Goal: Information Seeking & Learning: Find specific fact

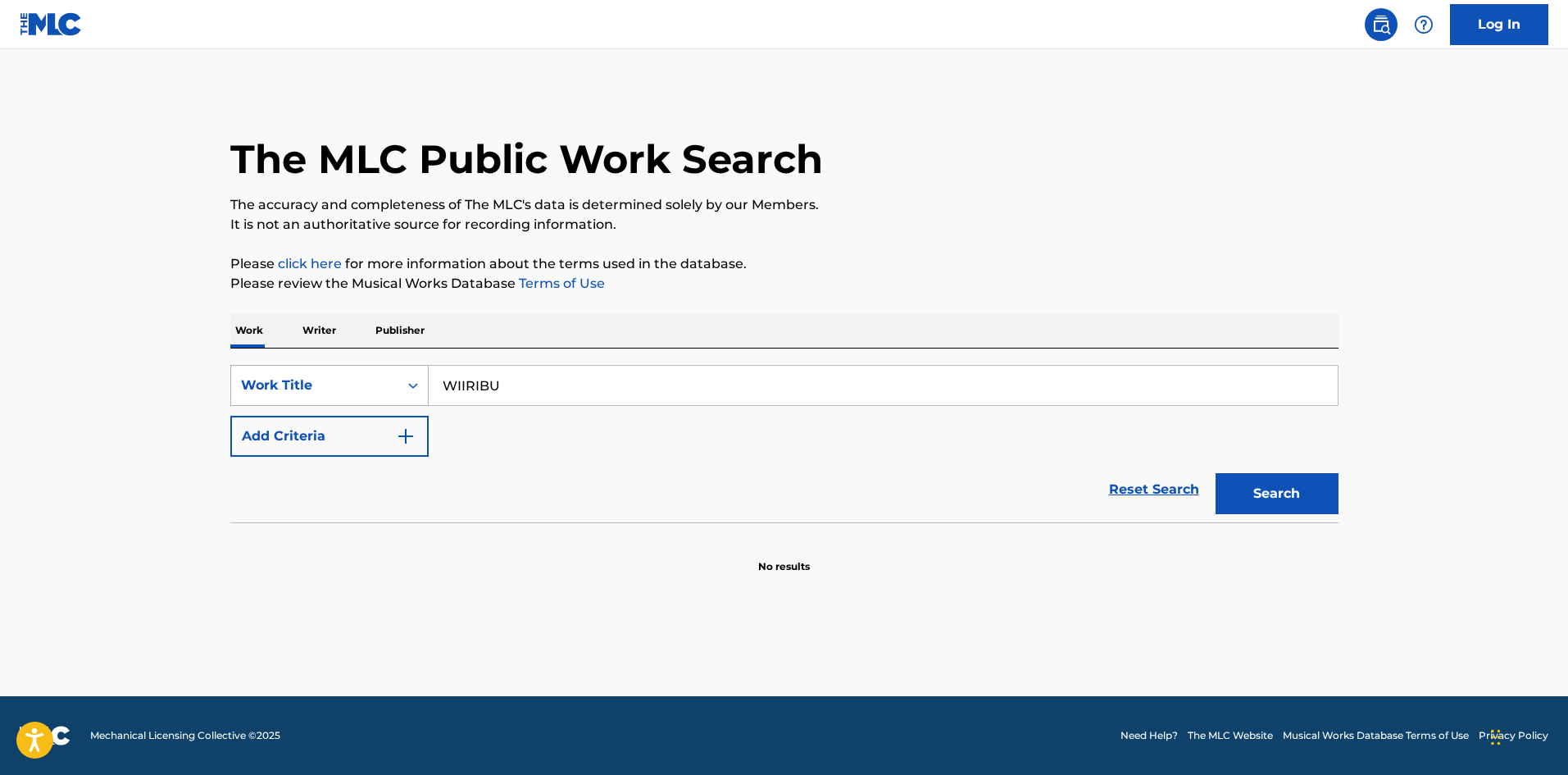
drag, startPoint x: 400, startPoint y: 377, endPoint x: 351, endPoint y: 377, distance: 49.0
click at [351, 377] on div "SearchWithCriteriae26d3c89-0ae3-45d1-a097-436108b83d80 Work Title WIIRIBU" at bounding box center [784, 385] width 1108 height 41
paste input "LAZY"
type input "LAZY"
click at [391, 436] on button "Add Criteria" at bounding box center [329, 436] width 199 height 41
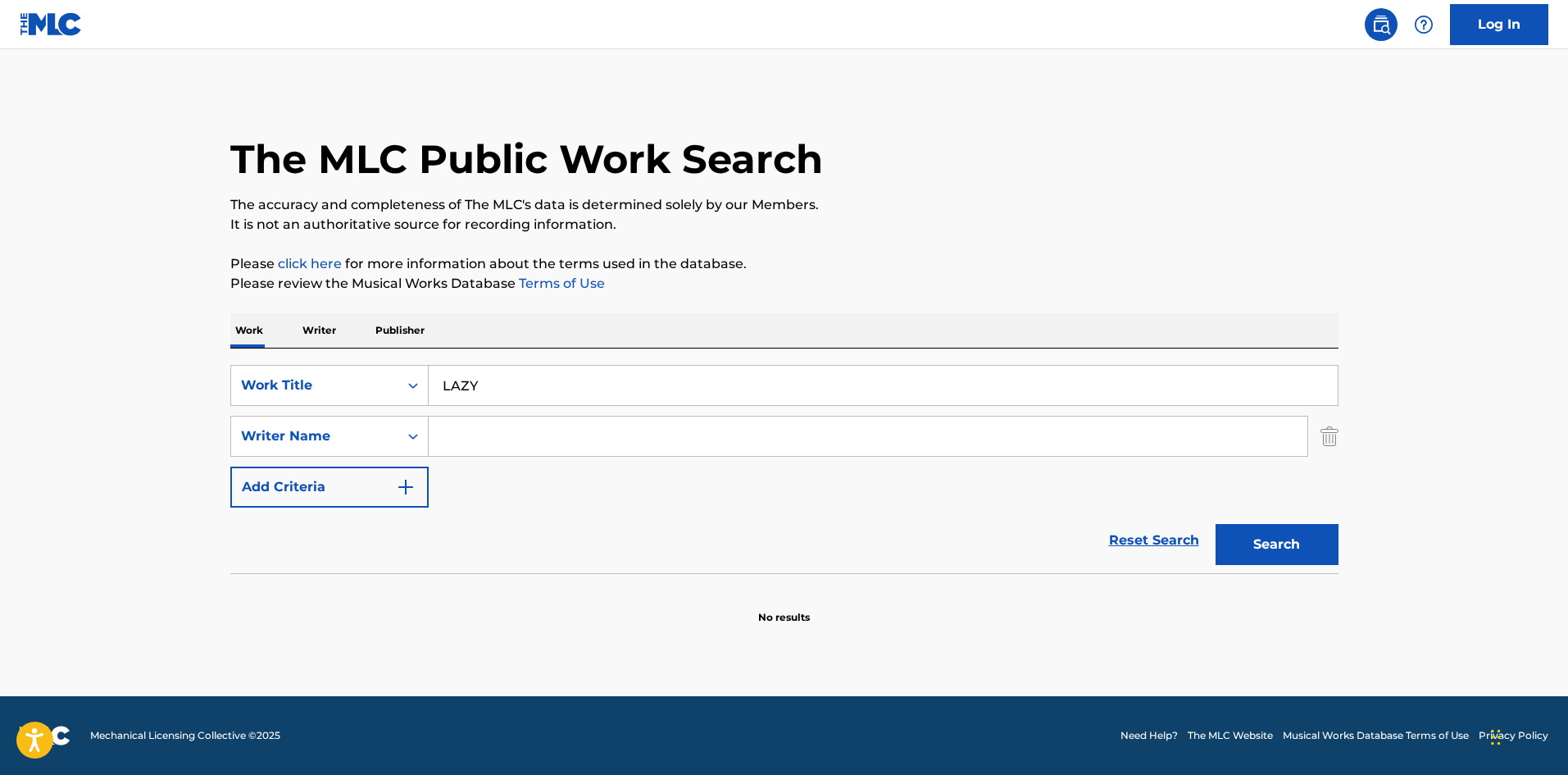
click at [492, 443] on input "Search Form" at bounding box center [868, 436] width 879 height 39
type input "[PERSON_NAME]"
click at [1299, 546] on button "Search" at bounding box center [1277, 544] width 123 height 41
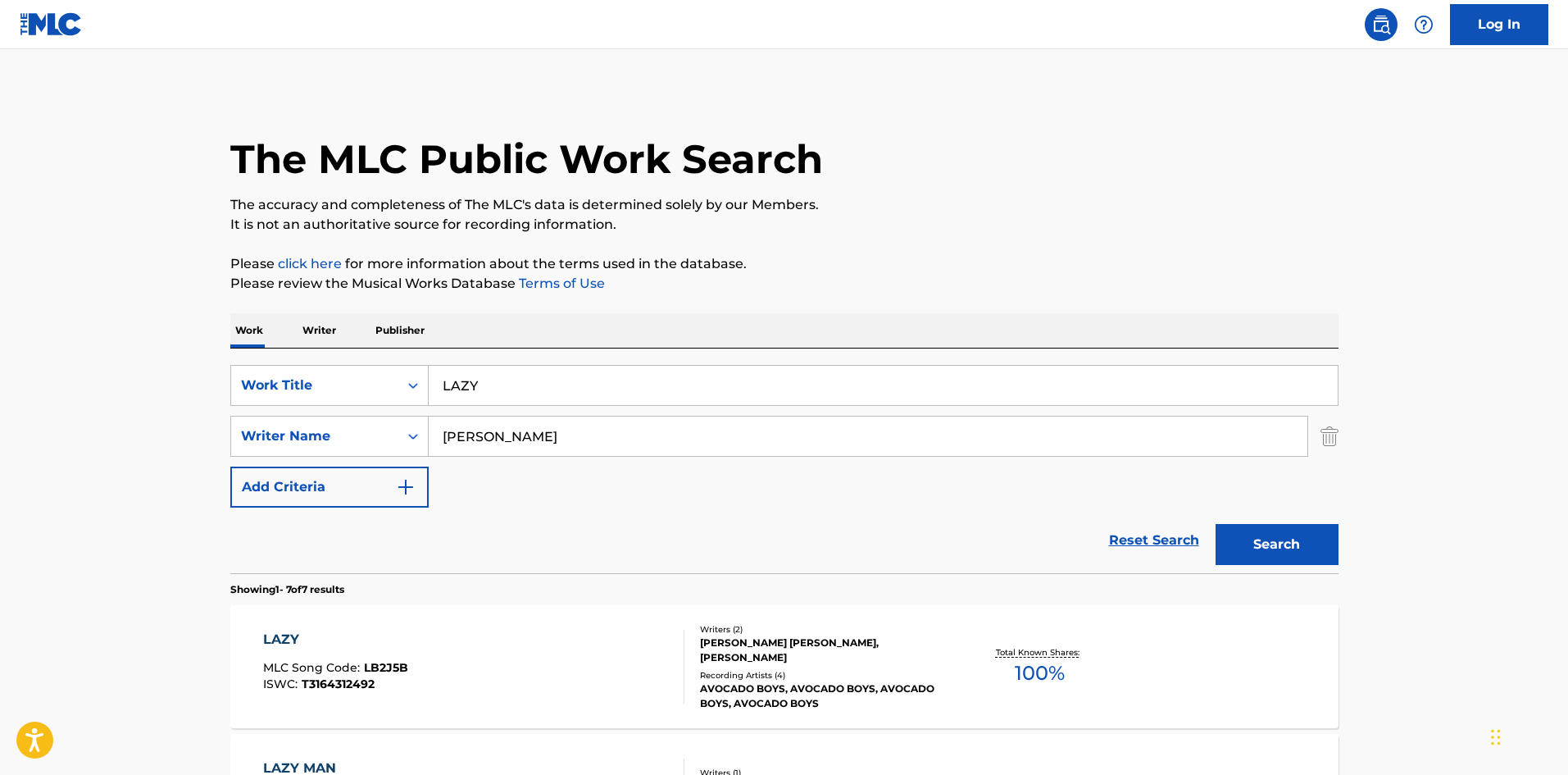
drag, startPoint x: 471, startPoint y: 384, endPoint x: 455, endPoint y: 408, distance: 28.8
click at [373, 382] on div "SearchWithCriteriae26d3c89-0ae3-45d1-a097-436108b83d80 Work Title LAZY" at bounding box center [784, 385] width 1108 height 41
paste input "[PERSON_NAME]"
type input "[PERSON_NAME]"
drag, startPoint x: 489, startPoint y: 438, endPoint x: 377, endPoint y: 422, distance: 113.1
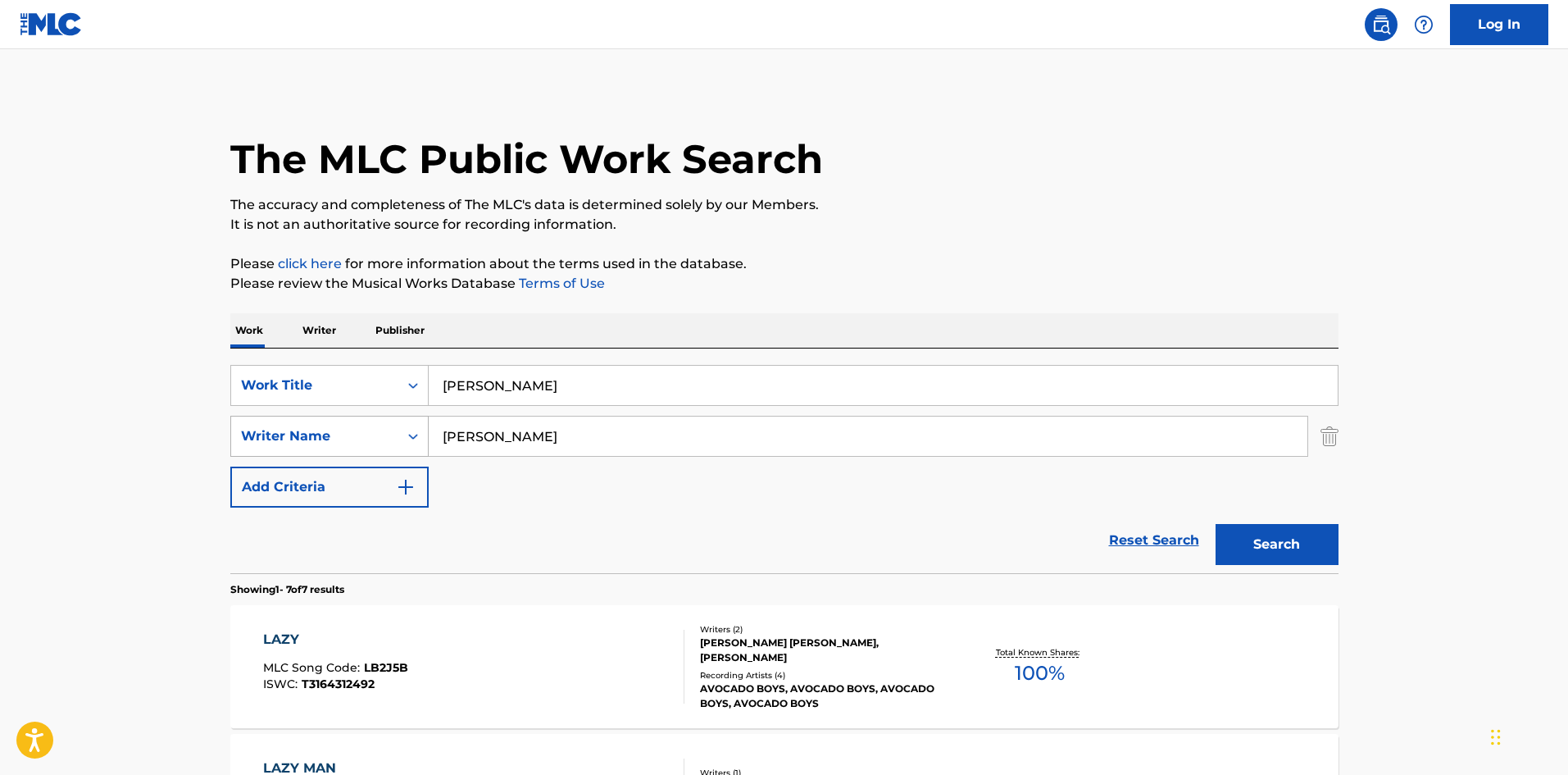
click at [377, 422] on div "SearchWithCriteria4f086465-6747-4a9d-94b9-eadf46f686df Writer Name [PERSON_NAME]" at bounding box center [784, 436] width 1108 height 41
drag, startPoint x: 457, startPoint y: 388, endPoint x: 401, endPoint y: 381, distance: 56.4
click at [403, 382] on div "SearchWithCriteriae26d3c89-0ae3-45d1-a097-436108b83d80 Work Title [PERSON_NAME]" at bounding box center [784, 385] width 1108 height 41
paste input "KIREI"
type input "KIREI"
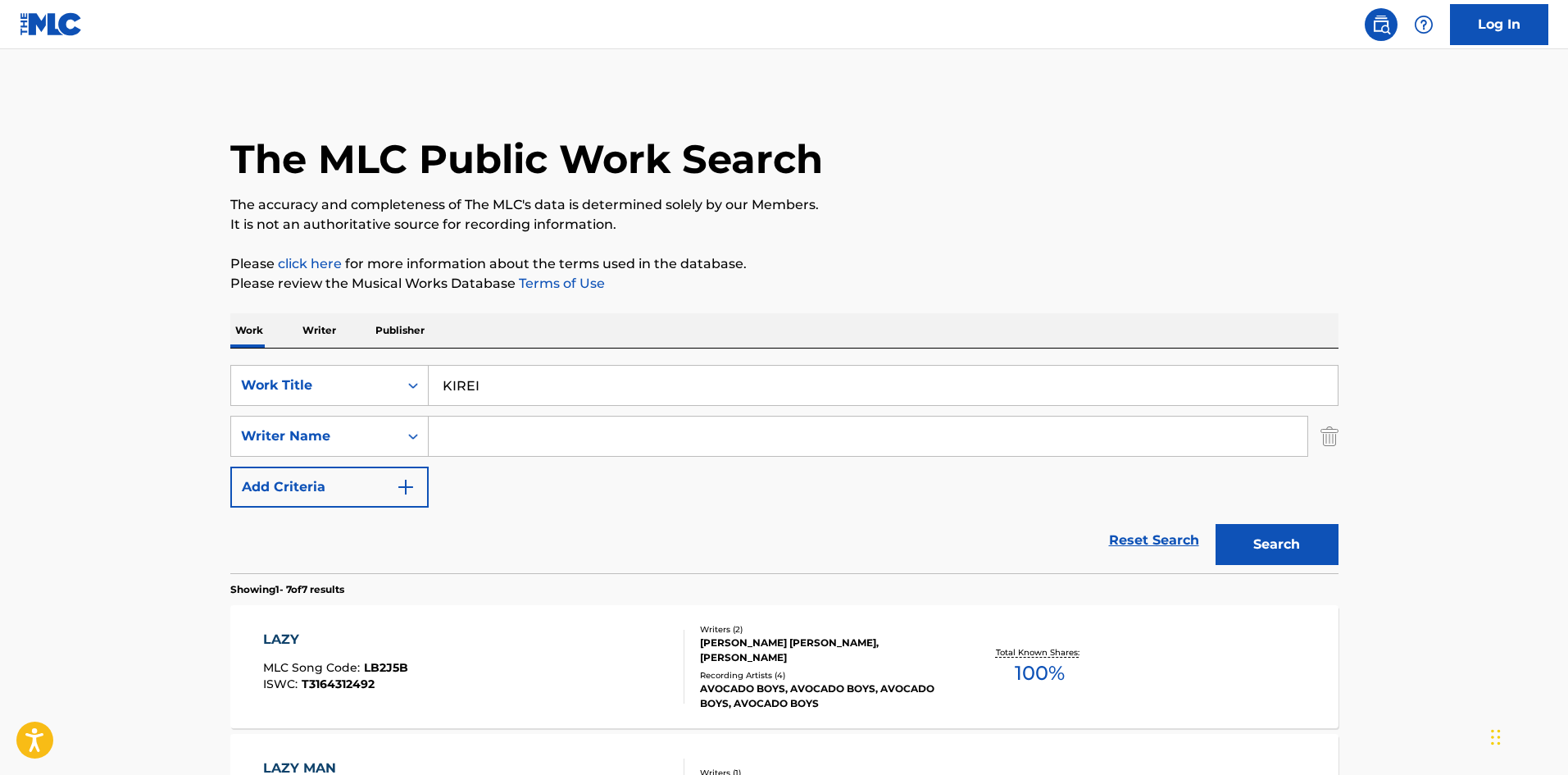
click at [1283, 545] on button "Search" at bounding box center [1277, 544] width 123 height 41
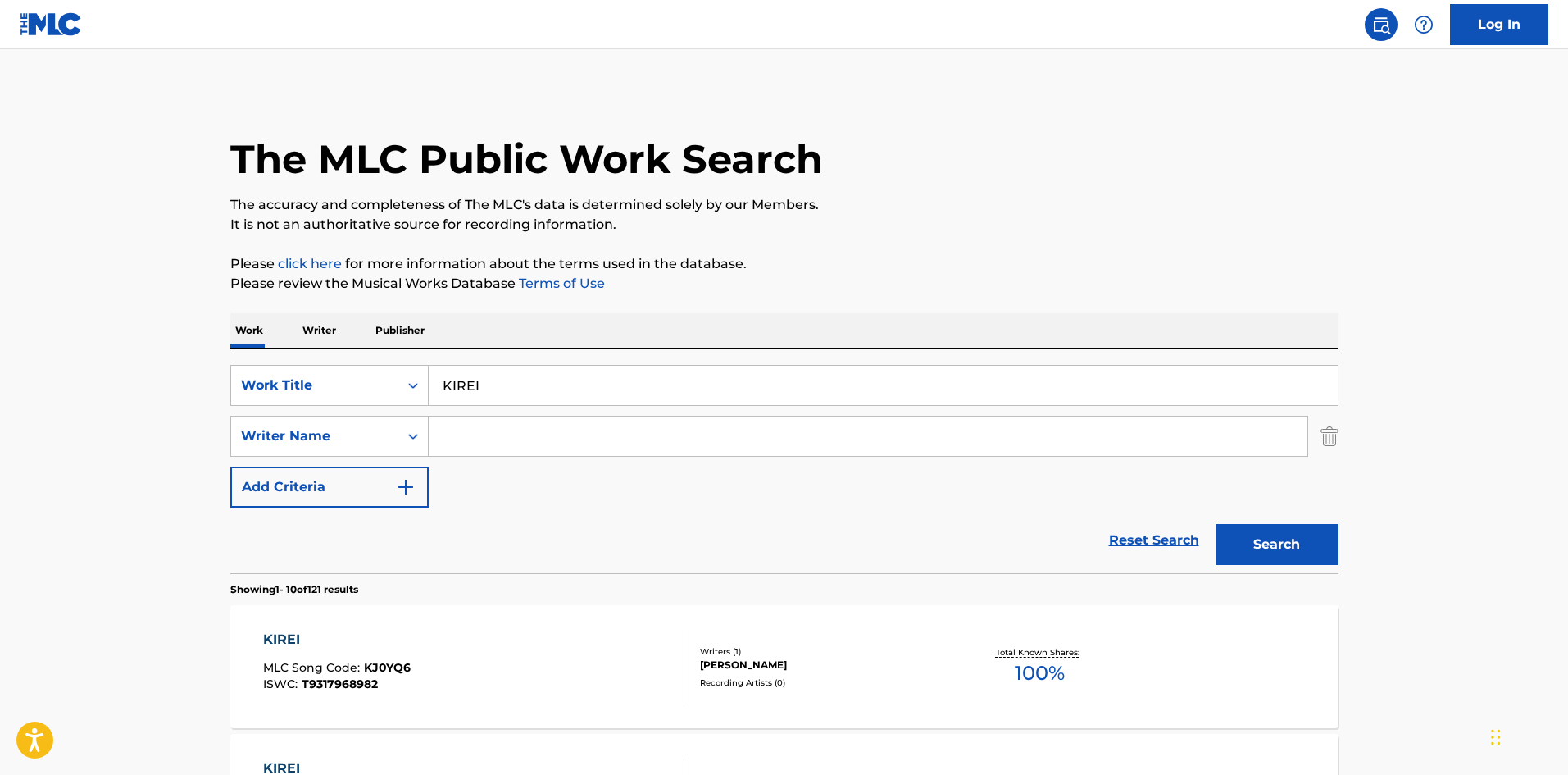
click at [470, 444] on input "Search Form" at bounding box center [868, 436] width 879 height 39
paste input "Design Lo-Key"
type input "Design Lo-Key"
click at [1263, 539] on button "Search" at bounding box center [1277, 544] width 123 height 41
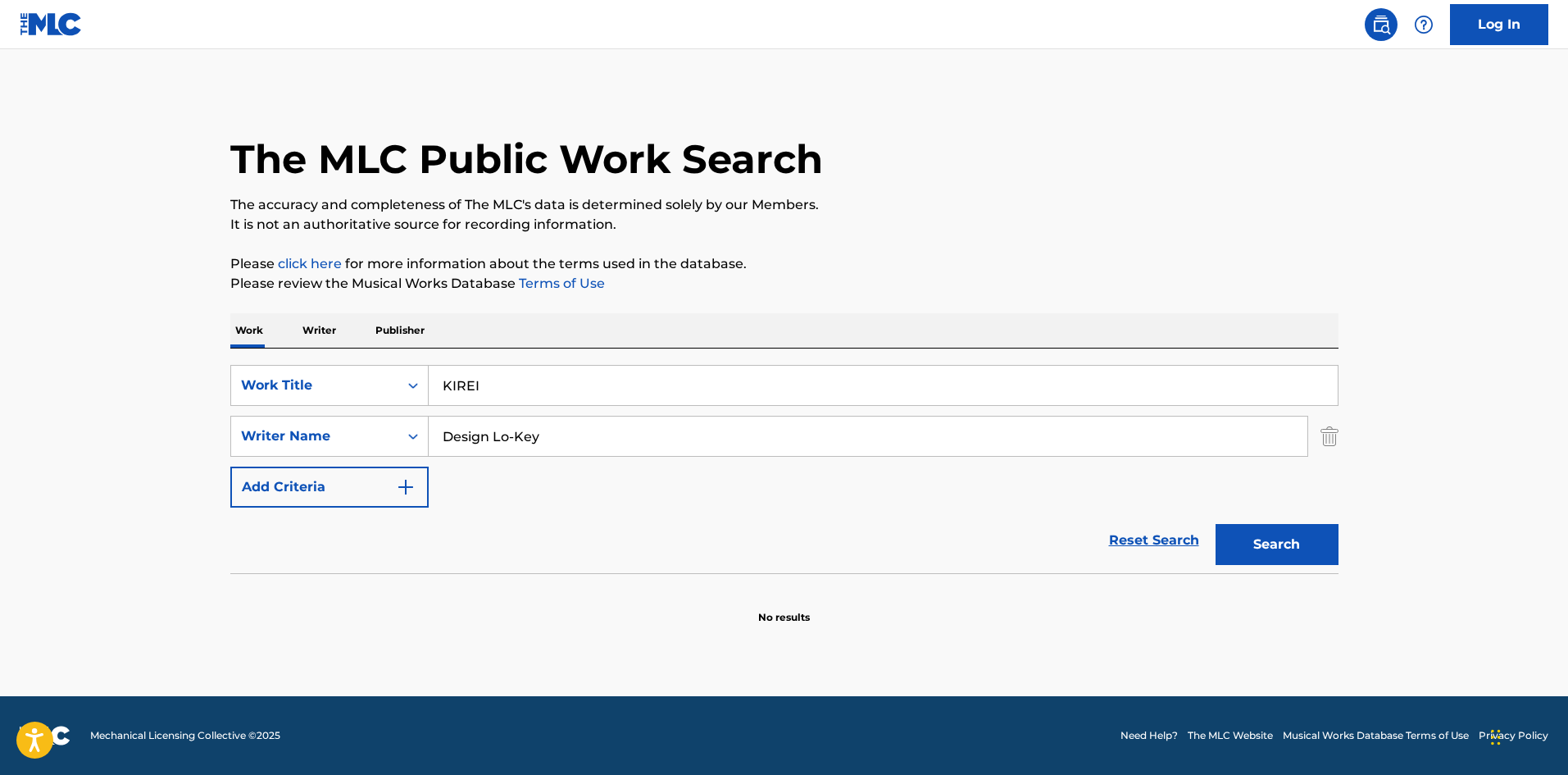
drag, startPoint x: 491, startPoint y: 383, endPoint x: 403, endPoint y: 362, distance: 90.5
click at [403, 362] on div "SearchWithCriteriae26d3c89-0ae3-45d1-a097-436108b83d80 Work Title KIREI SearchW…" at bounding box center [784, 461] width 1108 height 225
paste input "YURAG"
type input "YURAGI"
drag, startPoint x: 877, startPoint y: 285, endPoint x: 868, endPoint y: 291, distance: 10.8
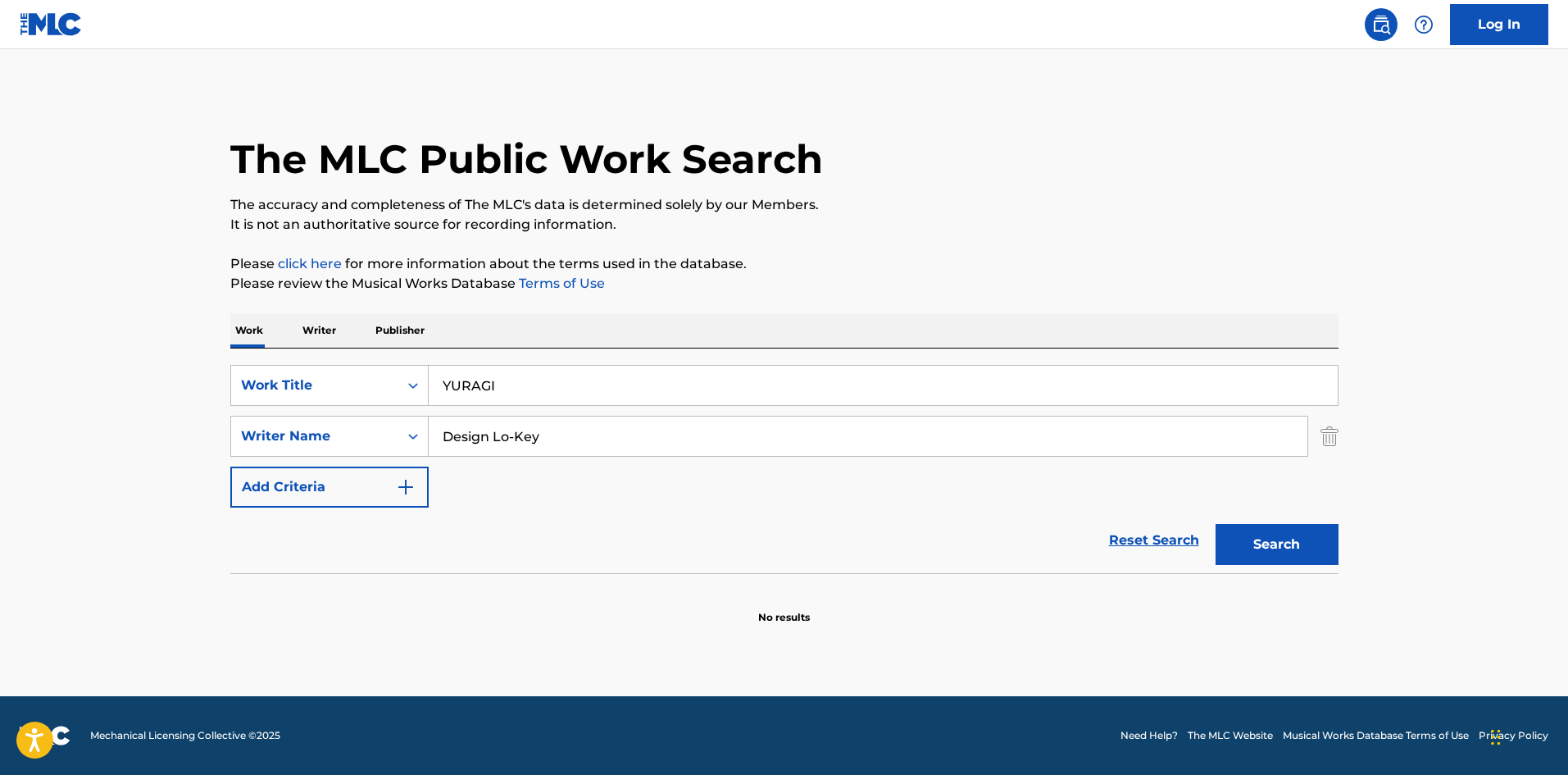
click at [878, 285] on p "Please review the Musical Works Database Terms of Use" at bounding box center [784, 284] width 1108 height 19
drag, startPoint x: 598, startPoint y: 440, endPoint x: 354, endPoint y: 430, distance: 244.2
click at [354, 431] on div "SearchWithCriteria4f086465-6747-4a9d-94b9-eadf46f686df Writer Name Design Lo-Key" at bounding box center [784, 436] width 1108 height 41
click at [889, 285] on p "Please review the Musical Works Database Terms of Use" at bounding box center [784, 284] width 1108 height 19
click at [1275, 539] on button "Search" at bounding box center [1277, 544] width 123 height 41
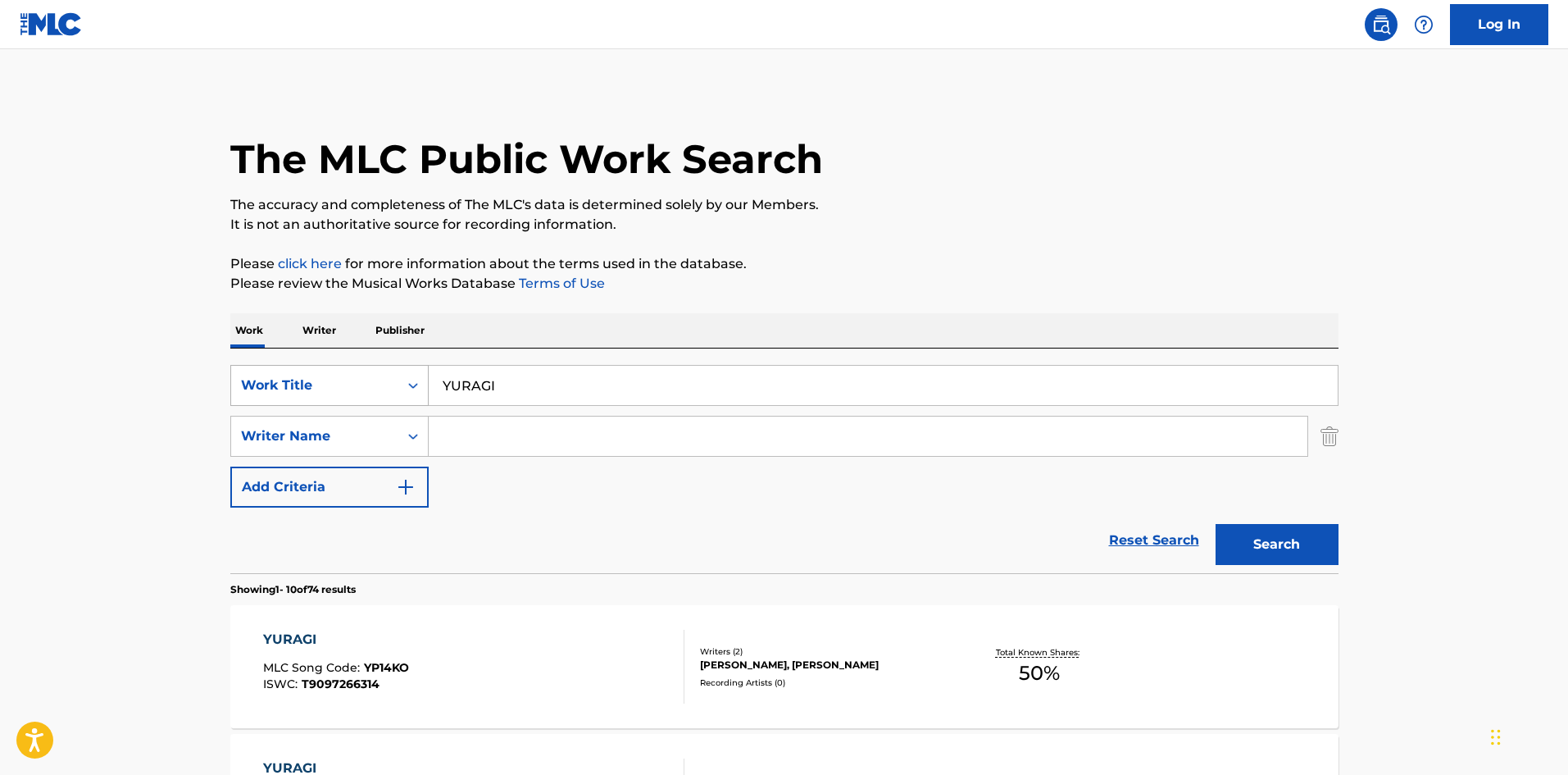
drag, startPoint x: 496, startPoint y: 383, endPoint x: 384, endPoint y: 377, distance: 112.2
click at [386, 377] on div "SearchWithCriteriae26d3c89-0ae3-45d1-a097-436108b83d80 Work Title YURAGI" at bounding box center [784, 385] width 1108 height 41
paste input "GONENMAE"
drag, startPoint x: 1237, startPoint y: 553, endPoint x: 1242, endPoint y: 539, distance: 14.9
click at [1237, 553] on button "Search" at bounding box center [1277, 544] width 123 height 41
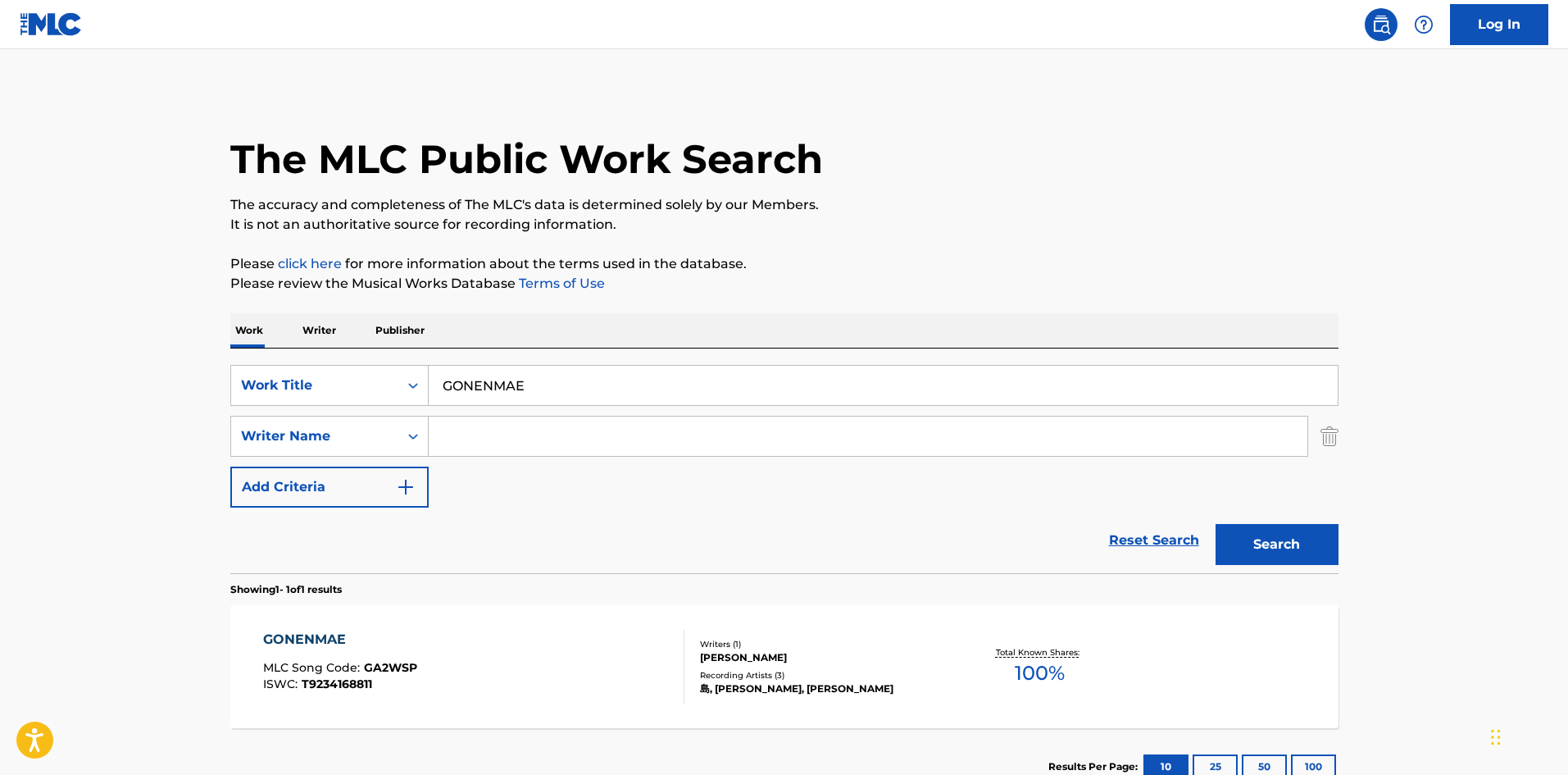
drag, startPoint x: 549, startPoint y: 384, endPoint x: 530, endPoint y: 410, distance: 32.2
click at [348, 367] on div "SearchWithCriteriae26d3c89-0ae3-45d1-a097-436108b83d80 Work Title GONENMAE" at bounding box center [784, 385] width 1108 height 41
paste input "BEAUTIFUL DAYS [PERSON_NAME]"
click at [763, 421] on div "SearchWithCriteriae26d3c89-0ae3-45d1-a097-436108b83d80 Work Title BEAUTIFUL DAY…" at bounding box center [784, 436] width 1108 height 143
type input "BEAUTIFUL DAYS"
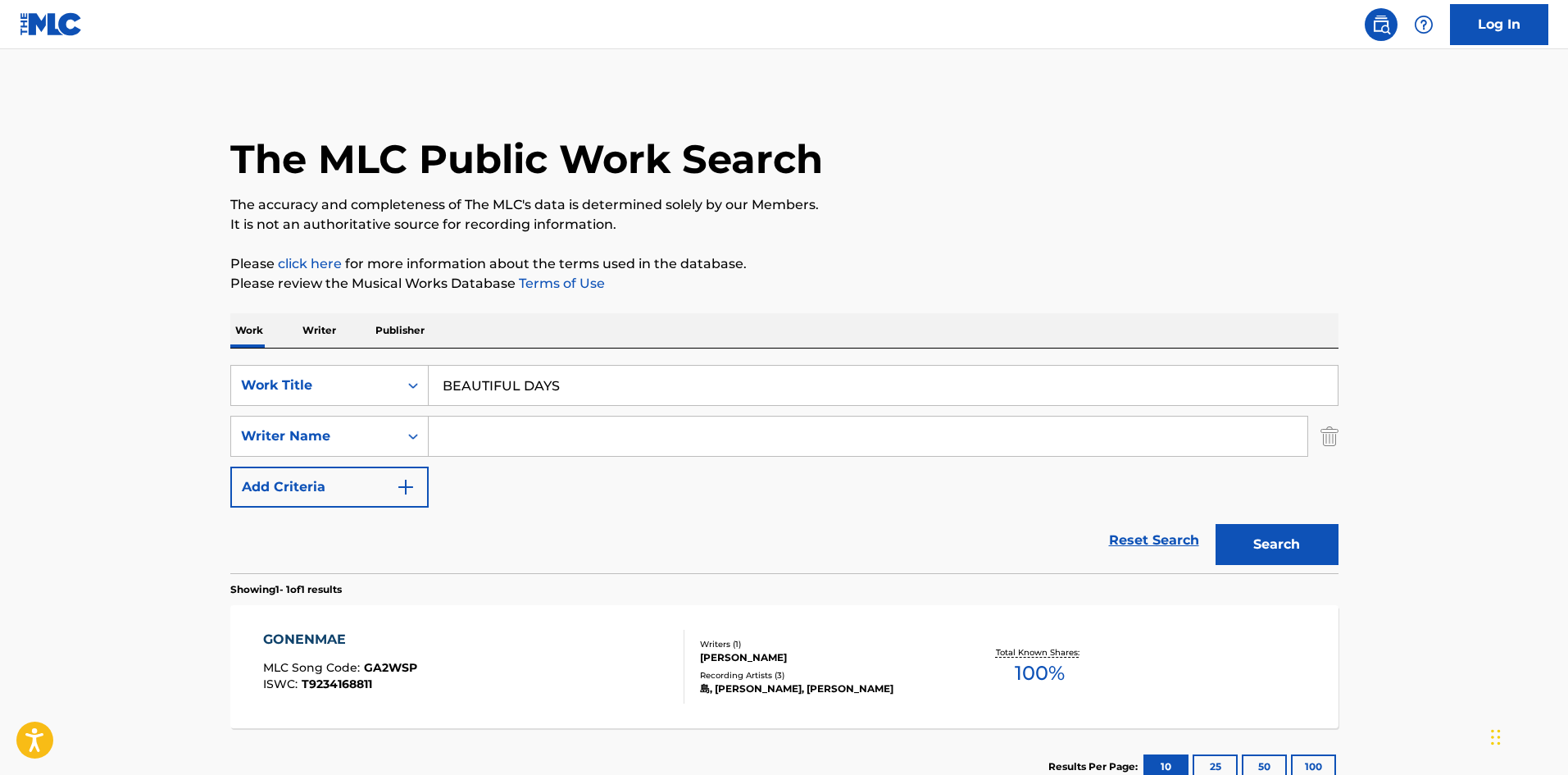
click at [546, 446] on input "Search Form" at bounding box center [868, 436] width 879 height 39
paste input "Omamurin"
drag, startPoint x: 499, startPoint y: 385, endPoint x: 328, endPoint y: 376, distance: 171.2
click at [328, 376] on div "SearchWithCriteriae26d3c89-0ae3-45d1-a097-436108b83d80 Work Title BEAUTIFUL DAYS" at bounding box center [784, 385] width 1108 height 41
click at [1249, 532] on button "Search" at bounding box center [1277, 544] width 123 height 41
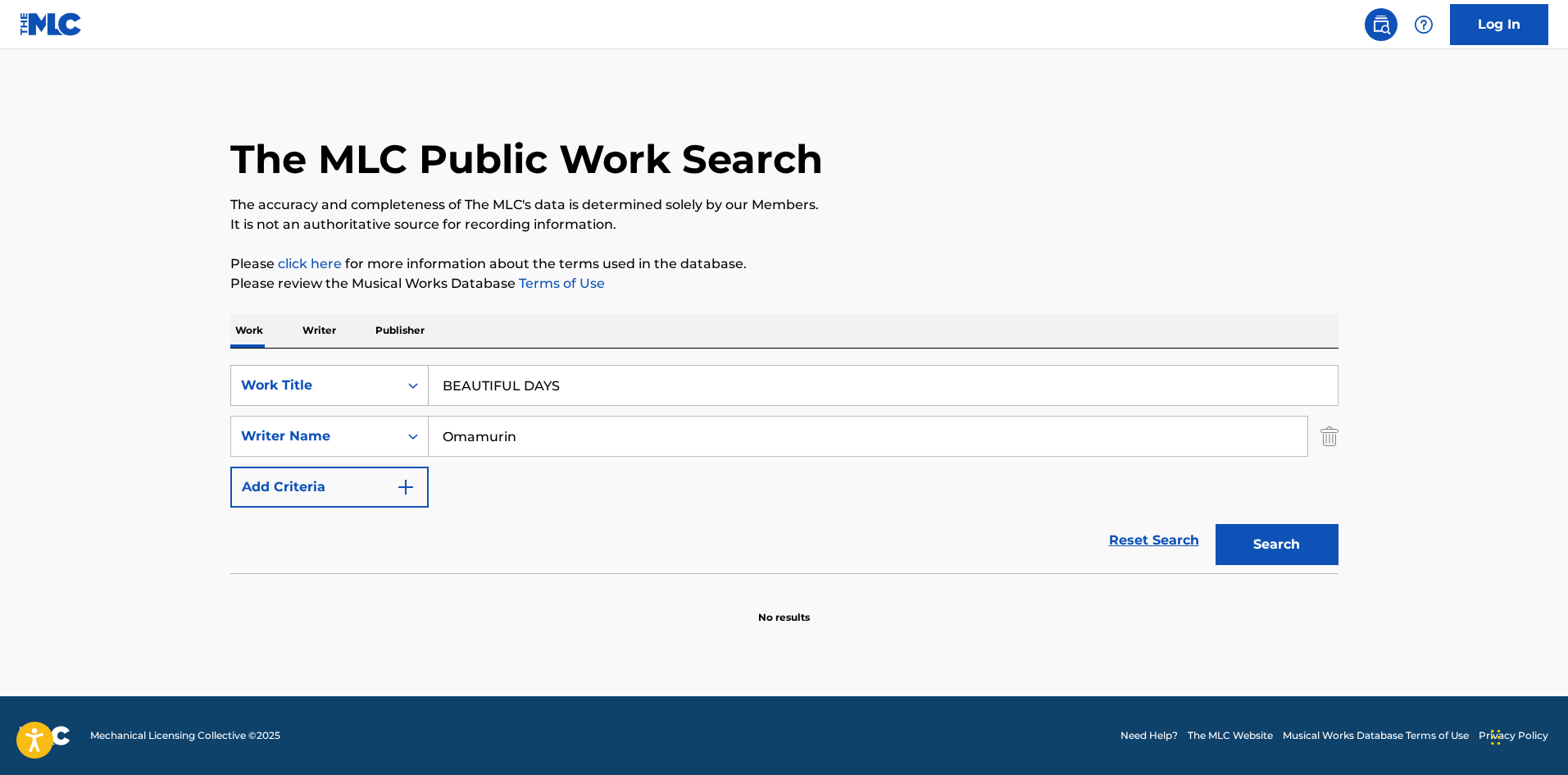
drag, startPoint x: 411, startPoint y: 422, endPoint x: 383, endPoint y: 385, distance: 46.4
click at [361, 411] on div "SearchWithCriteriae26d3c89-0ae3-45d1-a097-436108b83d80 Work Title BEAUTIFUL DAY…" at bounding box center [784, 436] width 1108 height 143
click at [552, 435] on input "Omamurin" at bounding box center [868, 436] width 879 height 39
drag, startPoint x: 545, startPoint y: 438, endPoint x: 497, endPoint y: 447, distance: 48.8
click at [385, 426] on div "SearchWithCriteria4f086465-6747-4a9d-94b9-eadf46f686df Writer Name [PERSON_NAME]" at bounding box center [784, 436] width 1108 height 41
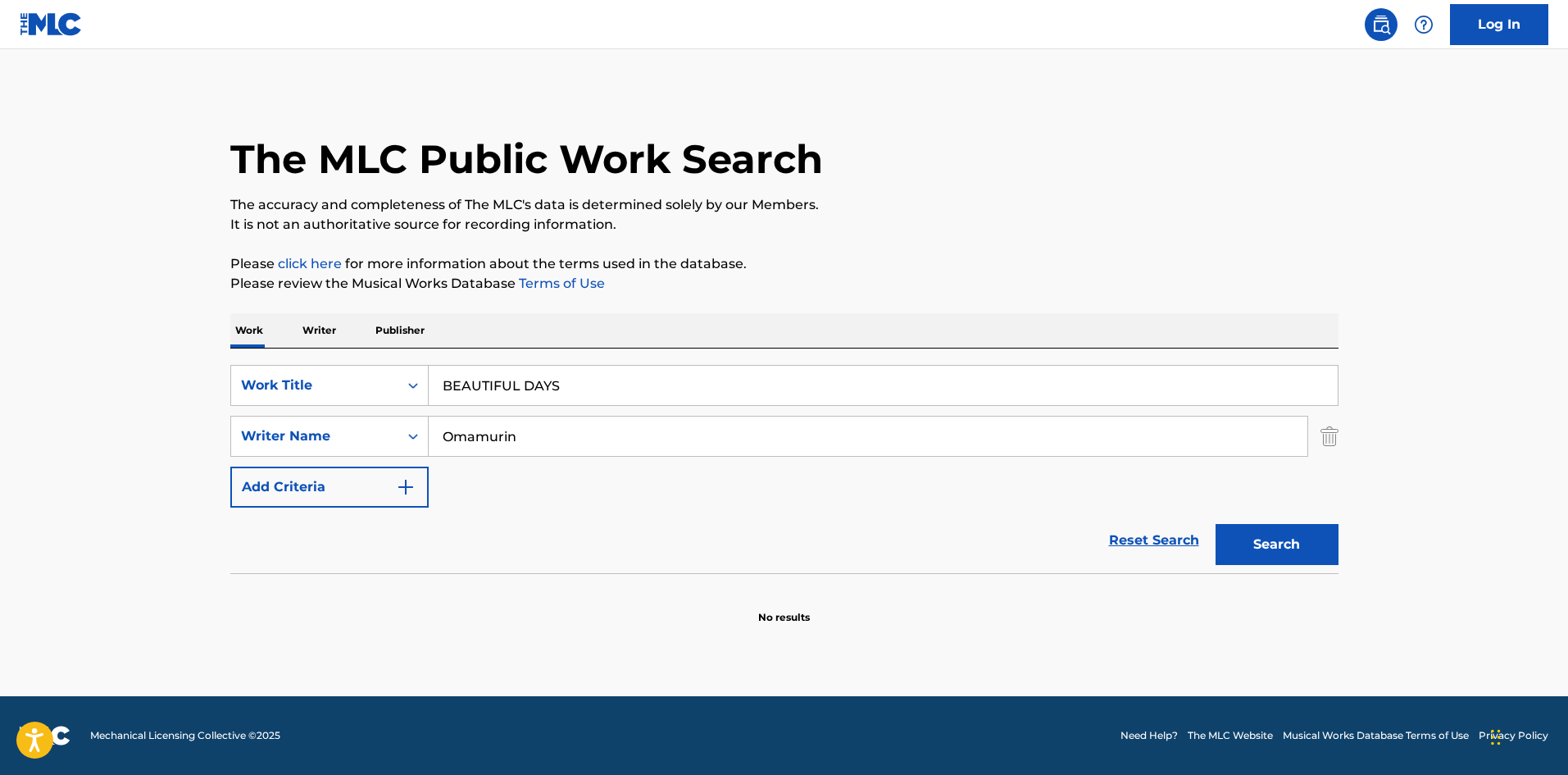
paste input "Doumura"
type input "Doumura"
click at [1297, 539] on button "Search" at bounding box center [1277, 544] width 123 height 41
drag, startPoint x: 385, startPoint y: 367, endPoint x: 400, endPoint y: 393, distance: 30.0
click at [311, 365] on div "SearchWithCriteriae26d3c89-0ae3-45d1-a097-436108b83d80 Work Title BEAUTIFUL DAYS" at bounding box center [784, 385] width 1108 height 41
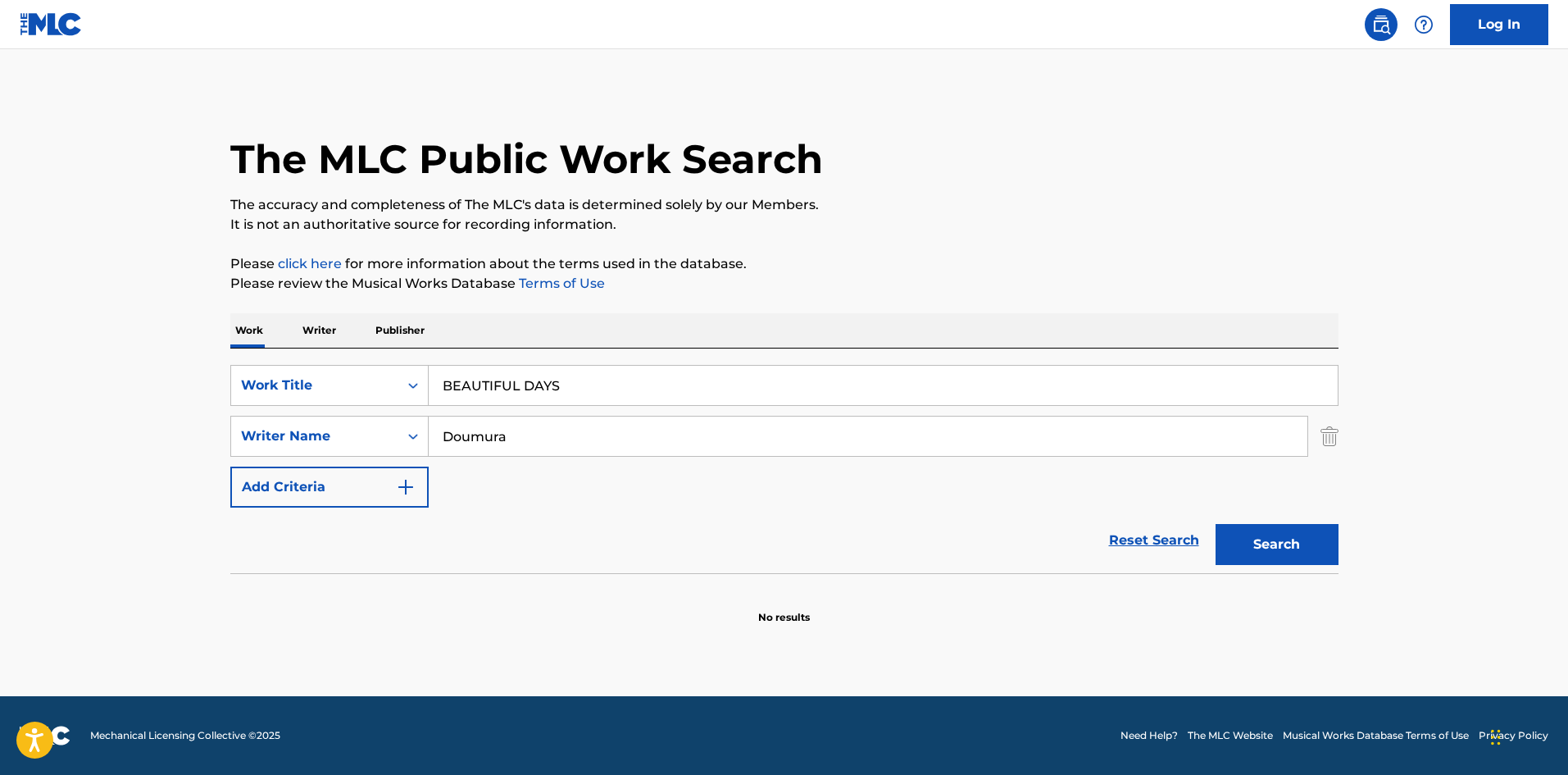
paste input "CALL [PERSON_NAME]"
click at [578, 382] on input "CALL [PERSON_NAME]" at bounding box center [883, 385] width 909 height 39
type input "CALL Kinako"
drag, startPoint x: 526, startPoint y: 432, endPoint x: 376, endPoint y: 410, distance: 151.6
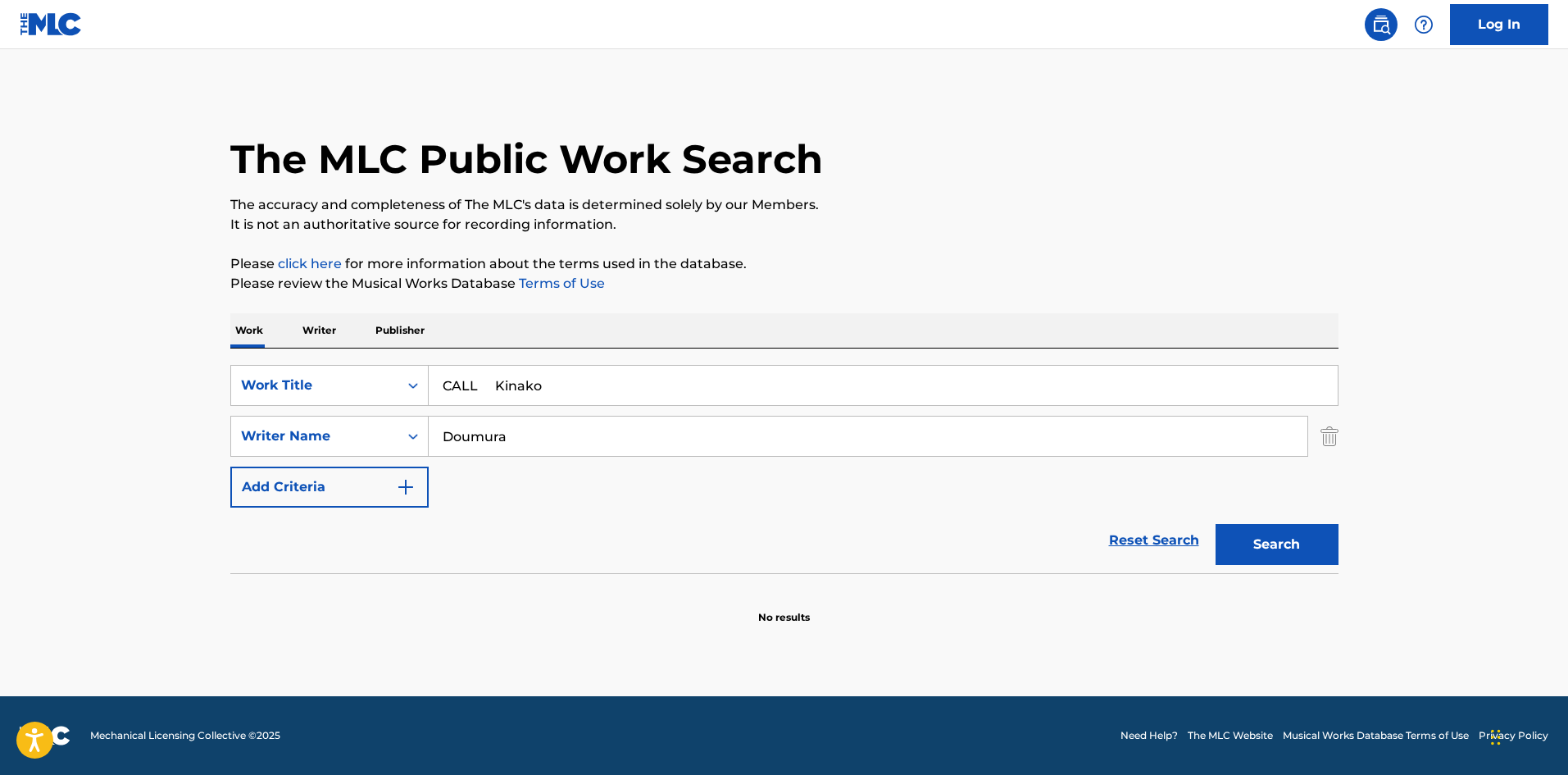
click at [370, 412] on div "SearchWithCriteriae26d3c89-0ae3-45d1-a097-436108b83d80 Work Title CALL Kinako S…" at bounding box center [784, 436] width 1108 height 143
paste input "Nishinakajim"
type input "Nishinakajima"
drag, startPoint x: 561, startPoint y: 397, endPoint x: 644, endPoint y: 411, distance: 84.2
click at [647, 412] on div "SearchWithCriteriae26d3c89-0ae3-45d1-a097-436108b83d80 Work Title CALL Kinako S…" at bounding box center [784, 436] width 1108 height 143
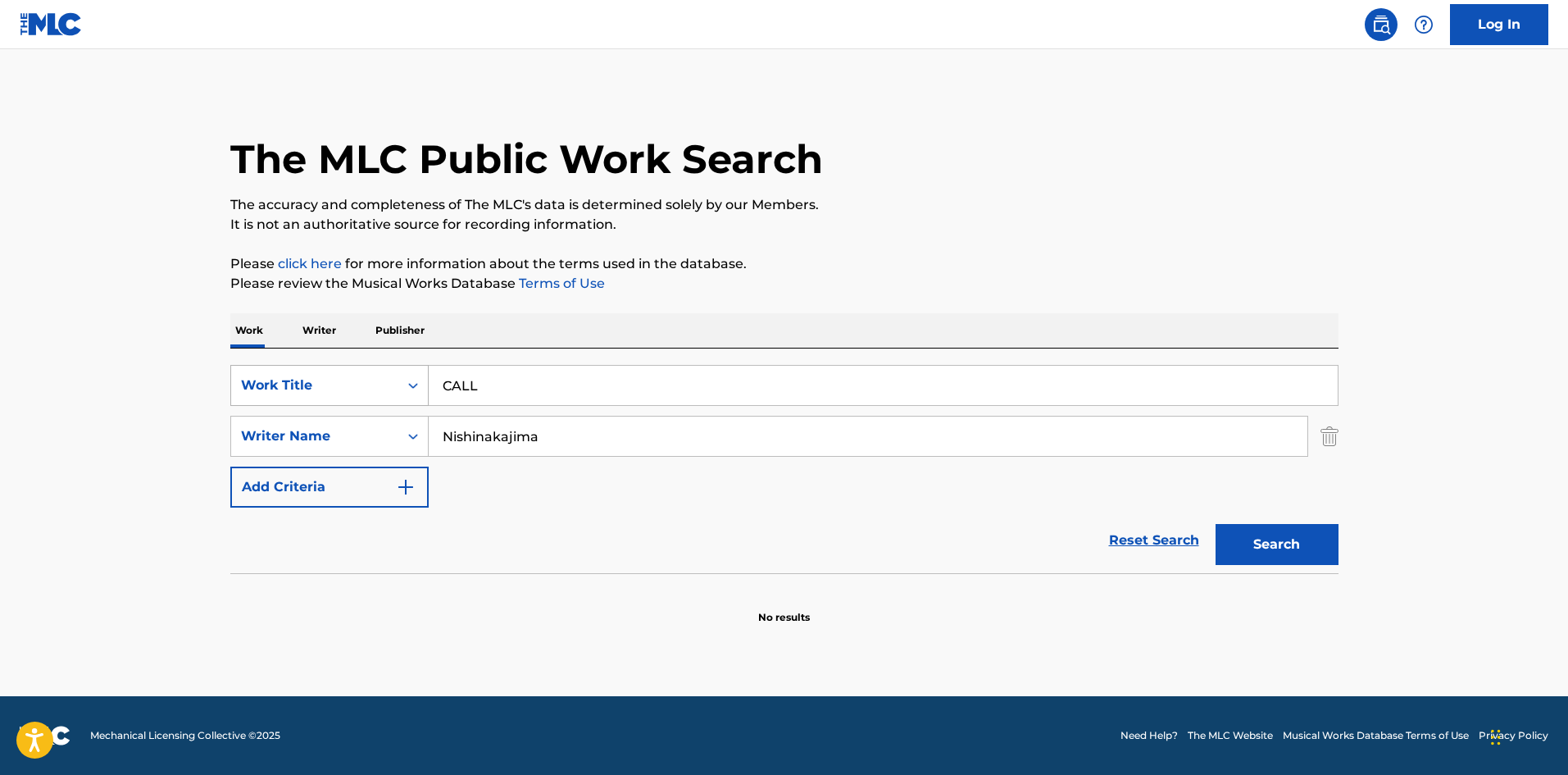
drag, startPoint x: 445, startPoint y: 384, endPoint x: 354, endPoint y: 377, distance: 91.3
click at [354, 377] on div "SearchWithCriteriae26d3c89-0ae3-45d1-a097-436108b83d80 Work Title CALL" at bounding box center [784, 385] width 1108 height 41
type input "CALL"
click at [1315, 539] on button "Search" at bounding box center [1277, 544] width 123 height 41
click at [316, 336] on p "Writer" at bounding box center [320, 330] width 44 height 34
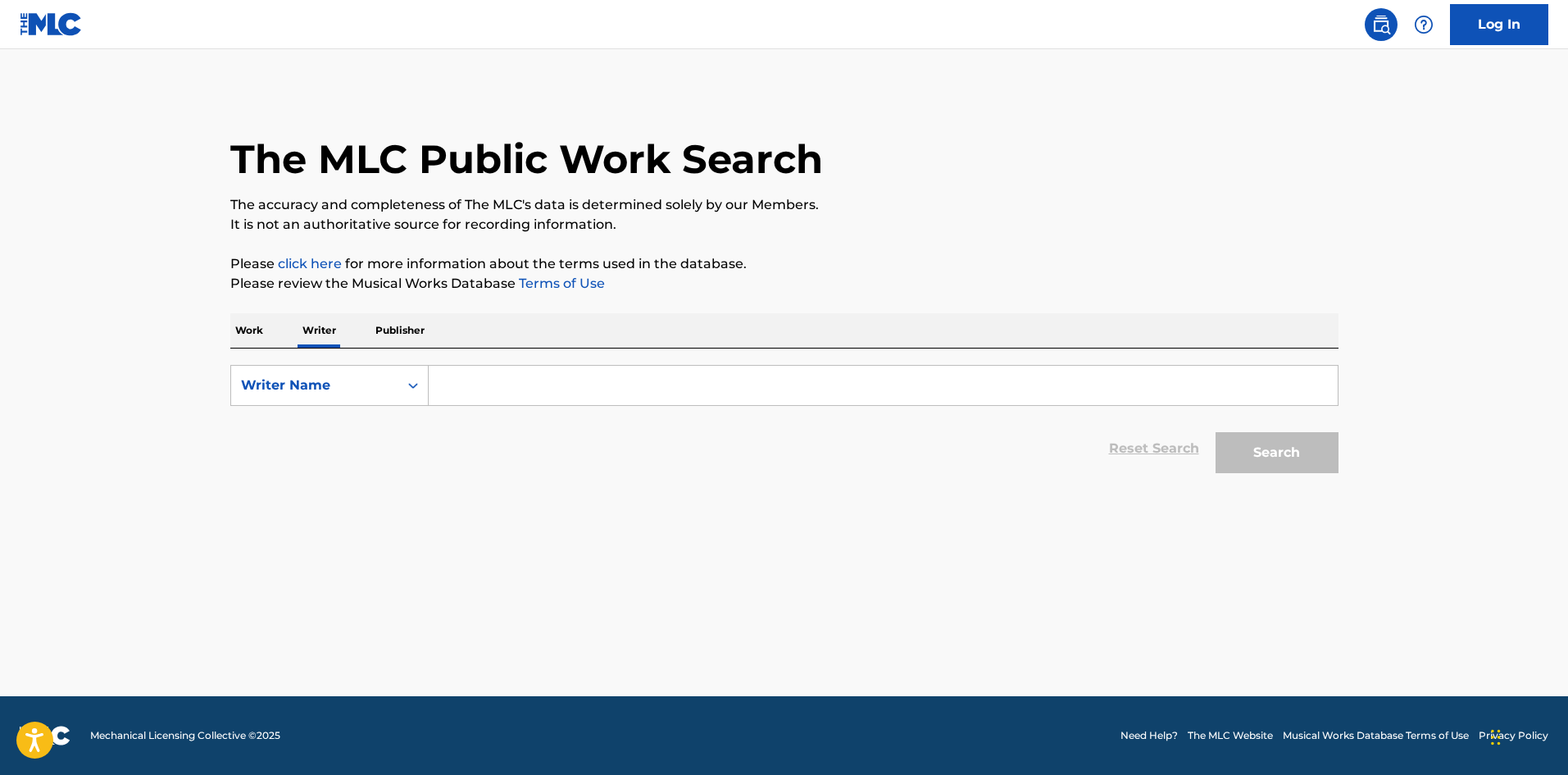
click at [446, 389] on input "Search Form" at bounding box center [883, 385] width 909 height 39
paste input "[PERSON_NAME]"
type input "[PERSON_NAME]"
click at [1258, 442] on button "Search" at bounding box center [1277, 452] width 123 height 41
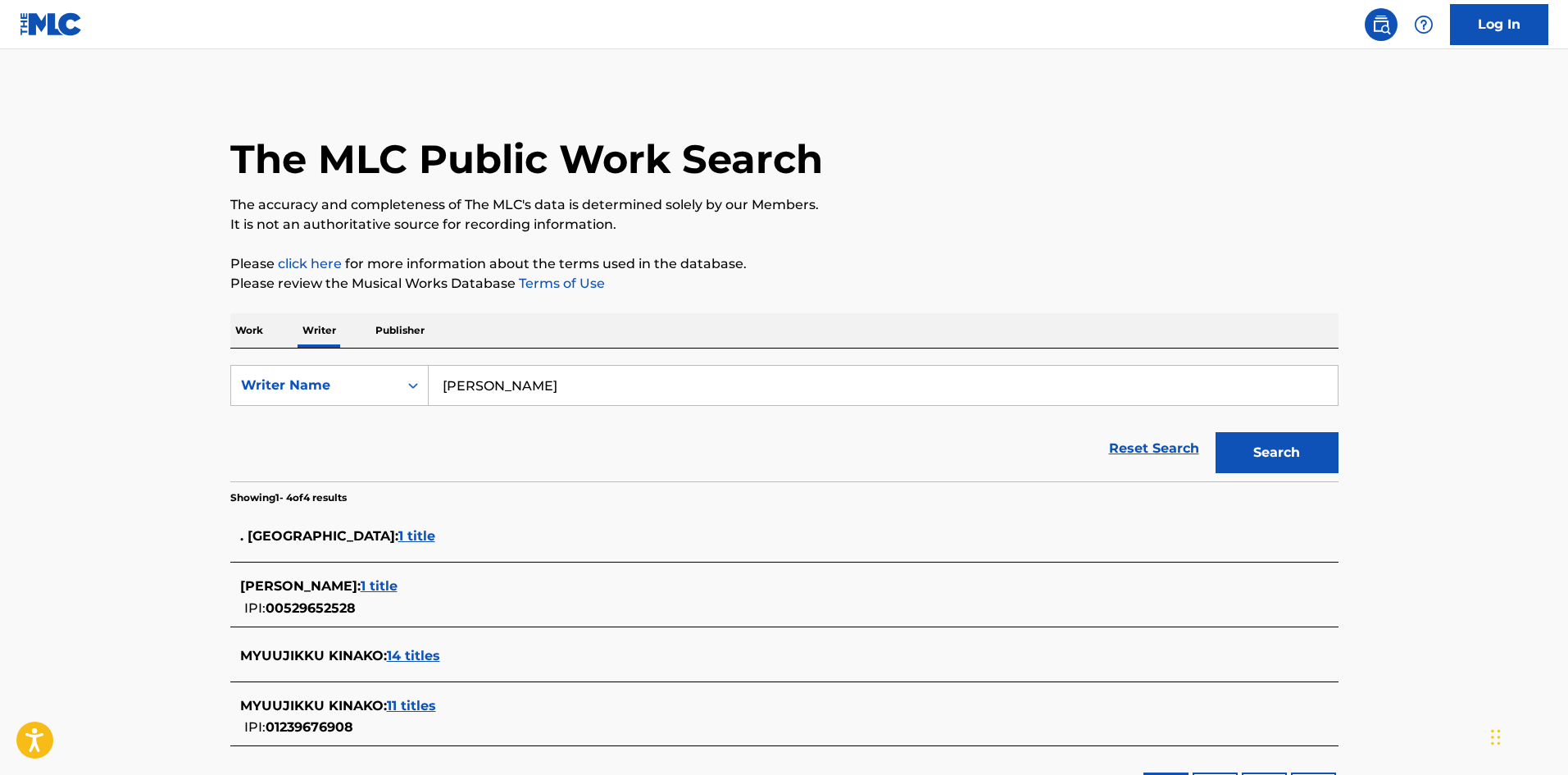
click at [236, 323] on p "Work" at bounding box center [249, 330] width 38 height 34
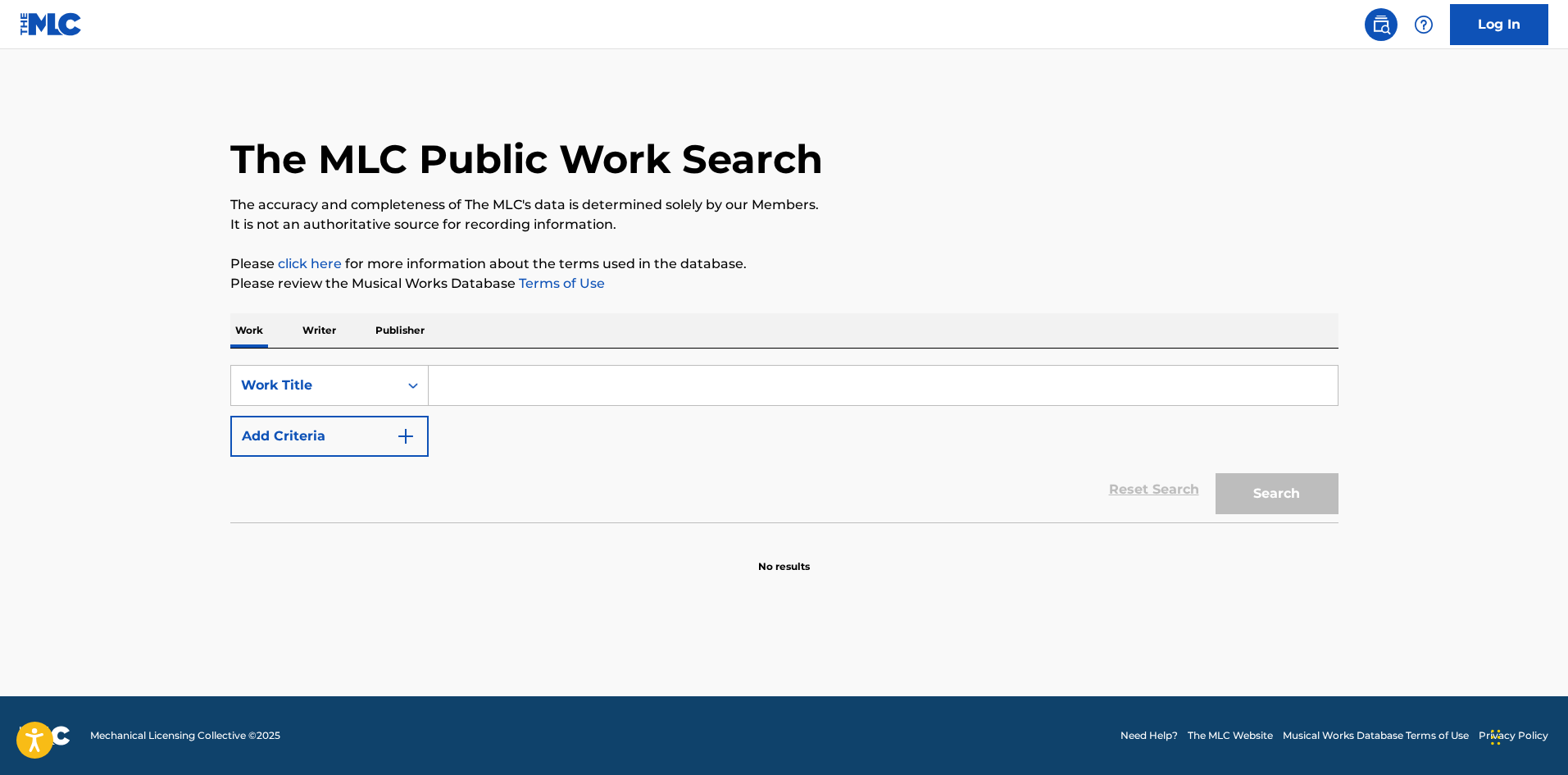
click at [475, 383] on input "Search Form" at bounding box center [883, 385] width 909 height 39
paste input "ANATANOHITOMIRIMASUTAADO"
click at [1235, 490] on button "Search" at bounding box center [1277, 493] width 123 height 41
drag, startPoint x: 672, startPoint y: 384, endPoint x: 355, endPoint y: 346, distance: 319.3
click at [358, 339] on div "Work Writer Publisher SearchWithCriteriae26d3c89-0ae3-45d1-a097-436108b83d80 Wo…" at bounding box center [784, 444] width 1108 height 261
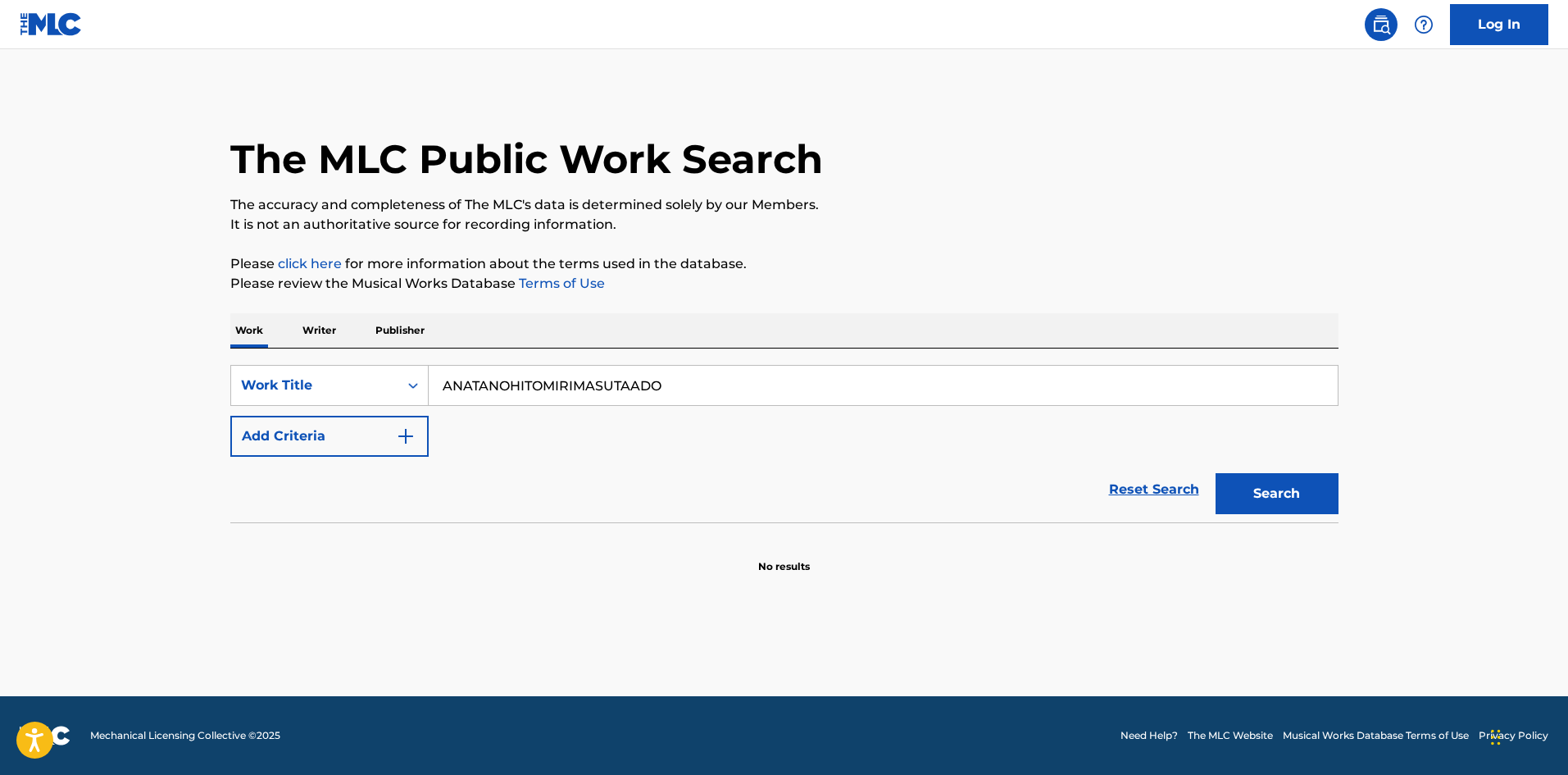
paste input "SAMAANAITOSUMUUJII"
click at [1283, 501] on button "Search" at bounding box center [1277, 493] width 123 height 41
drag, startPoint x: 604, startPoint y: 384, endPoint x: 446, endPoint y: 377, distance: 158.2
click at [274, 346] on div "Work Writer Publisher SearchWithCriteriae26d3c89-0ae3-45d1-a097-436108b83d80 Wo…" at bounding box center [784, 444] width 1108 height 261
paste input "UUPAATAMADEHEIKEBASHIAWASE"
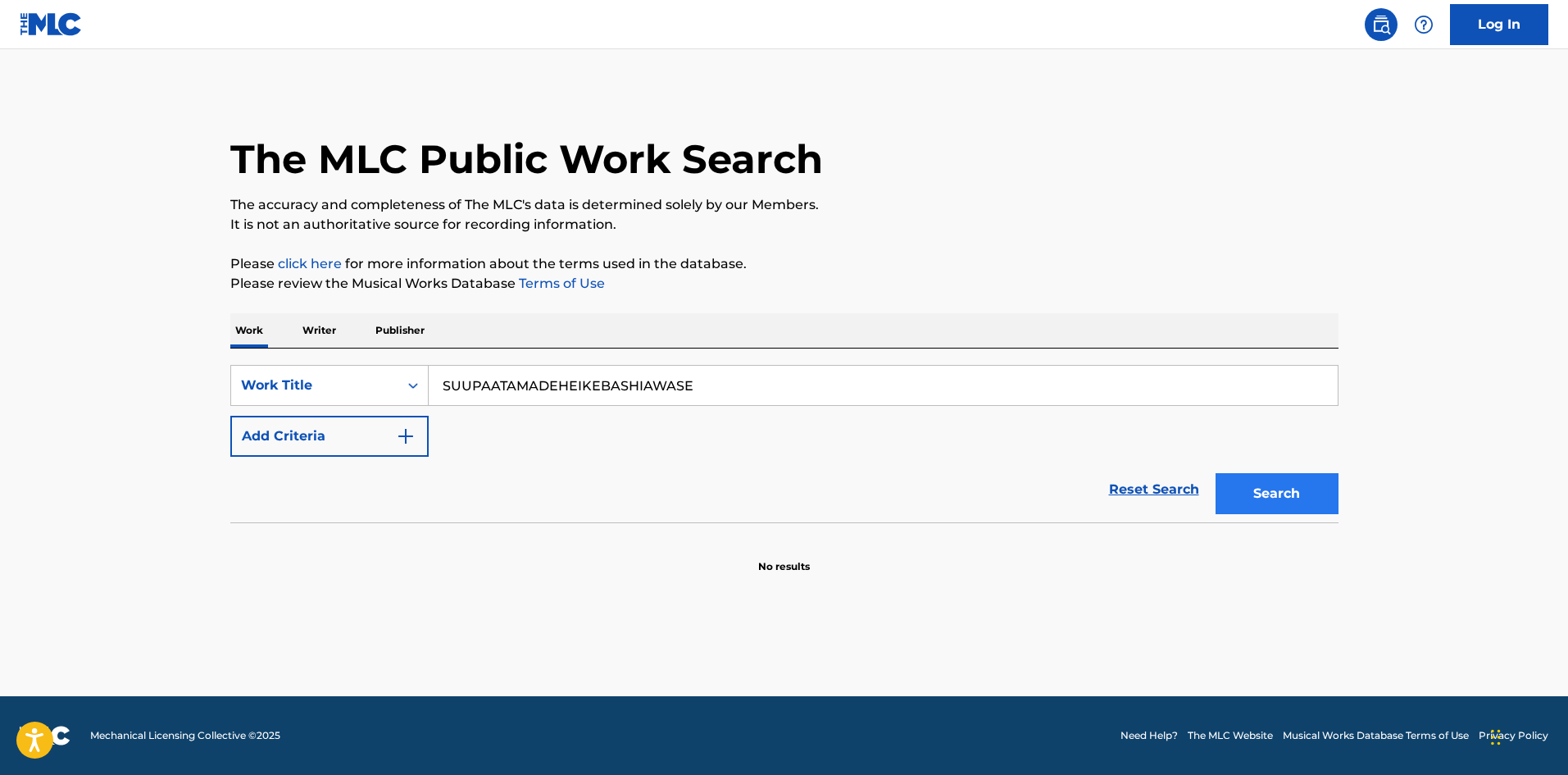
type input "SUUPAATAMADEHEIKEBASHIAWASE"
click at [1311, 495] on button "Search" at bounding box center [1277, 493] width 123 height 41
click at [320, 322] on p "Writer" at bounding box center [320, 330] width 44 height 34
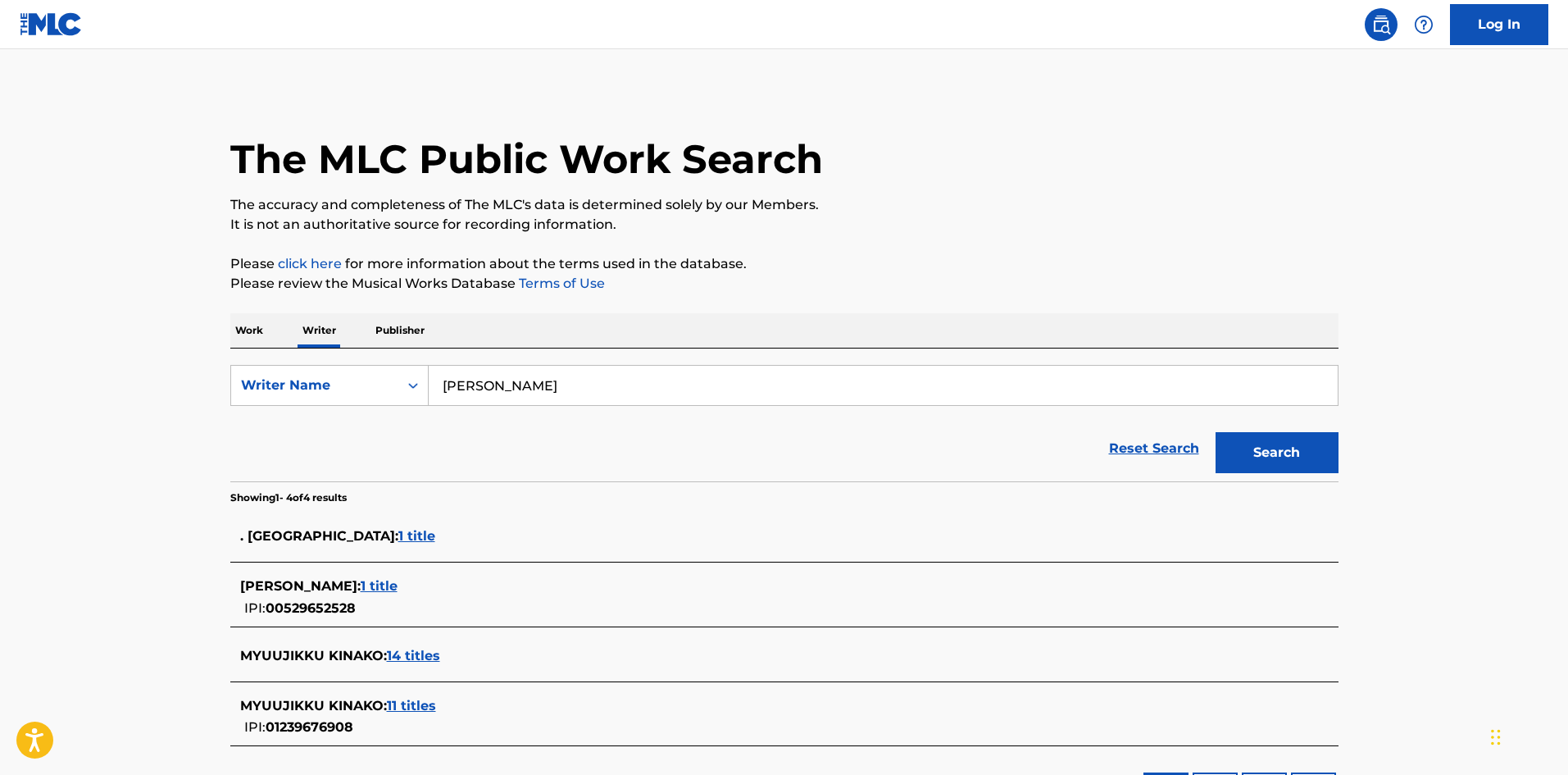
click at [243, 335] on p "Work" at bounding box center [249, 330] width 38 height 34
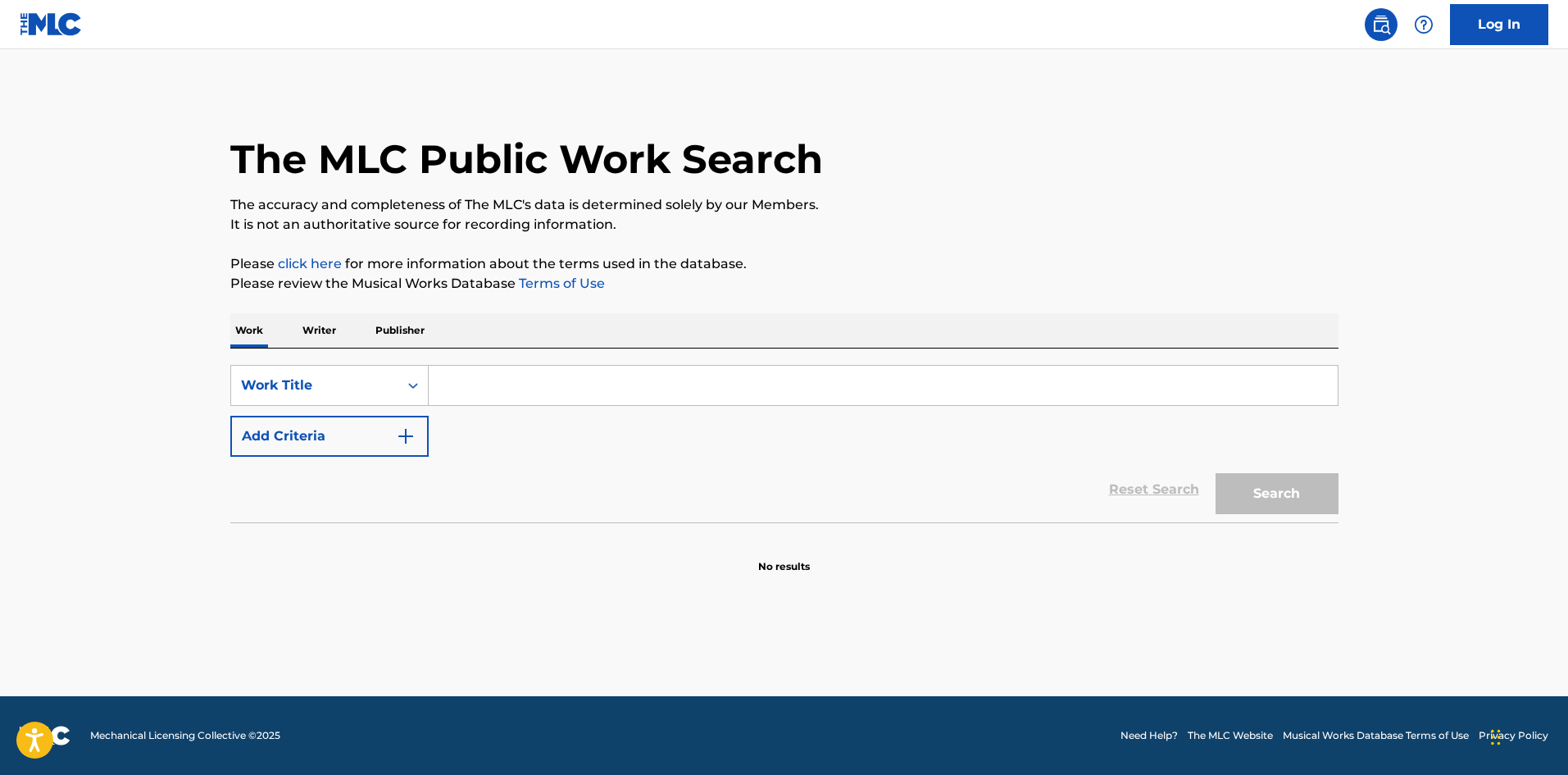
click at [462, 396] on input "Search Form" at bounding box center [883, 385] width 909 height 39
paste input "[PERSON_NAME] REMIX FEAT. MFS & [PERSON_NAME]"
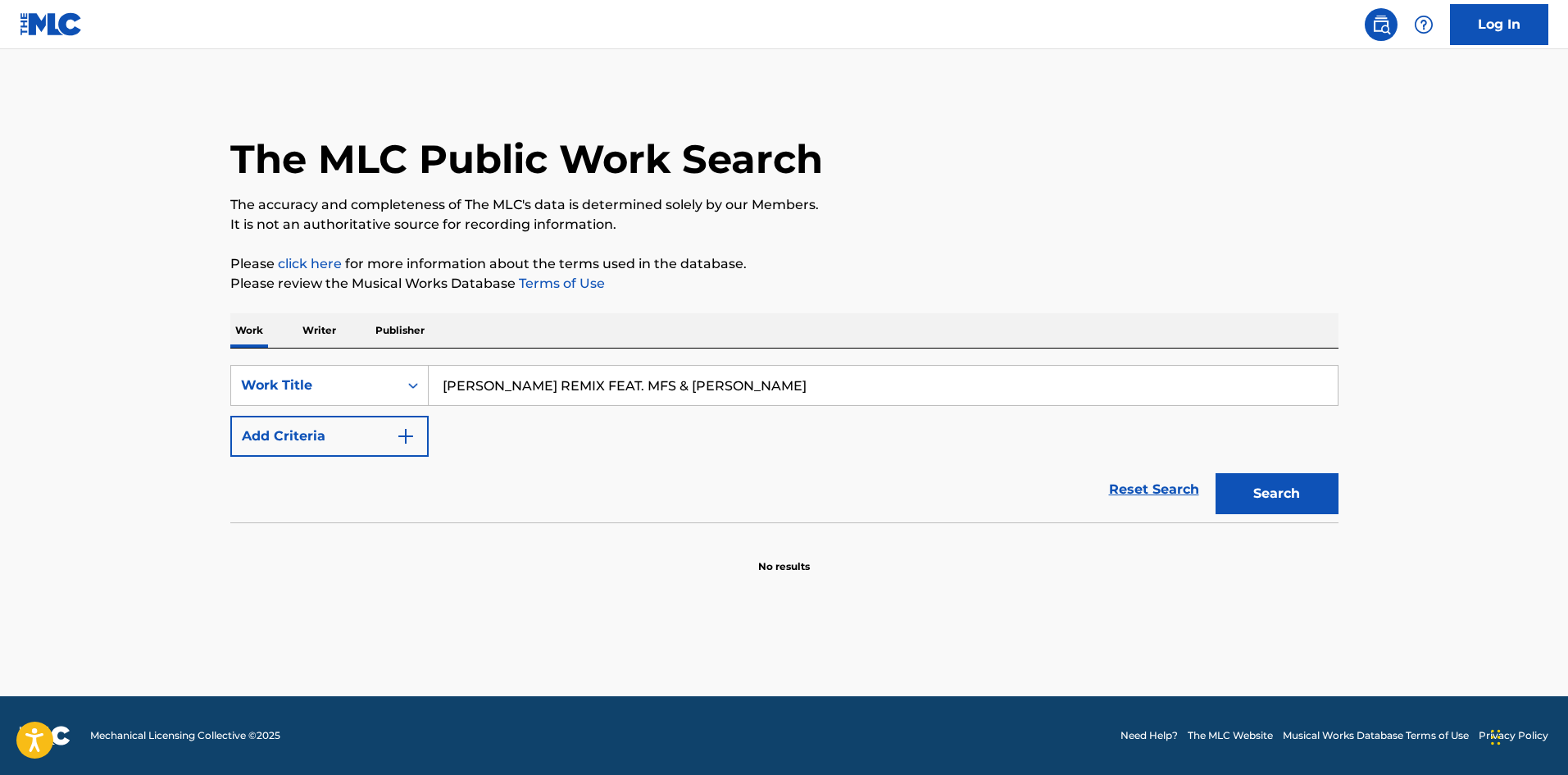
drag, startPoint x: 508, startPoint y: 391, endPoint x: 980, endPoint y: 491, distance: 482.5
click at [965, 485] on form "SearchWithCriteriae26d3c89-0ae3-45d1-a097-436108b83d80 Work Title [PERSON_NAME]…" at bounding box center [784, 444] width 1108 height 158
type input "[PERSON_NAME]"
click at [1307, 500] on button "Search" at bounding box center [1277, 493] width 123 height 41
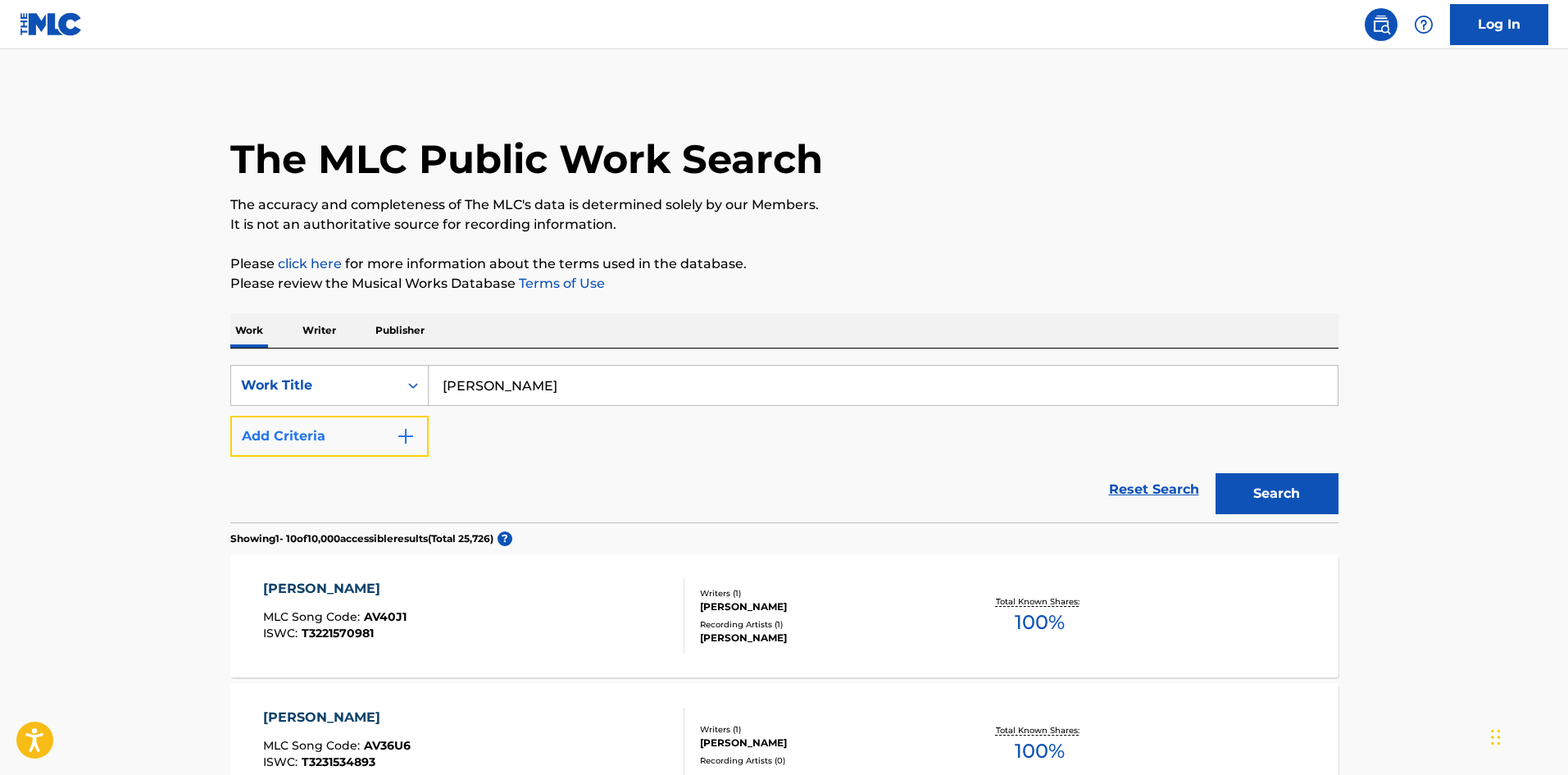
click at [394, 431] on button "Add Criteria" at bounding box center [329, 436] width 199 height 41
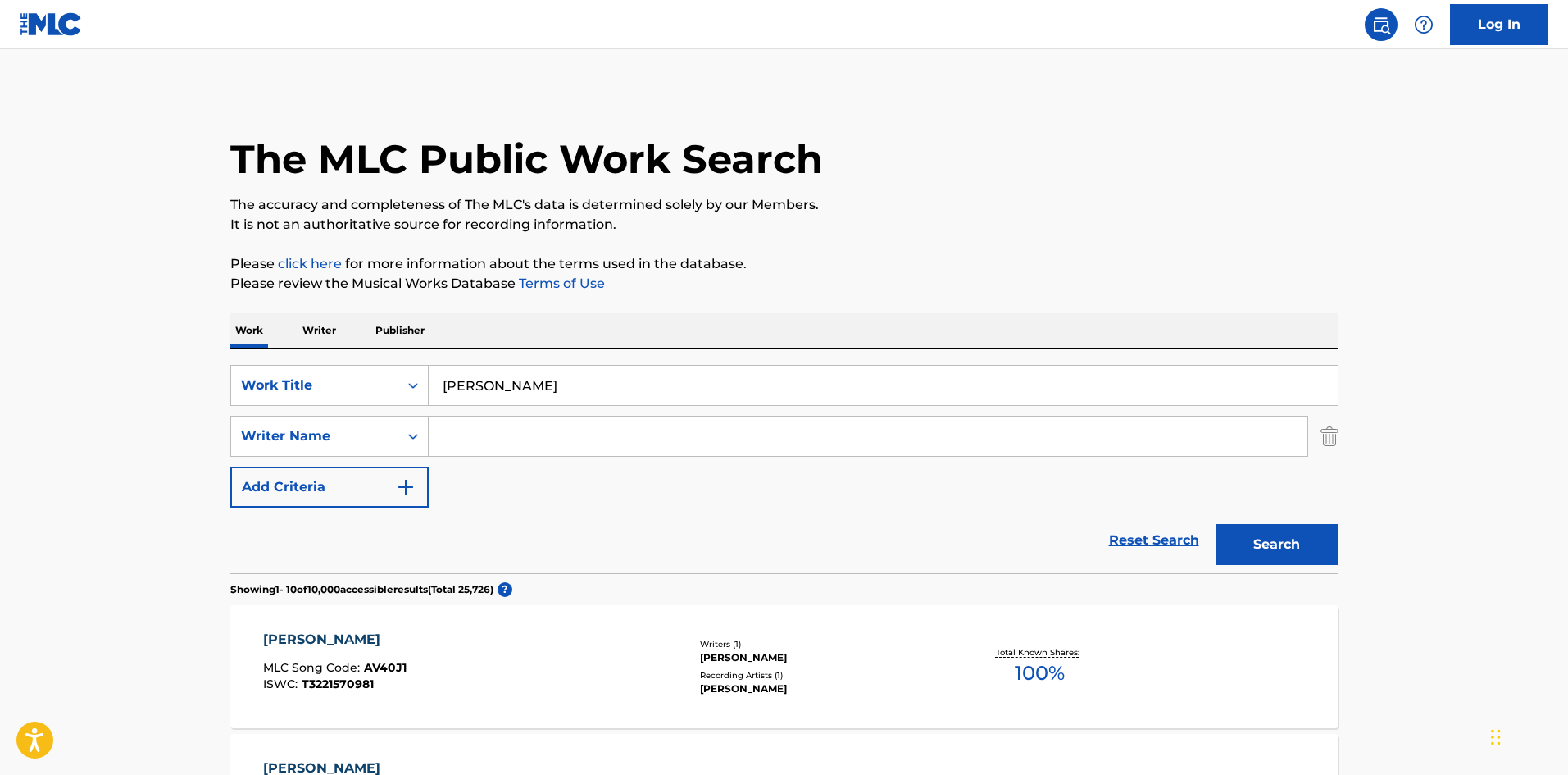
drag, startPoint x: 508, startPoint y: 447, endPoint x: 727, endPoint y: 493, distance: 223.8
click at [508, 447] on input "Search Form" at bounding box center [868, 436] width 879 height 39
paste input "Awich"
type input "Awich"
click at [1275, 540] on button "Search" at bounding box center [1277, 544] width 123 height 41
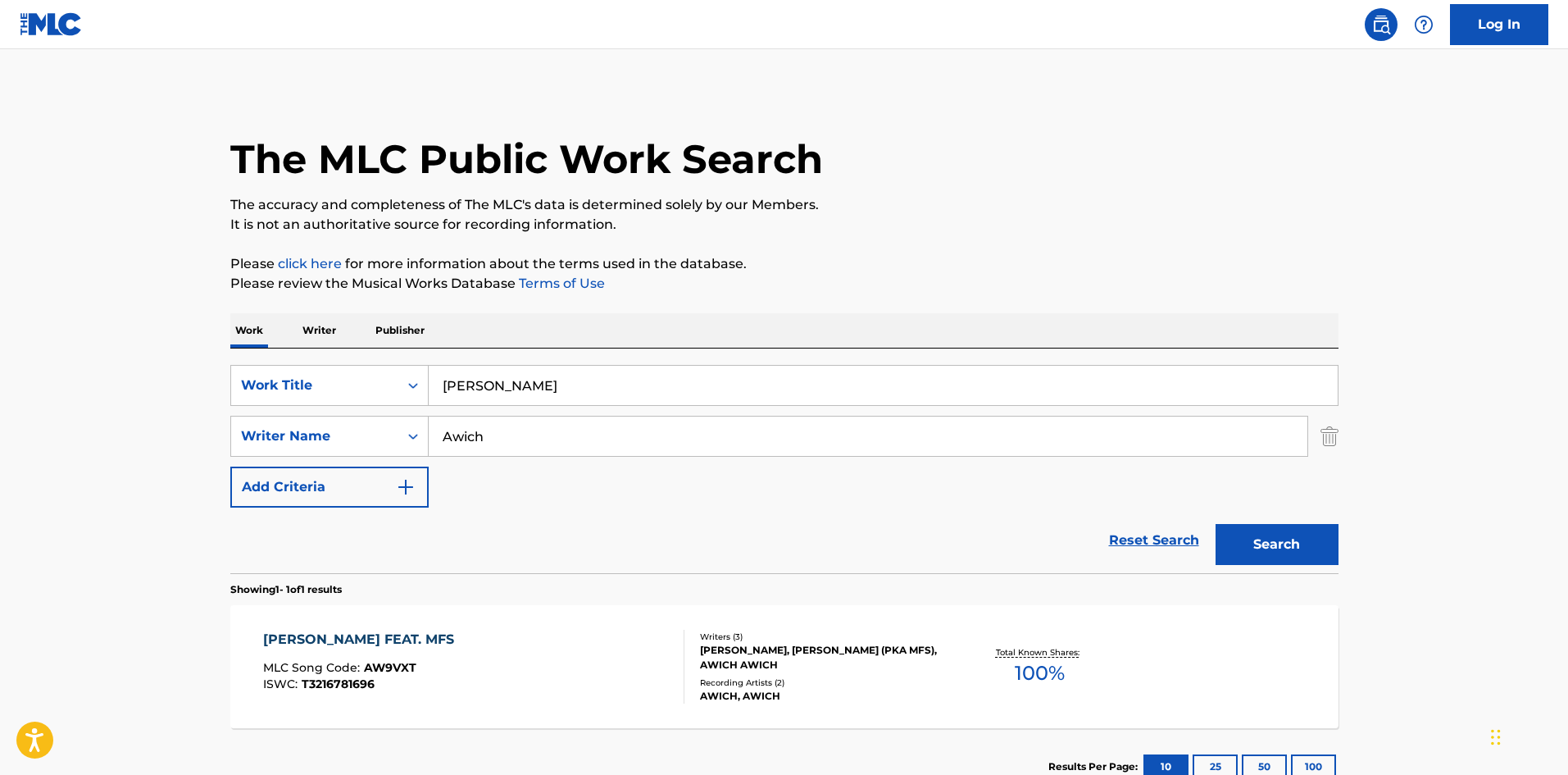
click at [599, 624] on div "[PERSON_NAME] FEAT. MFS MLC Song Code : AW9VXT ISWC : T3216781696 Writers ( 3 )…" at bounding box center [784, 666] width 1108 height 123
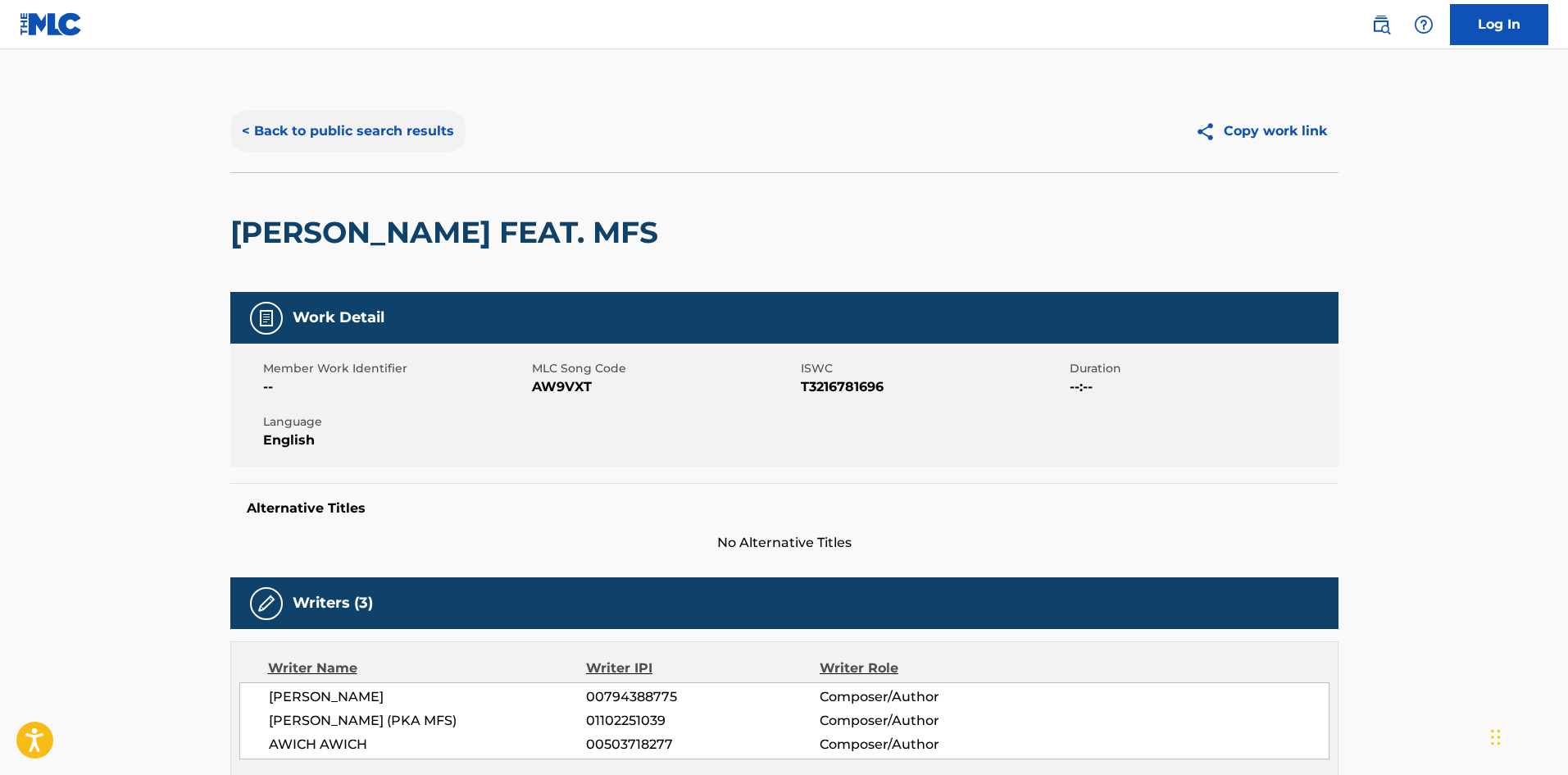
click at [340, 123] on button "< Back to public search results" at bounding box center [348, 130] width 236 height 41
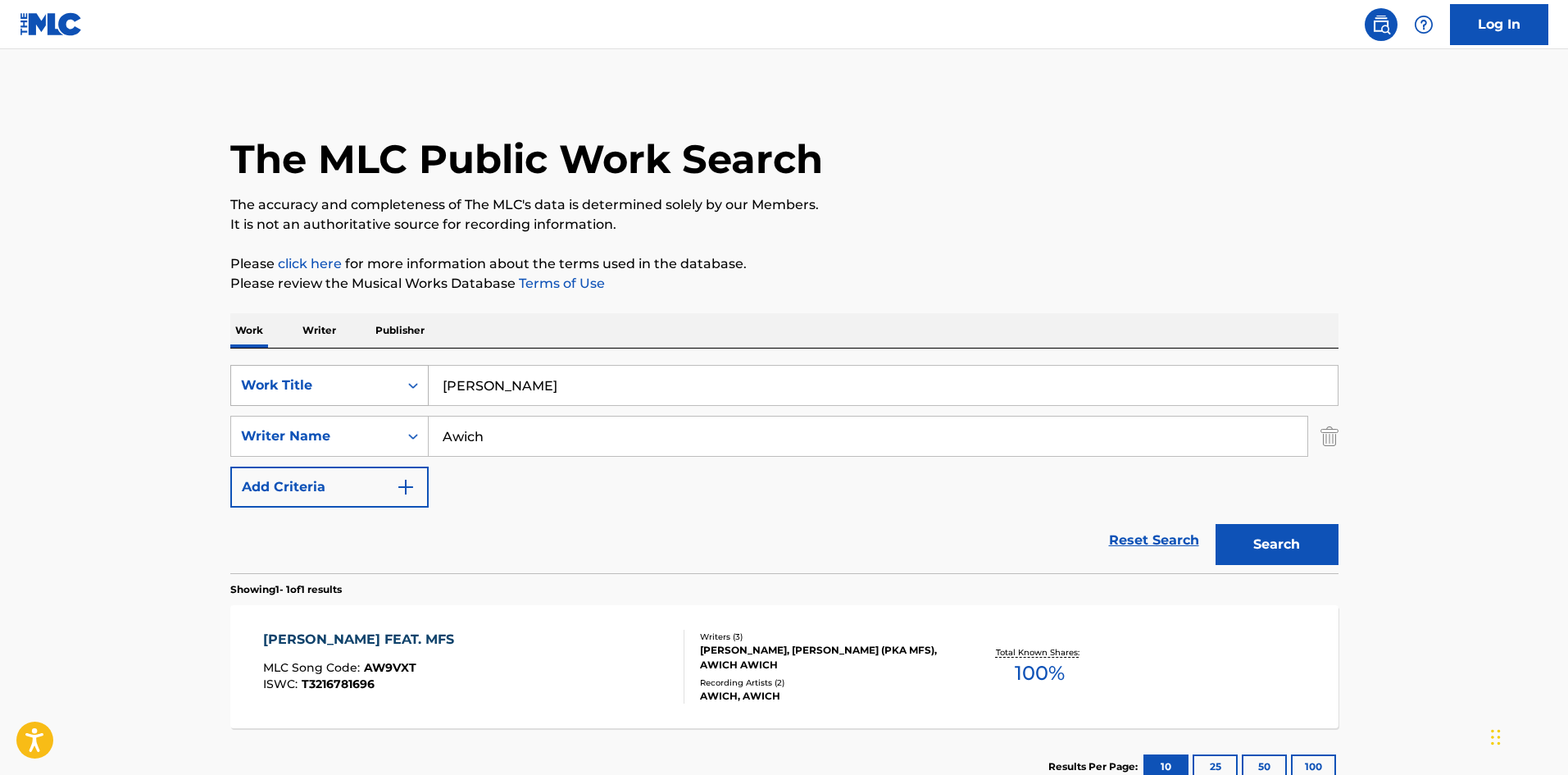
drag, startPoint x: 416, startPoint y: 367, endPoint x: 378, endPoint y: 365, distance: 38.1
click at [381, 365] on div "SearchWithCriteriae26d3c89-0ae3-45d1-a097-436108b83d80 Work Title [PERSON_NAME]" at bounding box center [784, 385] width 1108 height 41
paste input "BEER! BEER!! BEER!!!"
type input "BEER! BEER!! BEER!!!"
click at [341, 410] on div "SearchWithCriteriae26d3c89-0ae3-45d1-a097-436108b83d80 Work Title BEER! BEER!! …" at bounding box center [784, 436] width 1108 height 143
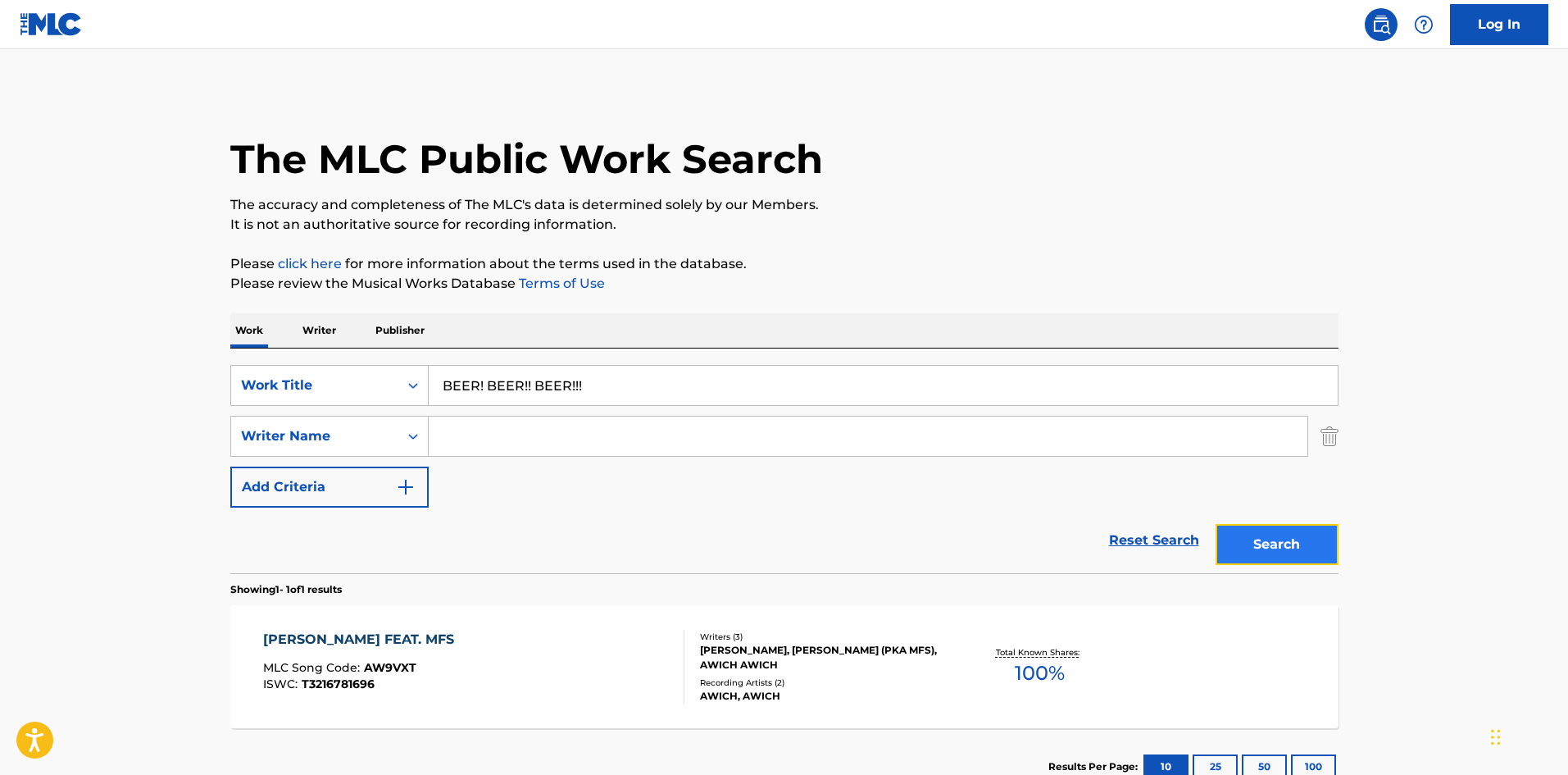
click at [1304, 538] on button "Search" at bounding box center [1277, 544] width 123 height 41
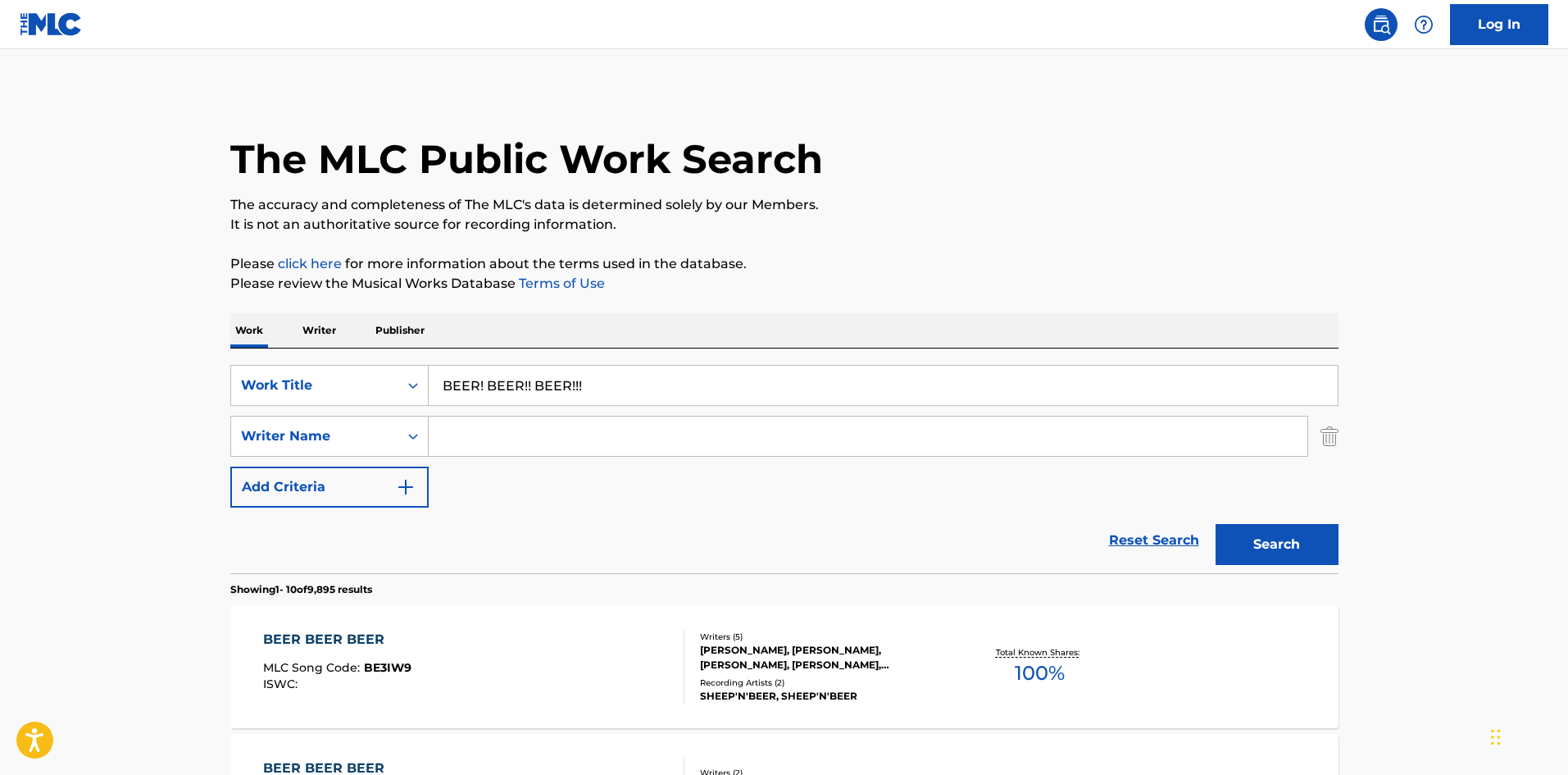
scroll to position [209, 0]
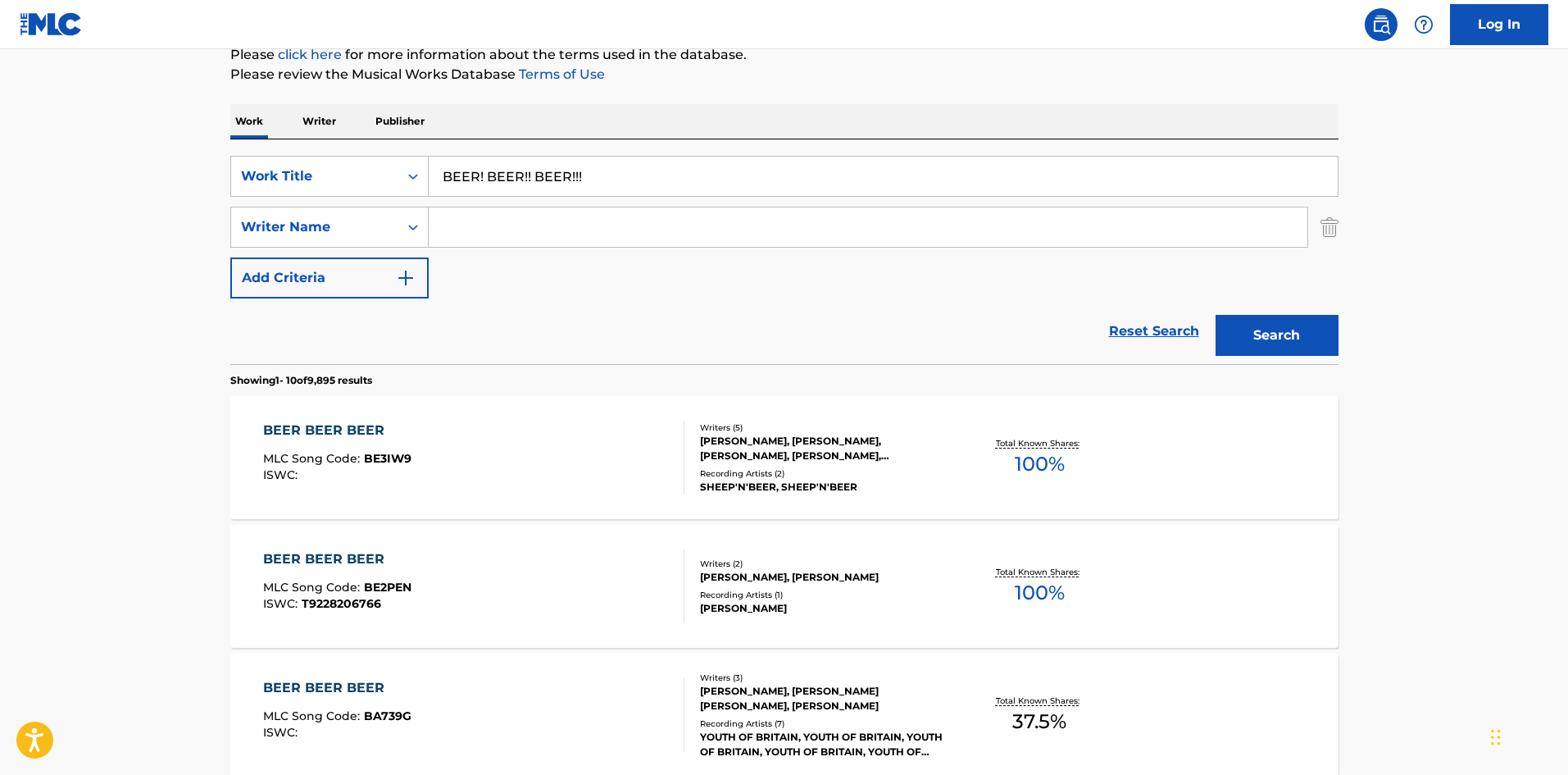
click at [493, 238] on input "Search Form" at bounding box center [868, 227] width 879 height 39
paste input "[PERSON_NAME]"
drag, startPoint x: 505, startPoint y: 226, endPoint x: 301, endPoint y: 227, distance: 204.0
click at [301, 227] on div "SearchWithCriteria4f086465-6747-4a9d-94b9-eadf46f686df Writer Name [PERSON_NAME]" at bounding box center [784, 227] width 1108 height 41
type input "[PERSON_NAME]"
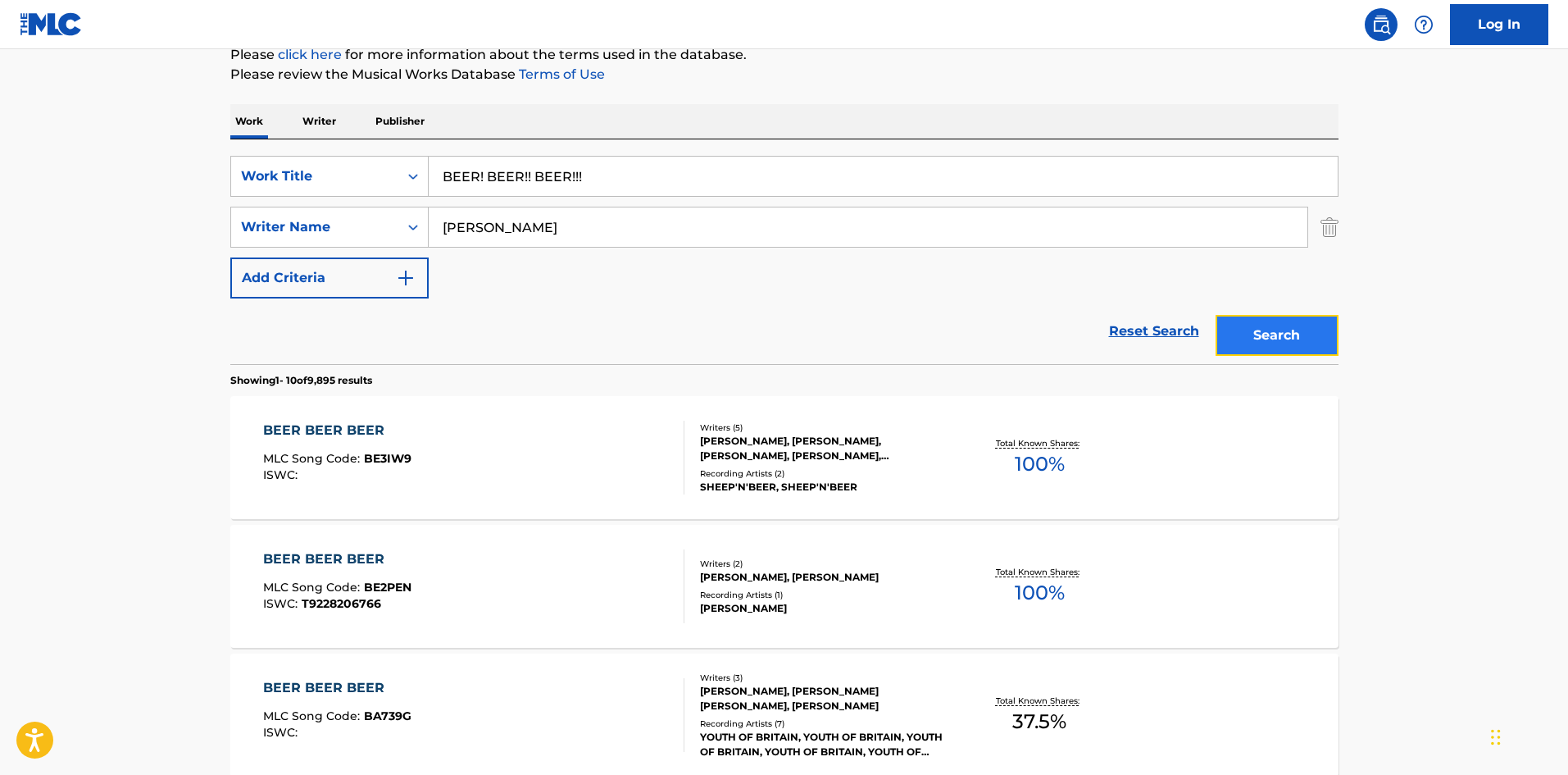
click at [1251, 335] on button "Search" at bounding box center [1277, 335] width 123 height 41
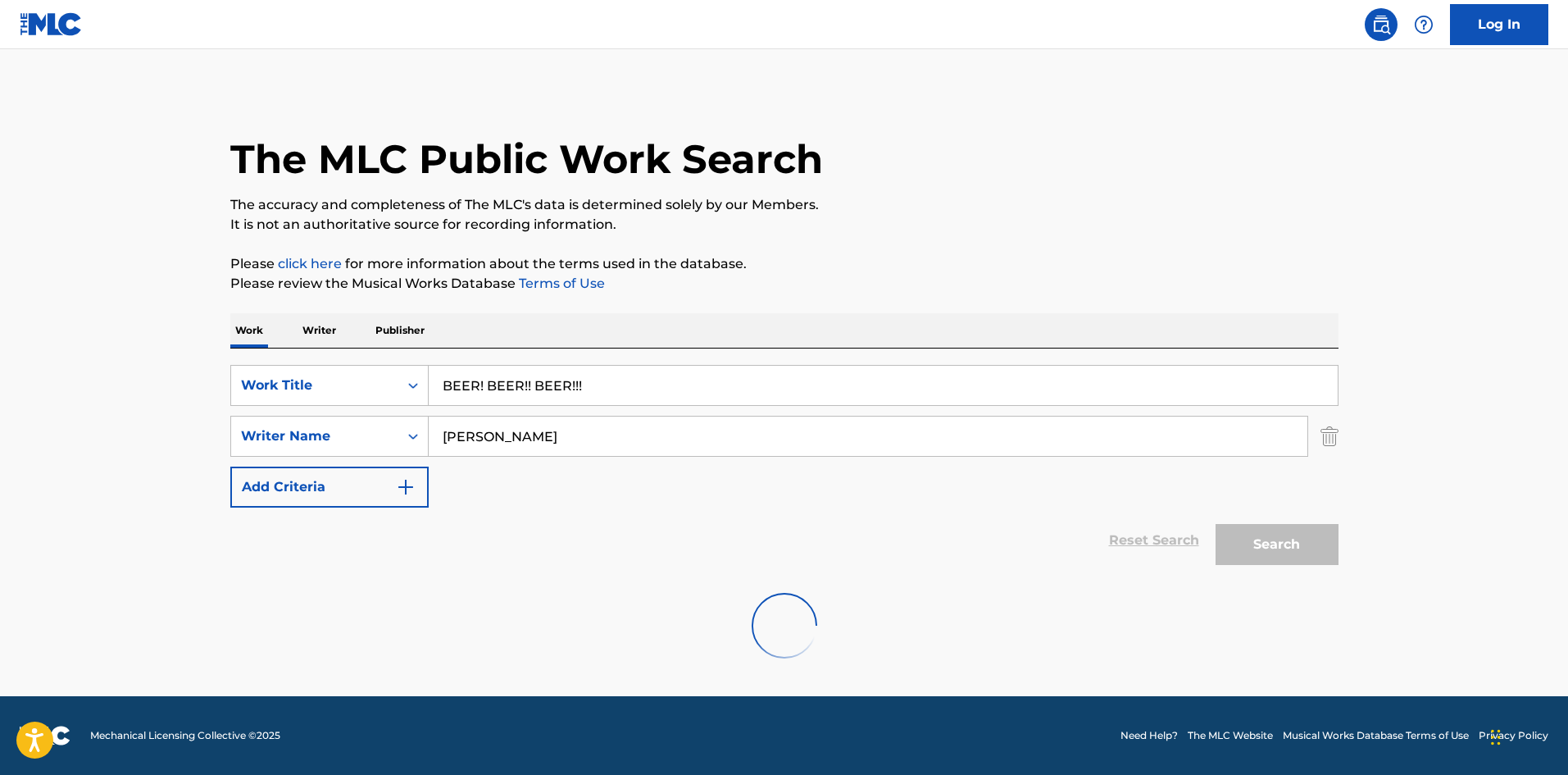
scroll to position [0, 0]
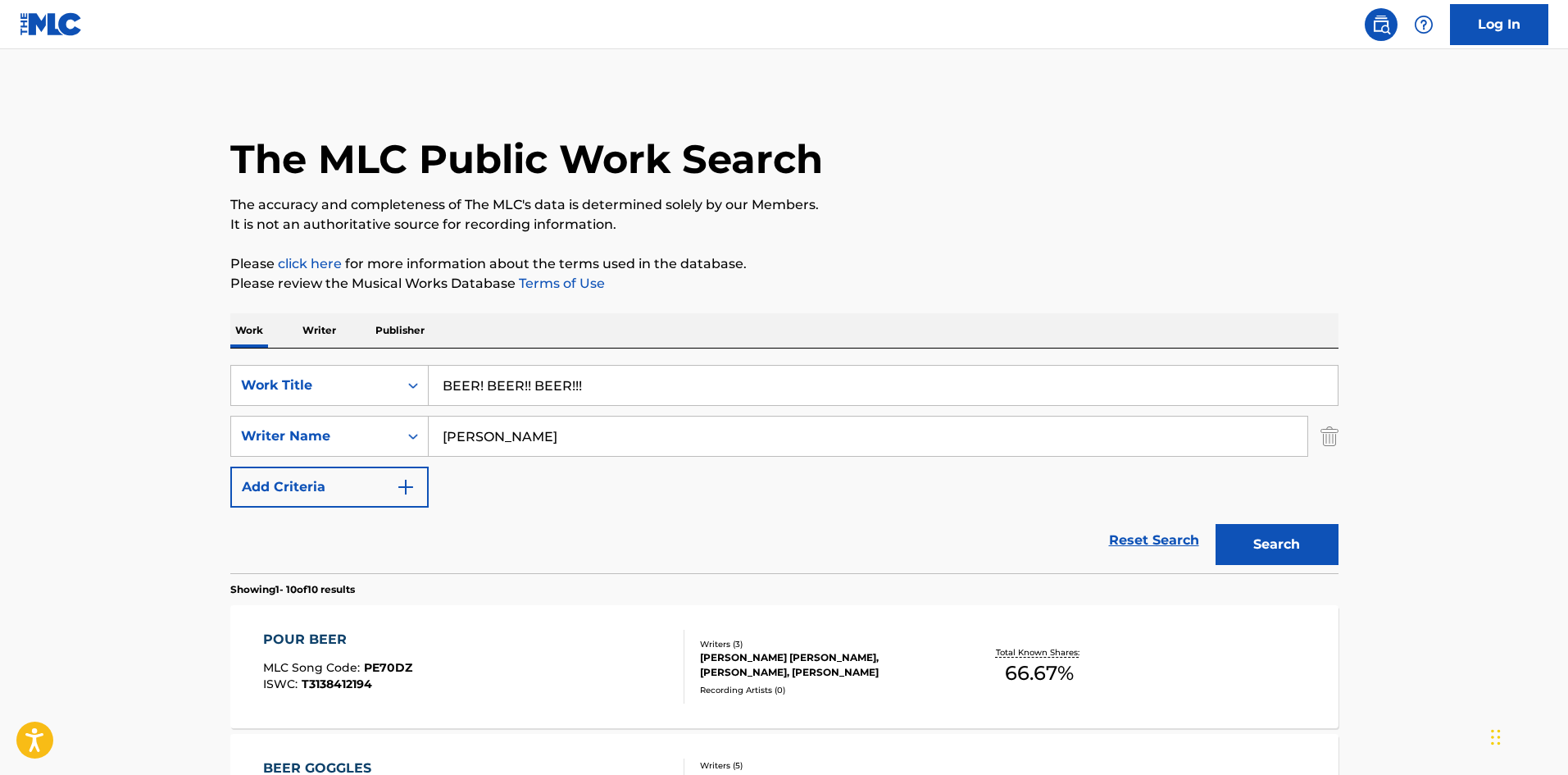
drag, startPoint x: 594, startPoint y: 390, endPoint x: 278, endPoint y: 322, distance: 323.2
paste input "MAGNOLIA"
click at [1298, 532] on button "Search" at bounding box center [1277, 544] width 123 height 41
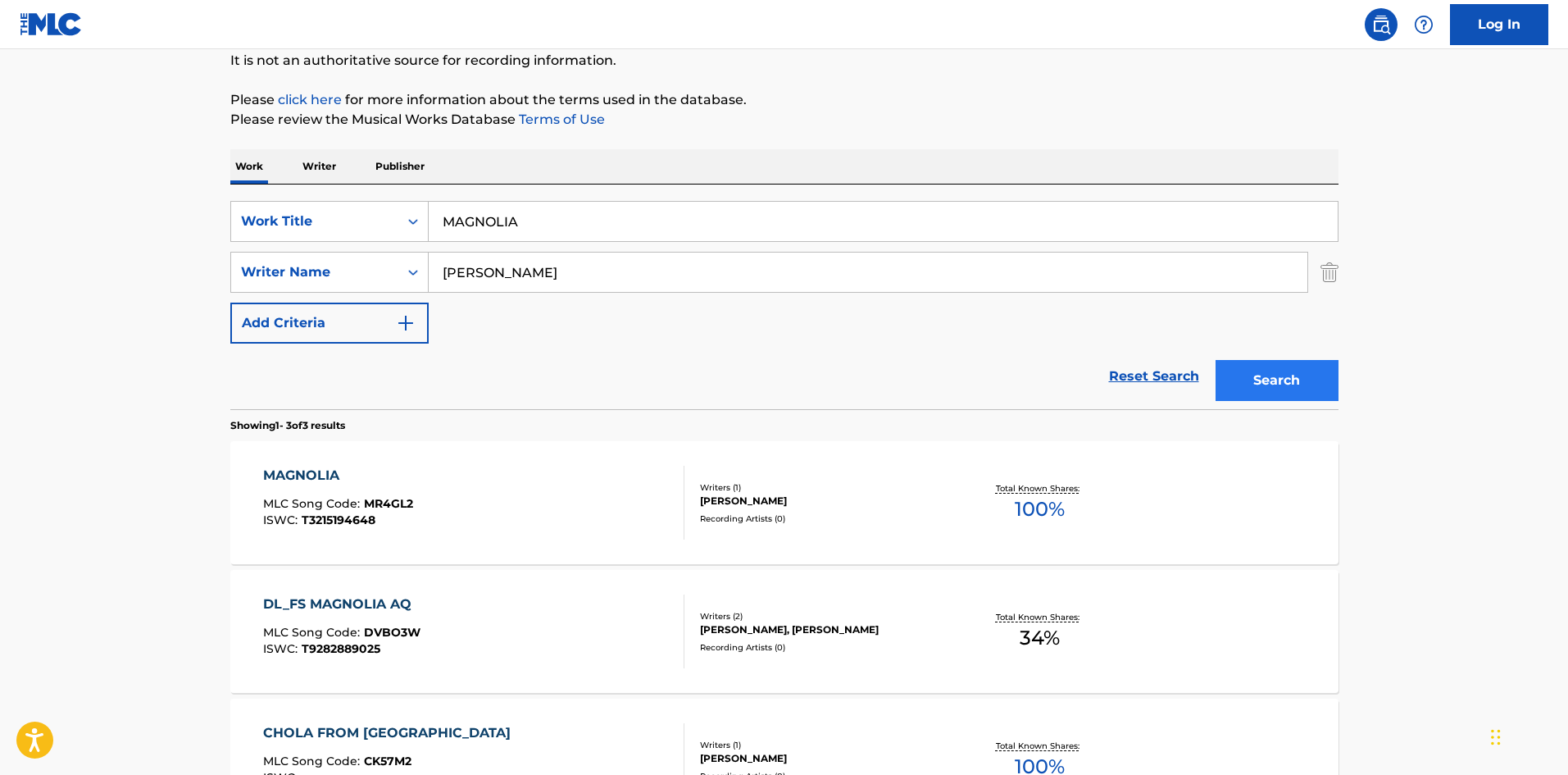
scroll to position [246, 0]
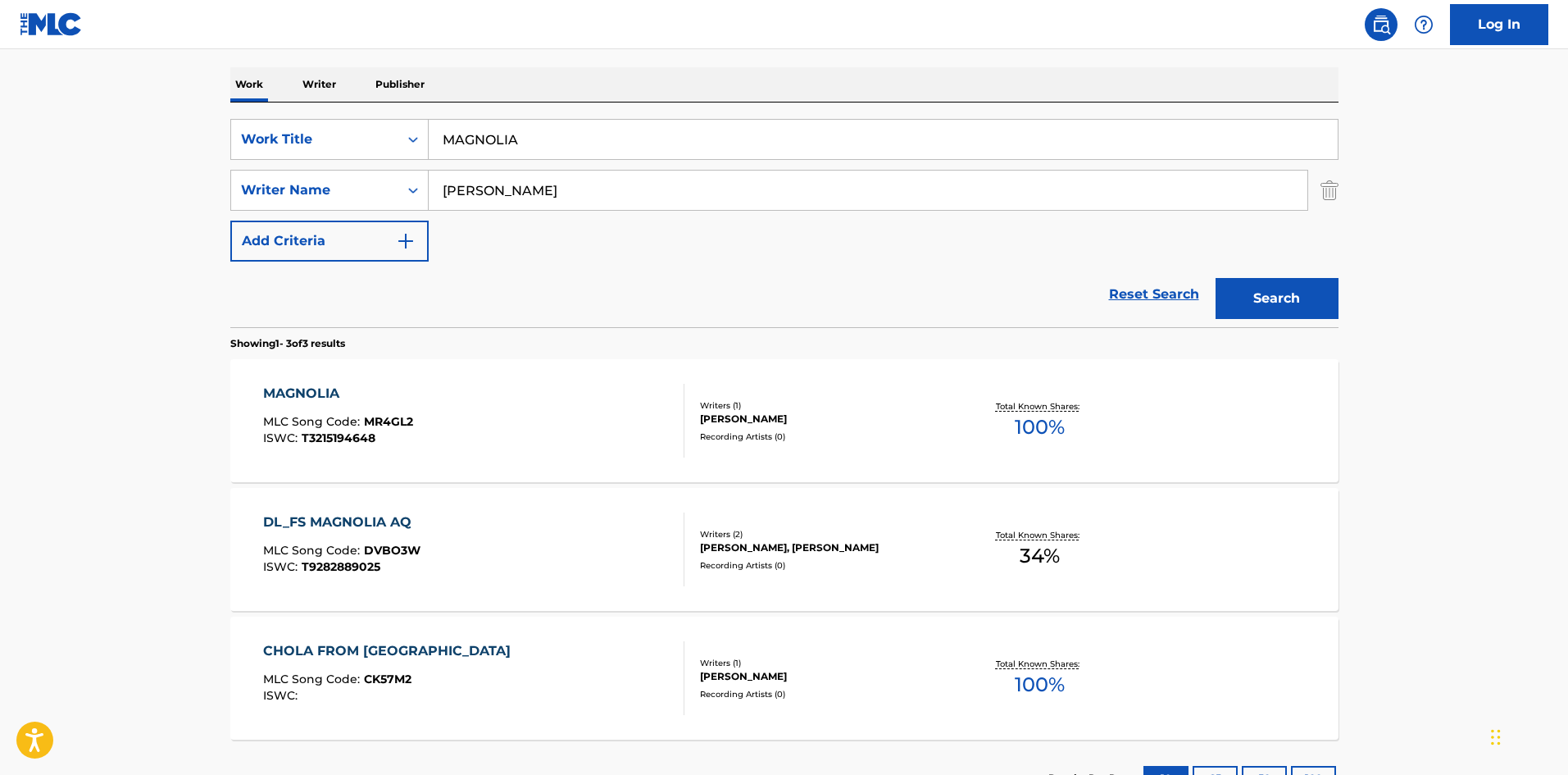
drag, startPoint x: 444, startPoint y: 116, endPoint x: 485, endPoint y: 147, distance: 51.4
click at [396, 118] on div "SearchWithCriteriae26d3c89-0ae3-45d1-a097-436108b83d80 Work Title MAGNOLIA Sear…" at bounding box center [784, 215] width 1108 height 225
paste input "YORUNOSHIJIM"
type input "YORUNOSHIJIMA"
click at [386, 175] on div "SearchWithCriteria4f086465-6747-4a9d-94b9-eadf46f686df Writer Name [PERSON_NAME]" at bounding box center [784, 190] width 1108 height 41
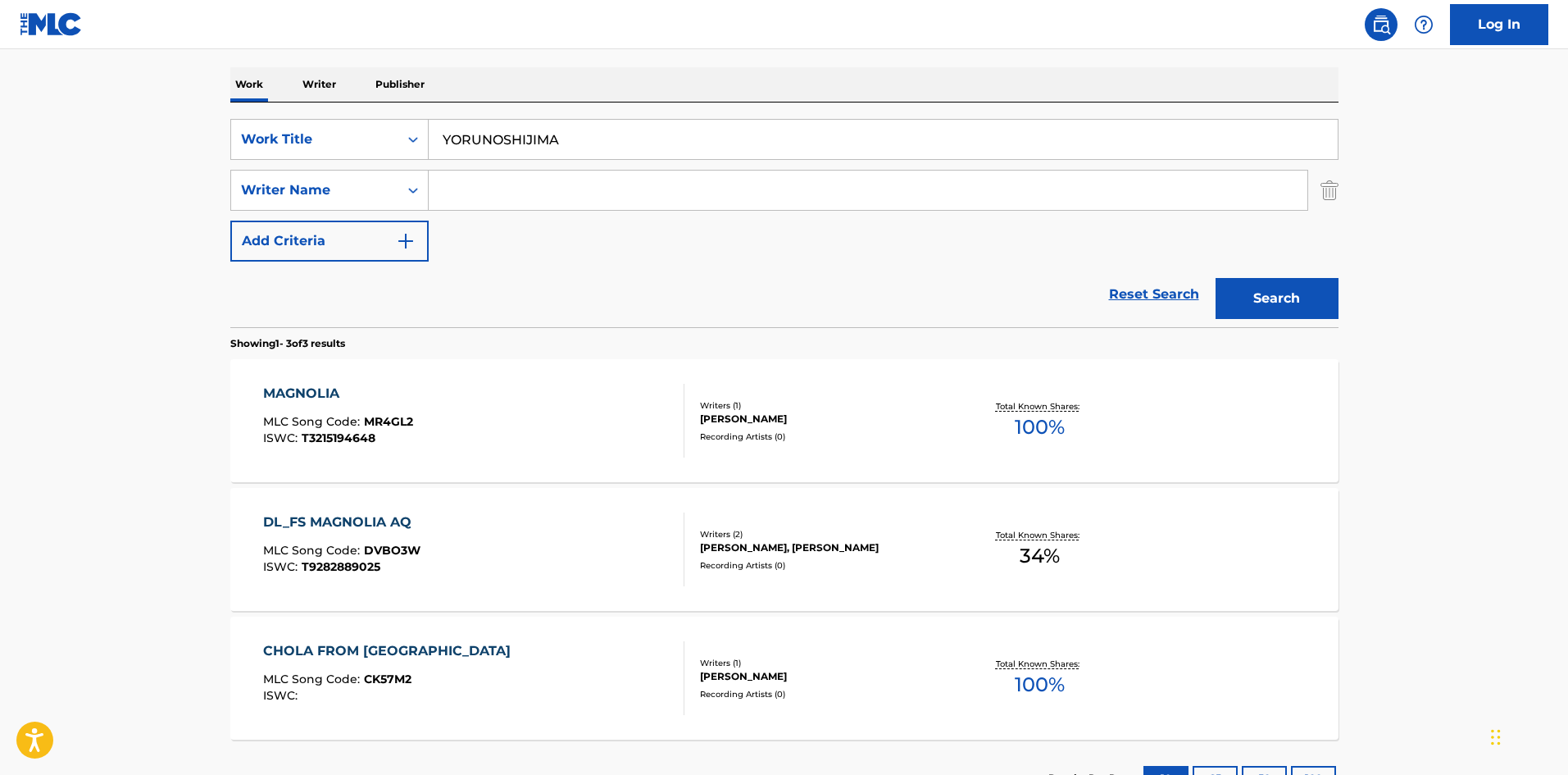
drag, startPoint x: 369, startPoint y: 128, endPoint x: 418, endPoint y: 116, distance: 50.4
click at [358, 128] on div "SearchWithCriteriae26d3c89-0ae3-45d1-a097-436108b83d80 Work Title YORUNOSHIJIMA" at bounding box center [784, 139] width 1108 height 41
drag, startPoint x: 1244, startPoint y: 285, endPoint x: 894, endPoint y: 152, distance: 374.4
click at [1230, 285] on button "Search" at bounding box center [1277, 298] width 123 height 41
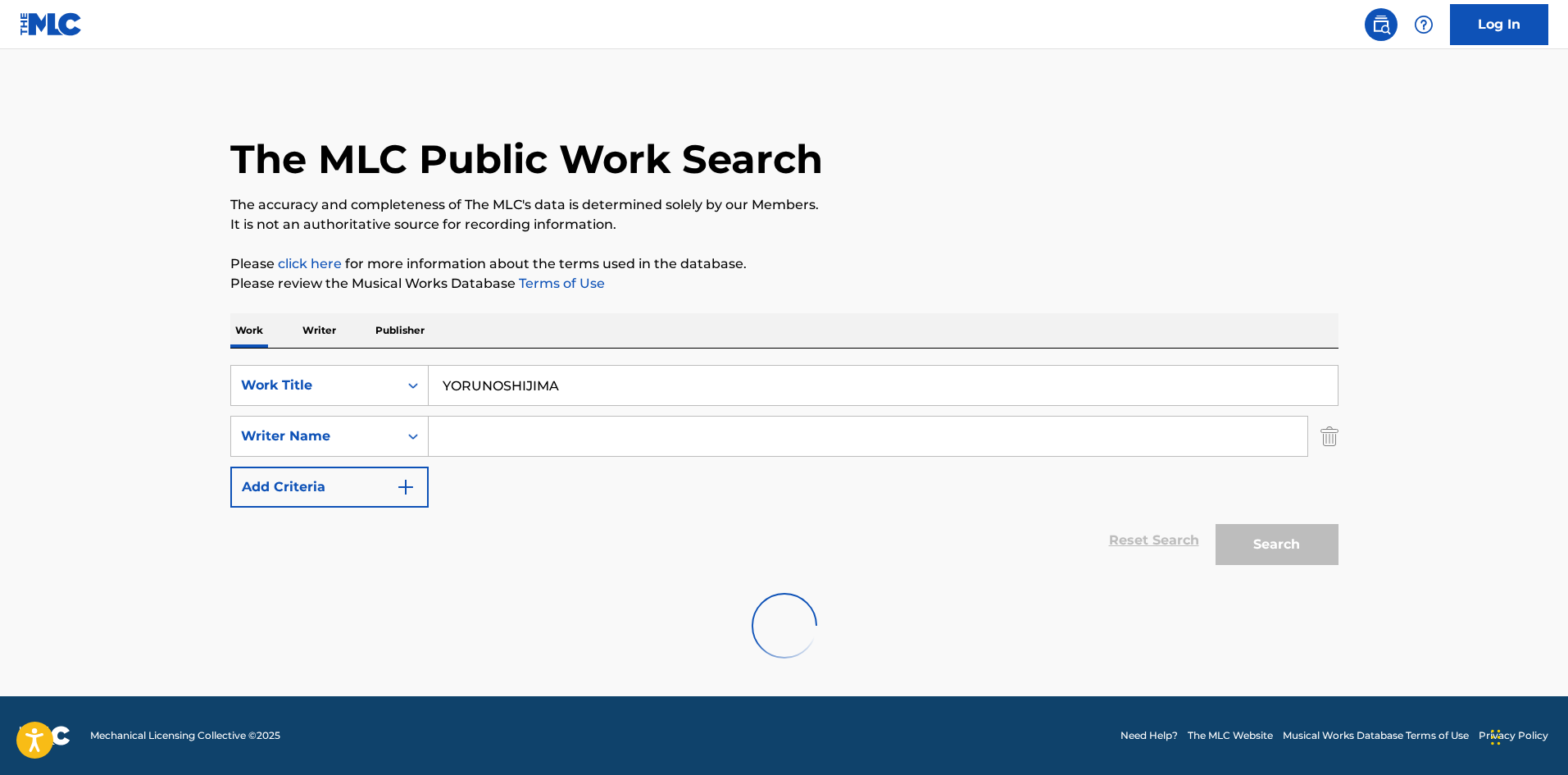
scroll to position [0, 0]
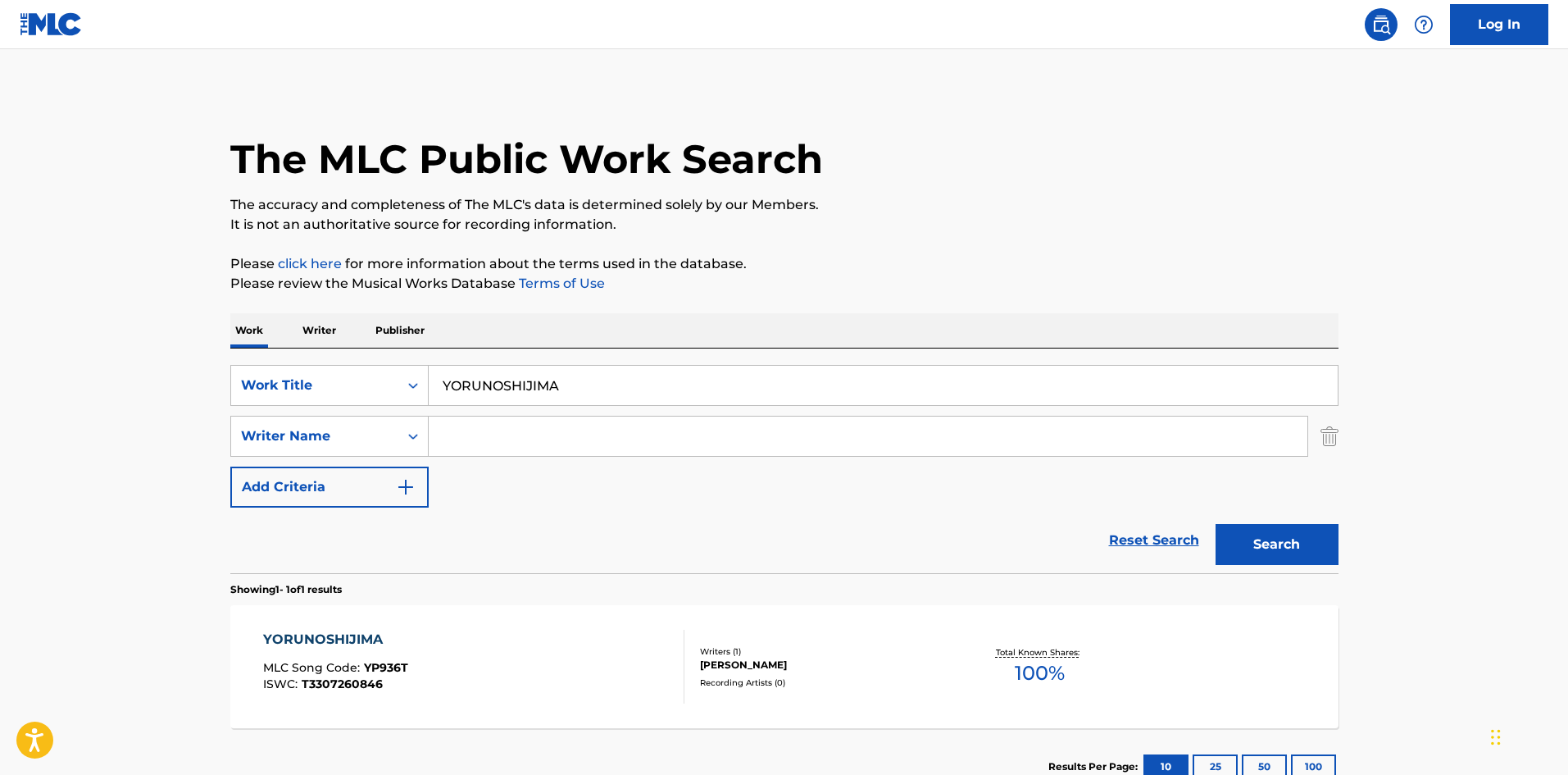
paste input "SENKOUNOHATE"
drag, startPoint x: 1290, startPoint y: 543, endPoint x: 1107, endPoint y: 500, distance: 188.0
click at [1290, 541] on button "Search" at bounding box center [1277, 544] width 123 height 41
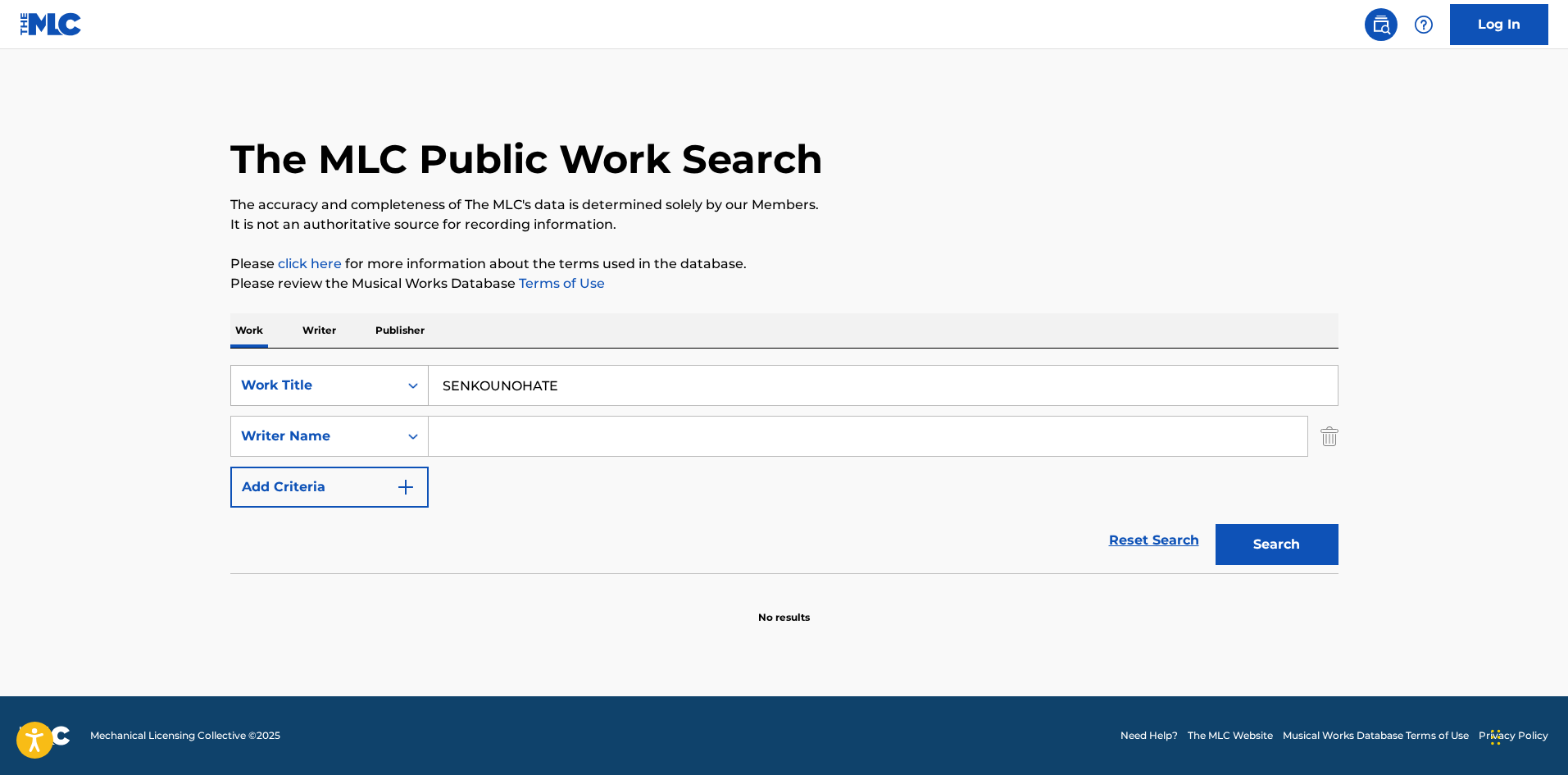
drag, startPoint x: 550, startPoint y: 375, endPoint x: 335, endPoint y: 367, distance: 215.1
click at [336, 366] on div "SearchWithCriteriae26d3c89-0ae3-45d1-a097-436108b83d80 Work Title SENKOUNOHATE" at bounding box center [784, 385] width 1108 height 41
drag, startPoint x: 462, startPoint y: 362, endPoint x: 362, endPoint y: 349, distance: 100.8
click at [362, 349] on div "SearchWithCriteriae26d3c89-0ae3-45d1-a097-436108b83d80 Work Title SENKOUNOHATE …" at bounding box center [784, 461] width 1108 height 225
paste input "KATANAKIRYUU"
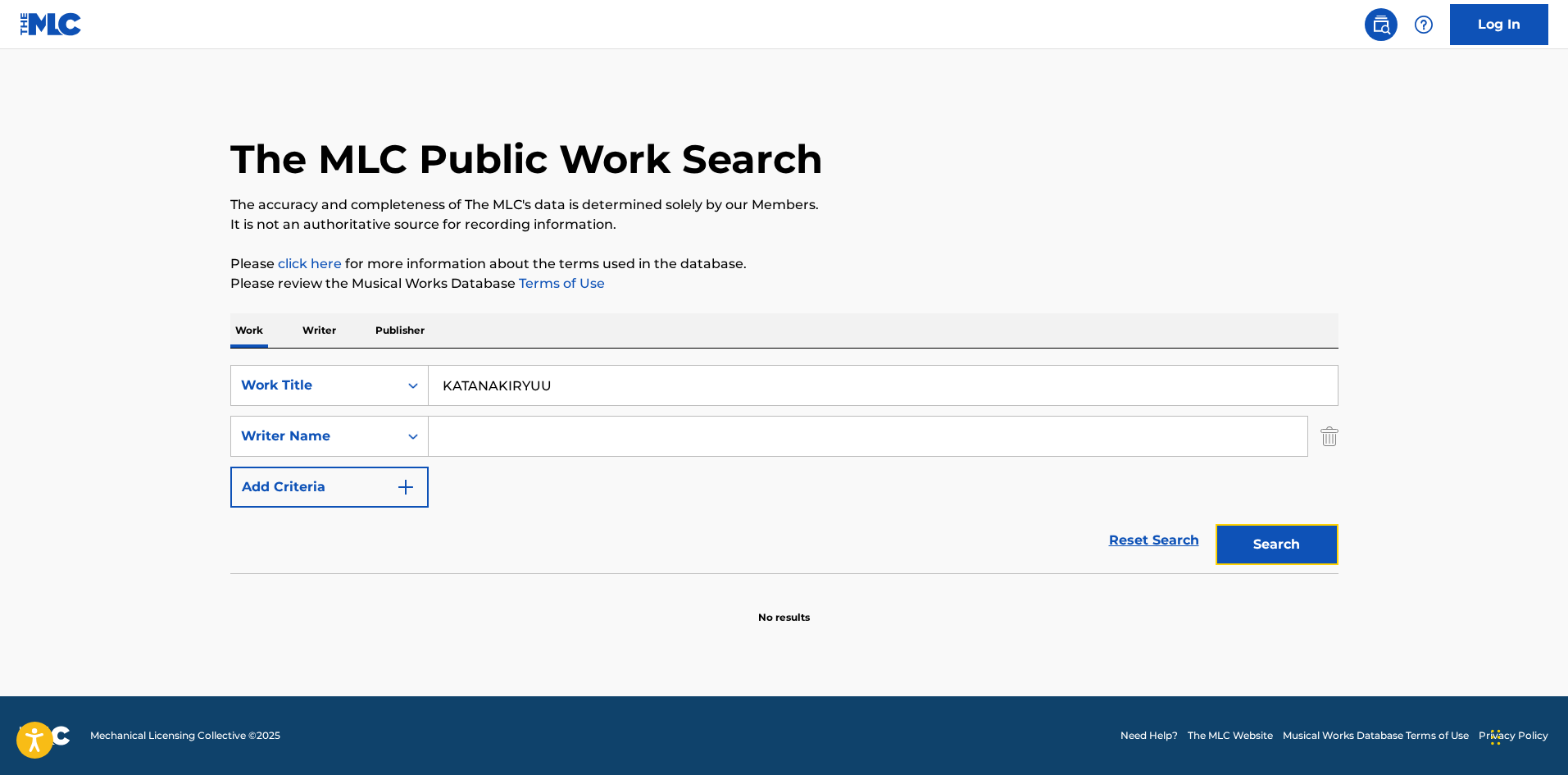
click at [1257, 532] on button "Search" at bounding box center [1277, 544] width 123 height 41
drag, startPoint x: 433, startPoint y: 377, endPoint x: 467, endPoint y: 368, distance: 35.2
click at [431, 377] on input "KATANAKIRYUU" at bounding box center [883, 385] width 909 height 39
paste input "ASK YOURSELF"
type input "ASK YOURSELF"
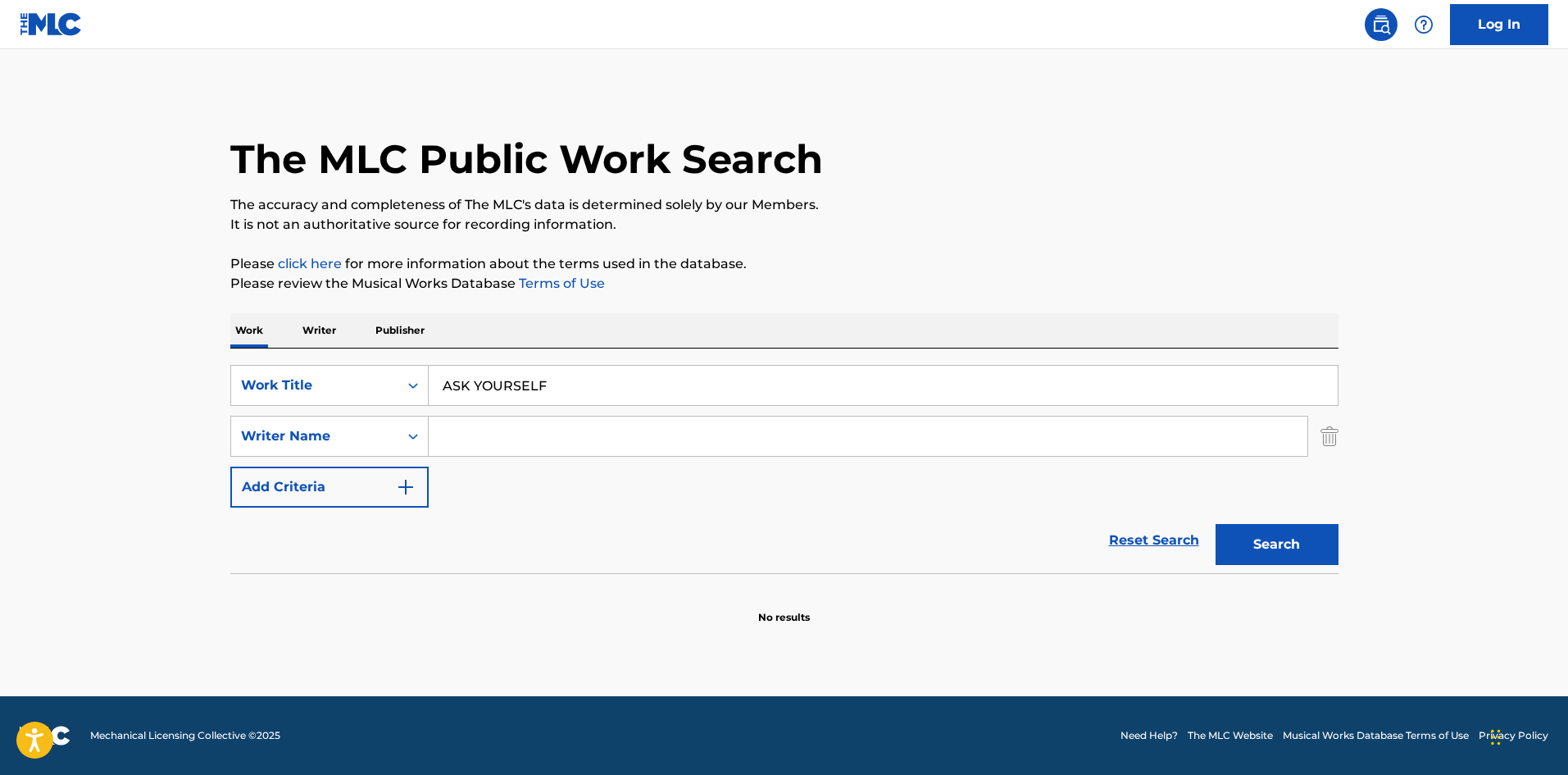
click at [489, 440] on input "Search Form" at bounding box center [868, 436] width 879 height 39
paste input "Ｔａｋｕｙａ"
click at [459, 439] on input "Ｔａｋｕｙａ" at bounding box center [868, 436] width 879 height 39
click at [459, 434] on input "Ｔａｋｕｙａ" at bounding box center [868, 436] width 879 height 39
drag, startPoint x: 468, startPoint y: 450, endPoint x: 452, endPoint y: 449, distance: 16.0
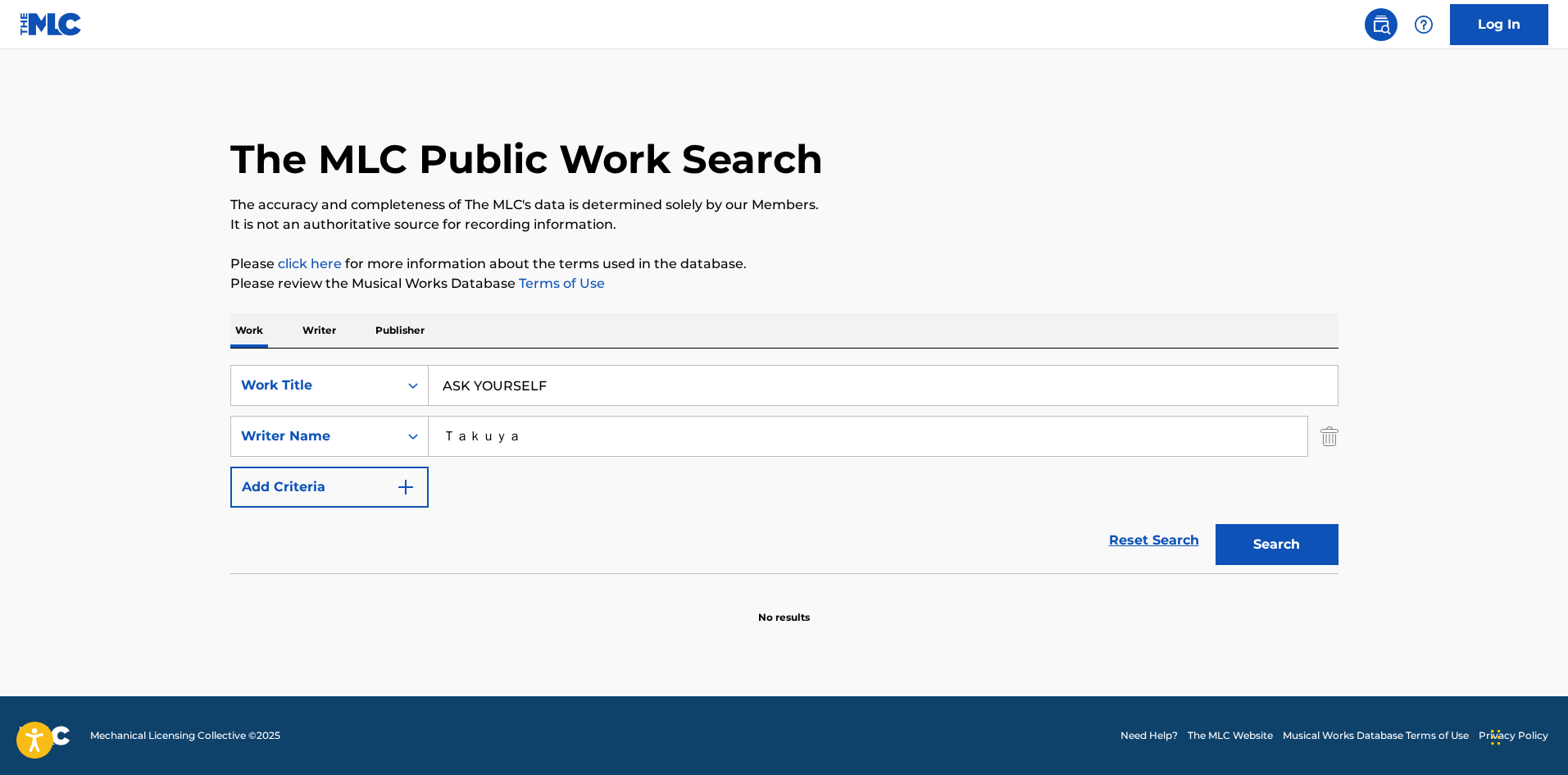
click at [452, 449] on input "Ｔａｋｕｙａ" at bounding box center [868, 436] width 879 height 39
type input "Ｔakuya"
click at [1216, 524] on button "Search" at bounding box center [1277, 544] width 123 height 41
drag, startPoint x: 547, startPoint y: 382, endPoint x: 352, endPoint y: 342, distance: 199.1
click at [345, 340] on div "Work Writer Publisher SearchWithCriteriae26d3c89-0ae3-45d1-a097-436108b83d80 Wo…" at bounding box center [784, 469] width 1108 height 312
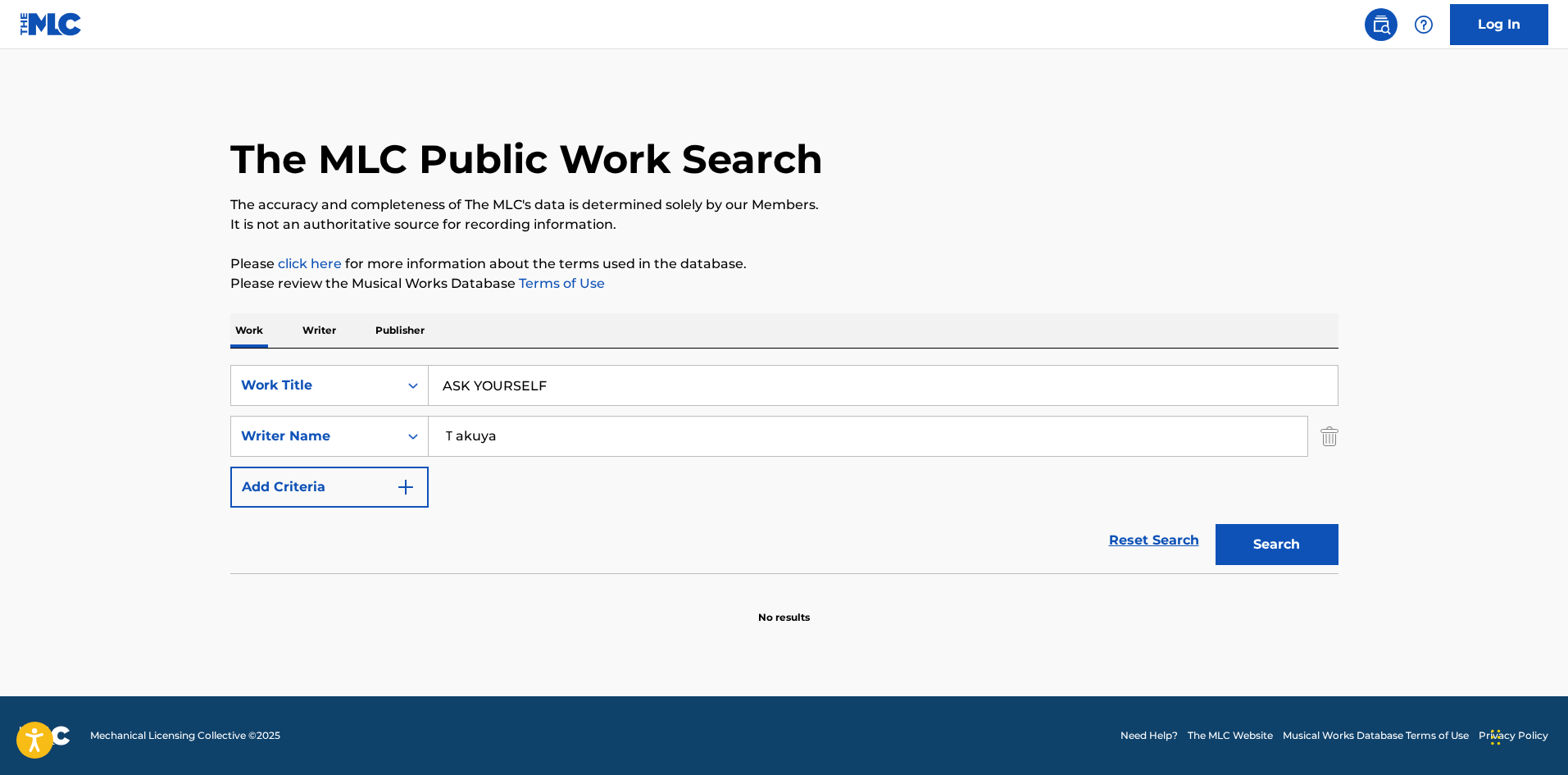
paste input "WORLDS APART"
type input "WORLDS APART"
click at [378, 417] on div "SearchWithCriteria4f086465-6747-4a9d-94b9-eadf46f686df Writer Name [PERSON_NAME]" at bounding box center [784, 436] width 1108 height 41
paste input "[PERSON_NAME]"
type input "[PERSON_NAME]"
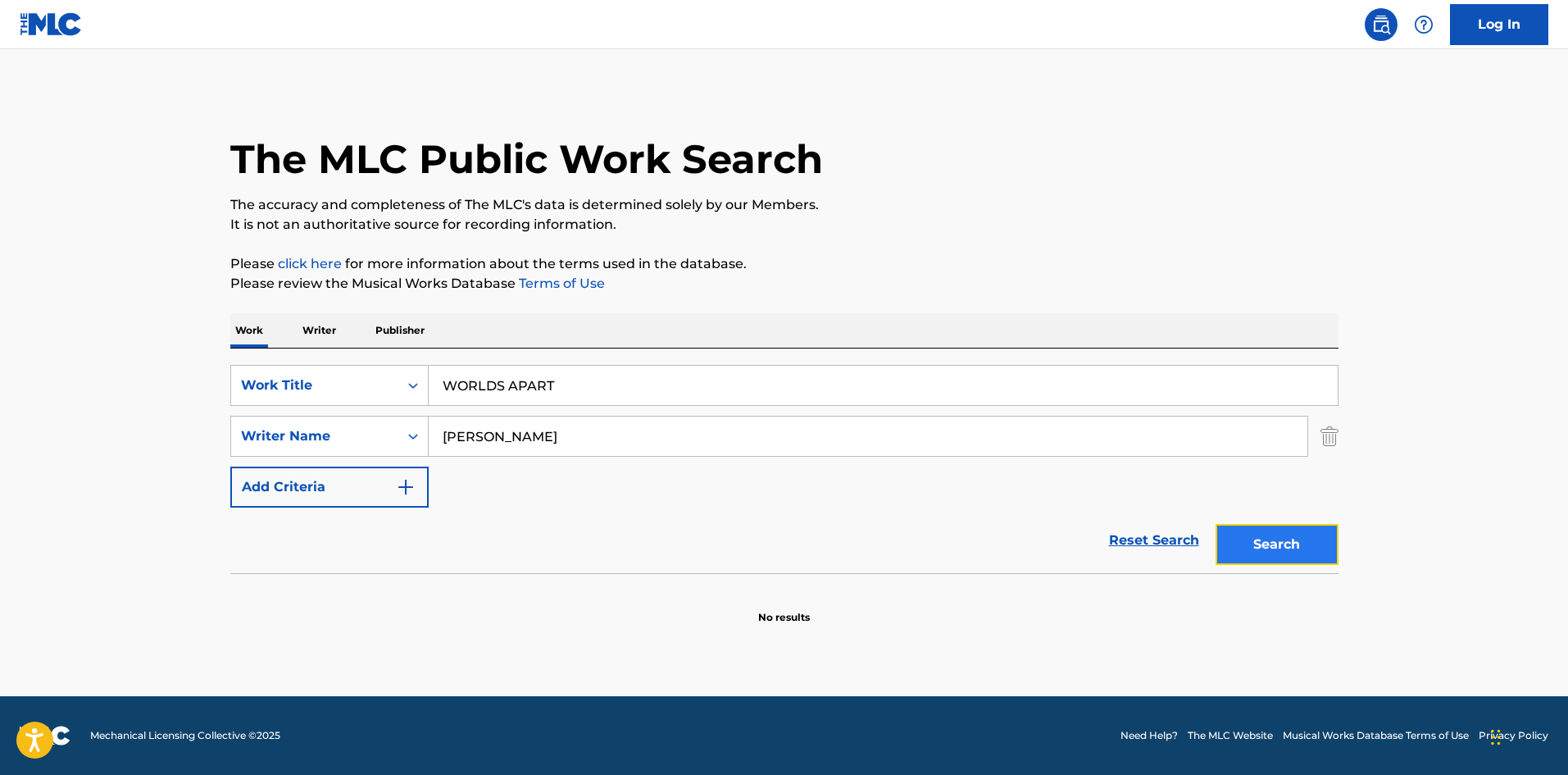
click at [1282, 536] on button "Search" at bounding box center [1277, 544] width 123 height 41
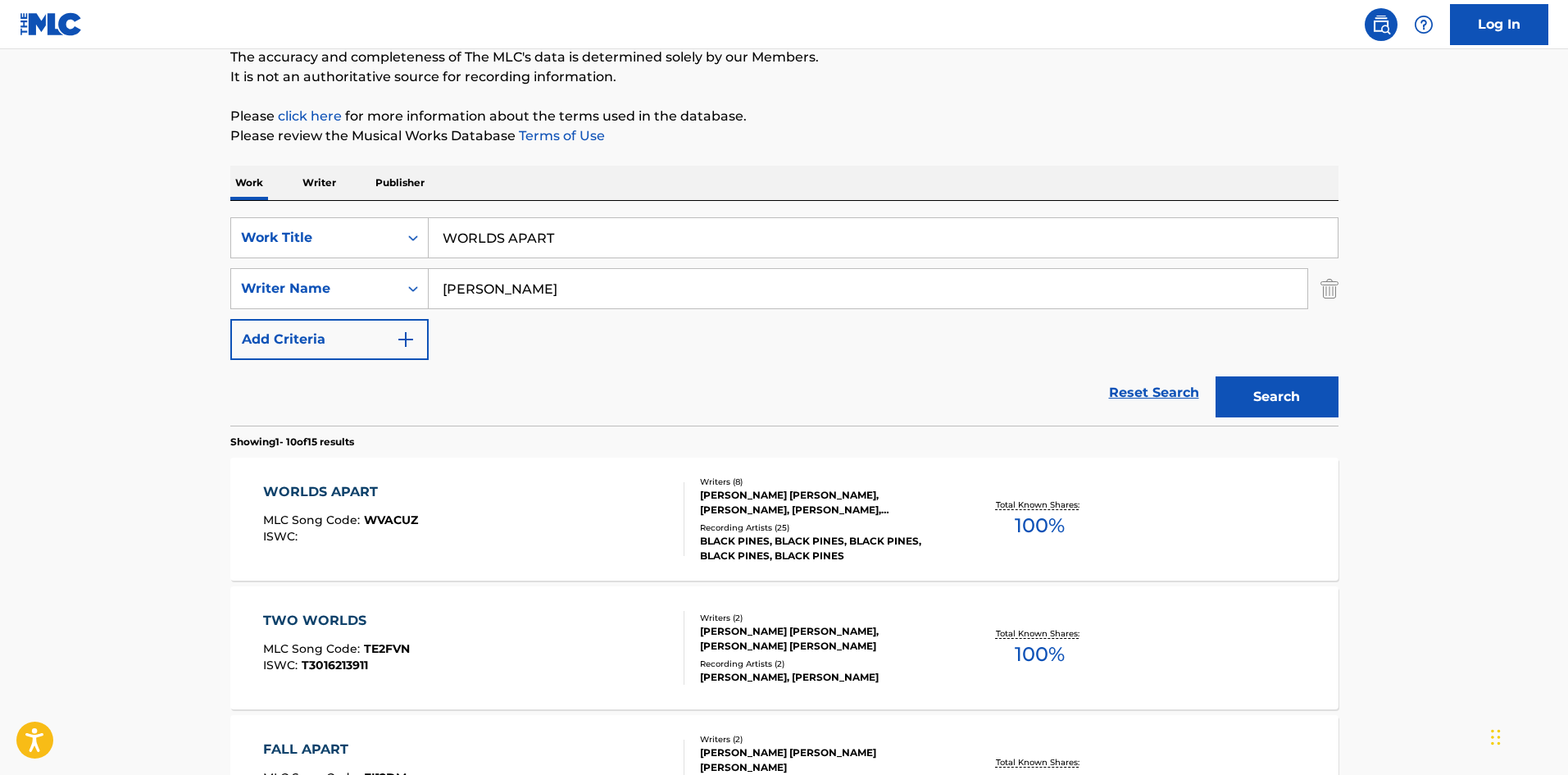
scroll to position [199, 0]
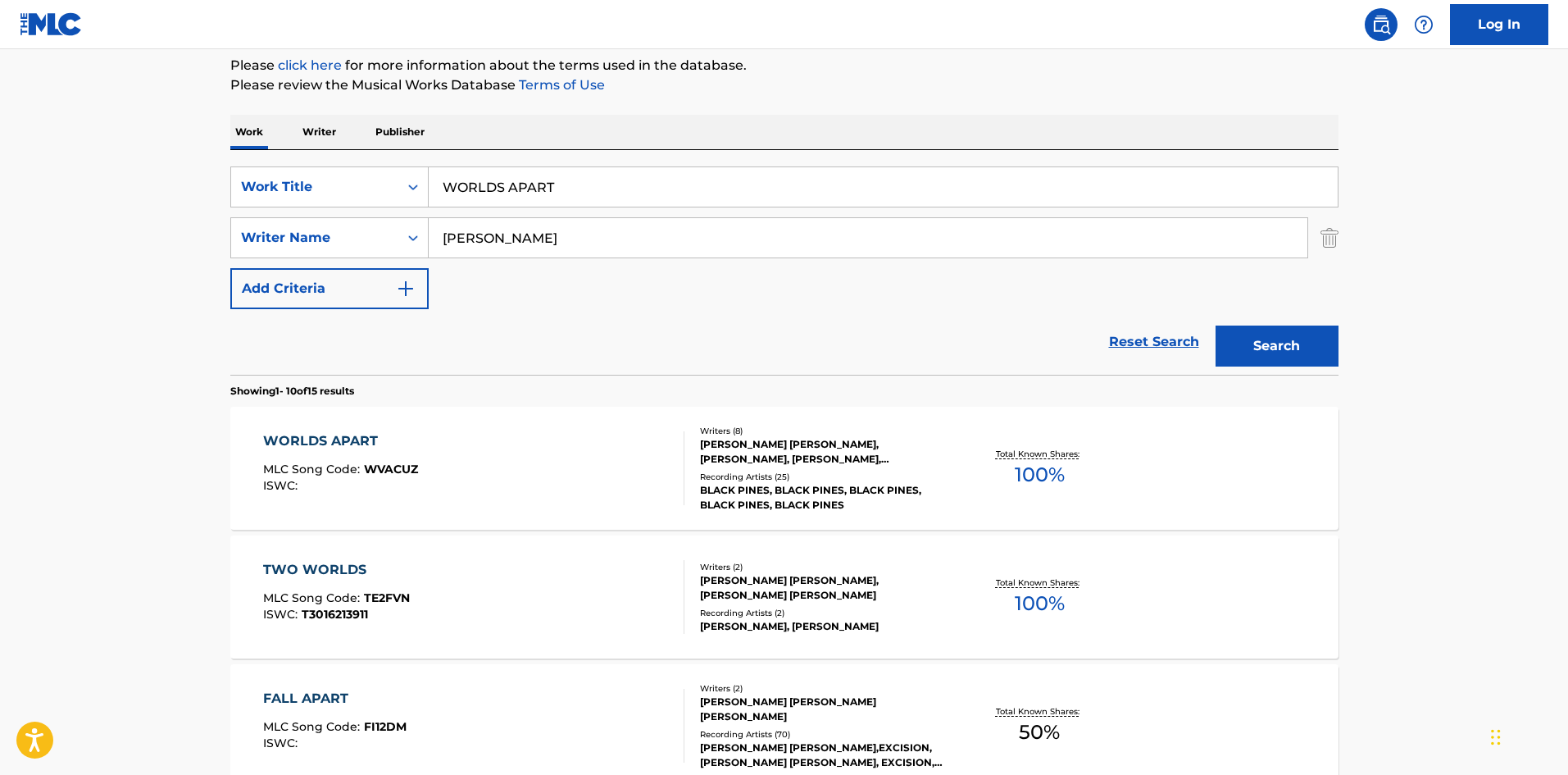
drag, startPoint x: 559, startPoint y: 190, endPoint x: 391, endPoint y: 166, distance: 169.7
click at [390, 166] on div "SearchWithCriteriae26d3c89-0ae3-45d1-a097-436108b83d80 Work Title WORLDS APART" at bounding box center [784, 187] width 1108 height 41
paste input "SINK DEEP"
type input "SINK DEEP"
click at [413, 227] on div "SearchWithCriteria4f086465-6747-4a9d-94b9-eadf46f686df Writer Name [PERSON_NAME]" at bounding box center [784, 237] width 1108 height 41
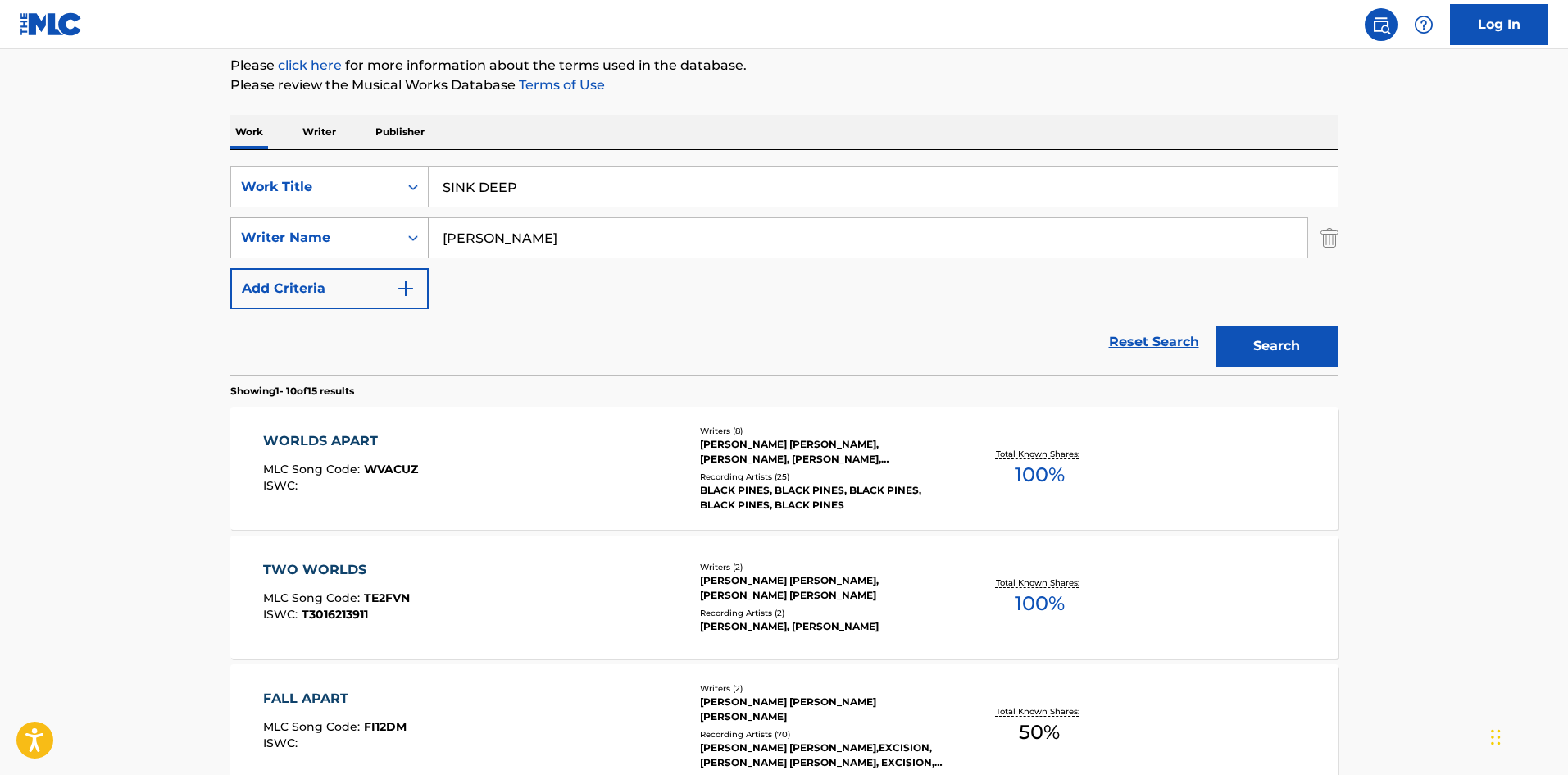
paste input "Kanata"
type input "Kanata"
click at [1249, 339] on button "Search" at bounding box center [1277, 346] width 123 height 41
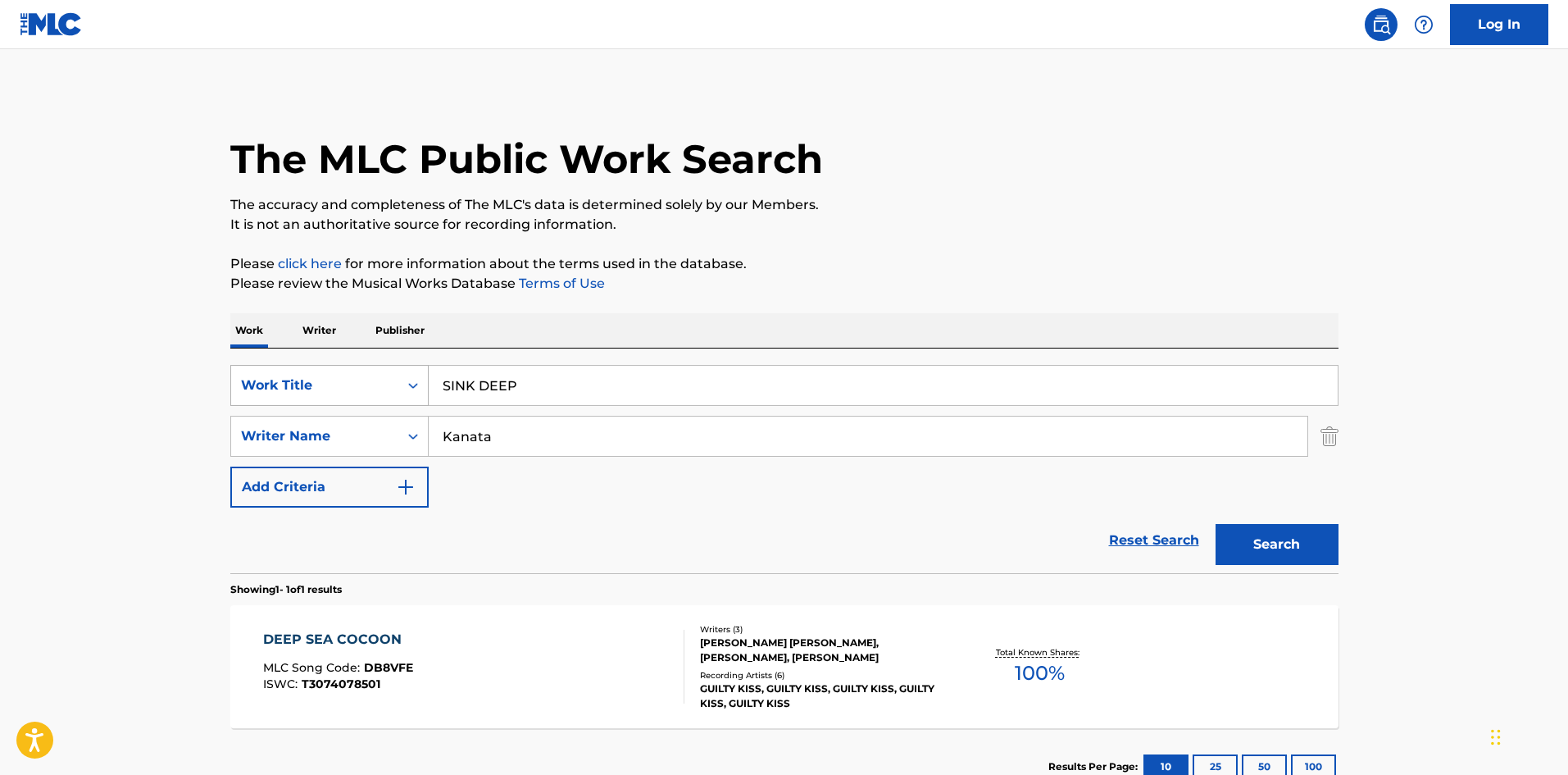
drag, startPoint x: 529, startPoint y: 390, endPoint x: 393, endPoint y: 376, distance: 136.7
click at [393, 376] on div "SearchWithCriteriae26d3c89-0ae3-45d1-a097-436108b83d80 Work Title SINK DEEP" at bounding box center [784, 385] width 1108 height 41
paste input "YAMINISAKU"
type input "YAMINISAKU"
drag, startPoint x: 956, startPoint y: 205, endPoint x: 833, endPoint y: 314, distance: 164.3
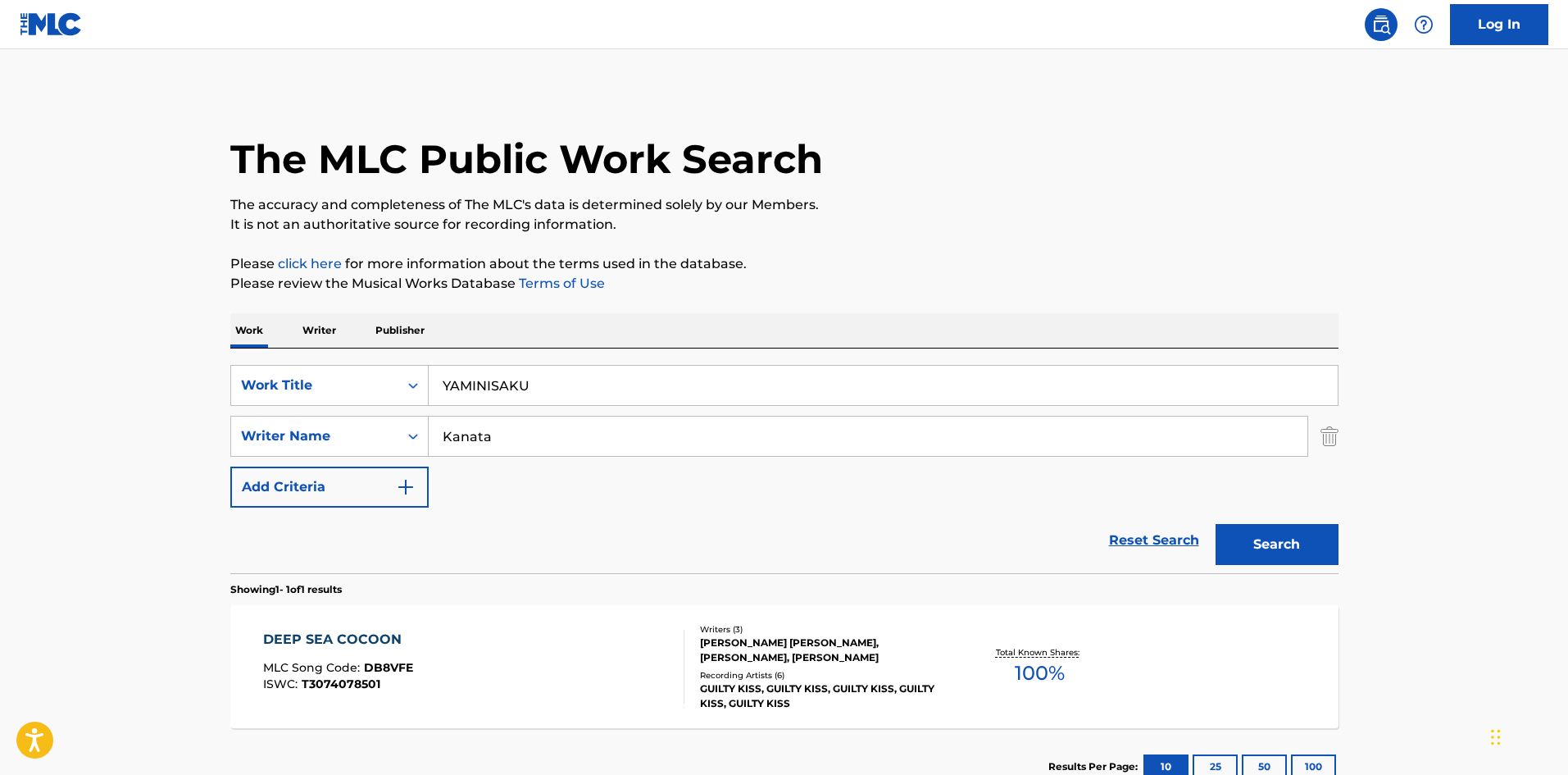
click at [956, 203] on p "The accuracy and completeness of The MLC's data is determined solely by our Mem…" at bounding box center [784, 205] width 1108 height 19
drag, startPoint x: 482, startPoint y: 434, endPoint x: 396, endPoint y: 427, distance: 86.3
click at [397, 420] on div "SearchWithCriteria4f086465-6747-4a9d-94b9-eadf46f686df Writer Name [PERSON_NAME]" at bounding box center [784, 436] width 1108 height 41
click at [1245, 541] on button "Search" at bounding box center [1277, 544] width 123 height 41
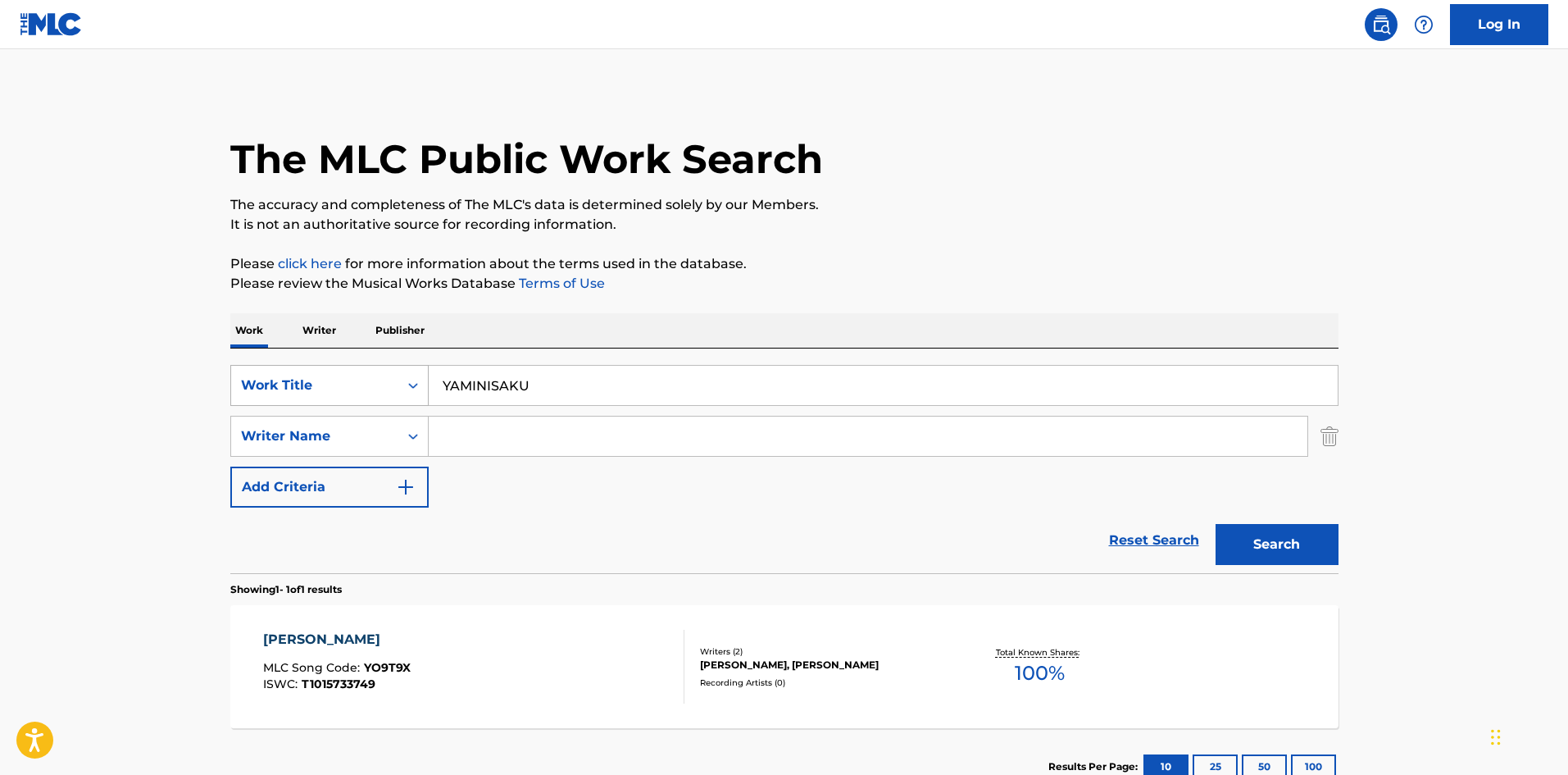
drag, startPoint x: 520, startPoint y: 378, endPoint x: 396, endPoint y: 368, distance: 124.4
click at [375, 369] on div "SearchWithCriteriae26d3c89-0ae3-45d1-a097-436108b83d80 Work Title YAMINISAKU" at bounding box center [784, 385] width 1108 height 41
paste input "[PERSON_NAME]' IT ALL"
click at [1236, 548] on button "Search" at bounding box center [1277, 544] width 123 height 41
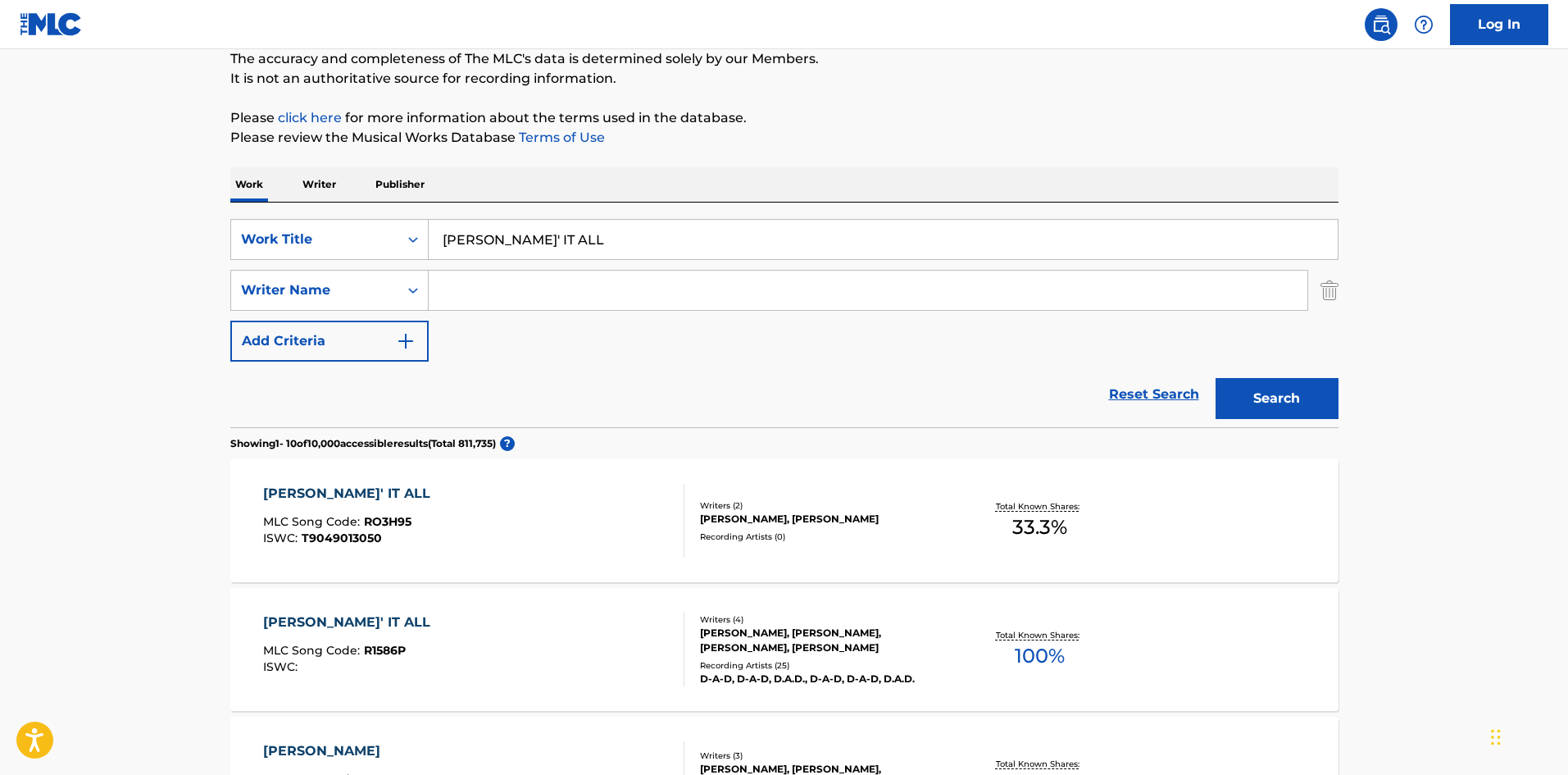
scroll to position [87, 0]
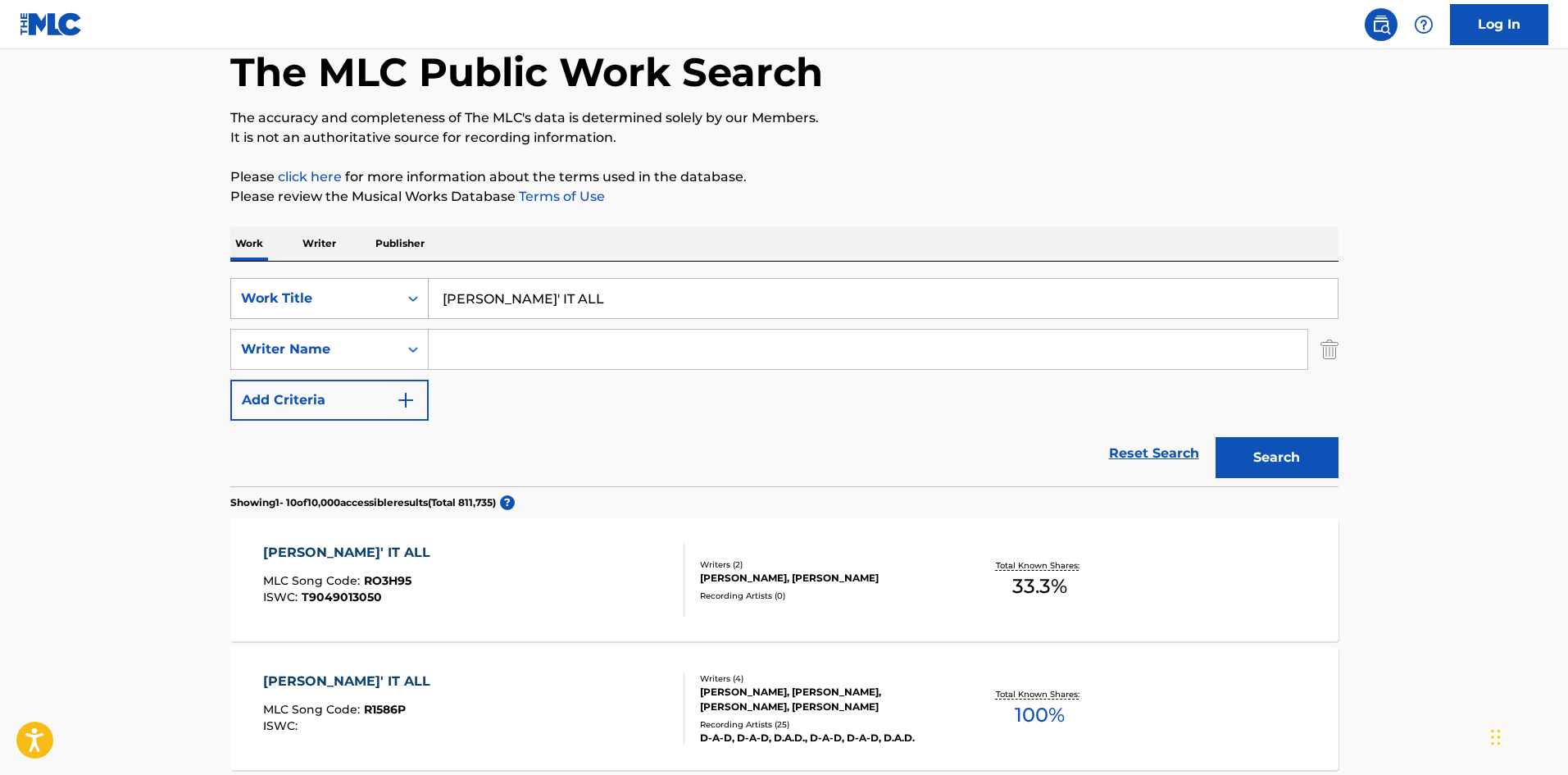
drag, startPoint x: 357, startPoint y: 271, endPoint x: 364, endPoint y: 293, distance: 23.1
click at [298, 273] on div "SearchWithCriteriae26d3c89-0ae3-45d1-a097-436108b83d80 Work Title [PERSON_NAME]…" at bounding box center [784, 374] width 1108 height 225
paste input "TWISTED LOVERS"
click at [1300, 470] on button "Search" at bounding box center [1277, 457] width 123 height 41
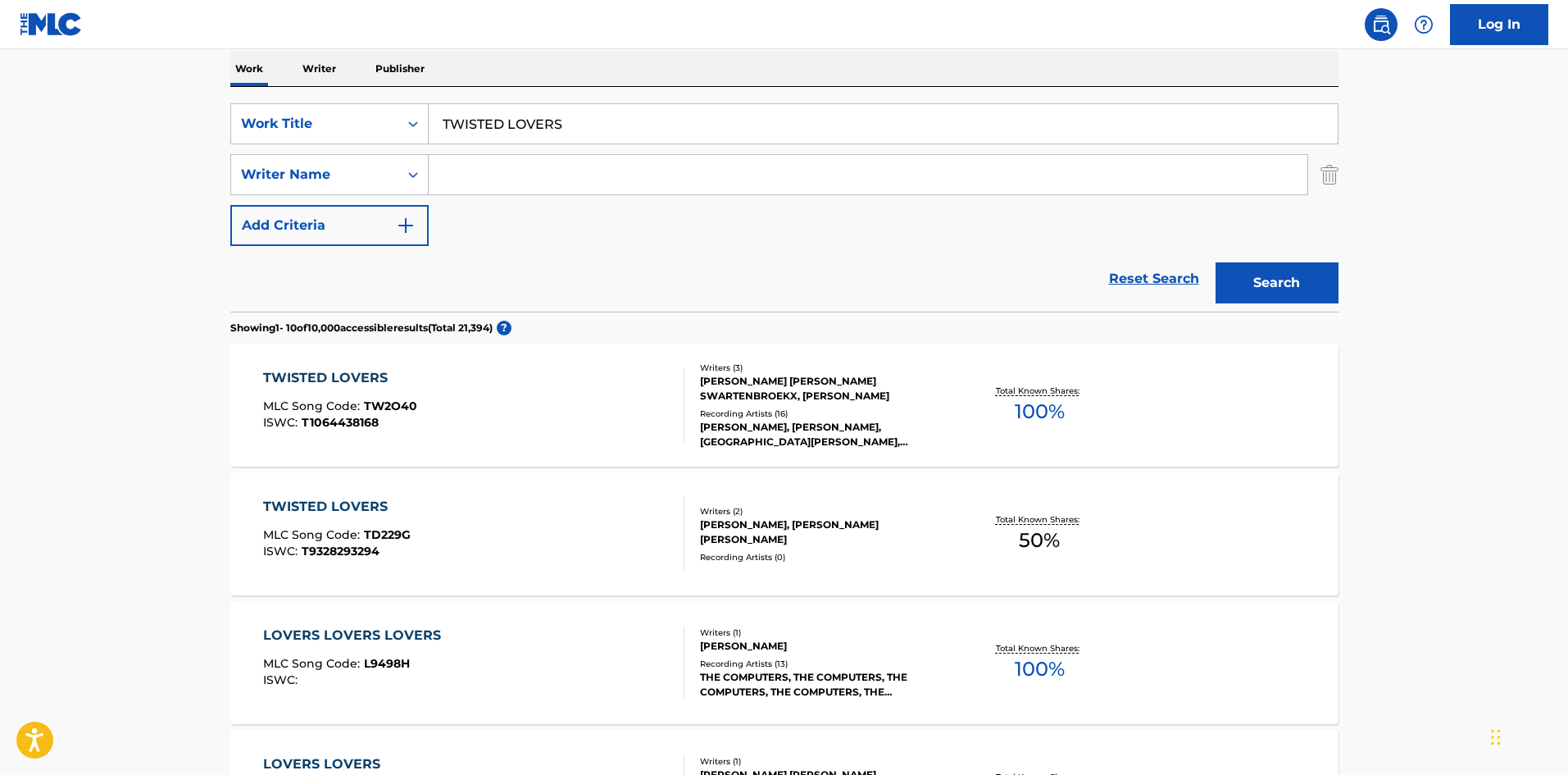
scroll to position [281, 0]
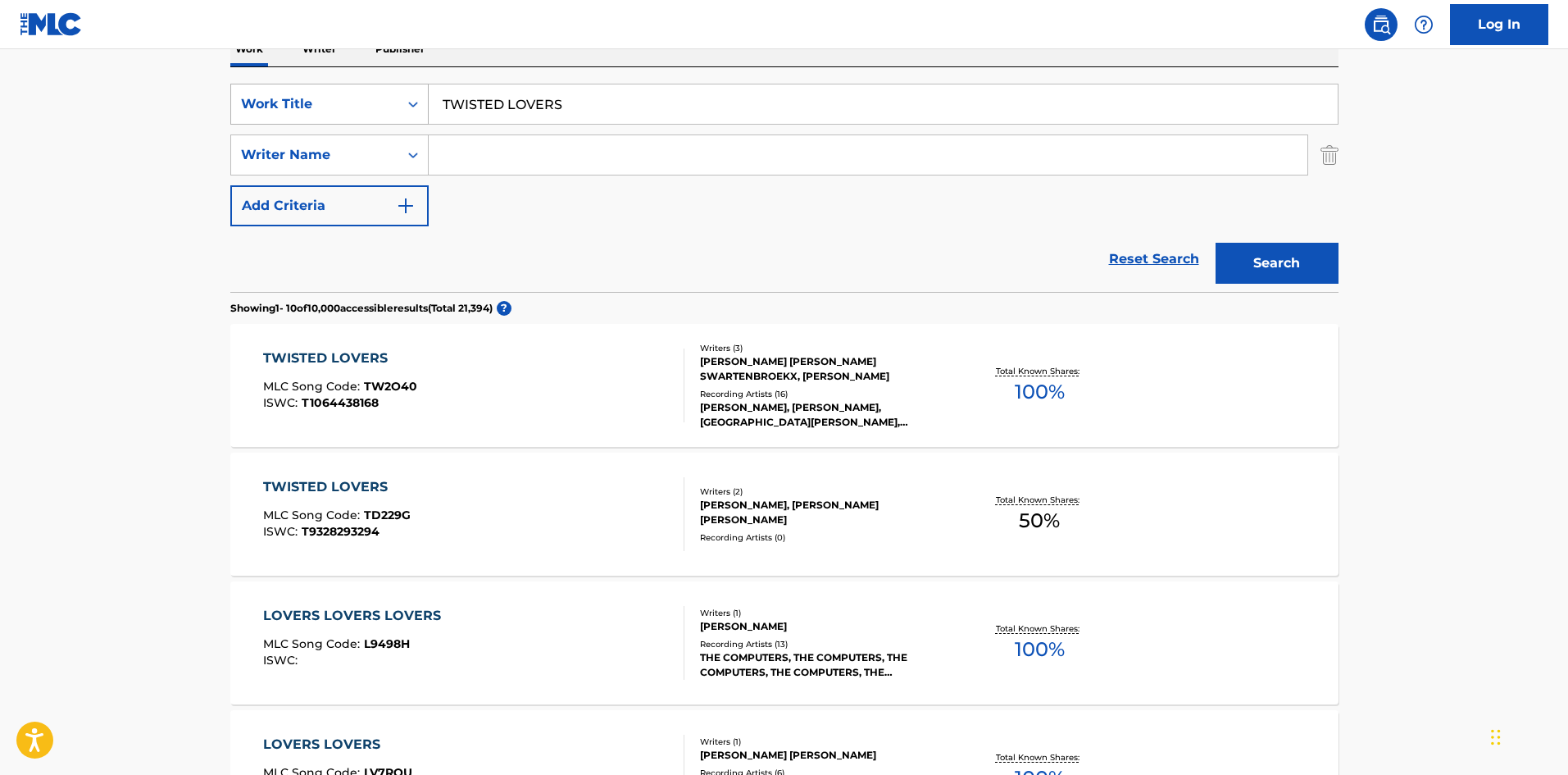
drag, startPoint x: 374, startPoint y: 84, endPoint x: 359, endPoint y: 88, distance: 15.5
click at [359, 88] on div "SearchWithCriteriae26d3c89-0ae3-45d1-a097-436108b83d80 Work Title TWISTED LOVERS" at bounding box center [784, 104] width 1108 height 41
paste input "VIKUTIMUOBURABU"
click at [1297, 261] on button "Search" at bounding box center [1277, 263] width 123 height 41
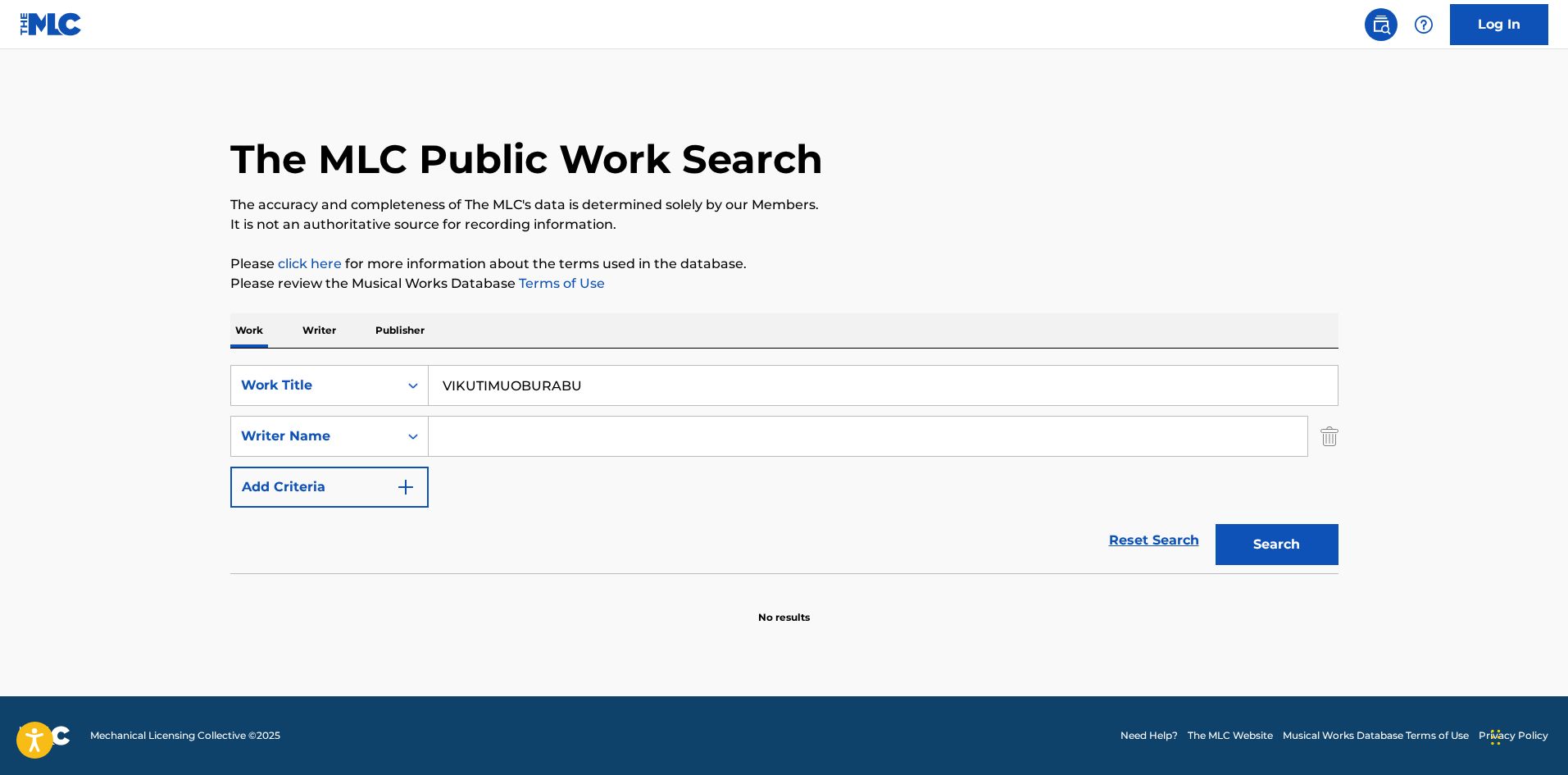
drag, startPoint x: 578, startPoint y: 374, endPoint x: 331, endPoint y: 349, distance: 248.3
click at [333, 348] on div "Work Writer Publisher SearchWithCriteriae26d3c89-0ae3-45d1-a097-436108b83d80 Wo…" at bounding box center [784, 469] width 1108 height 312
paste input "INNOCENCE UNVEILED"
type input "INNOCENCE UNVEILED"
click at [1271, 549] on button "Search" at bounding box center [1277, 544] width 123 height 41
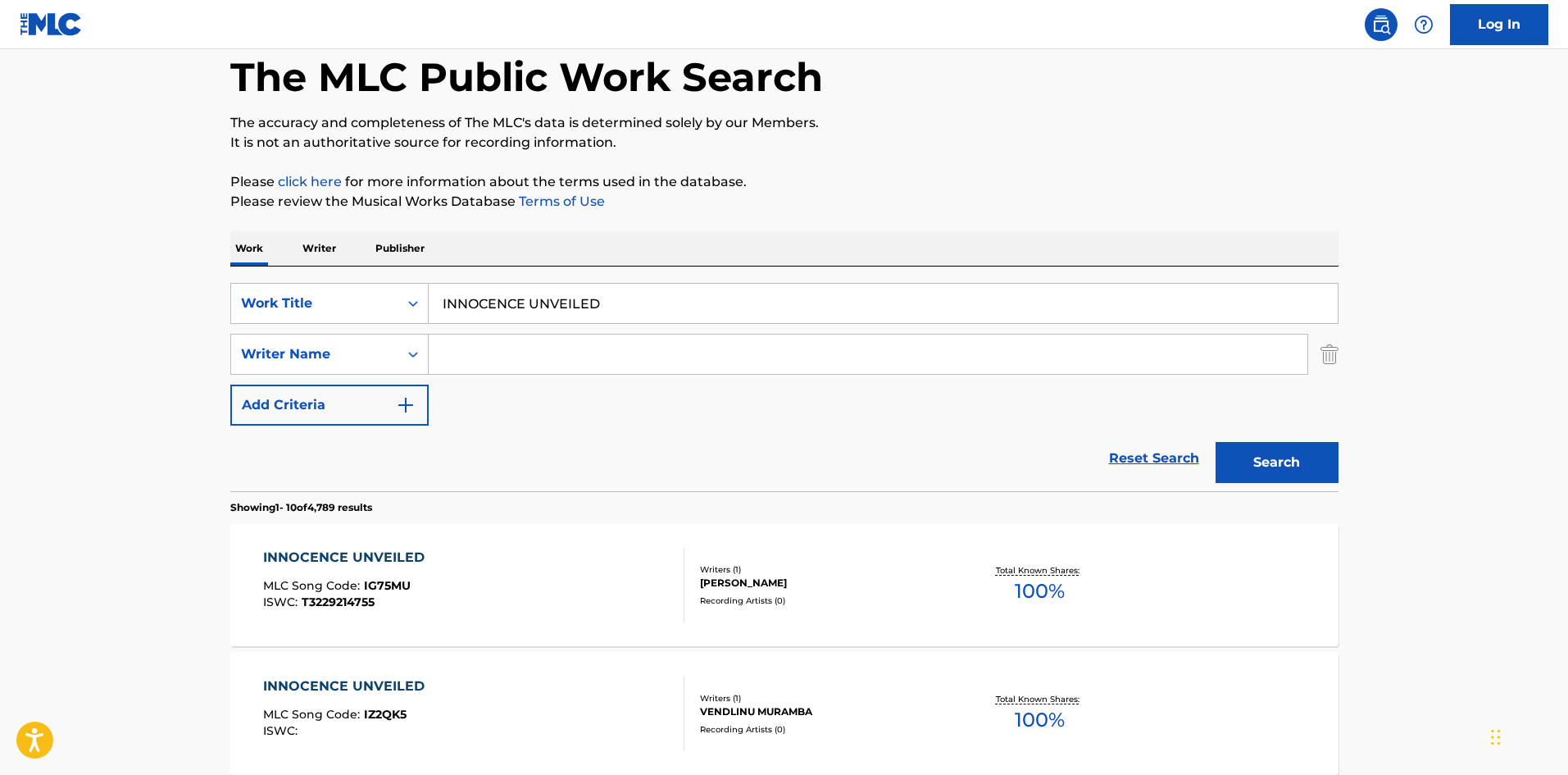
scroll to position [164, 0]
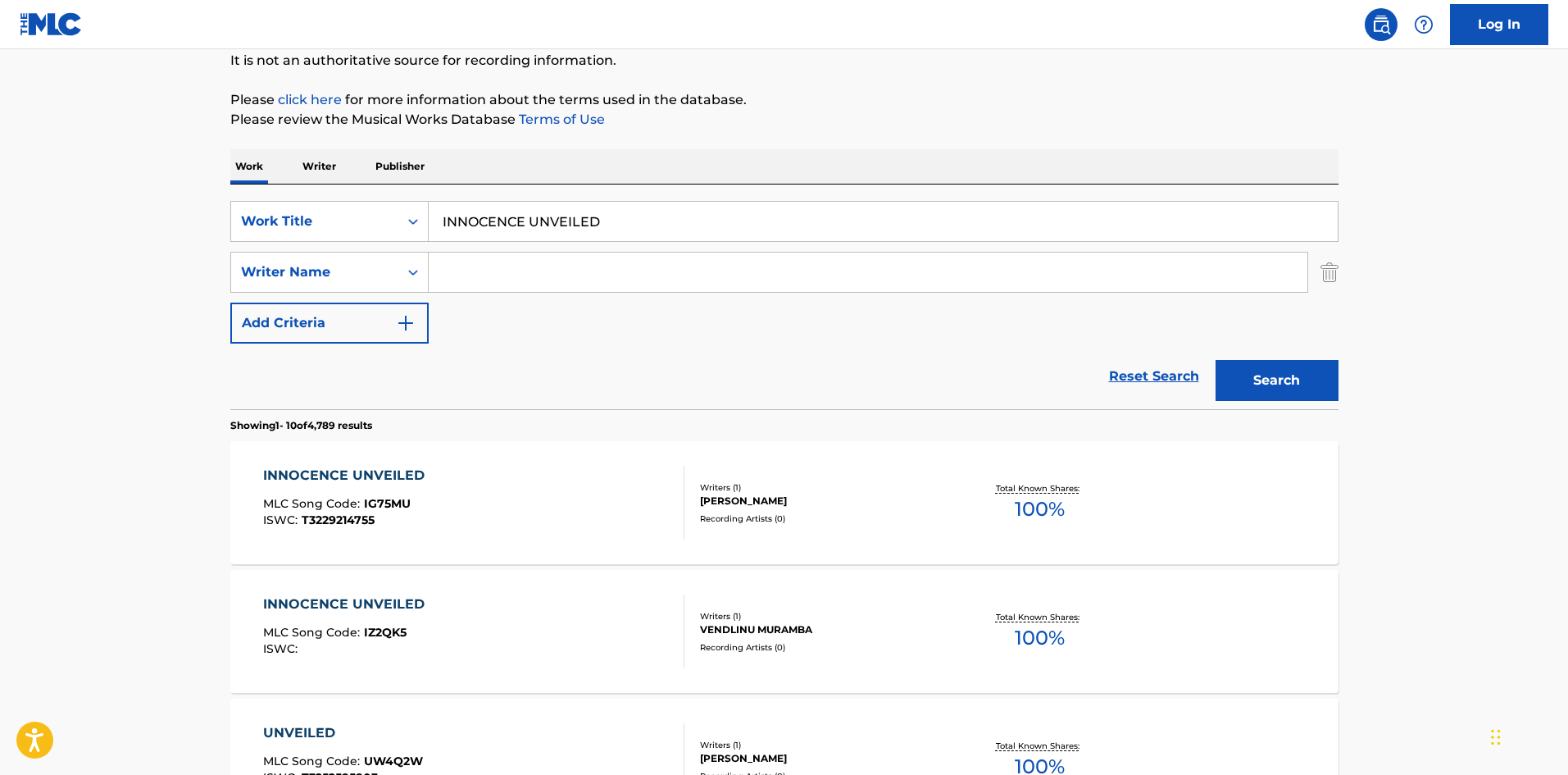
click at [569, 266] on input "Search Form" at bounding box center [868, 271] width 879 height 39
paste input "Shinozaki"
type input "Shinozaki"
click at [1240, 369] on button "Search" at bounding box center [1277, 380] width 123 height 41
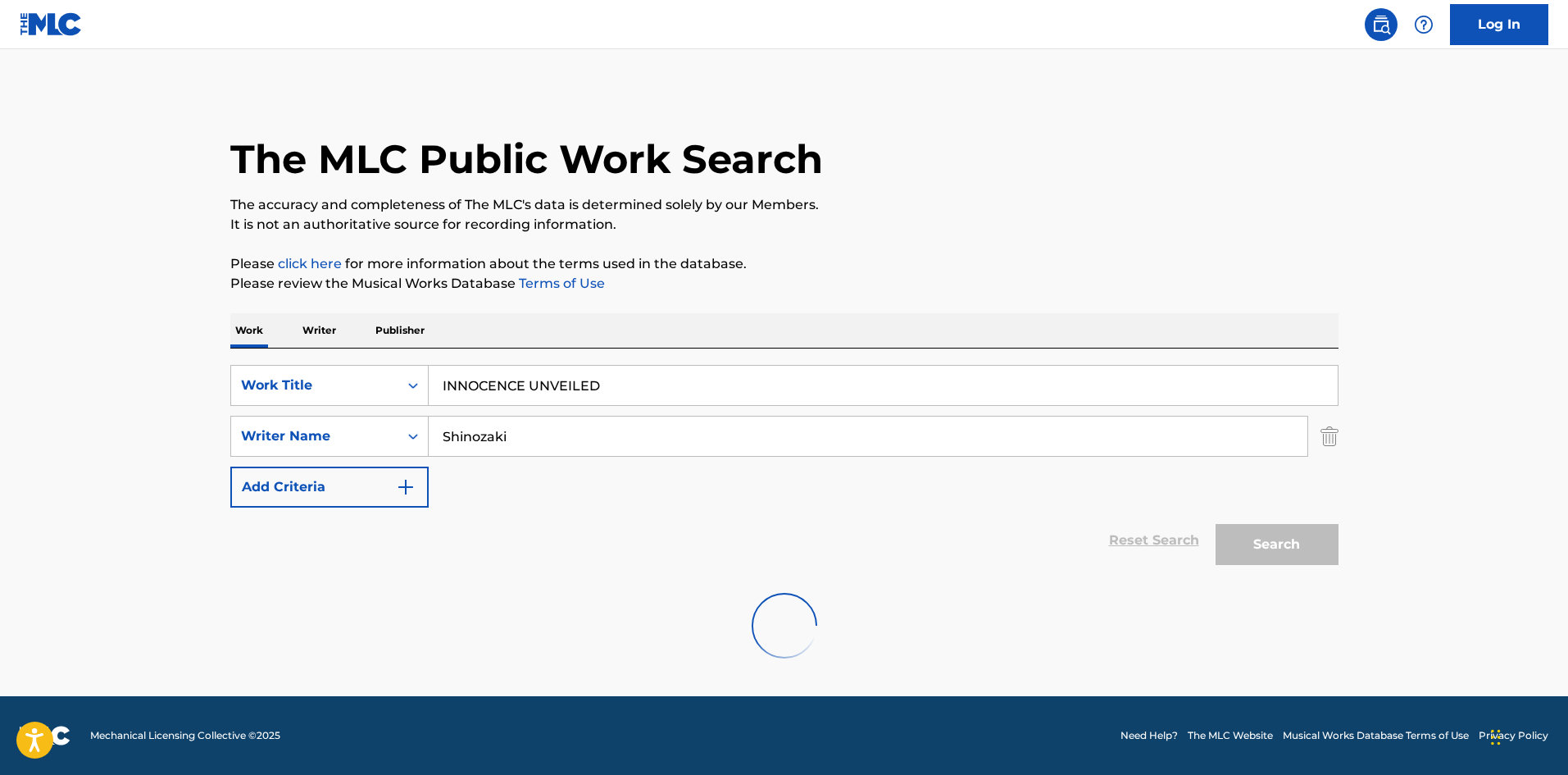
scroll to position [0, 0]
drag, startPoint x: 606, startPoint y: 381, endPoint x: 375, endPoint y: 362, distance: 231.8
click at [368, 373] on div "SearchWithCriteriae26d3c89-0ae3-45d1-a097-436108b83d80 Work Title INNOCENCE UNV…" at bounding box center [784, 385] width 1108 height 41
paste input "GENKAIOKOETE"
type input "GENKAIOKOETE"
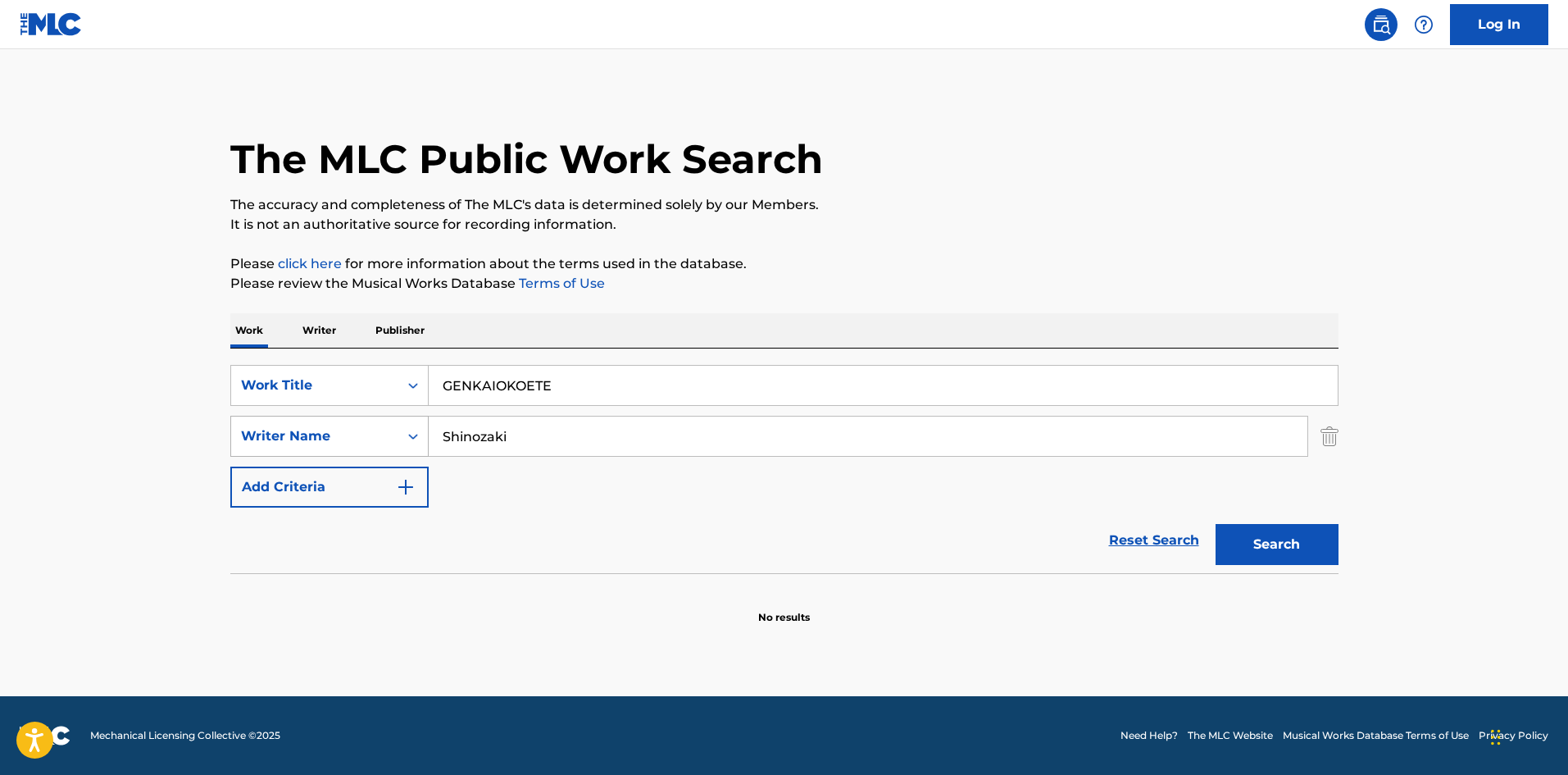
drag, startPoint x: 506, startPoint y: 437, endPoint x: 397, endPoint y: 424, distance: 109.8
click at [381, 427] on div "SearchWithCriteria4f086465-6747-4a9d-94b9-eadf46f686df Writer Name [PERSON_NAME]" at bounding box center [784, 436] width 1108 height 41
paste input "Kobayash"
type input "[PERSON_NAME]"
click at [1251, 550] on button "Search" at bounding box center [1277, 544] width 123 height 41
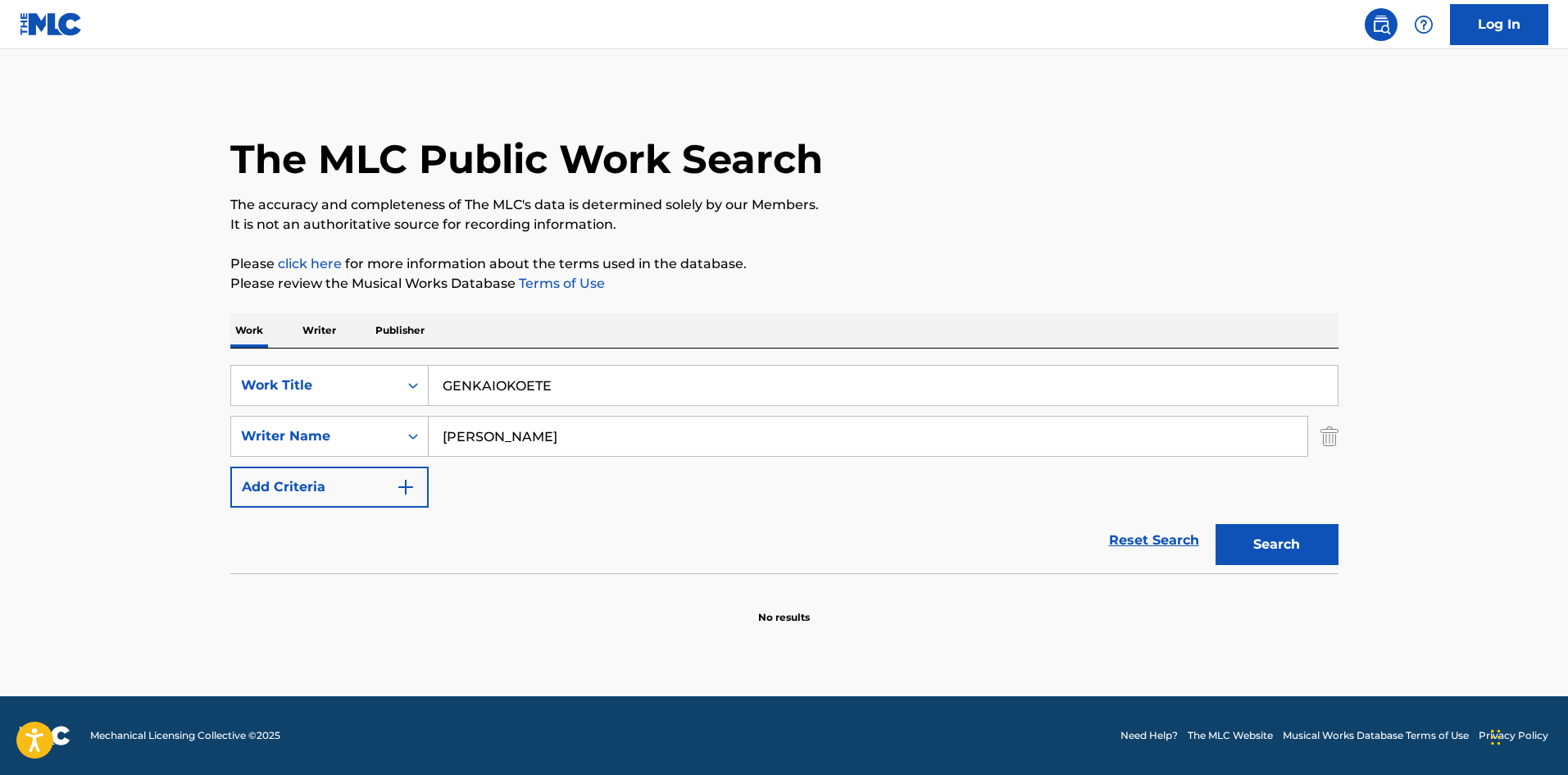
drag, startPoint x: 417, startPoint y: 356, endPoint x: 717, endPoint y: 308, distance: 303.8
click at [405, 356] on div "SearchWithCriteriae26d3c89-0ae3-45d1-a097-436108b83d80 Work Title GENKAIOKOETE …" at bounding box center [784, 461] width 1108 height 225
paste input "ADORASUTEANOTATAKAI"
type input "ADORASUTEANOTATAKAI"
click at [890, 277] on p "Please review the Musical Works Database Terms of Use" at bounding box center [784, 284] width 1108 height 19
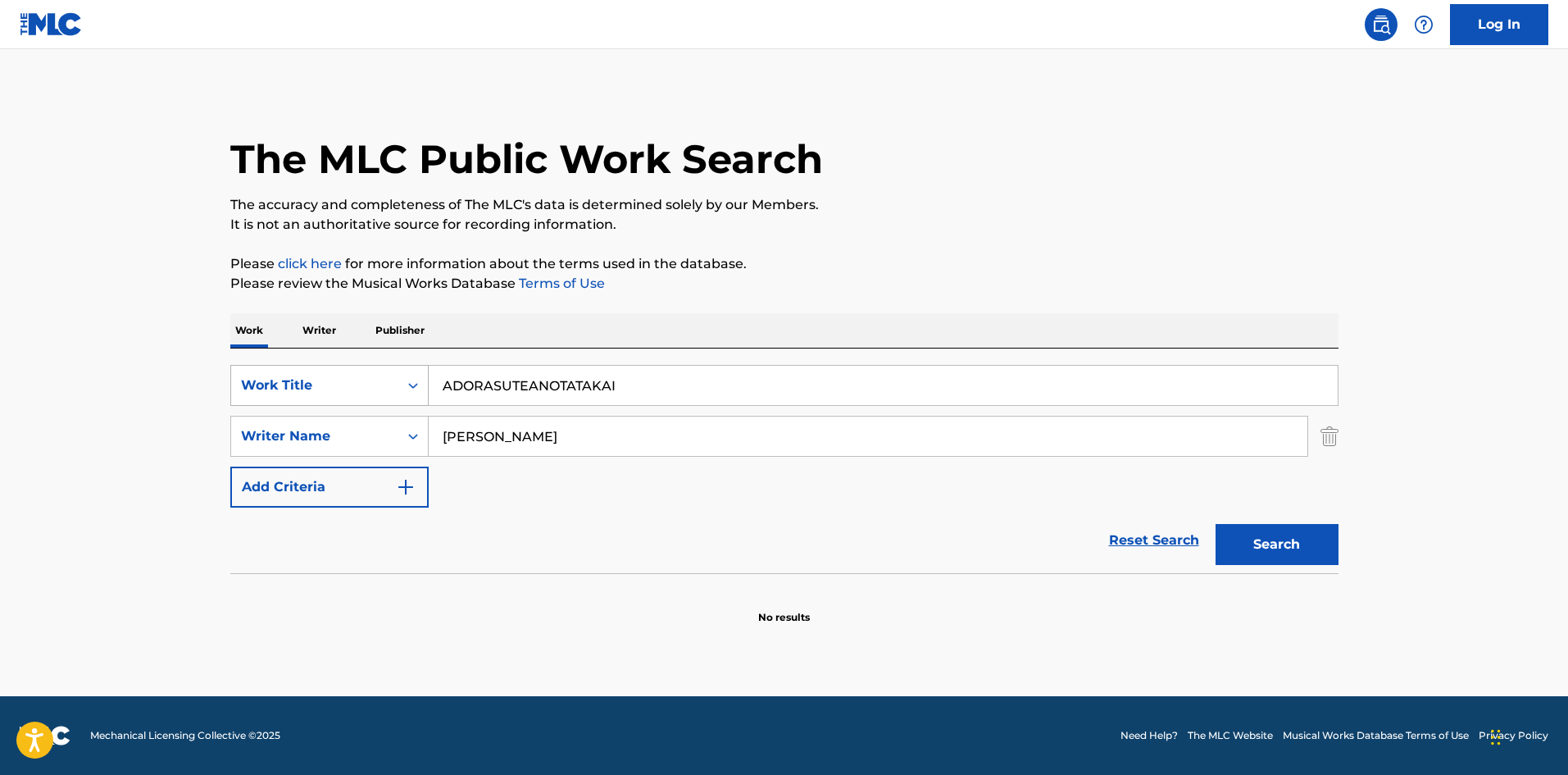
drag, startPoint x: 432, startPoint y: 405, endPoint x: 337, endPoint y: 391, distance: 96.0
click at [337, 391] on div "SearchWithCriteriae26d3c89-0ae3-45d1-a097-436108b83d80 Work Title ADORASUTEANOT…" at bounding box center [784, 436] width 1108 height 143
click at [1234, 536] on button "Search" at bounding box center [1277, 544] width 123 height 41
drag, startPoint x: 545, startPoint y: 368, endPoint x: 534, endPoint y: 382, distance: 17.8
click at [262, 334] on div "Work Writer Publisher SearchWithCriteriae26d3c89-0ae3-45d1-a097-436108b83d80 Wo…" at bounding box center [784, 469] width 1108 height 312
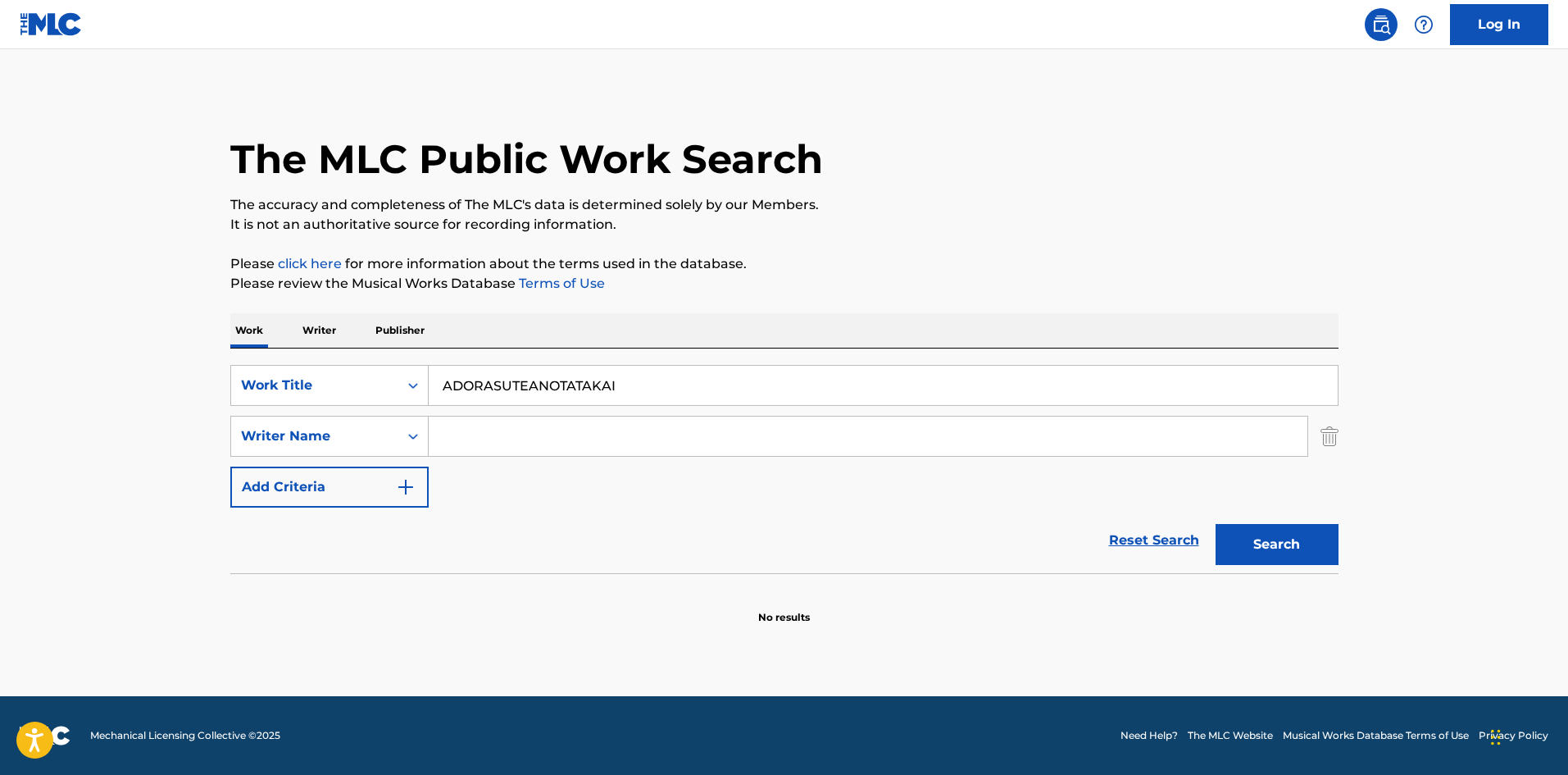
paste input "[PERSON_NAME]"
click at [579, 376] on input "[PERSON_NAME]" at bounding box center [883, 385] width 909 height 39
type input "[PERSON_NAME]"
drag, startPoint x: 559, startPoint y: 436, endPoint x: 559, endPoint y: 418, distance: 18.0
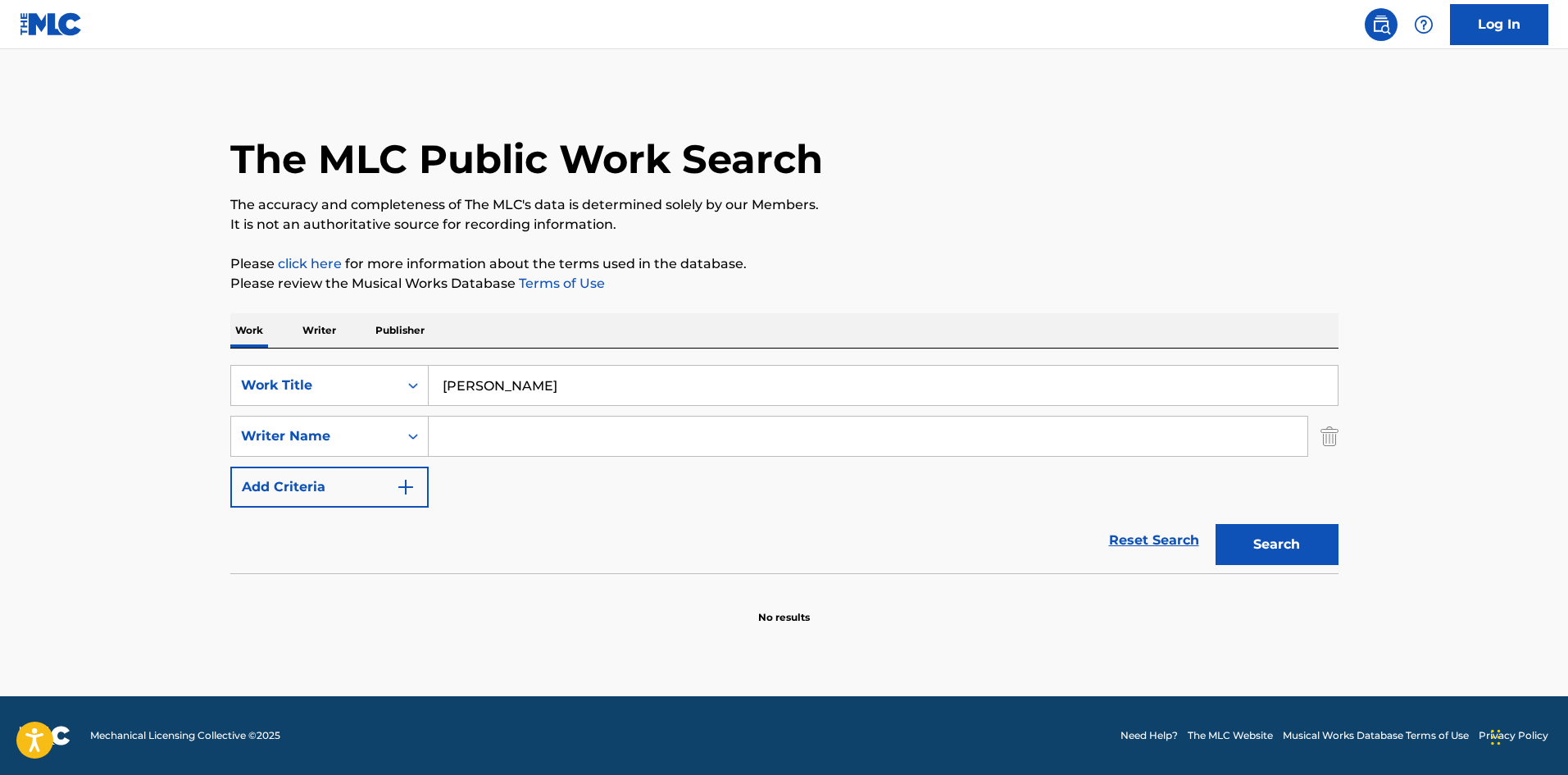
click at [559, 436] on input "Search Form" at bounding box center [868, 436] width 879 height 39
paste input "Shion"
type input "Shion"
drag, startPoint x: 530, startPoint y: 385, endPoint x: 668, endPoint y: 405, distance: 139.4
click at [668, 405] on input "[PERSON_NAME]" at bounding box center [883, 385] width 909 height 39
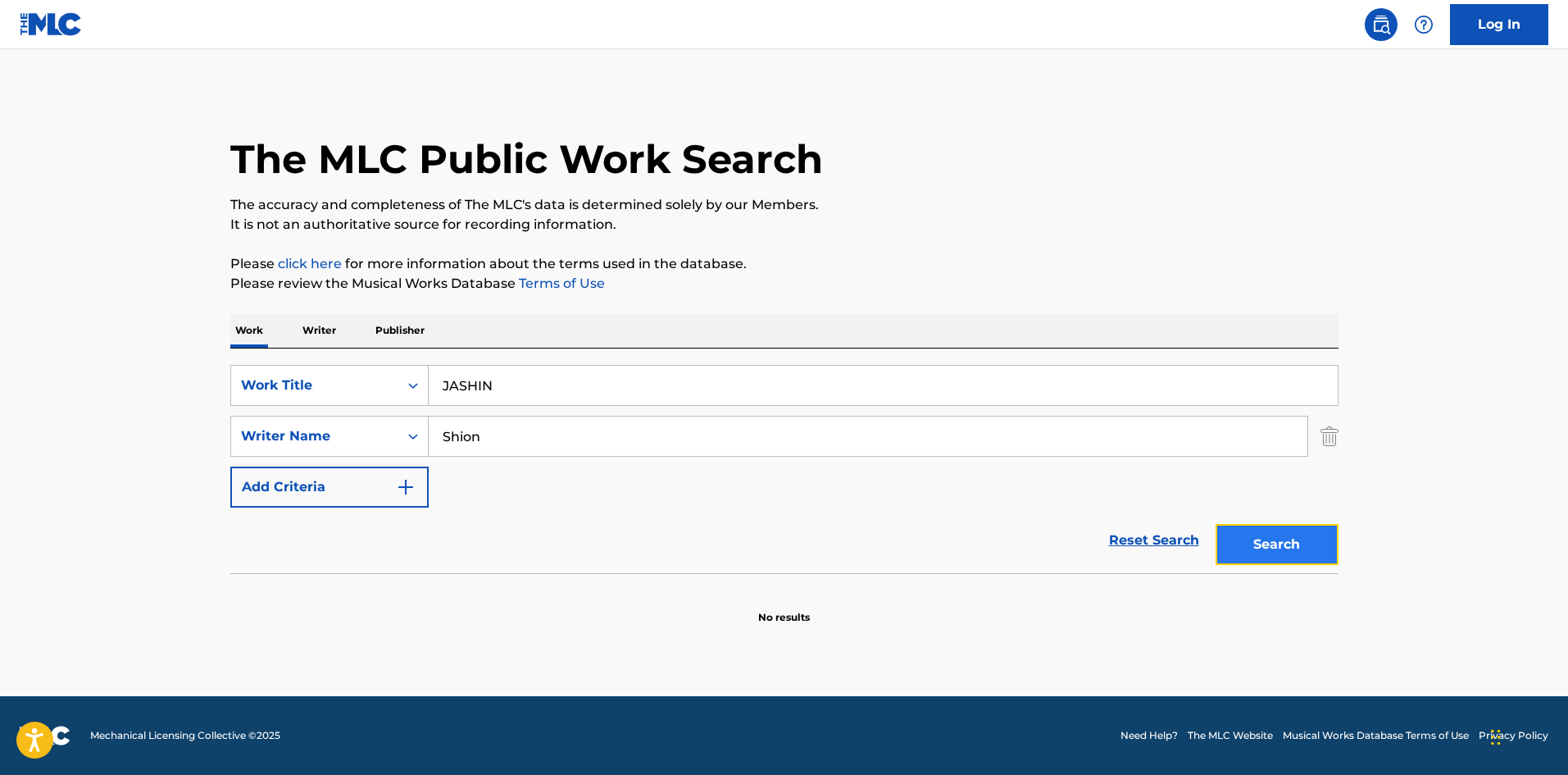
click at [1217, 536] on button "Search" at bounding box center [1277, 544] width 123 height 41
drag, startPoint x: 411, startPoint y: 367, endPoint x: 418, endPoint y: 358, distance: 11.4
click at [402, 367] on div "SearchWithCriteriae26d3c89-0ae3-45d1-a097-436108b83d80 Work Title JASHIN" at bounding box center [784, 385] width 1108 height 41
paste input "HAIKYO"
type input "HAIKYO"
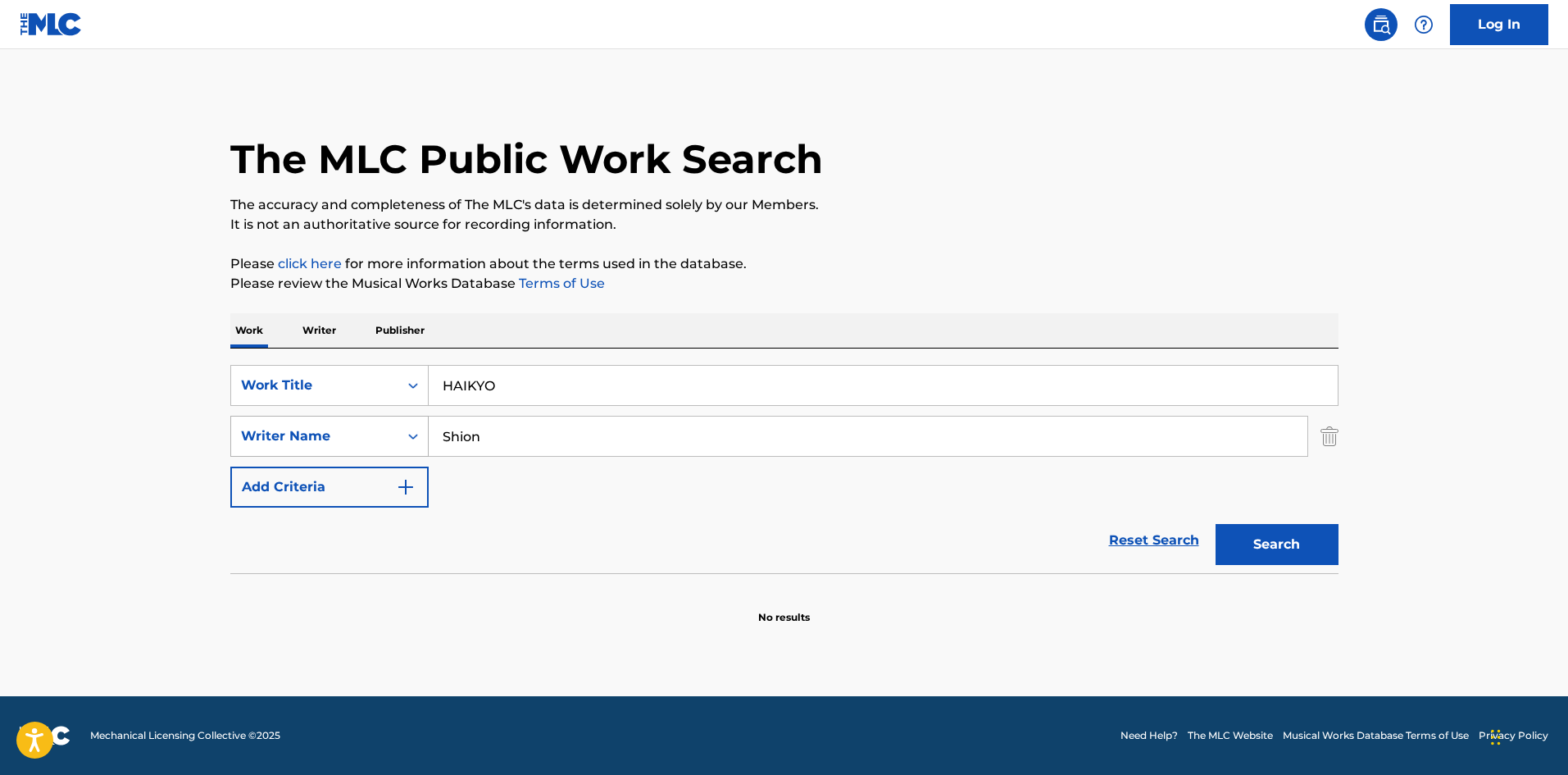
drag, startPoint x: 444, startPoint y: 435, endPoint x: 388, endPoint y: 419, distance: 58.2
click at [387, 426] on div "SearchWithCriteria4f086465-6747-4a9d-94b9-eadf46f686df Writer Name [PERSON_NAME]" at bounding box center [784, 436] width 1108 height 41
paste input "[PERSON_NAME]"
type input "[PERSON_NAME]"
click at [1294, 553] on button "Search" at bounding box center [1277, 544] width 123 height 41
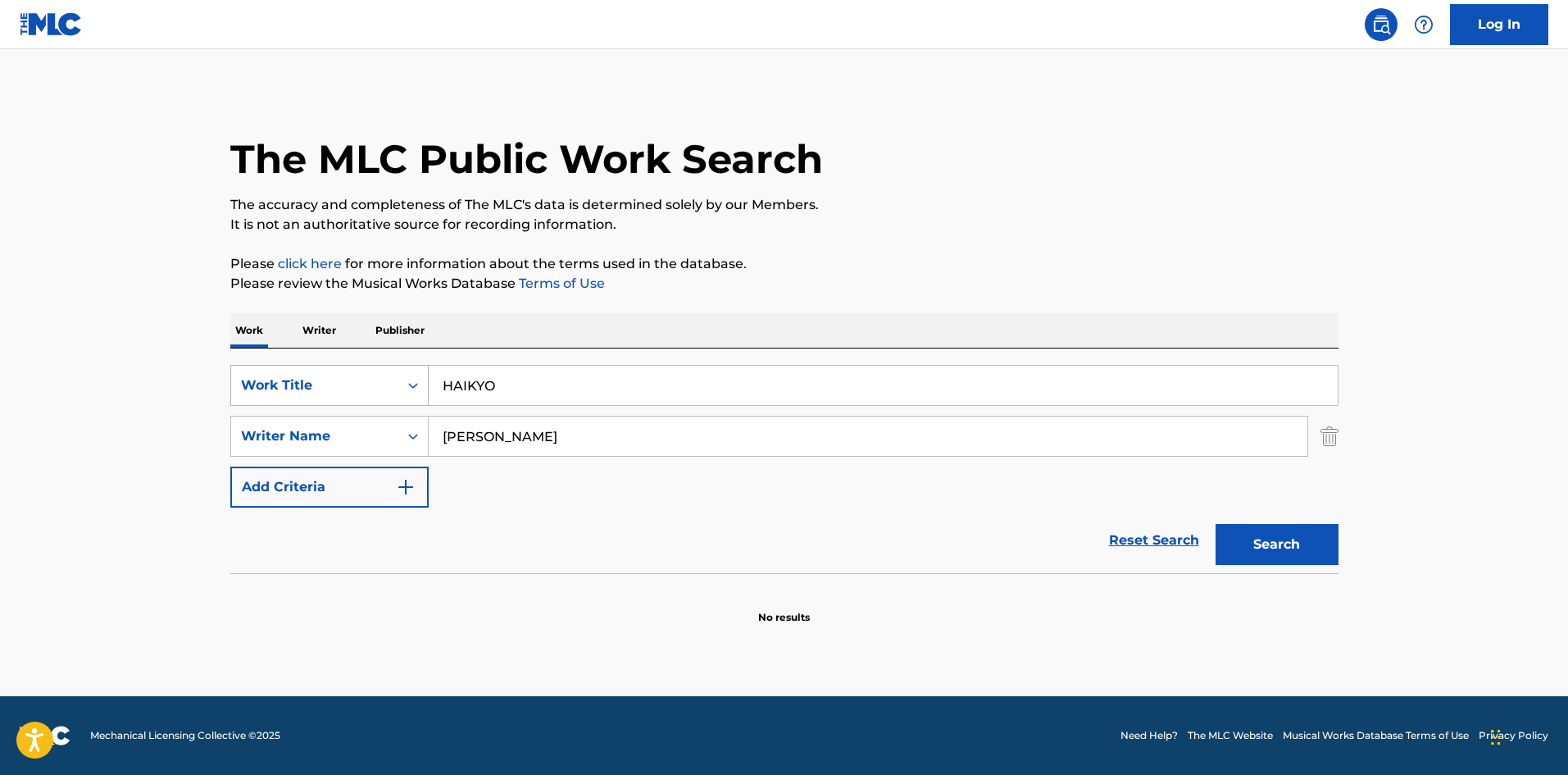
drag, startPoint x: 411, startPoint y: 372, endPoint x: 368, endPoint y: 371, distance: 43.0
click at [376, 372] on div "SearchWithCriteriae26d3c89-0ae3-45d1-a097-436108b83d80 Work Title HAIKYO" at bounding box center [784, 385] width 1108 height 41
paste input "MADOUSANDOU"
type input "MADOUSANDOU"
click at [1264, 547] on button "Search" at bounding box center [1277, 544] width 123 height 41
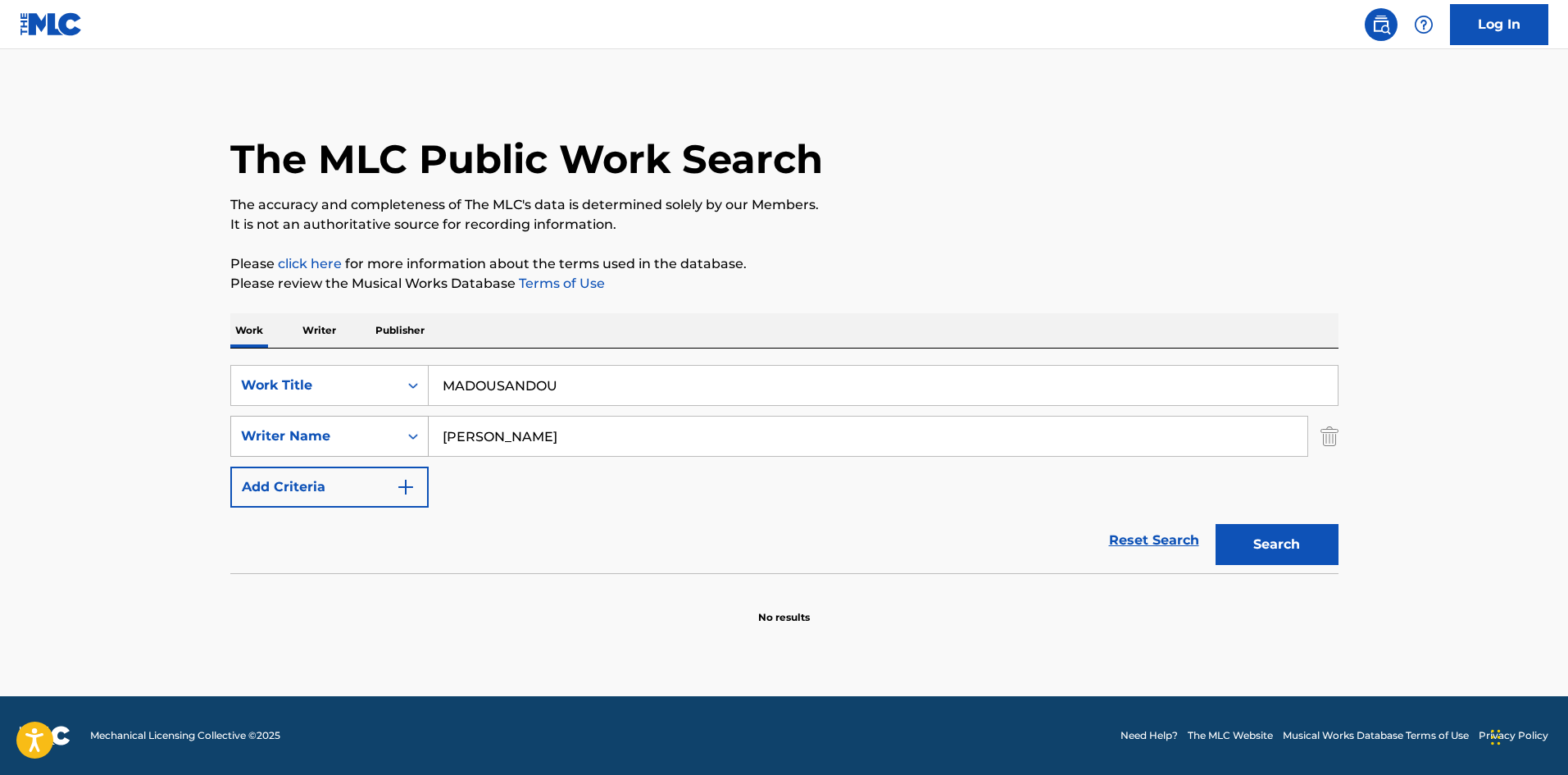
click at [341, 419] on div "SearchWithCriteria4f086465-6747-4a9d-94b9-eadf46f686df Writer Name [PERSON_NAME]" at bounding box center [784, 436] width 1108 height 41
paste input "Hamazak"
type input "Hamazaki"
drag, startPoint x: 1287, startPoint y: 536, endPoint x: 1276, endPoint y: 509, distance: 29.2
click at [1287, 535] on button "Search" at bounding box center [1277, 544] width 123 height 41
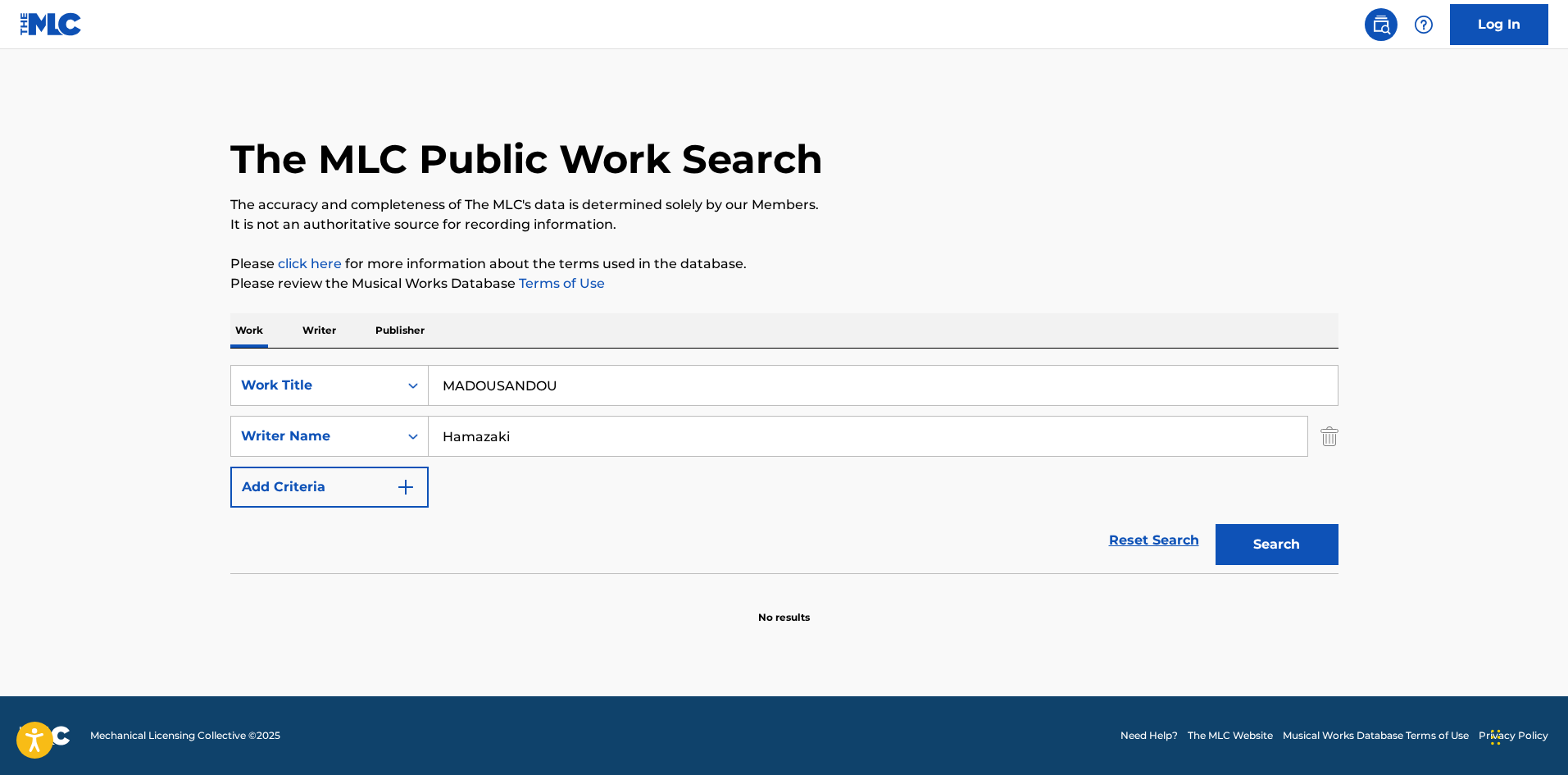
drag, startPoint x: 556, startPoint y: 378, endPoint x: 575, endPoint y: 355, distance: 29.8
click at [285, 364] on div "SearchWithCriteriae26d3c89-0ae3-45d1-a097-436108b83d80 Work Title MADOUSANDOU S…" at bounding box center [784, 461] width 1108 height 225
paste input "SENTOPAAM"
type input "SENTOPAAMU"
click at [777, 307] on div "The MLC Public Work Search The accuracy and completeness of The MLC's data is d…" at bounding box center [784, 357] width 1148 height 534
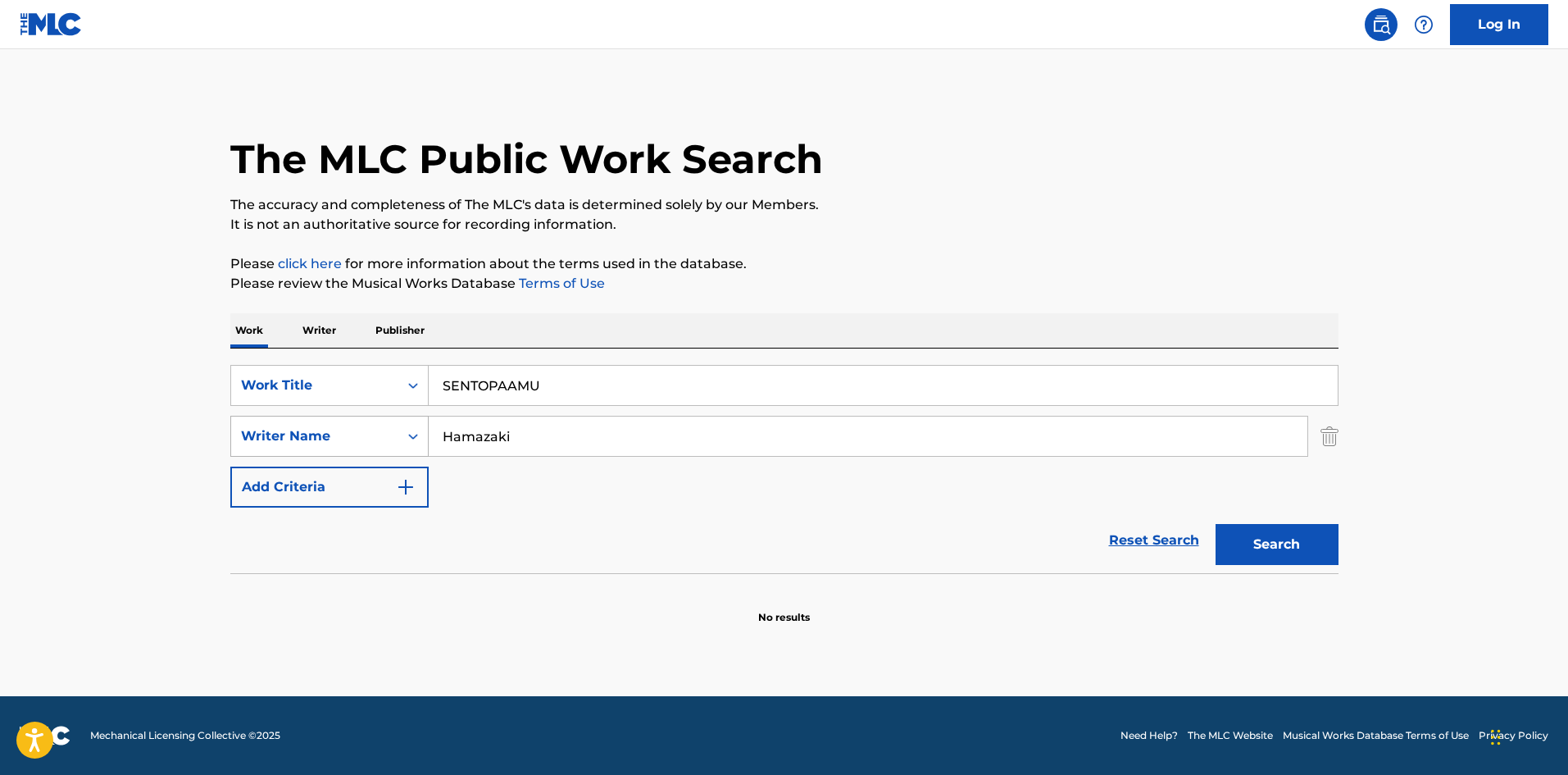
drag, startPoint x: 512, startPoint y: 428, endPoint x: 348, endPoint y: 422, distance: 164.1
click at [317, 414] on div "SearchWithCriteriae26d3c89-0ae3-45d1-a097-436108b83d80 Work Title SENTOPAAMU Se…" at bounding box center [784, 436] width 1108 height 143
click at [1270, 554] on button "Search" at bounding box center [1277, 544] width 123 height 41
drag, startPoint x: 427, startPoint y: 352, endPoint x: 235, endPoint y: 351, distance: 192.0
click at [235, 351] on div "SearchWithCriteriae26d3c89-0ae3-45d1-a097-436108b83d80 Work Title SENTOPAAMU Se…" at bounding box center [784, 461] width 1108 height 225
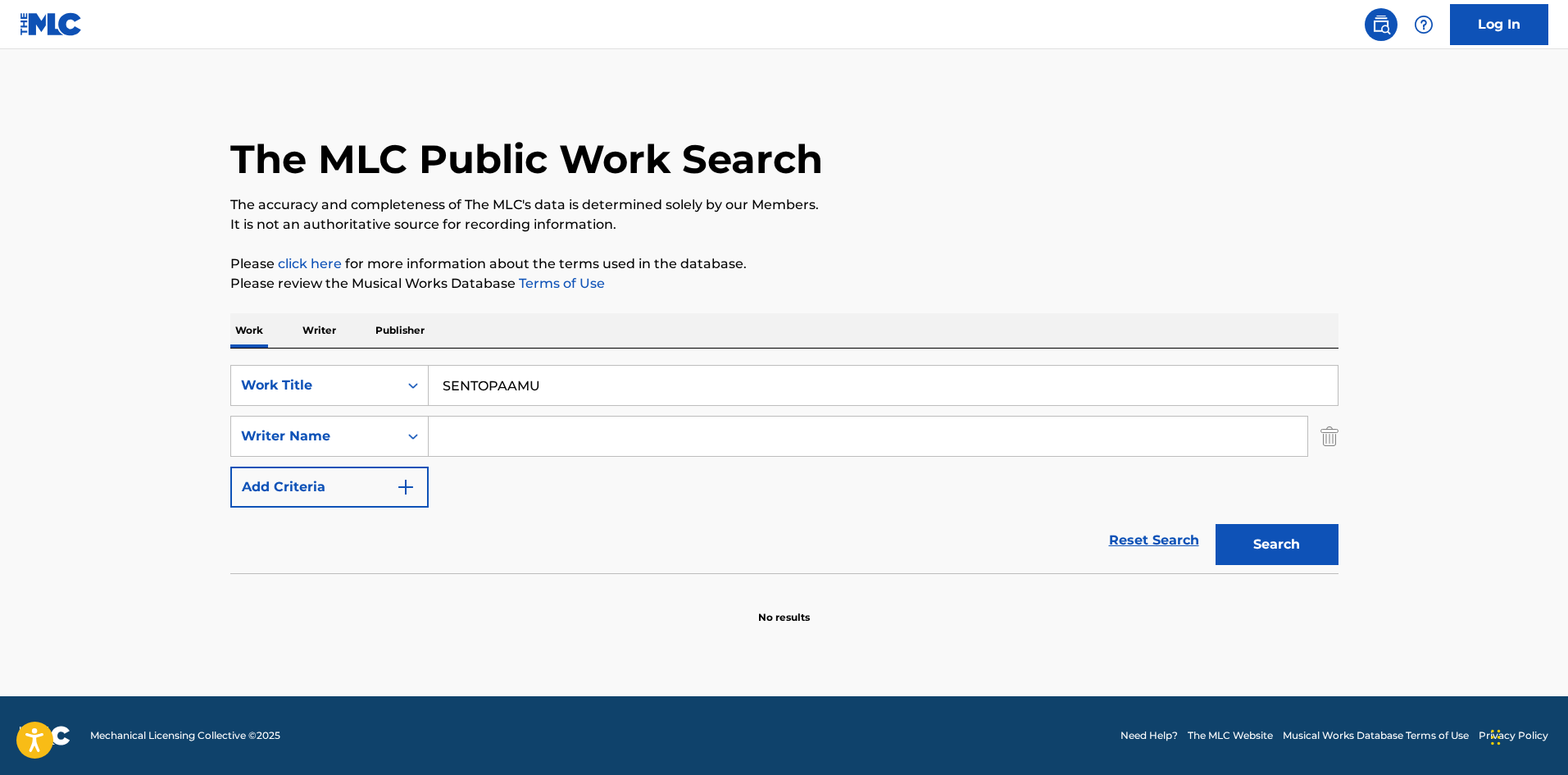
paste input "BEKUTA [PERSON_NAME]"
click at [622, 385] on input "BEKUTA [PERSON_NAME]" at bounding box center [883, 385] width 909 height 39
type input "BEKUTA Gentarou"
click at [555, 440] on input "Search Form" at bounding box center [868, 436] width 879 height 39
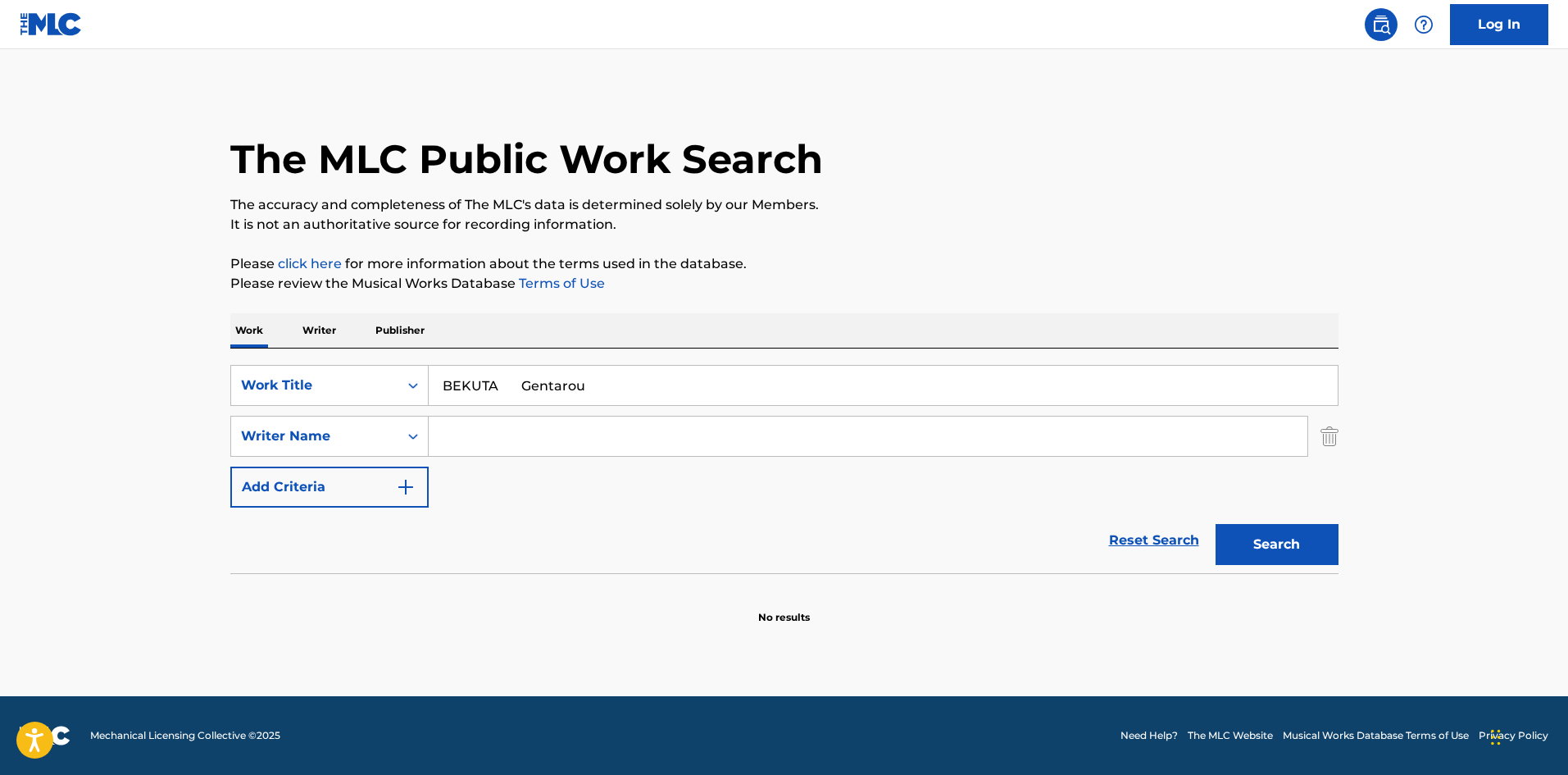
paste input "Futatsugi"
type input "Futatsugi"
drag, startPoint x: 525, startPoint y: 392, endPoint x: 699, endPoint y: 410, distance: 174.9
click at [696, 410] on div "SearchWithCriteriae26d3c89-0ae3-45d1-a097-436108b83d80 Work Title BEKUTA Gentar…" at bounding box center [784, 436] width 1108 height 143
type input "BEKUTA"
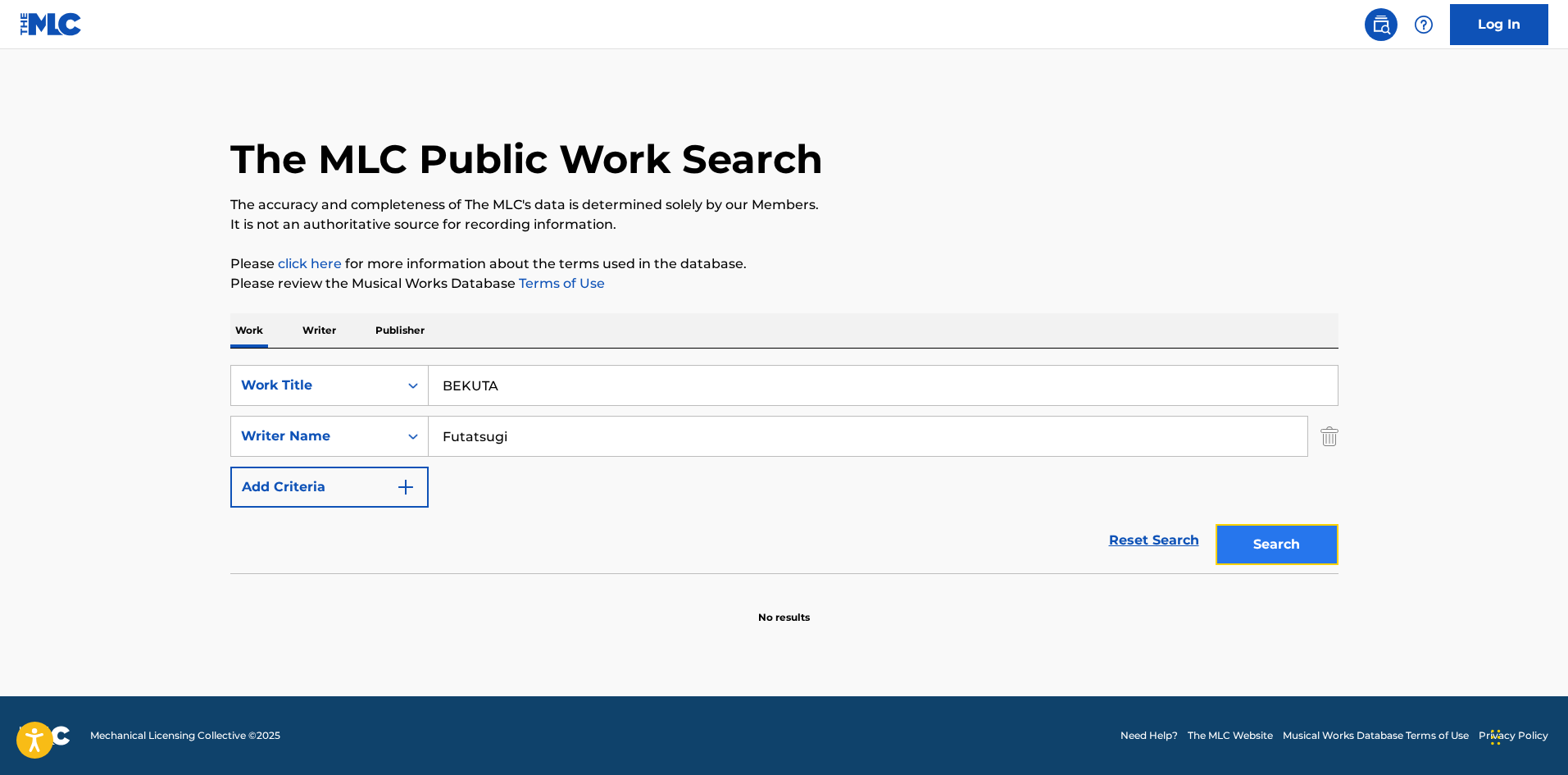
click at [1307, 552] on button "Search" at bounding box center [1277, 544] width 123 height 41
drag, startPoint x: 384, startPoint y: 401, endPoint x: 438, endPoint y: 419, distance: 56.9
click at [383, 401] on div "SearchWithCriteriae26d3c89-0ae3-45d1-a097-436108b83d80 Work Title BEKUTA Search…" at bounding box center [784, 436] width 1108 height 143
paste input "Gentarou"
type input "Gentarou"
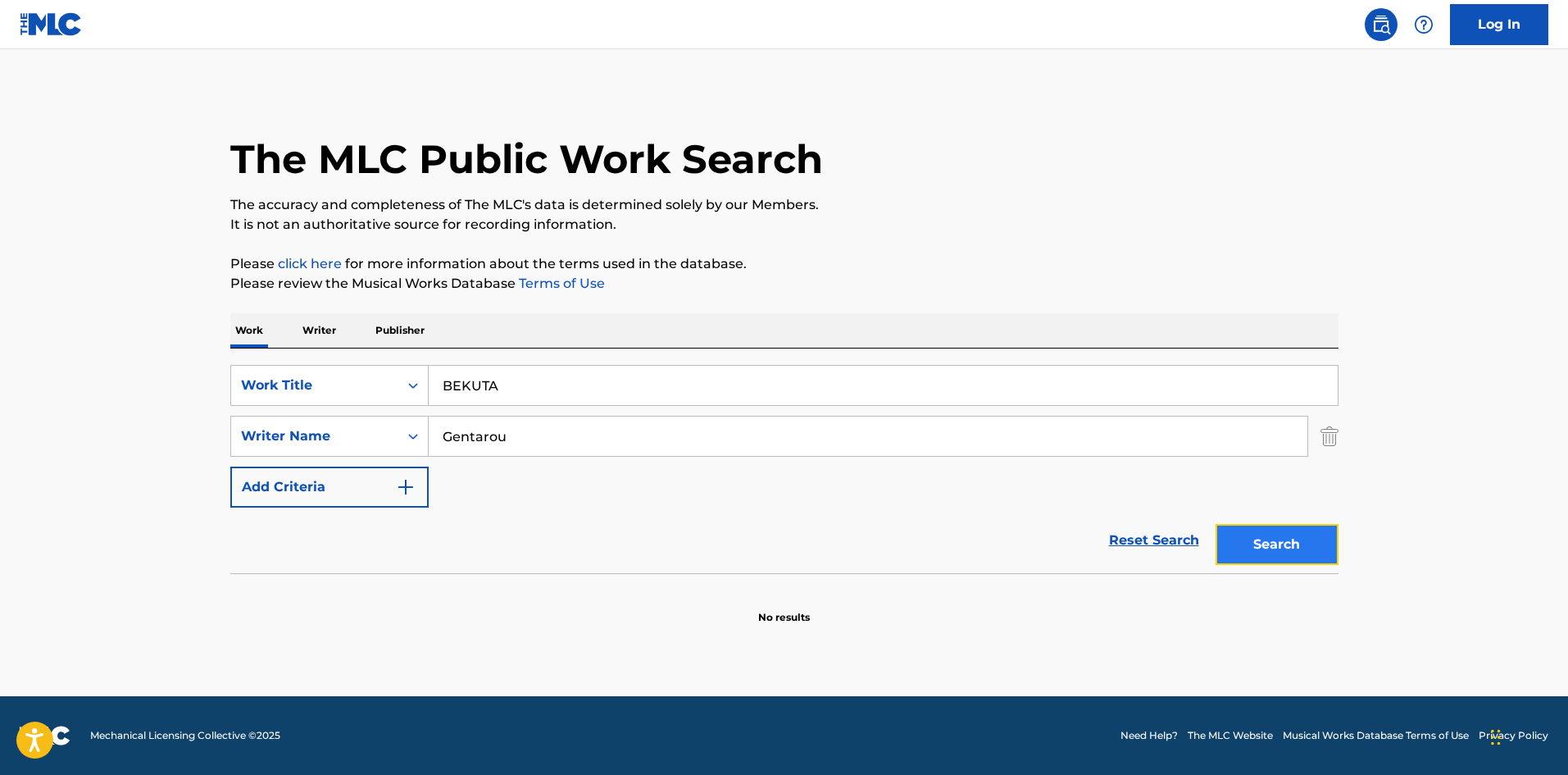
click at [1236, 532] on button "Search" at bounding box center [1277, 544] width 123 height 41
drag, startPoint x: 450, startPoint y: 369, endPoint x: 445, endPoint y: 340, distance: 29.4
click at [369, 365] on div "SearchWithCriteriae26d3c89-0ae3-45d1-a097-436108b83d80 Work Title BEKUTA" at bounding box center [784, 385] width 1108 height 41
paste input "RIRAHAMURU"
type input "RIRAHAMURU"
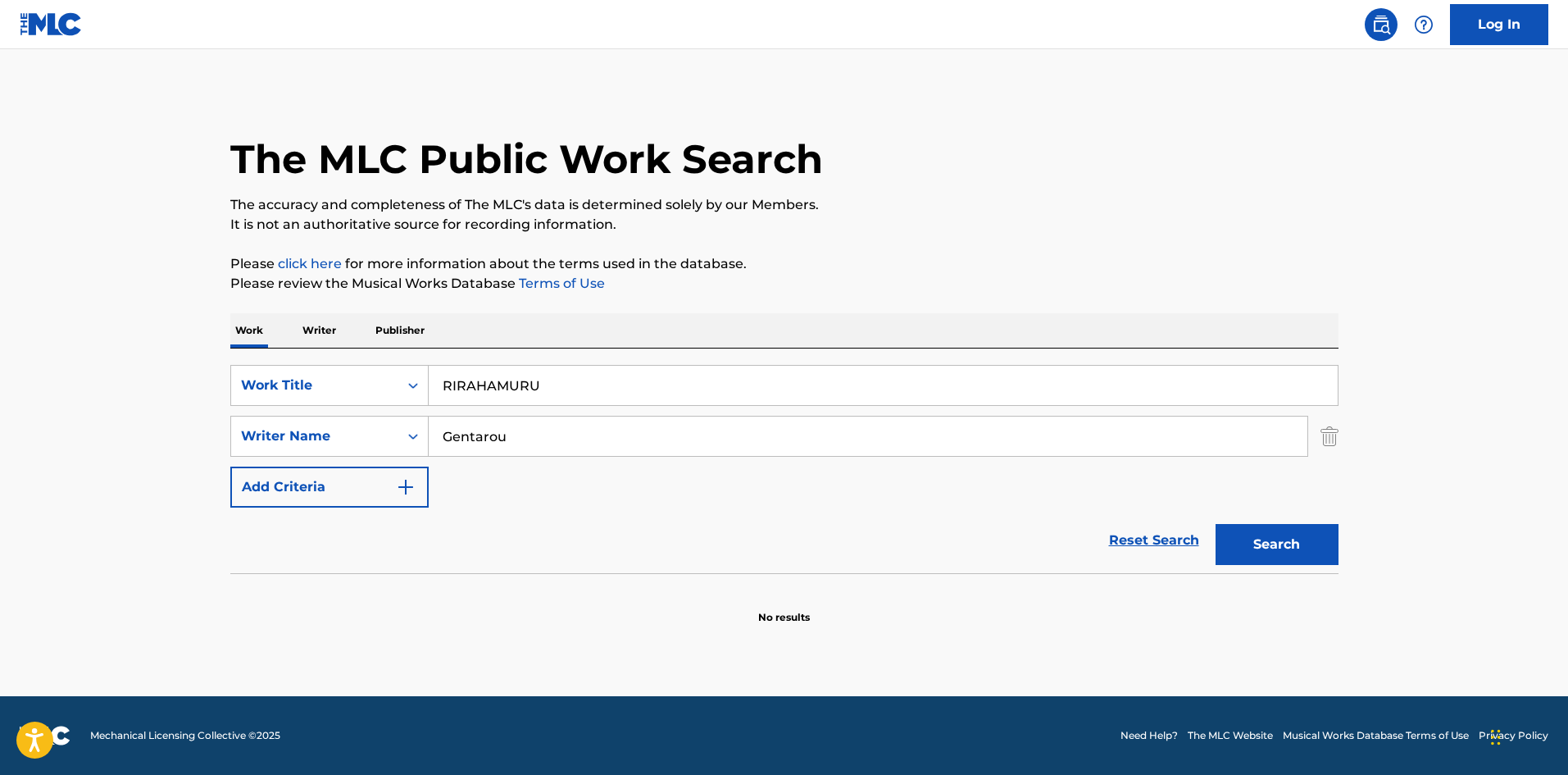
click at [915, 204] on p "The accuracy and completeness of The MLC's data is determined solely by our Mem…" at bounding box center [784, 205] width 1108 height 19
click at [358, 412] on div "SearchWithCriteriae26d3c89-0ae3-45d1-a097-436108b83d80 Work Title RIRAHAMURU Se…" at bounding box center [784, 436] width 1108 height 143
click at [1290, 549] on button "Search" at bounding box center [1277, 544] width 123 height 41
drag, startPoint x: 532, startPoint y: 377, endPoint x: 380, endPoint y: 361, distance: 152.8
click at [370, 370] on div "SearchWithCriteriae26d3c89-0ae3-45d1-a097-436108b83d80 Work Title RIRAHAMURU" at bounding box center [784, 385] width 1108 height 41
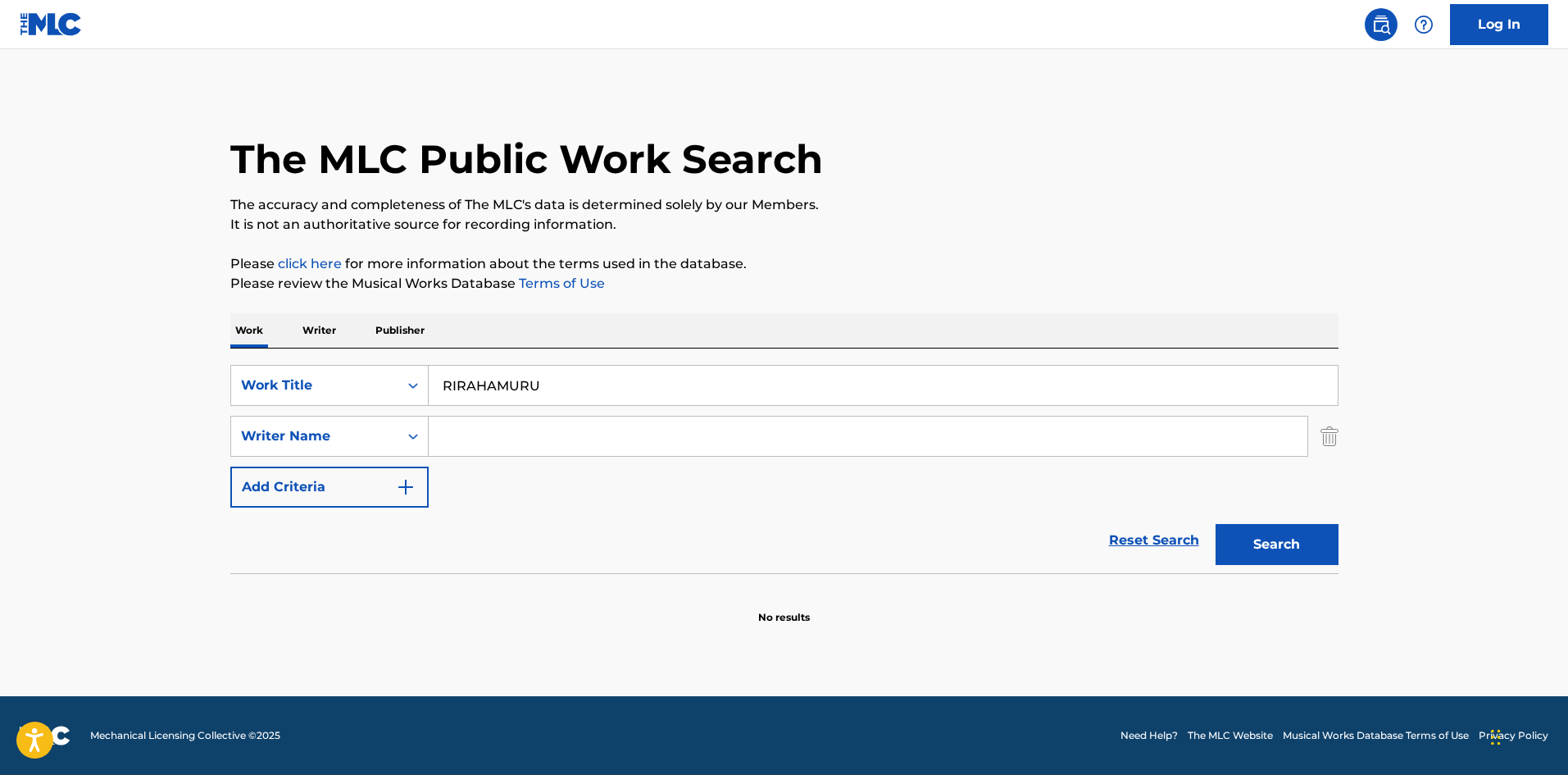
paste input "EETE"
type input "EETERU"
click at [1308, 530] on button "Search" at bounding box center [1277, 544] width 123 height 41
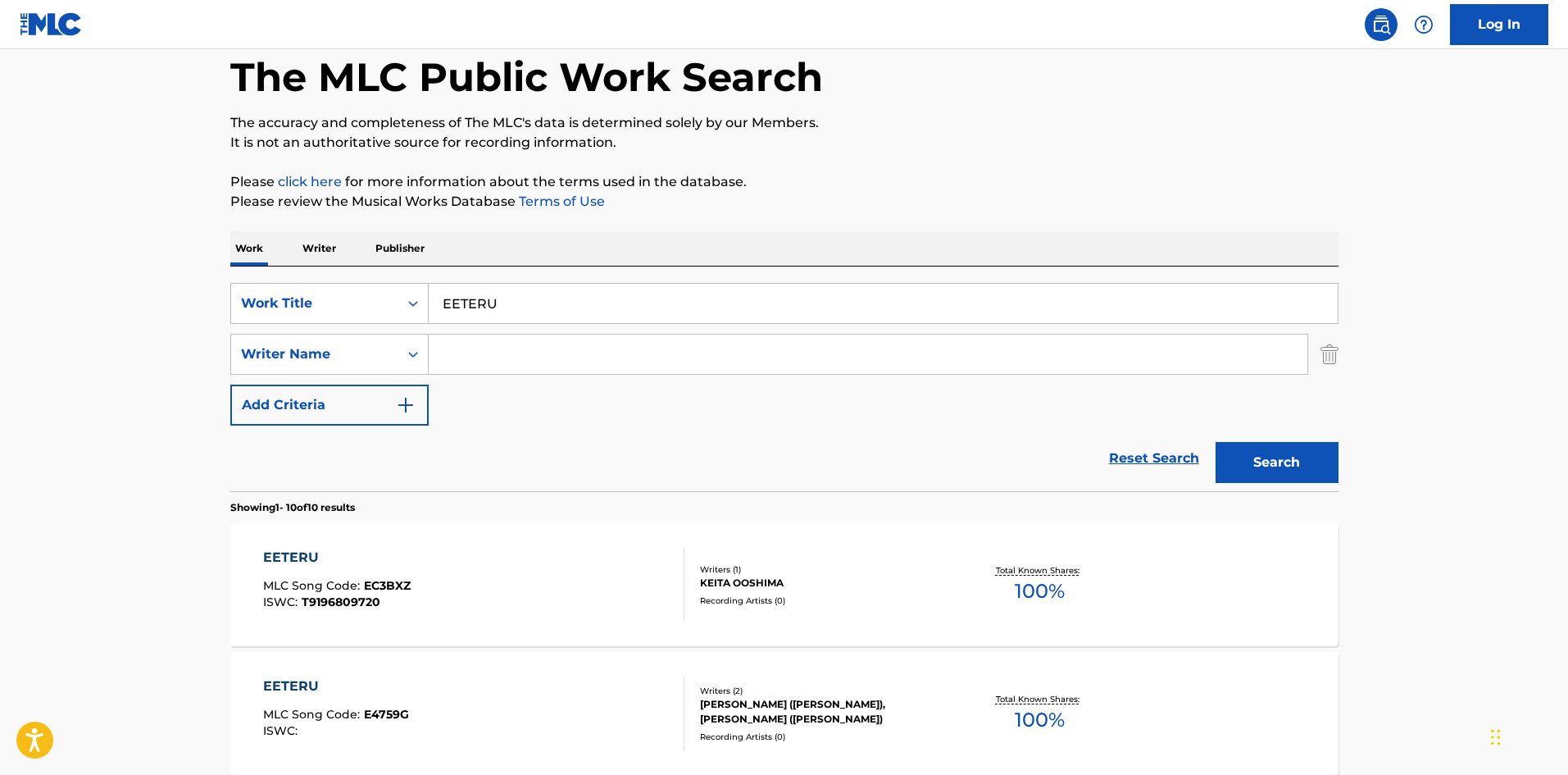
scroll to position [164, 0]
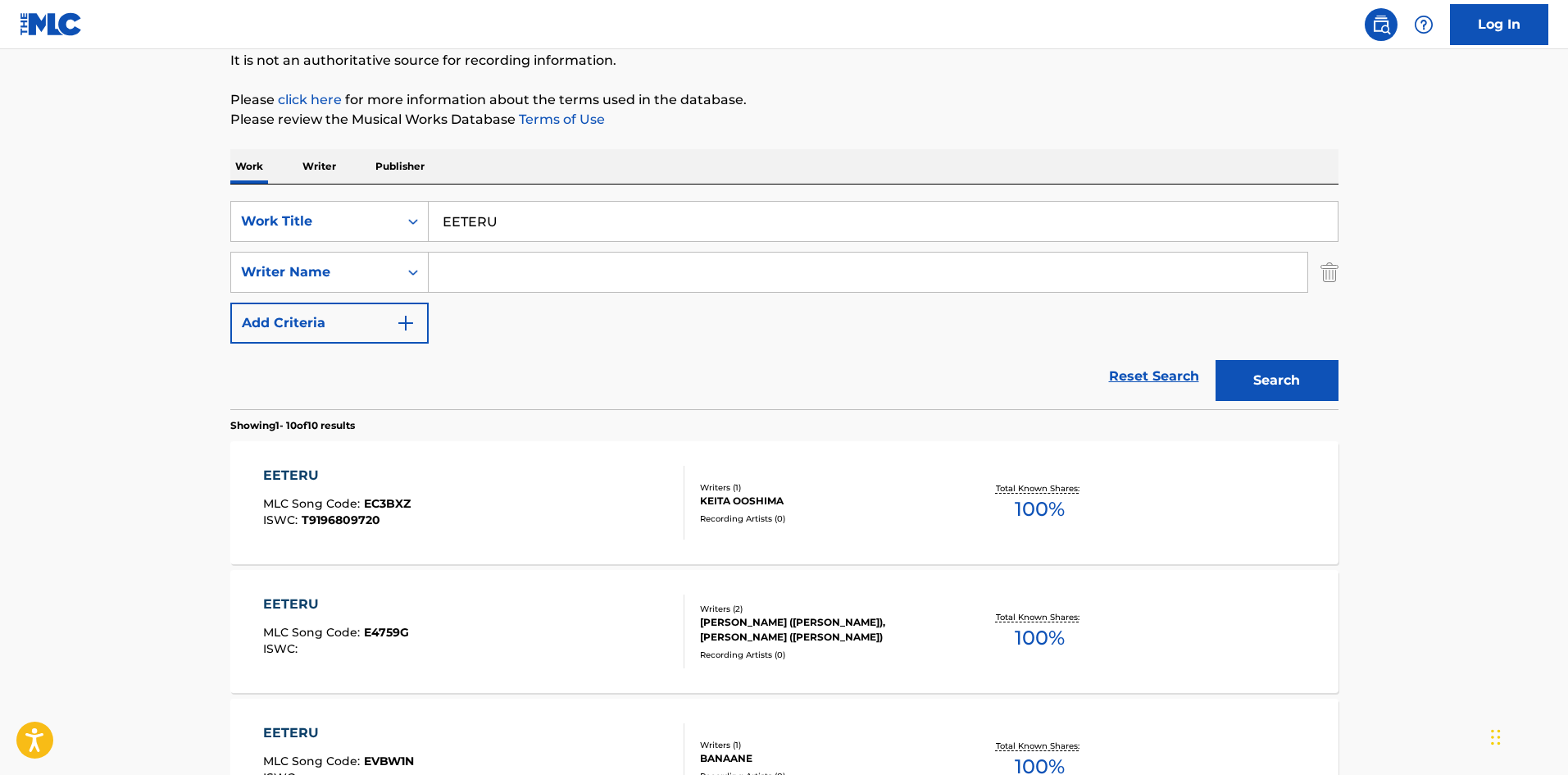
click at [465, 282] on input "Search Form" at bounding box center [868, 271] width 879 height 39
paste input "[PERSON_NAME]"
type input "[PERSON_NAME]"
click at [1257, 378] on button "Search" at bounding box center [1277, 380] width 123 height 41
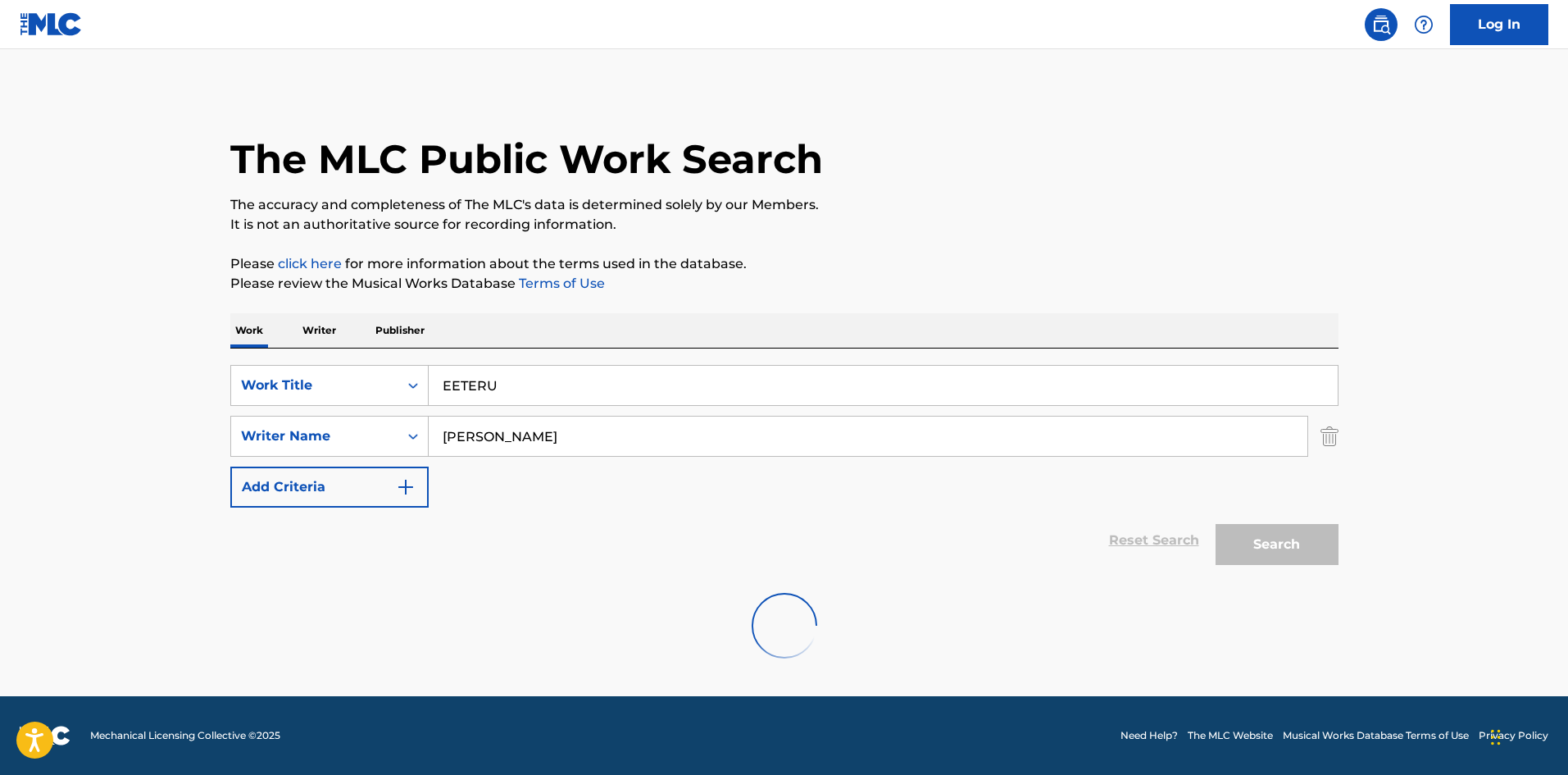
scroll to position [0, 0]
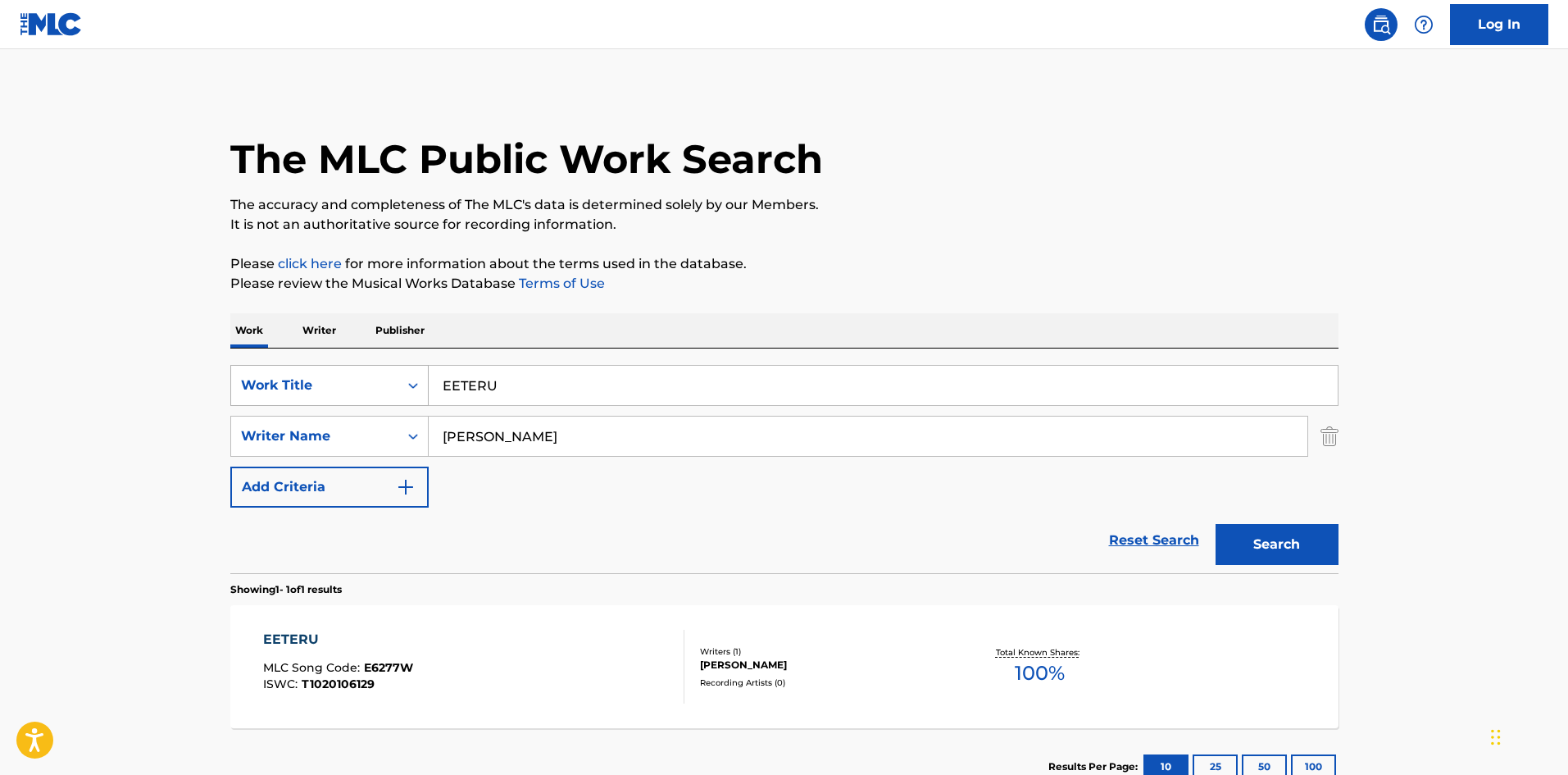
drag, startPoint x: 509, startPoint y: 380, endPoint x: 355, endPoint y: 377, distance: 154.0
click at [358, 377] on div "SearchWithCriteriae26d3c89-0ae3-45d1-a097-436108b83d80 Work Title EETERU" at bounding box center [784, 385] width 1108 height 41
paste input "SHINKAI [PERSON_NAME]"
click at [783, 405] on div "SearchWithCriteriae26d3c89-0ae3-45d1-a097-436108b83d80 Work Title [PERSON_NAME]…" at bounding box center [784, 436] width 1108 height 143
click at [1258, 538] on button "Search" at bounding box center [1277, 544] width 123 height 41
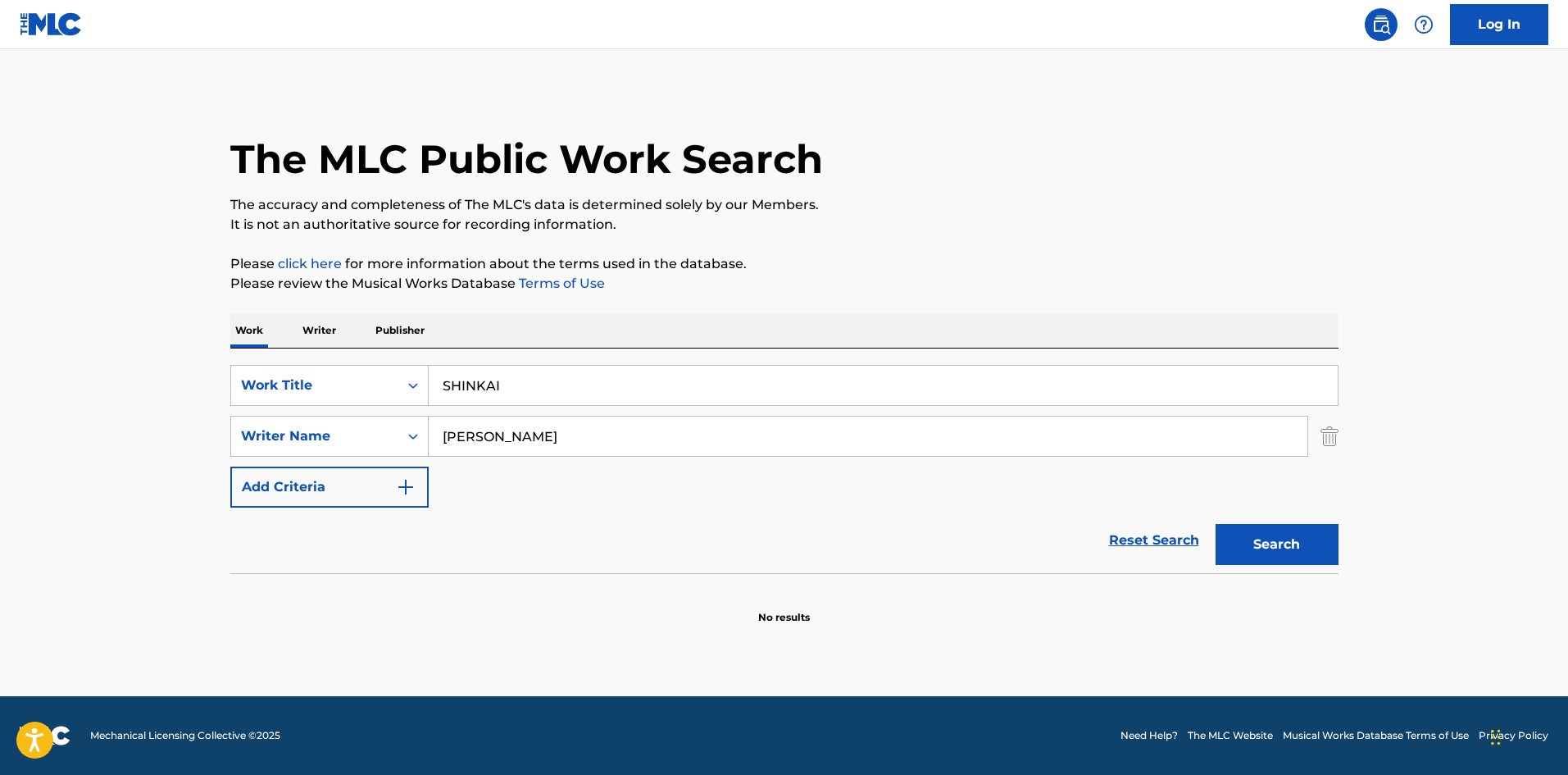
click at [325, 355] on div "SearchWithCriteriae26d3c89-0ae3-45d1-a097-436108b83d80 Work Title SHINKAI Searc…" at bounding box center [784, 461] width 1108 height 225
paste input "ORAHE [PERSON_NAME]"
click at [573, 377] on input "[PERSON_NAME]" at bounding box center [883, 385] width 909 height 39
type input "[PERSON_NAME]"
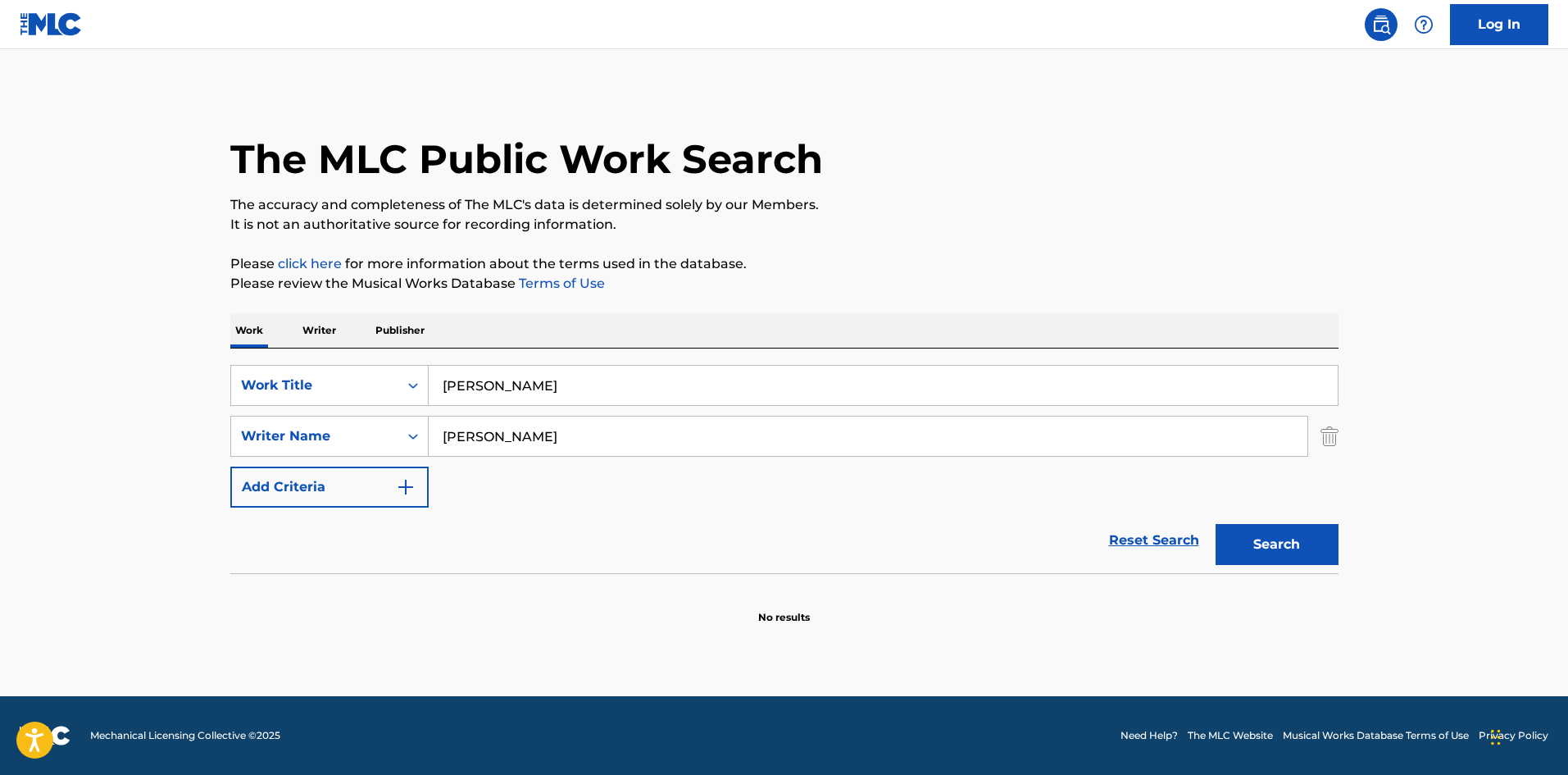
drag, startPoint x: 528, startPoint y: 444, endPoint x: 507, endPoint y: 418, distance: 33.4
click at [403, 419] on div "SearchWithCriteria4f086465-6747-4a9d-94b9-eadf46f686df Writer Name [PERSON_NAME]" at bounding box center [784, 436] width 1108 height 41
paste input "Hamazak"
type input "Hamazaki"
drag, startPoint x: 611, startPoint y: 405, endPoint x: 711, endPoint y: 430, distance: 103.1
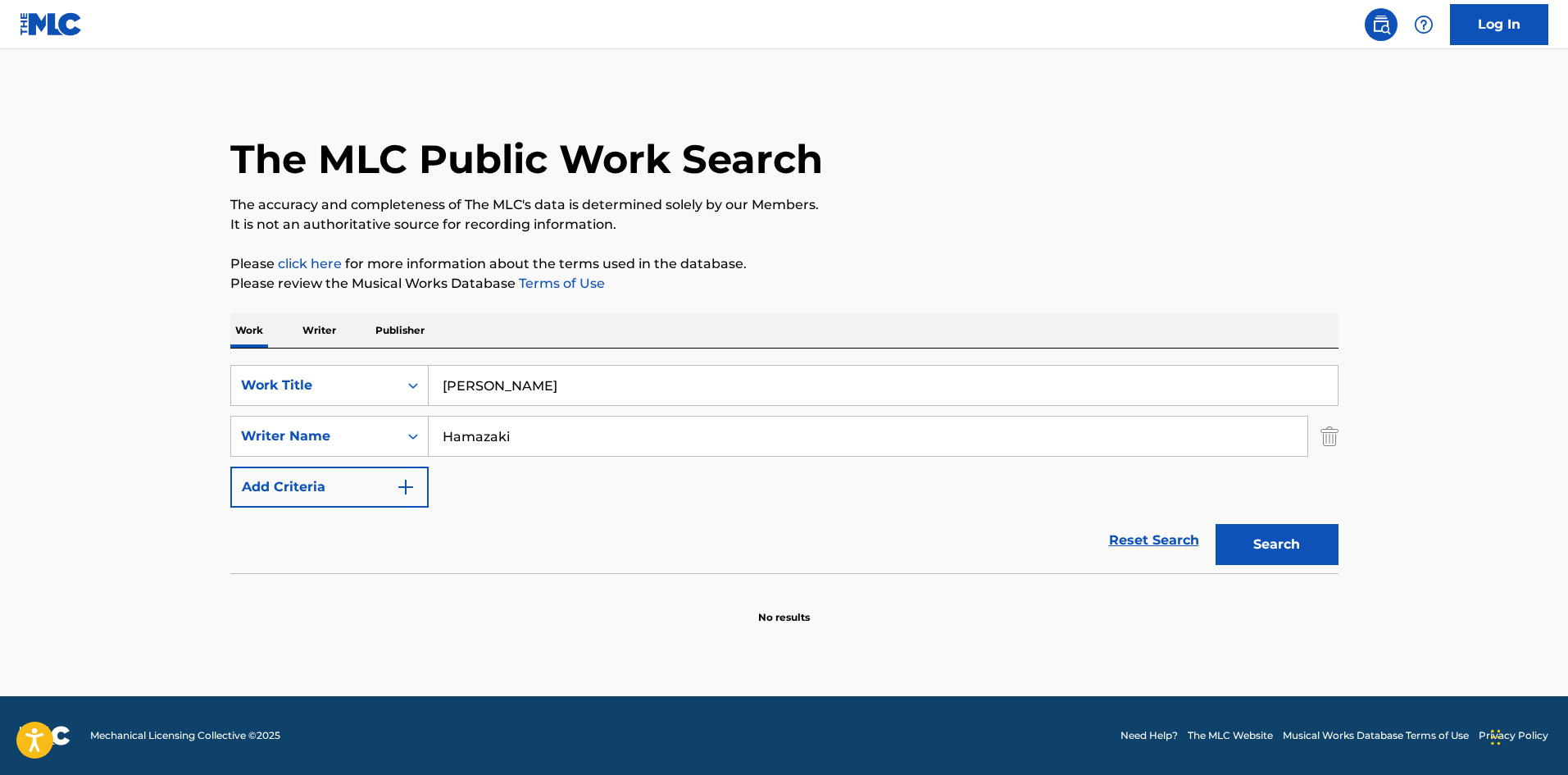
click at [686, 423] on div "SearchWithCriteriae26d3c89-0ae3-45d1-a097-436108b83d80 Work Title [PERSON_NAME]…" at bounding box center [784, 436] width 1108 height 143
click at [1324, 546] on button "Search" at bounding box center [1277, 544] width 123 height 41
drag, startPoint x: 502, startPoint y: 378, endPoint x: 410, endPoint y: 371, distance: 92.3
click at [410, 373] on div "SearchWithCriteriae26d3c89-0ae3-45d1-a097-436108b83d80 Work Title SORAHE" at bounding box center [784, 385] width 1108 height 41
paste input "KYUUSHUU"
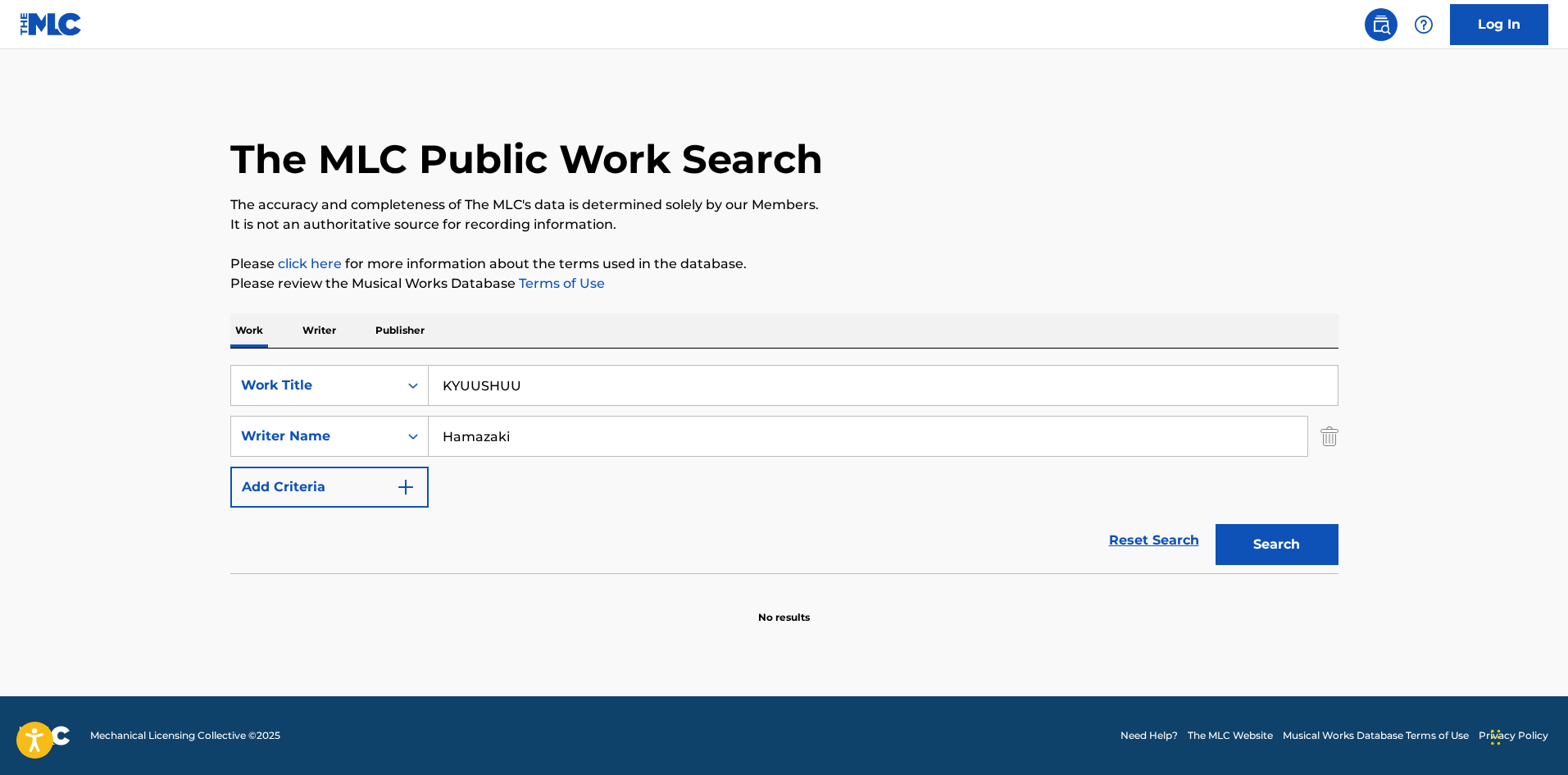
type input "KYUUSHUU"
click at [984, 282] on p "Please review the Musical Works Database Terms of Use" at bounding box center [784, 284] width 1108 height 19
drag, startPoint x: 337, startPoint y: 409, endPoint x: 362, endPoint y: 433, distance: 34.7
click at [332, 410] on div "SearchWithCriteriae26d3c89-0ae3-45d1-a097-436108b83d80 Work Title KYUUSHUU Sear…" at bounding box center [784, 436] width 1108 height 143
paste input "Maruyama"
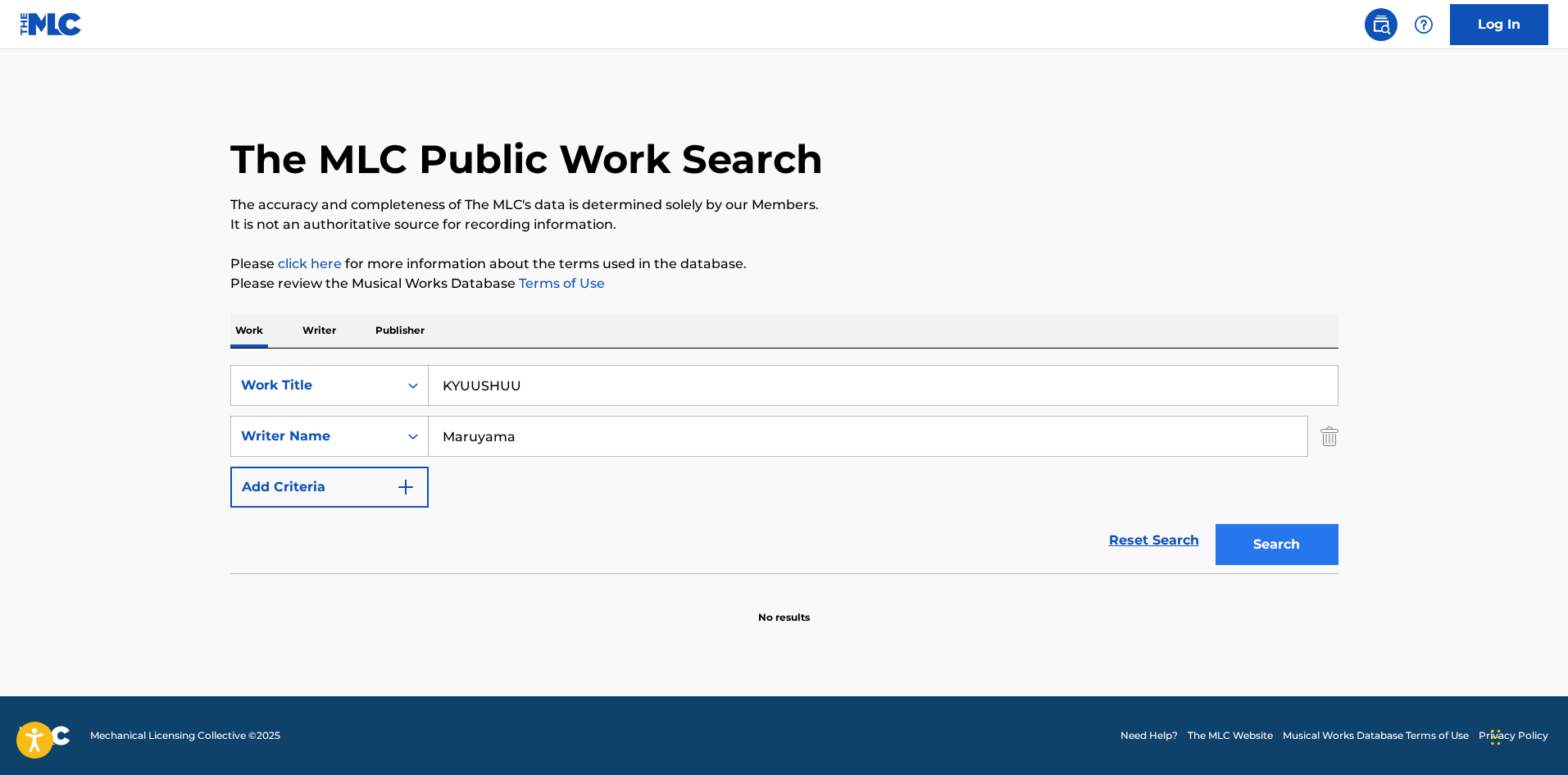
type input "Maruyama"
click at [1283, 545] on button "Search" at bounding box center [1277, 544] width 123 height 41
drag, startPoint x: 523, startPoint y: 385, endPoint x: 295, endPoint y: 348, distance: 231.0
click at [292, 348] on div "Work Writer Publisher SearchWithCriteriae26d3c89-0ae3-45d1-a097-436108b83d80 Wo…" at bounding box center [784, 469] width 1108 height 312
paste input "ISHIN"
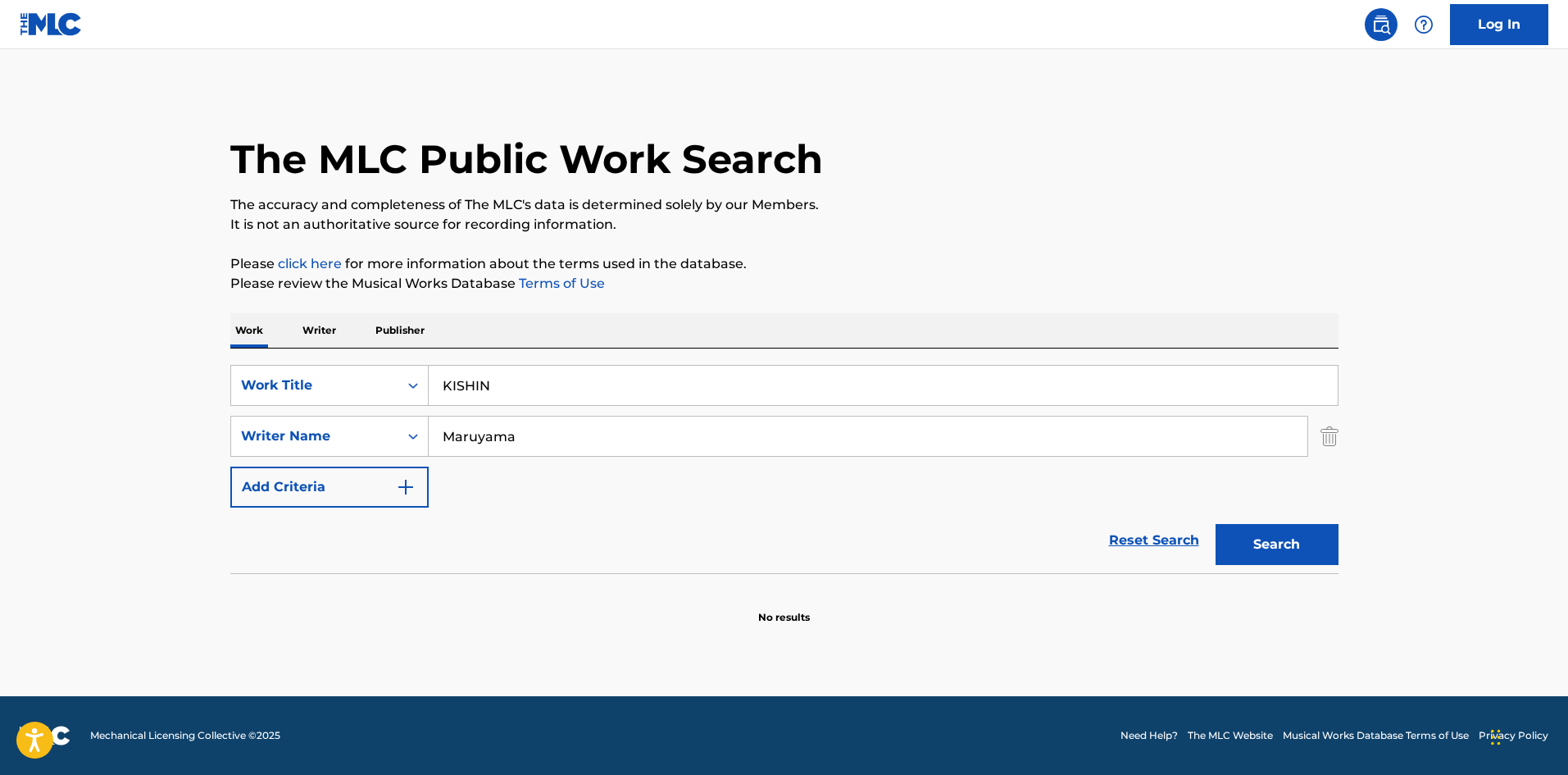
type input "KISHIN"
drag, startPoint x: 369, startPoint y: 405, endPoint x: 349, endPoint y: 405, distance: 20.0
click at [349, 405] on div "SearchWithCriteriae26d3c89-0ae3-45d1-a097-436108b83d80 Work Title KISHIN Search…" at bounding box center [784, 436] width 1108 height 143
click at [1248, 550] on button "Search" at bounding box center [1277, 544] width 123 height 41
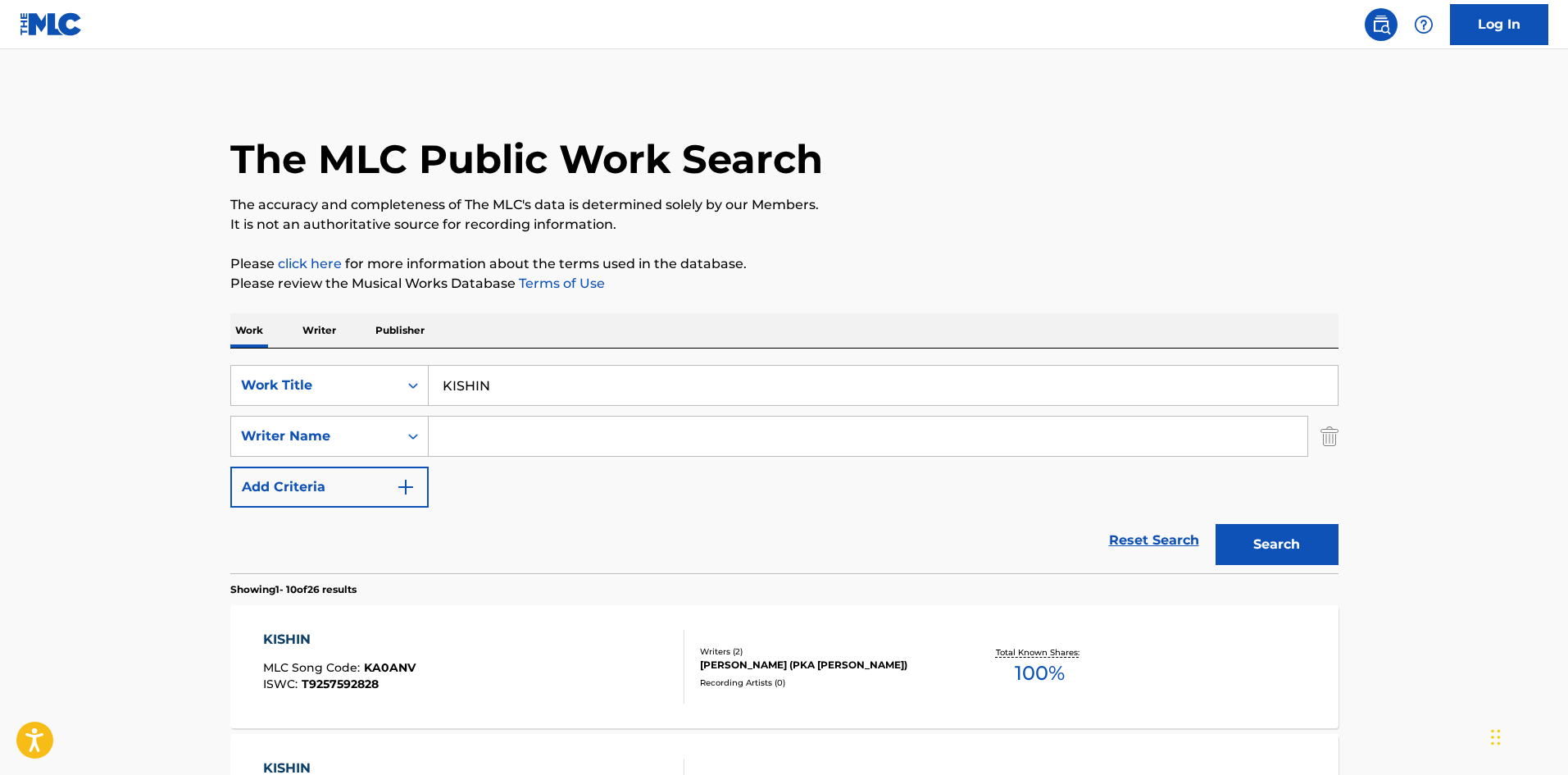
click at [486, 447] on input "Search Form" at bounding box center [868, 436] width 879 height 39
paste input "Hamazaki"
type input "Hamazaki"
click at [1261, 540] on button "Search" at bounding box center [1277, 544] width 123 height 41
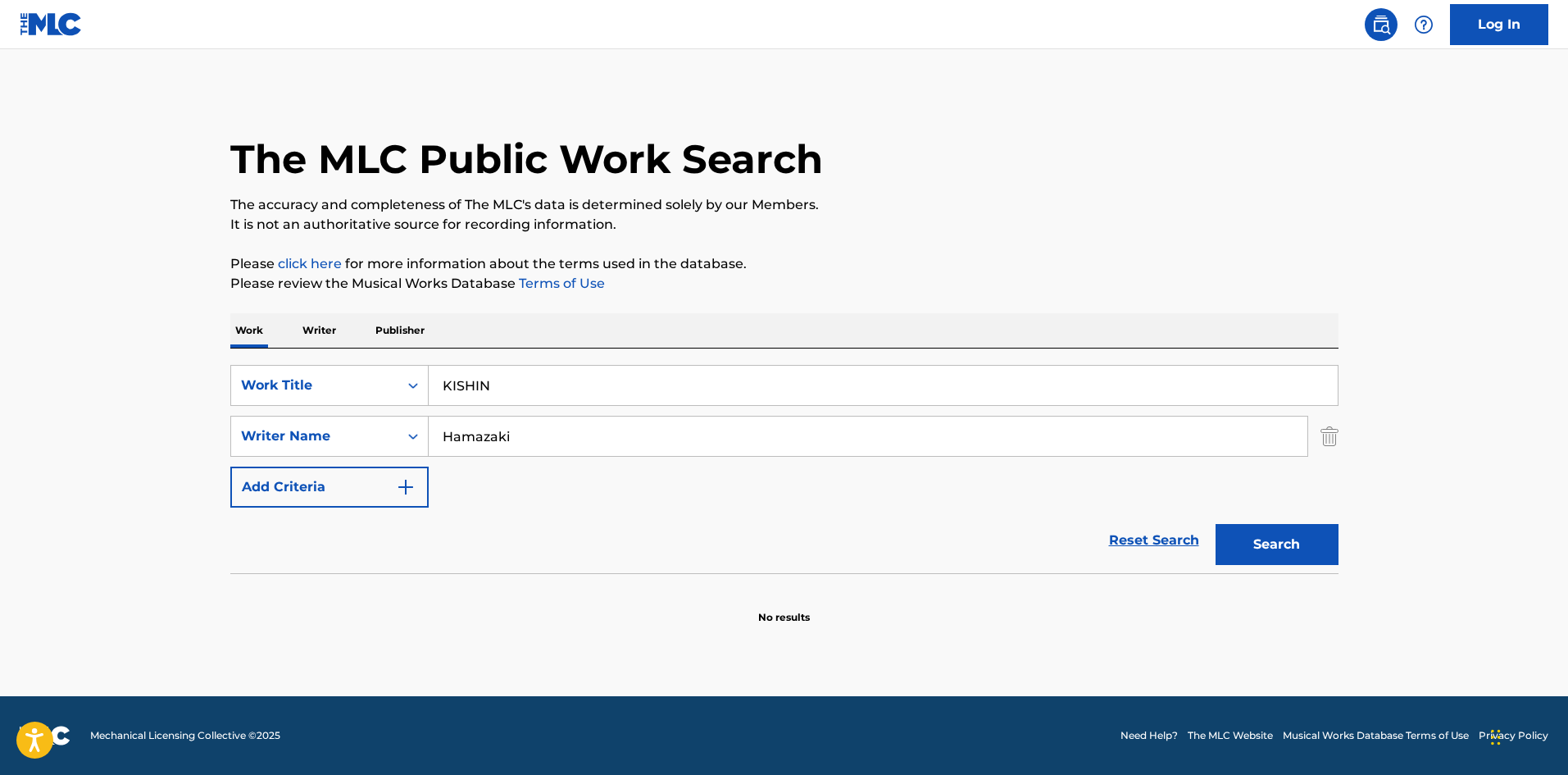
drag, startPoint x: 489, startPoint y: 379, endPoint x: 436, endPoint y: 356, distance: 57.8
click at [404, 367] on div "SearchWithCriteriae26d3c89-0ae3-45d1-a097-436108b83d80 Work Title KISHIN" at bounding box center [784, 385] width 1108 height 41
paste input "ETSUITOTOMONI"
type input "KETSUITOTOMONI"
click at [981, 208] on p "The accuracy and completeness of The MLC's data is determined solely by our Mem…" at bounding box center [784, 205] width 1108 height 19
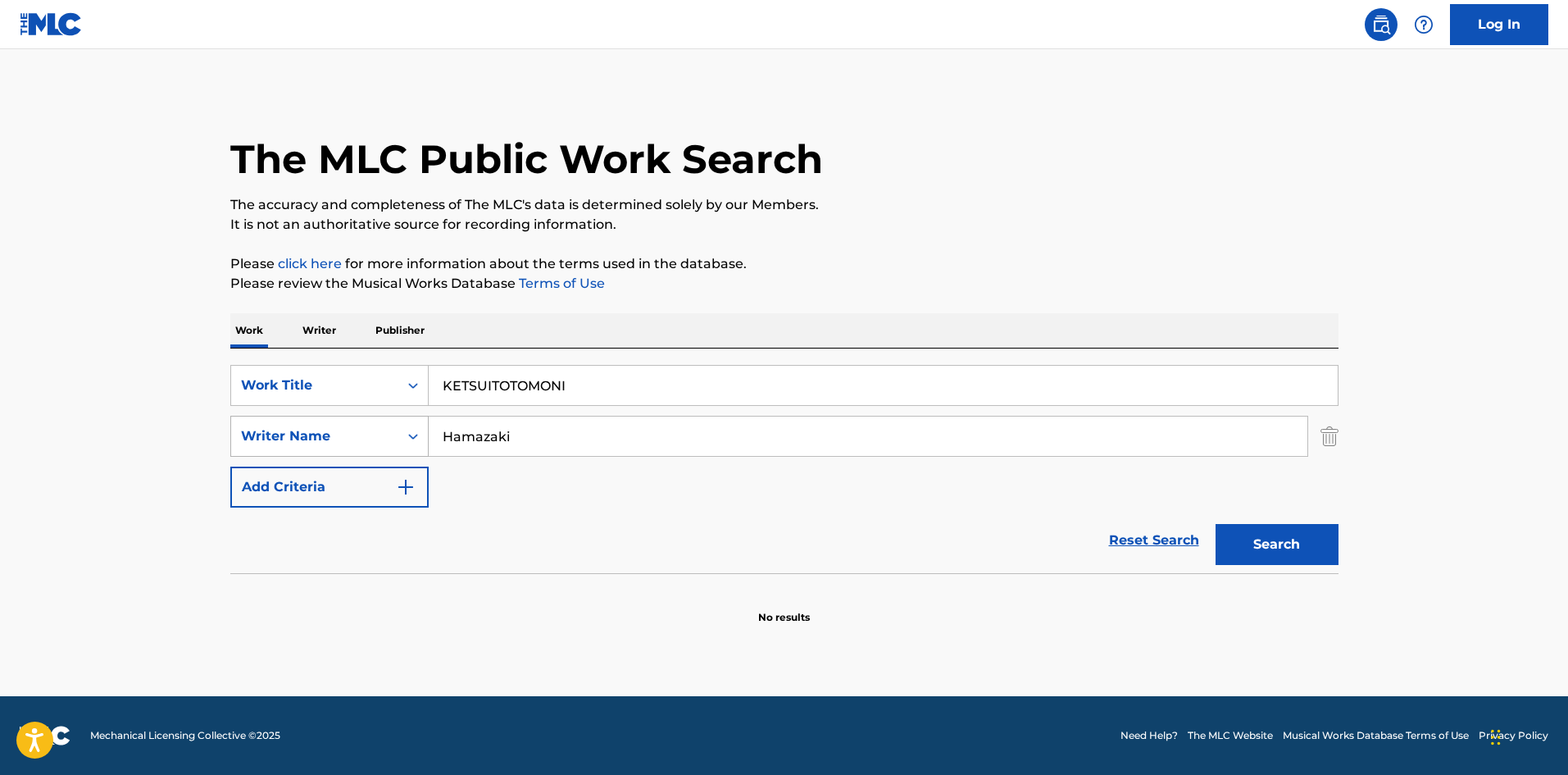
drag, startPoint x: 510, startPoint y: 438, endPoint x: 412, endPoint y: 428, distance: 98.5
click at [407, 424] on div "SearchWithCriteria4f086465-6747-4a9d-94b9-eadf46f686df Writer Name [PERSON_NAME]" at bounding box center [784, 436] width 1108 height 41
click at [1258, 541] on button "Search" at bounding box center [1277, 544] width 123 height 41
drag, startPoint x: 576, startPoint y: 387, endPoint x: 461, endPoint y: 372, distance: 116.0
click at [347, 368] on div "SearchWithCriteriae26d3c89-0ae3-45d1-a097-436108b83d80 Work Title KETSUITOTOMONI" at bounding box center [784, 385] width 1108 height 41
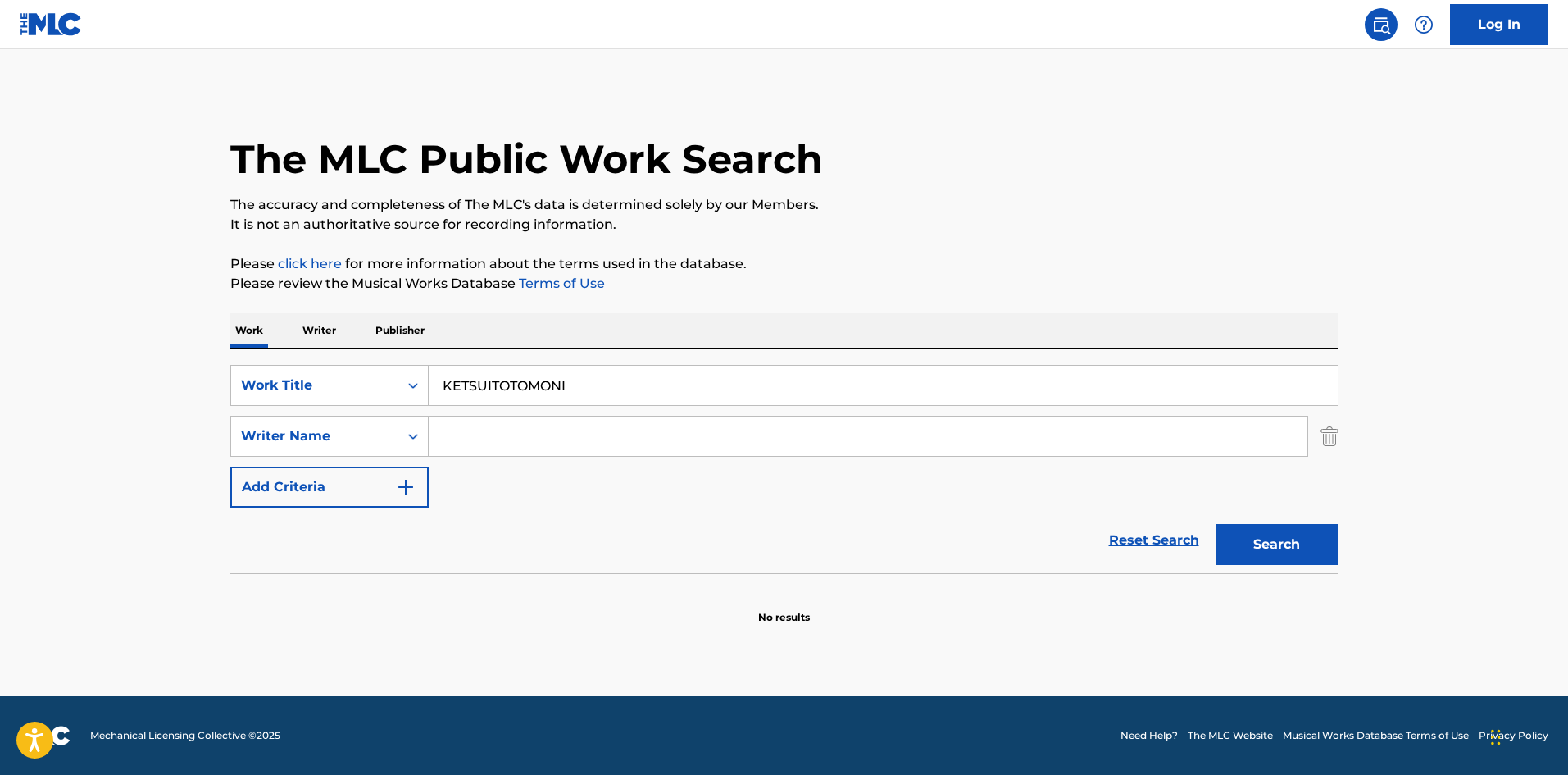
paste input "MEGAMIRIRAHA"
click at [1256, 540] on button "Search" at bounding box center [1277, 544] width 123 height 41
drag, startPoint x: 385, startPoint y: 349, endPoint x: 365, endPoint y: 347, distance: 20.1
click at [332, 342] on div "Work Writer Publisher SearchWithCriteriae26d3c89-0ae3-45d1-a097-436108b83d80 Wo…" at bounding box center [784, 469] width 1108 height 312
paste input "KESHIN"
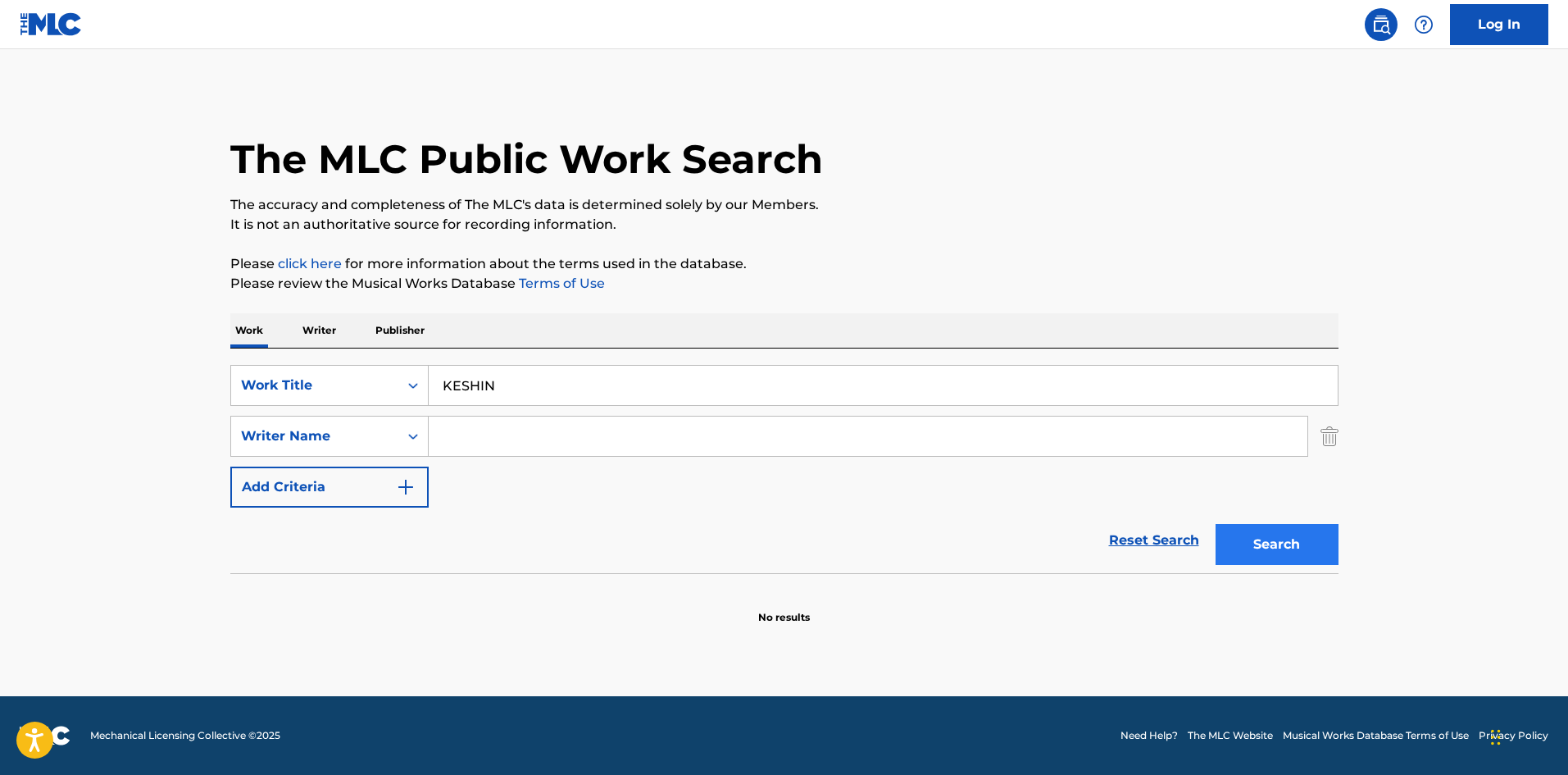
type input "KESHIN"
click at [1276, 539] on button "Search" at bounding box center [1277, 544] width 123 height 41
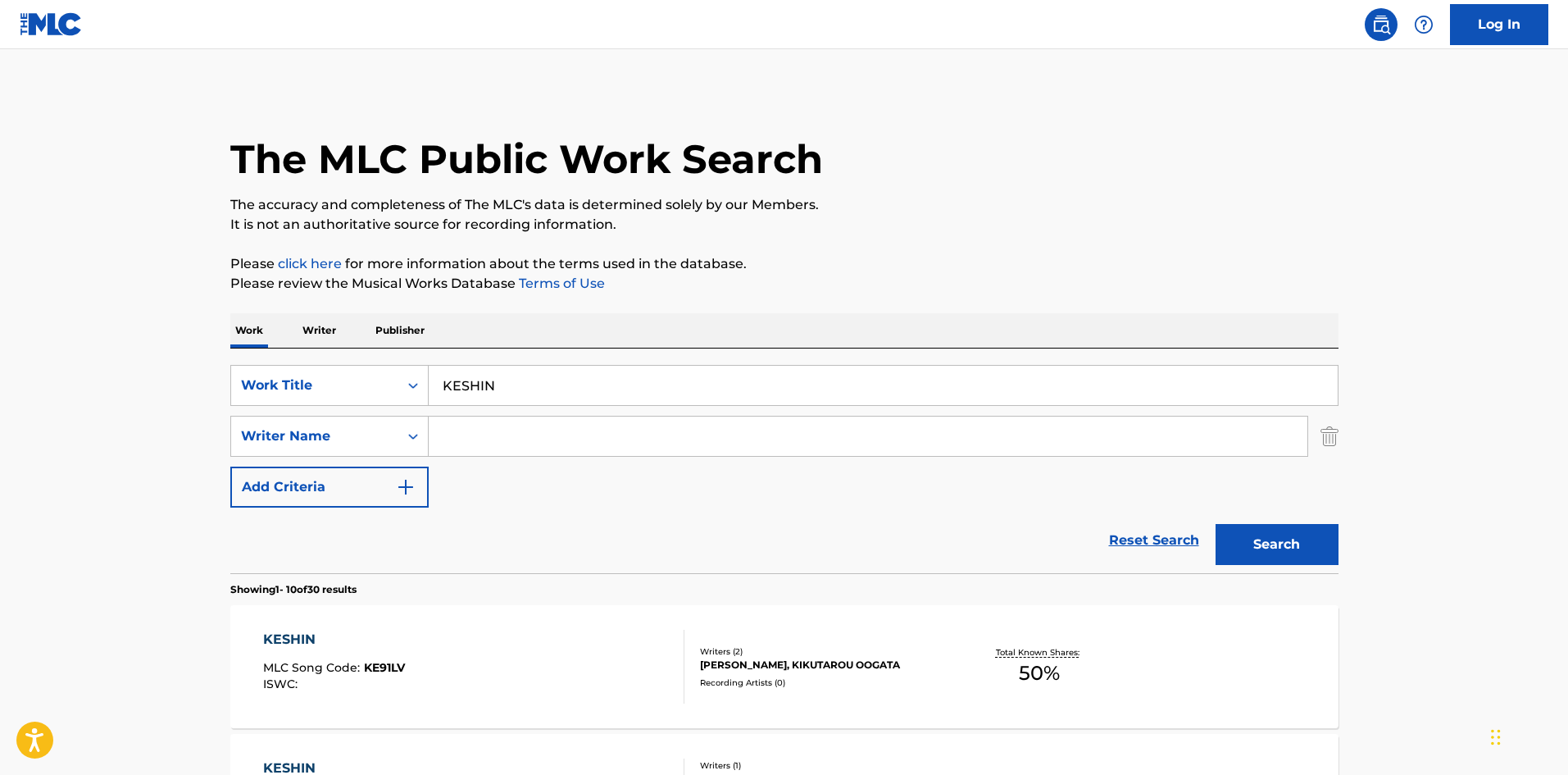
click at [493, 440] on input "Search Form" at bounding box center [868, 436] width 879 height 39
paste input "Maruyama"
type input "Maruyama"
click at [1224, 538] on button "Search" at bounding box center [1277, 544] width 123 height 41
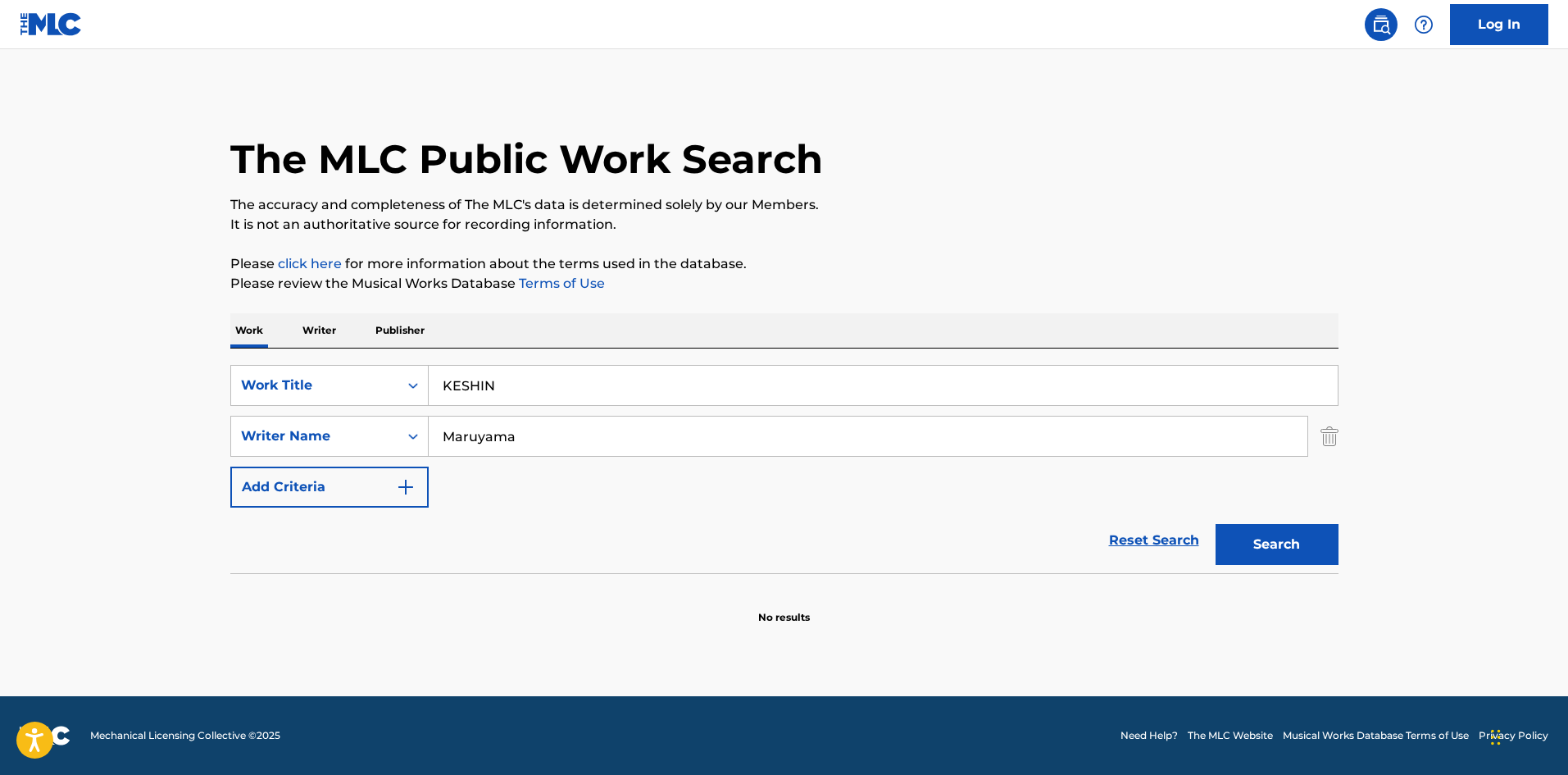
drag, startPoint x: 508, startPoint y: 377, endPoint x: 406, endPoint y: 358, distance: 103.8
click at [406, 359] on div "SearchWithCriteriae26d3c89-0ae3-45d1-a097-436108b83d80 Work Title KESHIN Search…" at bounding box center [784, 461] width 1108 height 225
paste input "CHANGE YOUR FATE"
type input "CHANGE YOUR FATE"
click at [932, 245] on div "The MLC Public Work Search The accuracy and completeness of The MLC's data is d…" at bounding box center [784, 357] width 1148 height 534
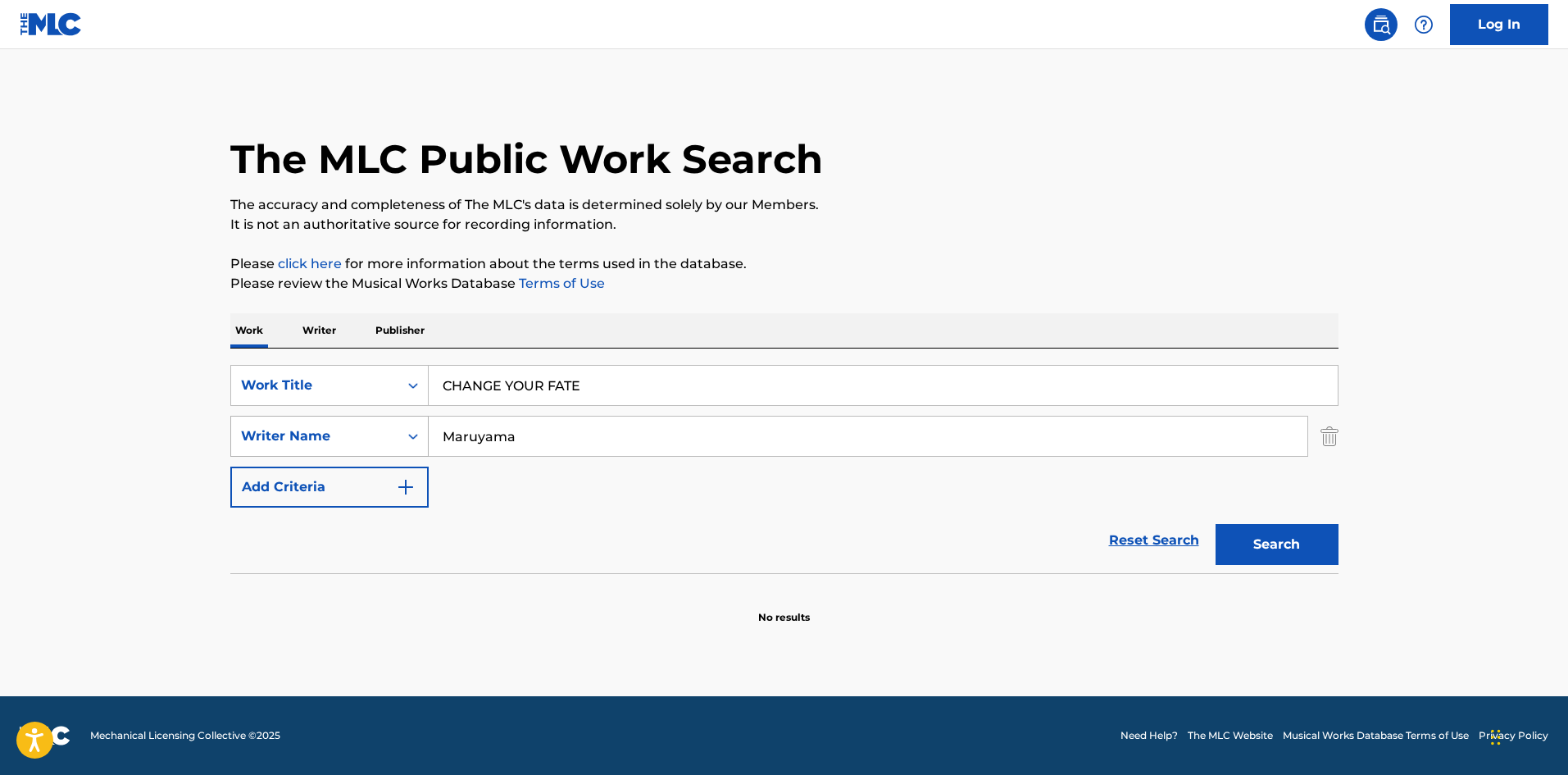
drag, startPoint x: 530, startPoint y: 429, endPoint x: 394, endPoint y: 430, distance: 136.0
click at [394, 430] on div "SearchWithCriteria4f086465-6747-4a9d-94b9-eadf46f686df Writer Name [PERSON_NAME]" at bounding box center [784, 436] width 1108 height 41
drag, startPoint x: 1286, startPoint y: 545, endPoint x: 1108, endPoint y: 453, distance: 200.4
click at [1286, 543] on button "Search" at bounding box center [1277, 544] width 123 height 41
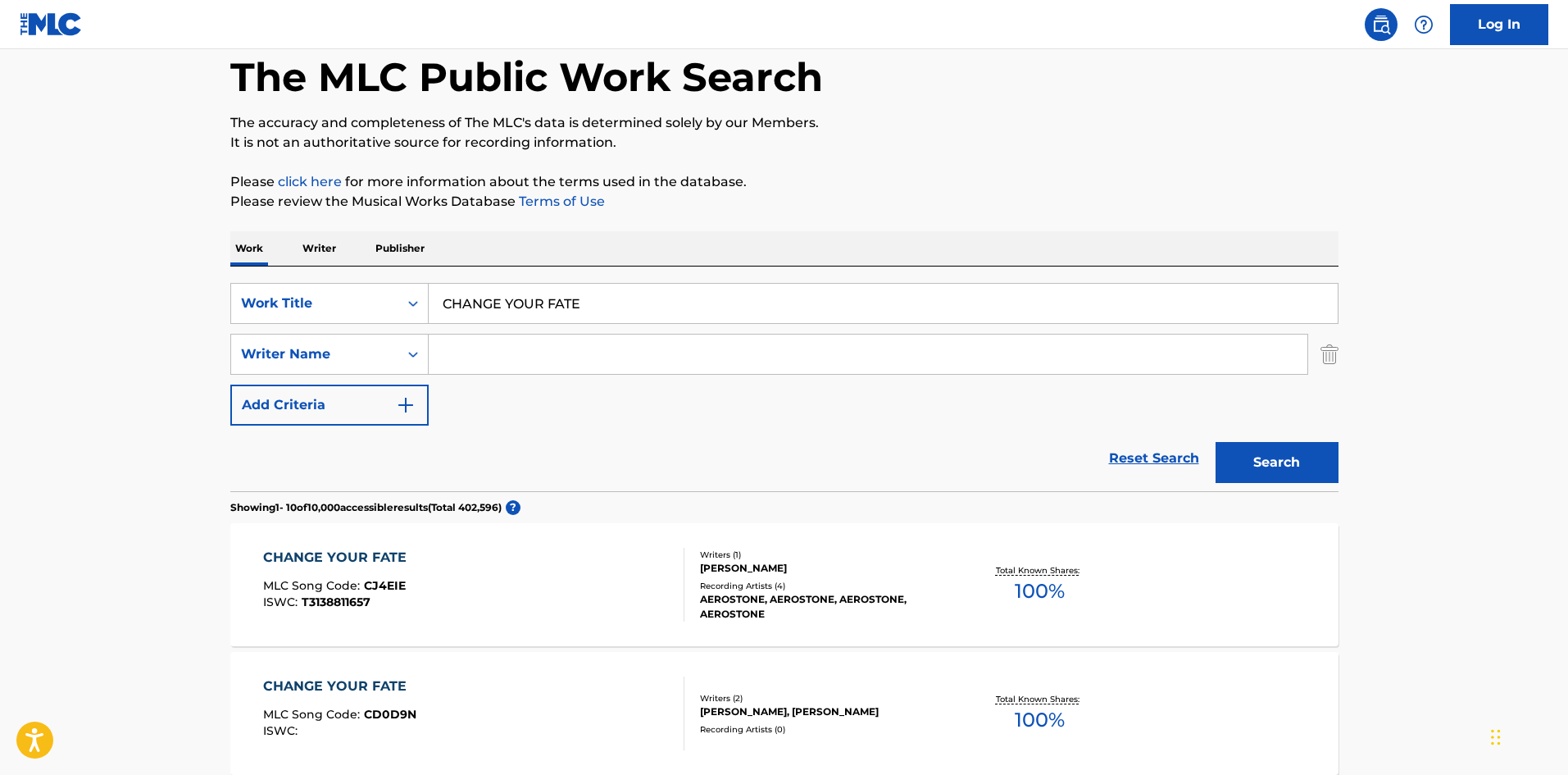
scroll to position [164, 0]
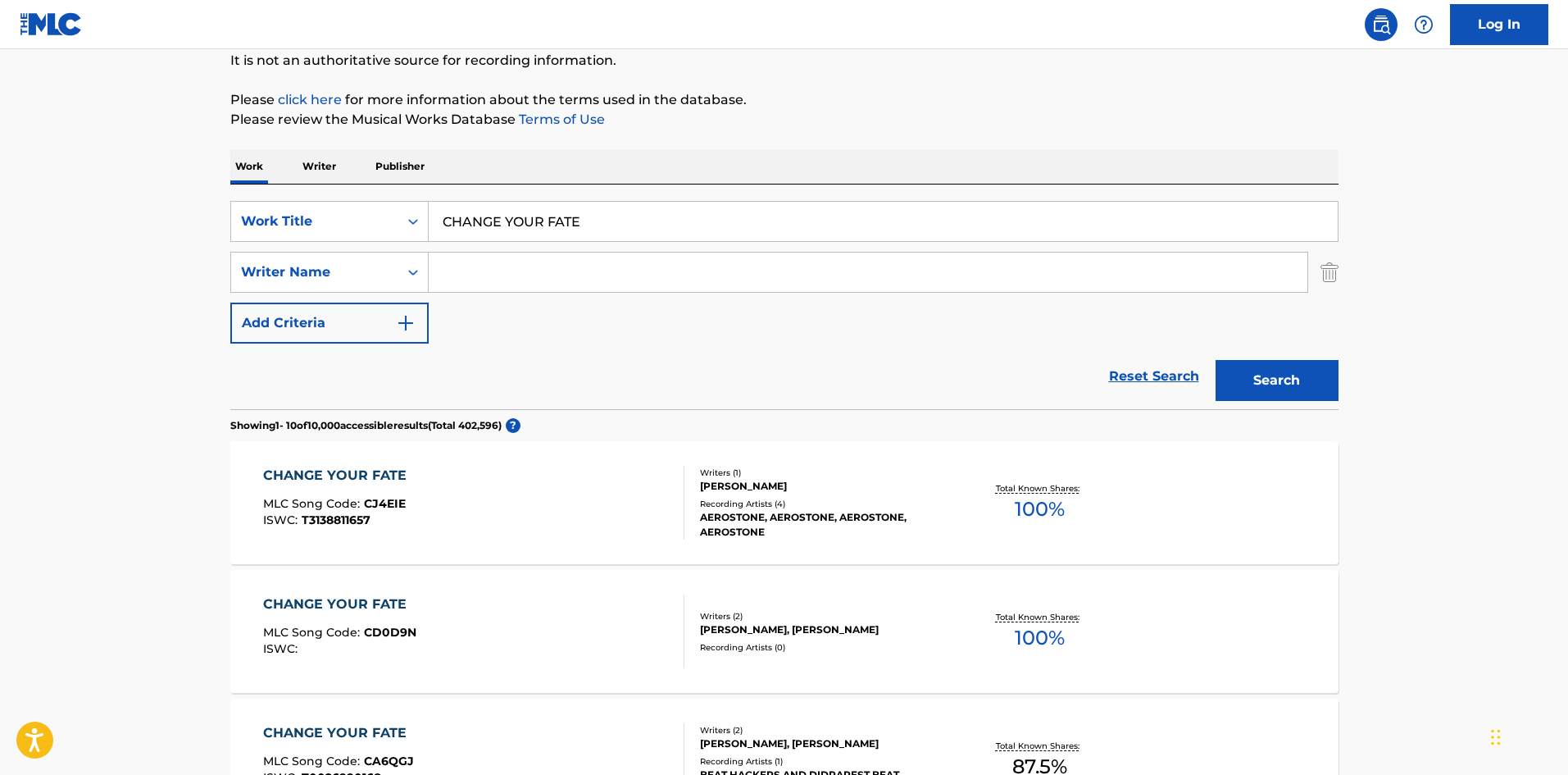
click at [505, 267] on input "Search Form" at bounding box center [868, 271] width 879 height 39
paste input "Kitajima"
type input "Kitajima"
click at [1248, 369] on button "Search" at bounding box center [1277, 380] width 123 height 41
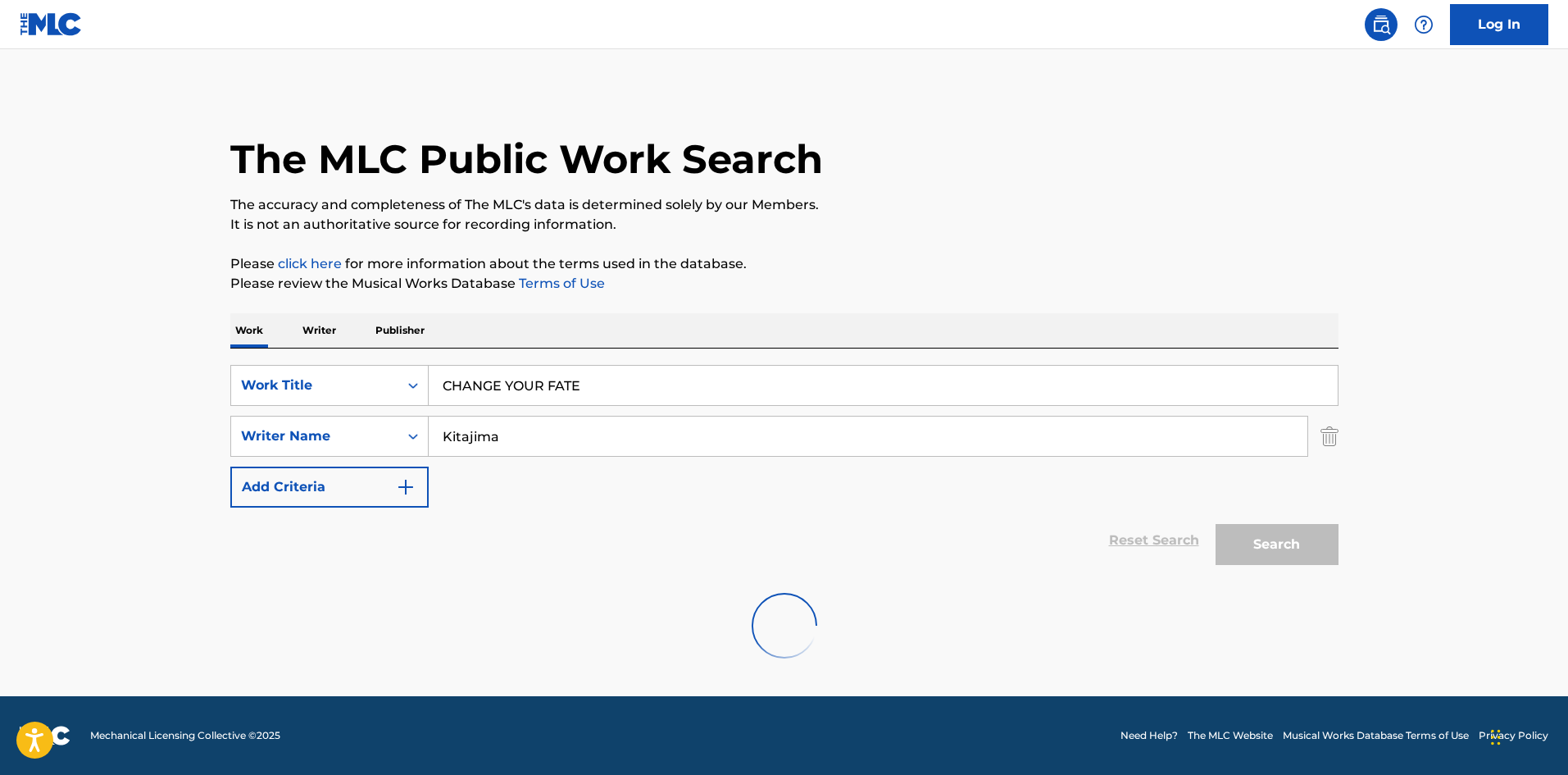
scroll to position [0, 0]
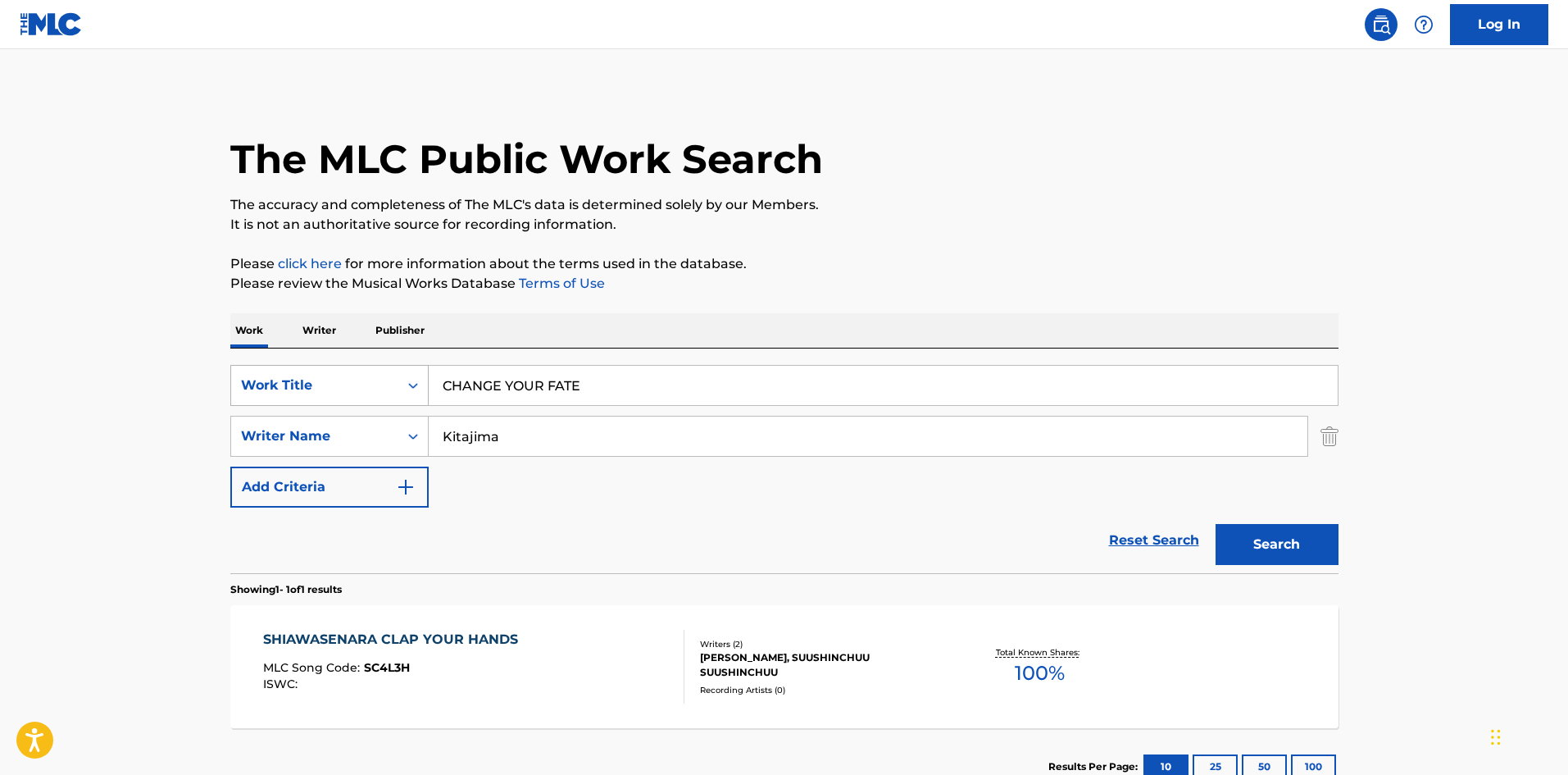
drag, startPoint x: 358, startPoint y: 369, endPoint x: 405, endPoint y: 388, distance: 50.7
click at [326, 380] on div "SearchWithCriteriae26d3c89-0ae3-45d1-a097-436108b83d80 Work Title CHANGE YOUR F…" at bounding box center [784, 385] width 1108 height 41
paste input "VAST WORLD"
type input "VAST WORLD"
click at [301, 417] on div "SearchWithCriteria4f086465-6747-4a9d-94b9-eadf46f686df Writer Name [PERSON_NAME]" at bounding box center [784, 436] width 1108 height 41
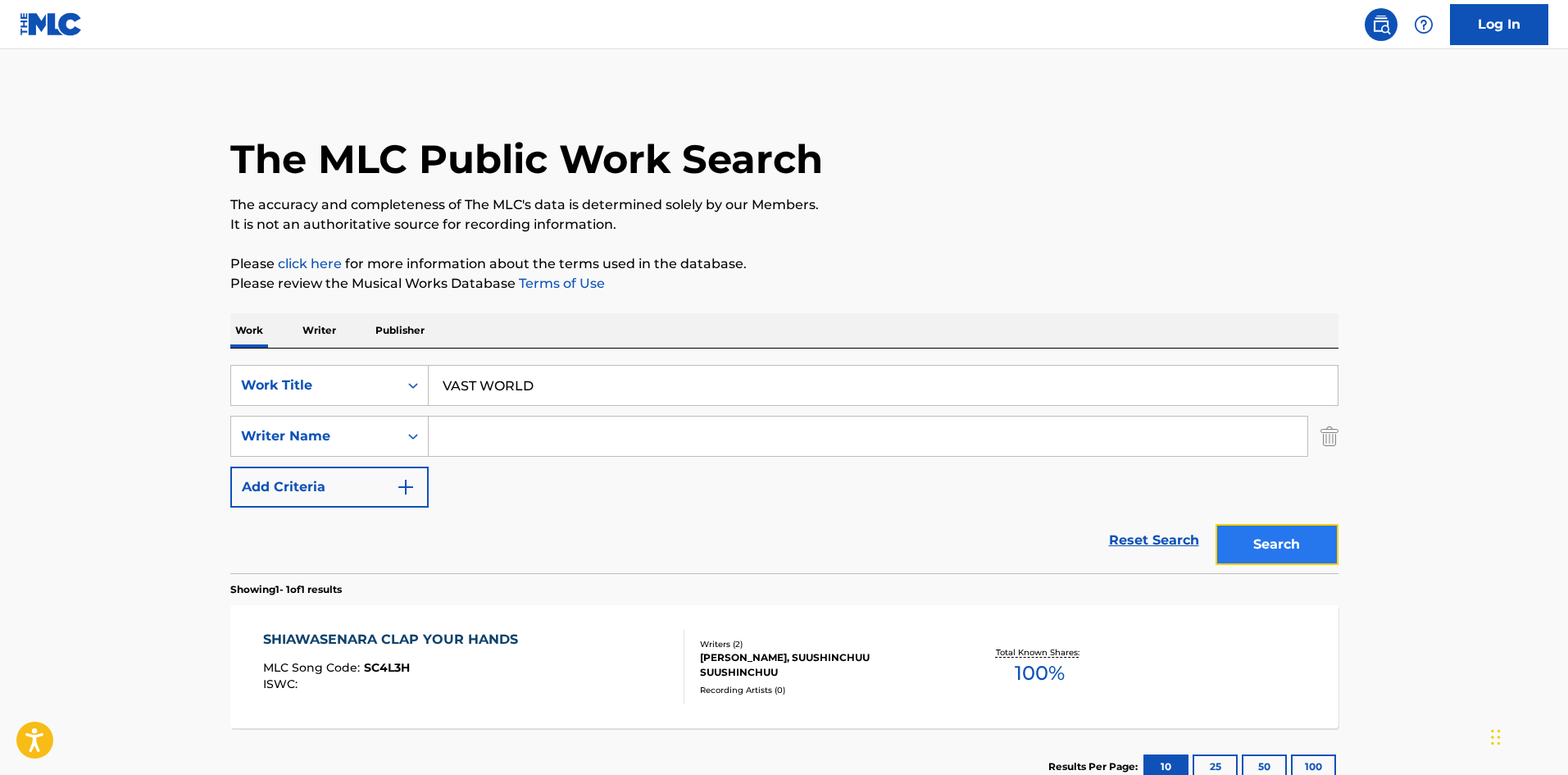
click at [1256, 547] on button "Search" at bounding box center [1277, 544] width 123 height 41
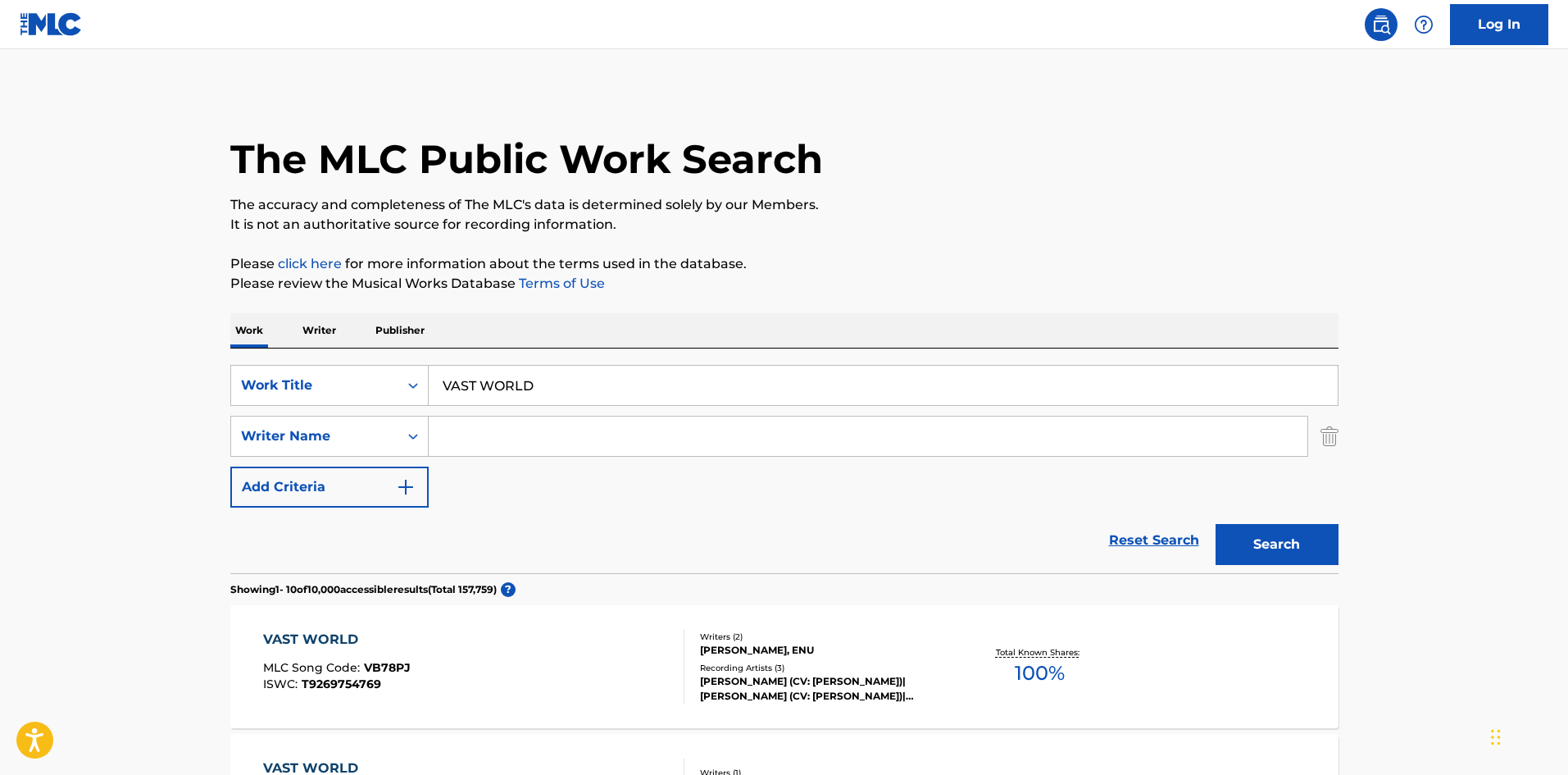
click at [504, 441] on input "Search Form" at bounding box center [868, 436] width 879 height 39
paste input "Kitajima"
type input "Kitajima"
click at [1259, 548] on button "Search" at bounding box center [1277, 544] width 123 height 41
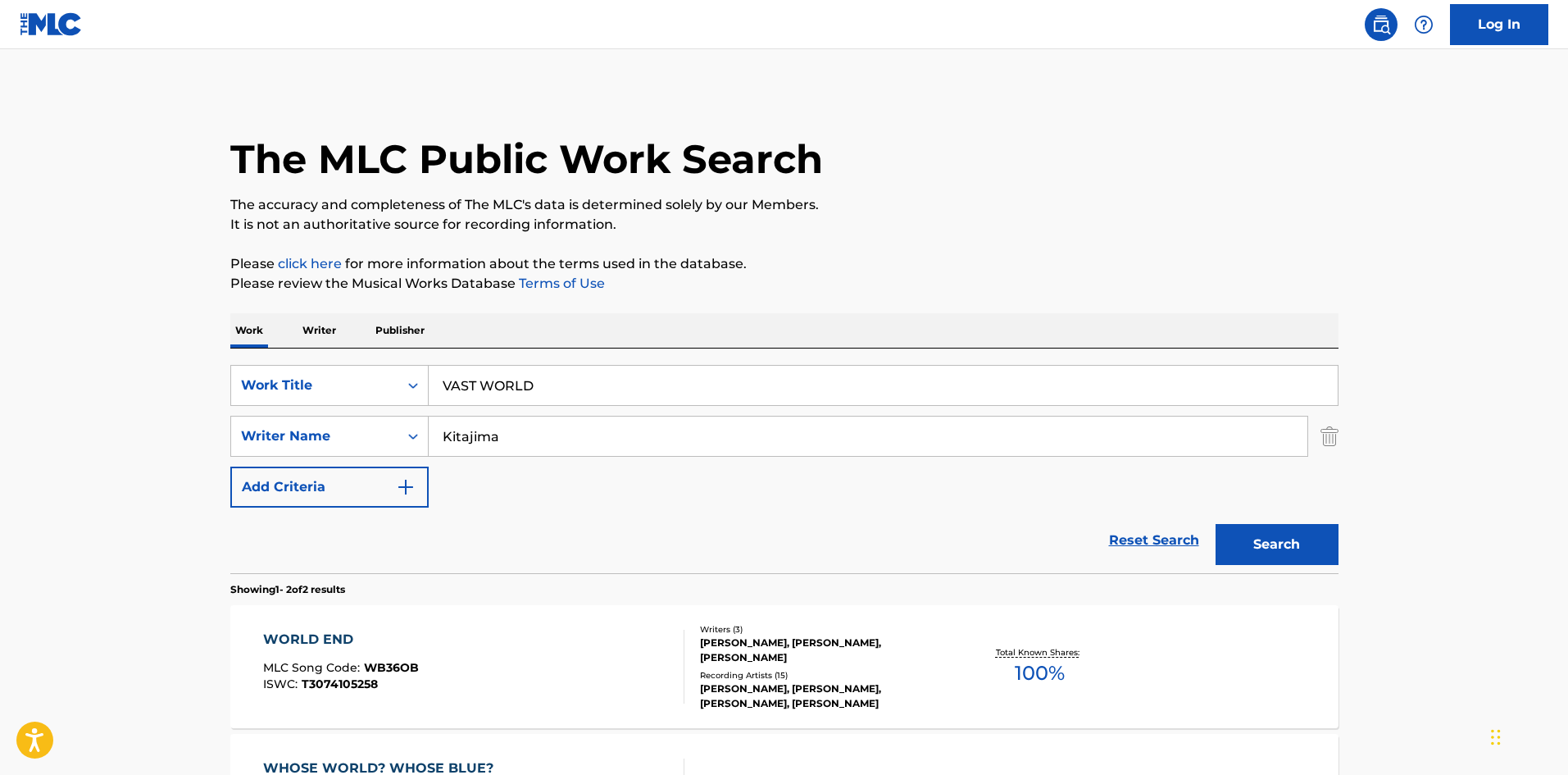
click at [374, 359] on div "SearchWithCriteriae26d3c89-0ae3-45d1-a097-436108b83d80 Work Title VAST WORLD Se…" at bounding box center [784, 461] width 1108 height 225
paste input "BAD&LOL"
type input "BAD&LOL"
drag, startPoint x: 436, startPoint y: 431, endPoint x: 401, endPoint y: 421, distance: 36.4
click at [368, 424] on div "SearchWithCriteria4f086465-6747-4a9d-94b9-eadf46f686df Writer Name [PERSON_NAME]" at bounding box center [784, 436] width 1108 height 41
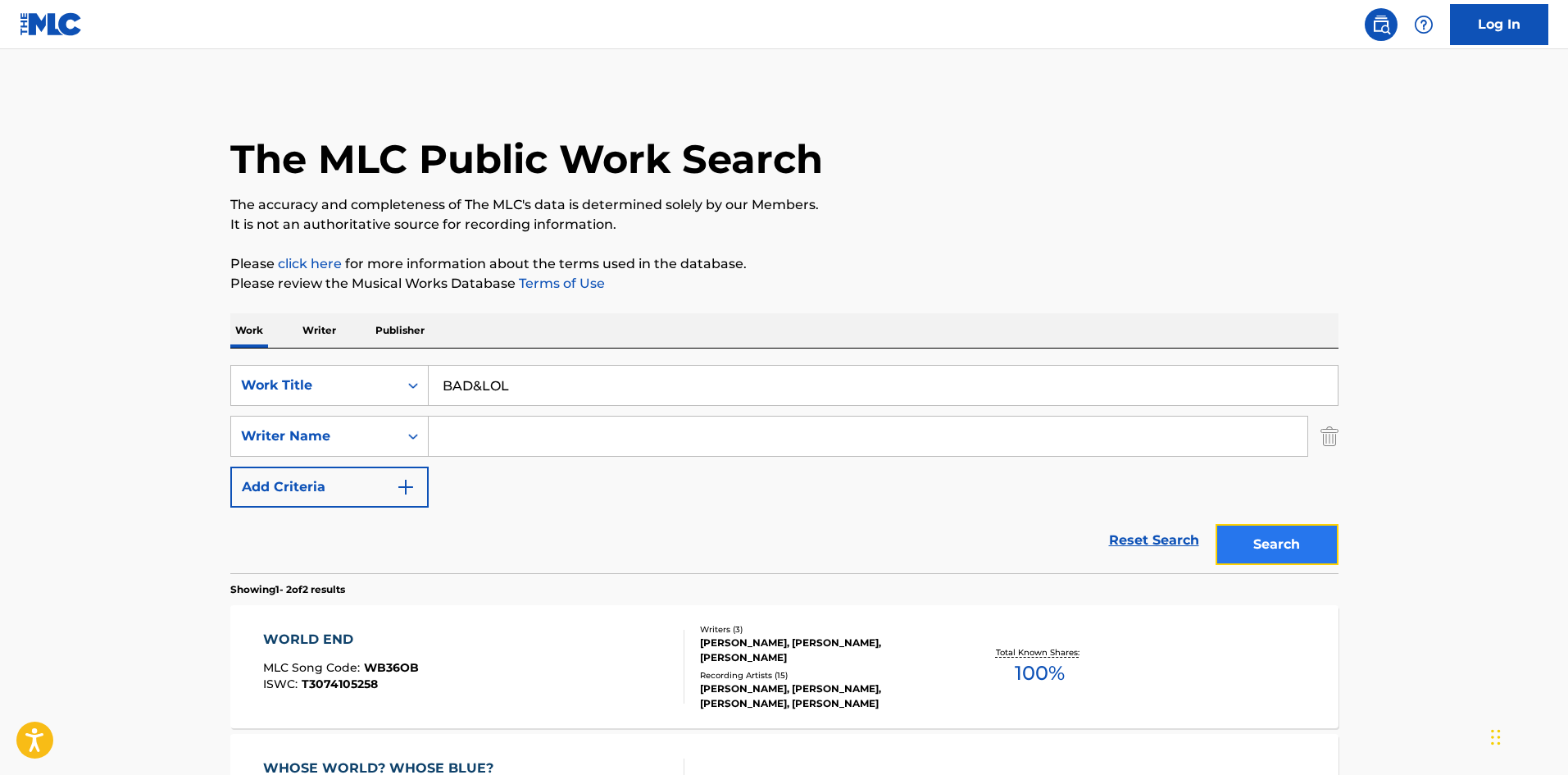
click at [1293, 552] on button "Search" at bounding box center [1277, 544] width 123 height 41
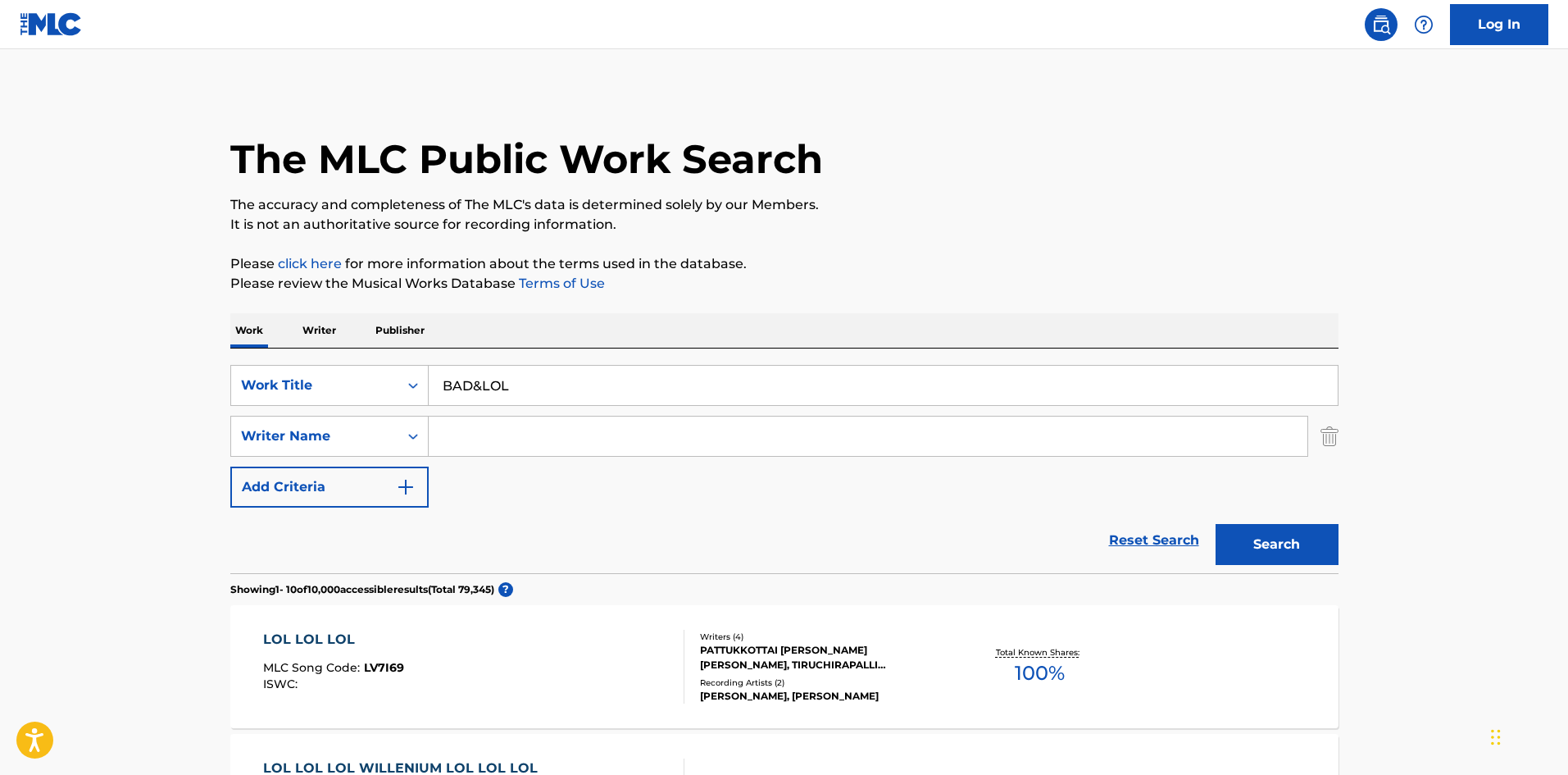
drag, startPoint x: 392, startPoint y: 361, endPoint x: 367, endPoint y: 363, distance: 25.1
click at [348, 362] on div "SearchWithCriteriae26d3c89-0ae3-45d1-a097-436108b83d80 Work Title BAD&LOL Searc…" at bounding box center [784, 461] width 1108 height 225
paste input "KAKUTERUPAATIIKOUKA"
click at [1245, 537] on button "Search" at bounding box center [1277, 544] width 123 height 41
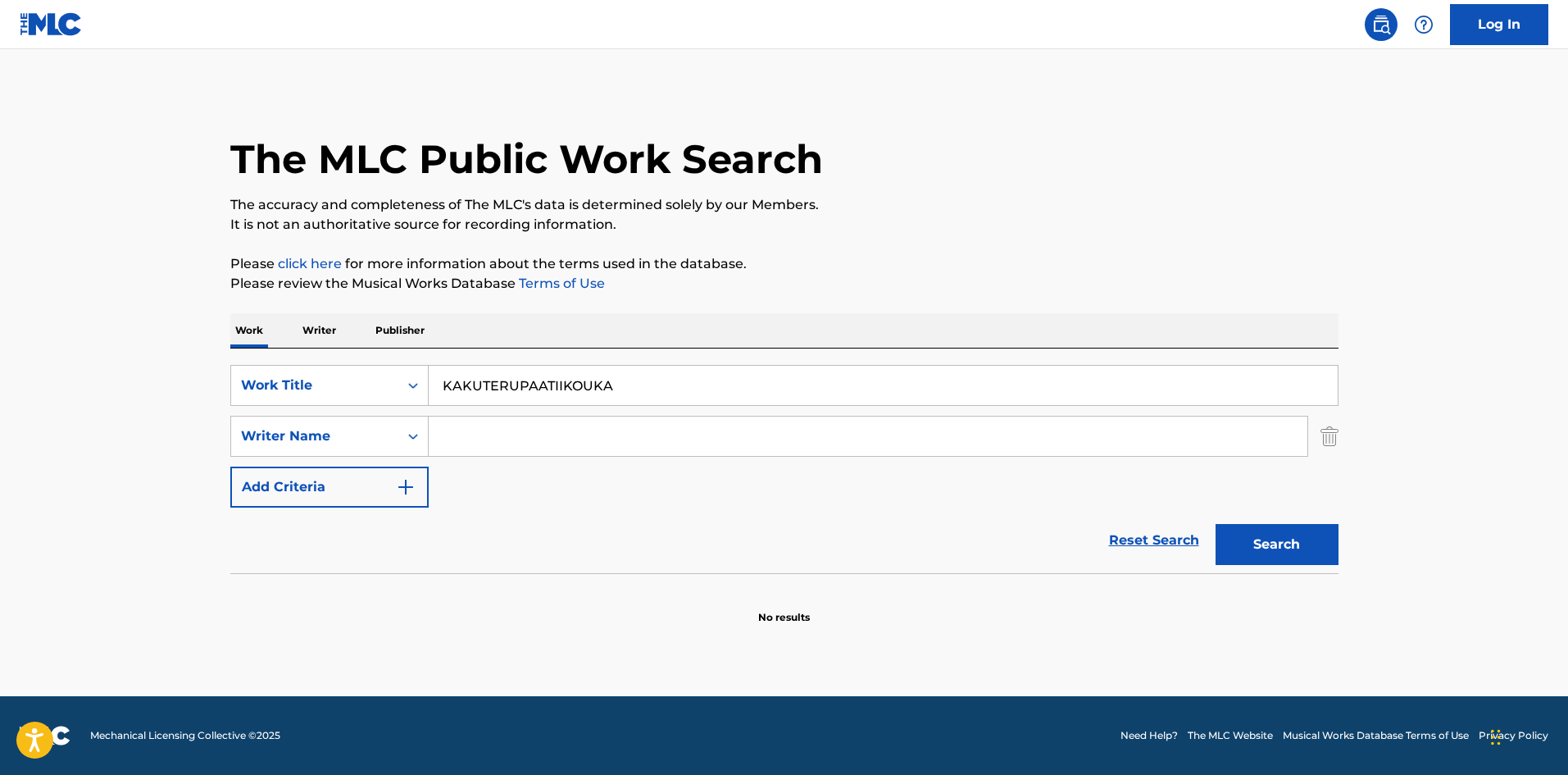
drag, startPoint x: 418, startPoint y: 383, endPoint x: 461, endPoint y: 354, distance: 51.9
click at [395, 382] on div "SearchWithCriteriae26d3c89-0ae3-45d1-a097-436108b83d80 Work Title KAKUTERUPAATI…" at bounding box center [784, 385] width 1108 height 41
paste input "SHIGOTO"
type input "KAKUSHIGOTO"
click at [1293, 543] on button "Search" at bounding box center [1277, 544] width 123 height 41
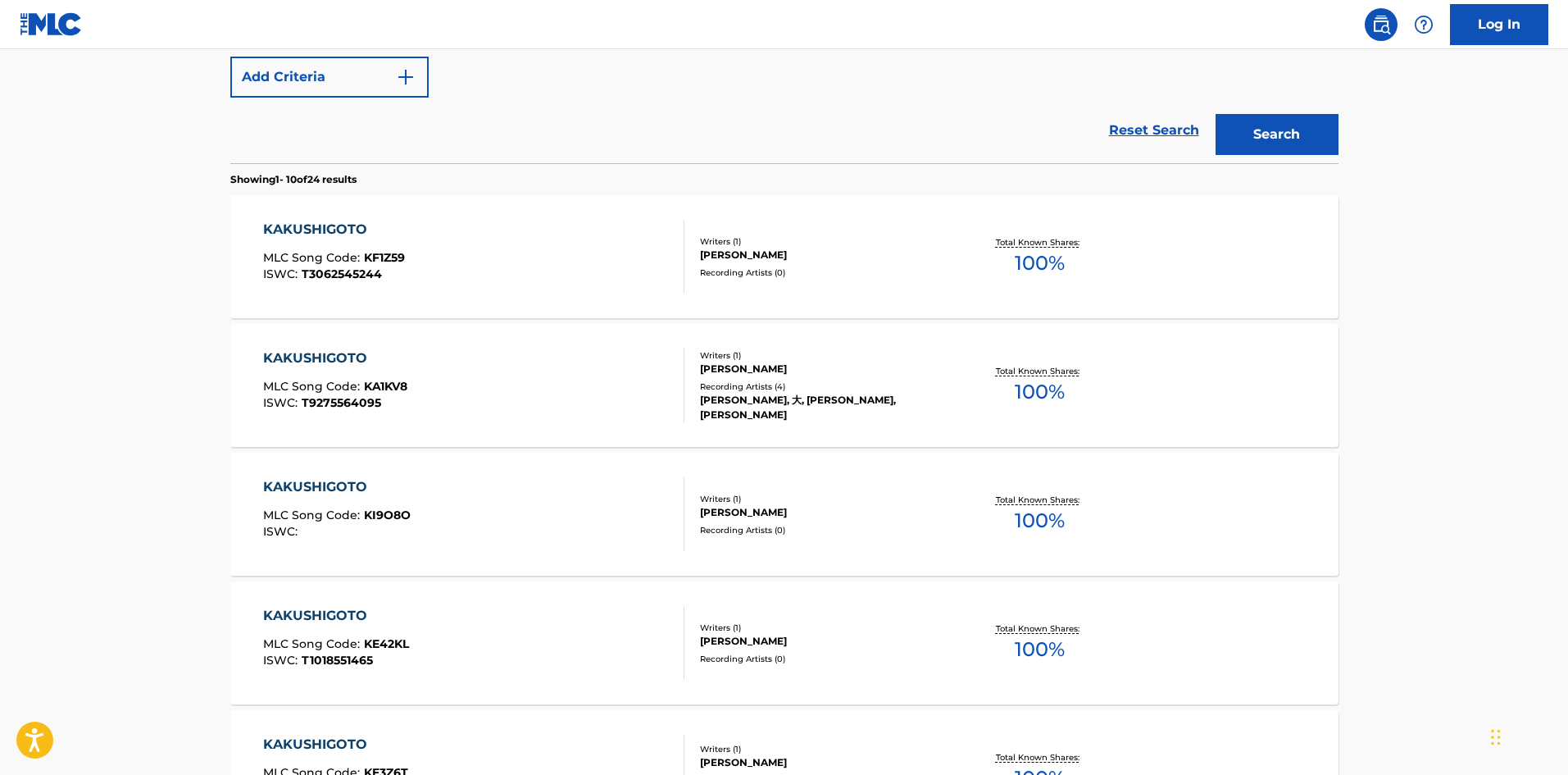
scroll to position [328, 0]
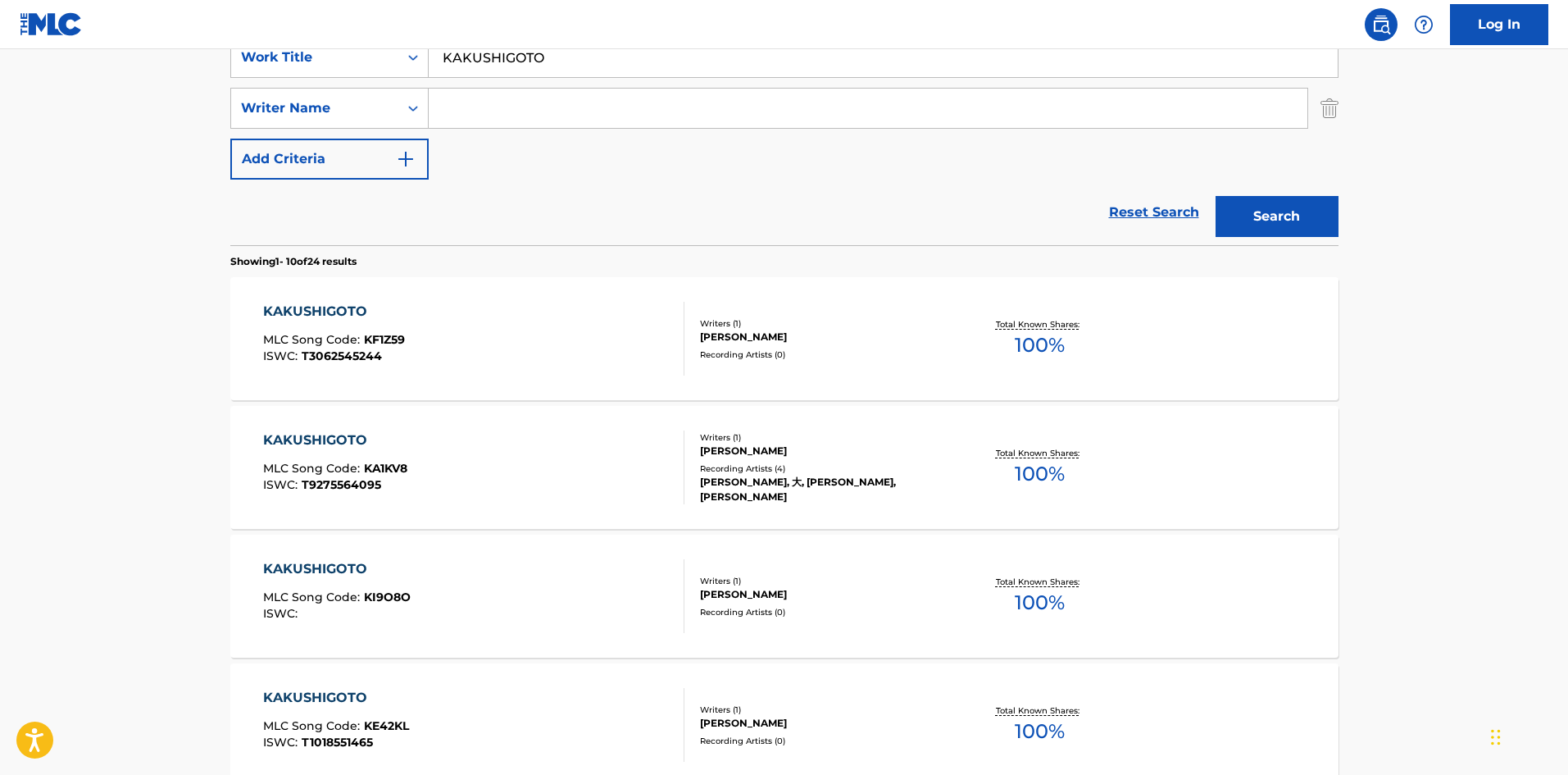
click at [530, 102] on input "Search Form" at bounding box center [868, 108] width 879 height 39
type input "nosu"
click at [1216, 196] on button "Search" at bounding box center [1277, 216] width 123 height 41
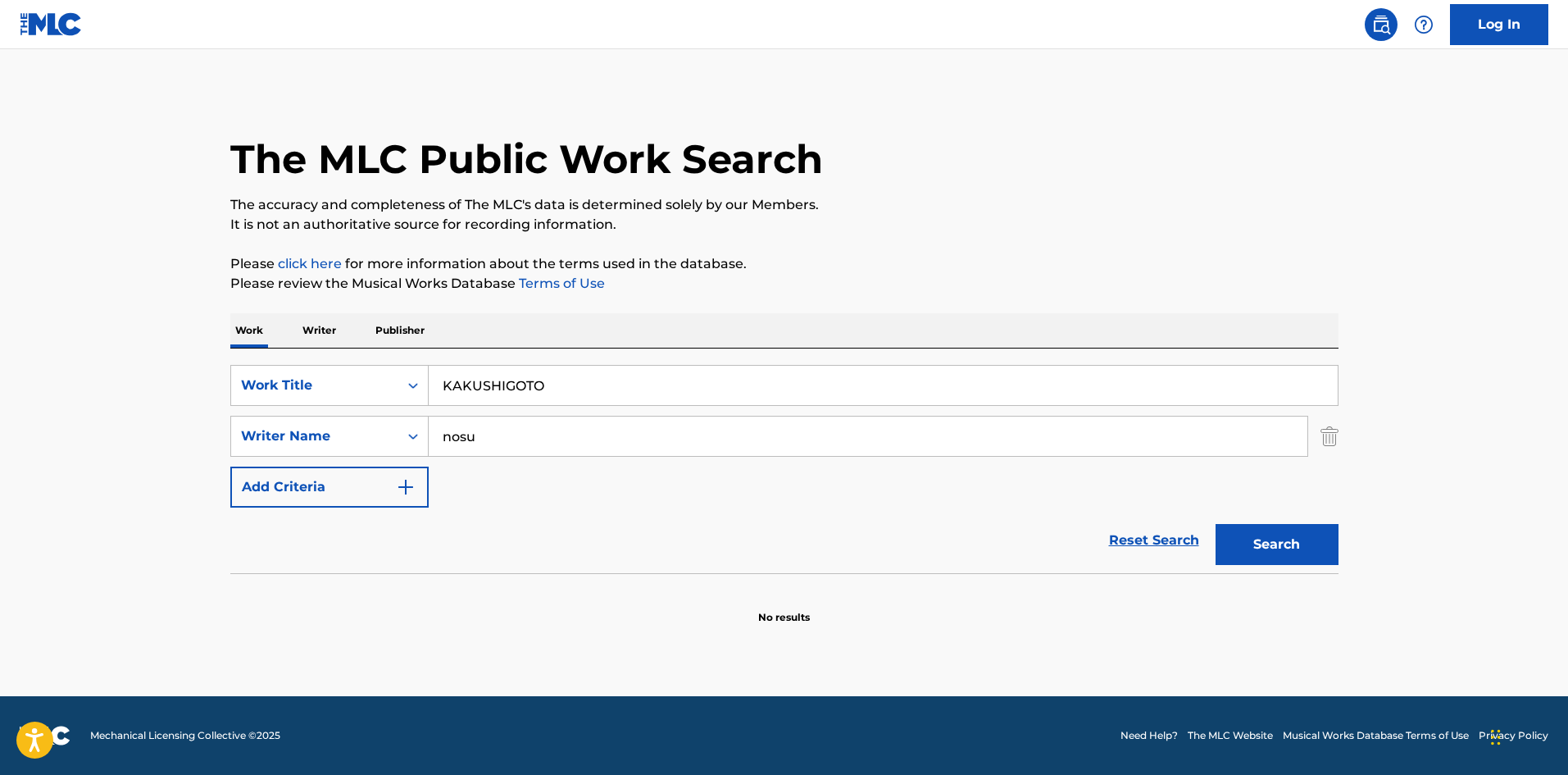
drag, startPoint x: 553, startPoint y: 387, endPoint x: 365, endPoint y: 362, distance: 189.7
click at [365, 362] on div "SearchWithCriteriae26d3c89-0ae3-45d1-a097-436108b83d80 Work Title KAKUSHIGOTO S…" at bounding box center [784, 461] width 1108 height 225
paste input "UTOPIA(TAKE2)"
type input "UTOPIA(TAKE2)"
drag, startPoint x: 483, startPoint y: 427, endPoint x: 396, endPoint y: 425, distance: 87.0
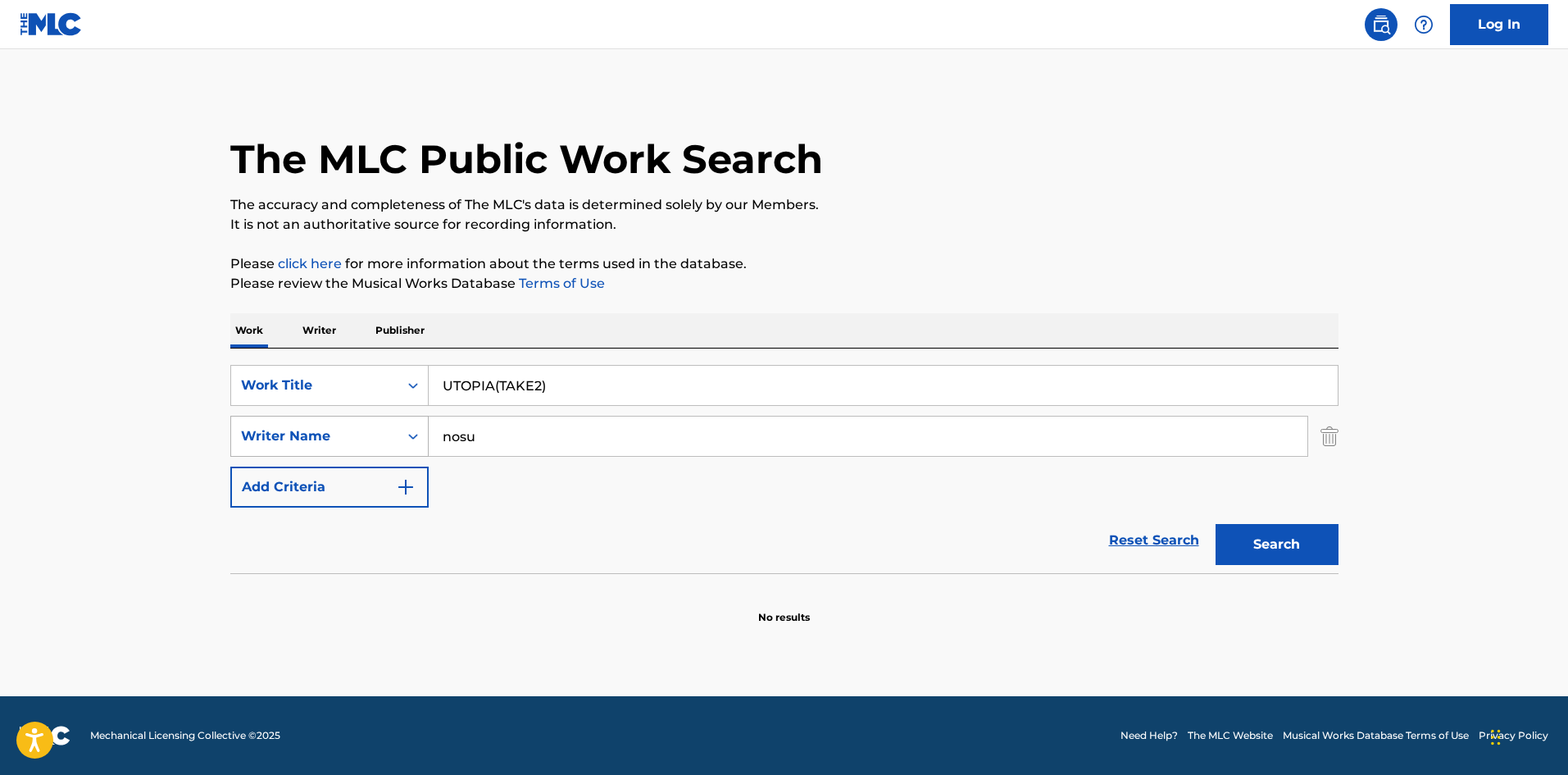
click at [399, 425] on div "SearchWithCriteria4f086465-6747-4a9d-94b9-eadf46f686df Writer Name nosu" at bounding box center [784, 436] width 1108 height 41
click at [1271, 530] on button "Search" at bounding box center [1277, 544] width 123 height 41
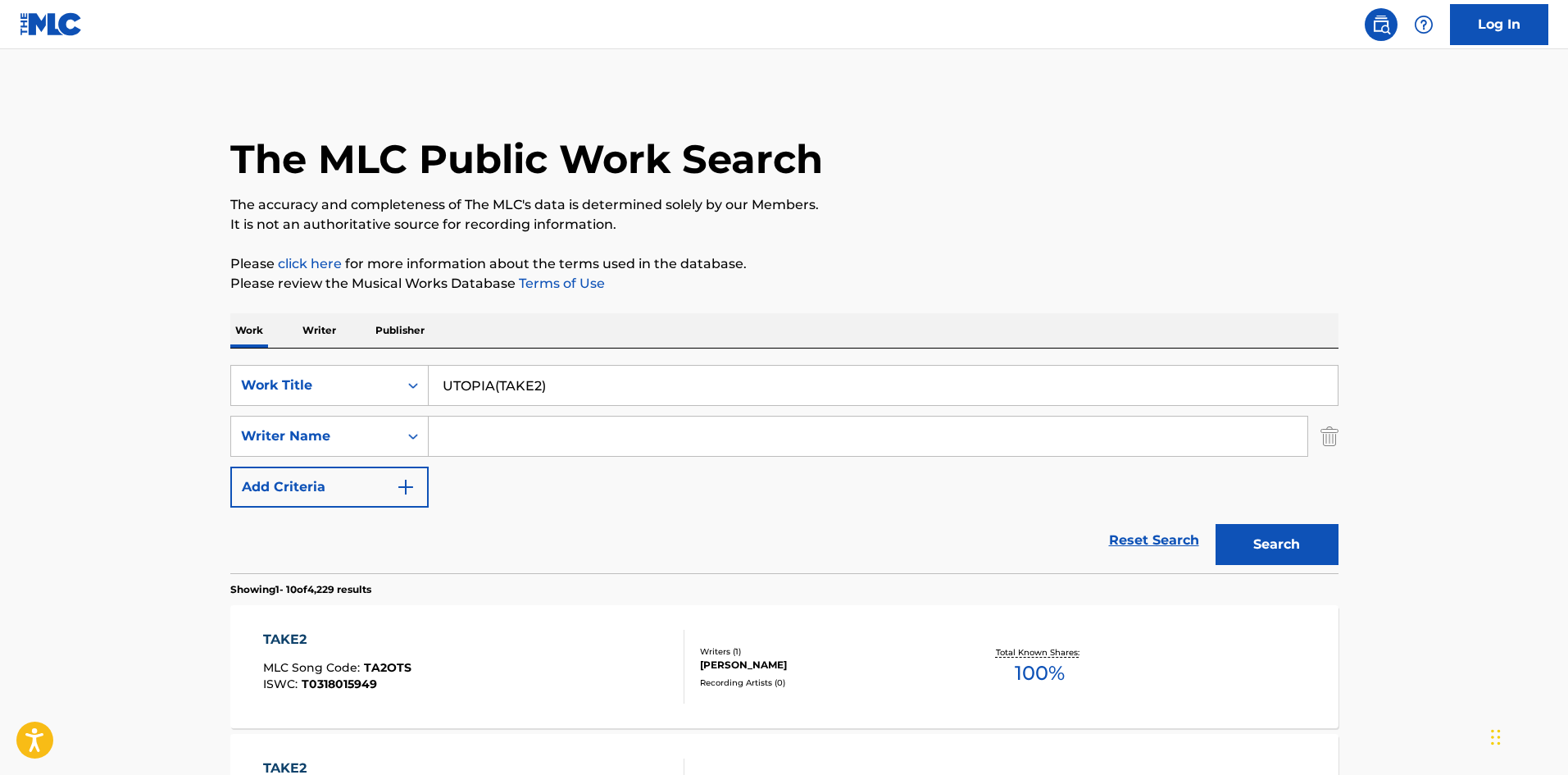
drag, startPoint x: 563, startPoint y: 377, endPoint x: 278, endPoint y: 349, distance: 286.4
click at [263, 368] on div "SearchWithCriteriae26d3c89-0ae3-45d1-a097-436108b83d80 Work Title UTOPIA(TAKE2)" at bounding box center [784, 385] width 1108 height 41
paste input "PASSION"
type input "PASSION"
click at [486, 434] on input "Search Form" at bounding box center [868, 436] width 879 height 39
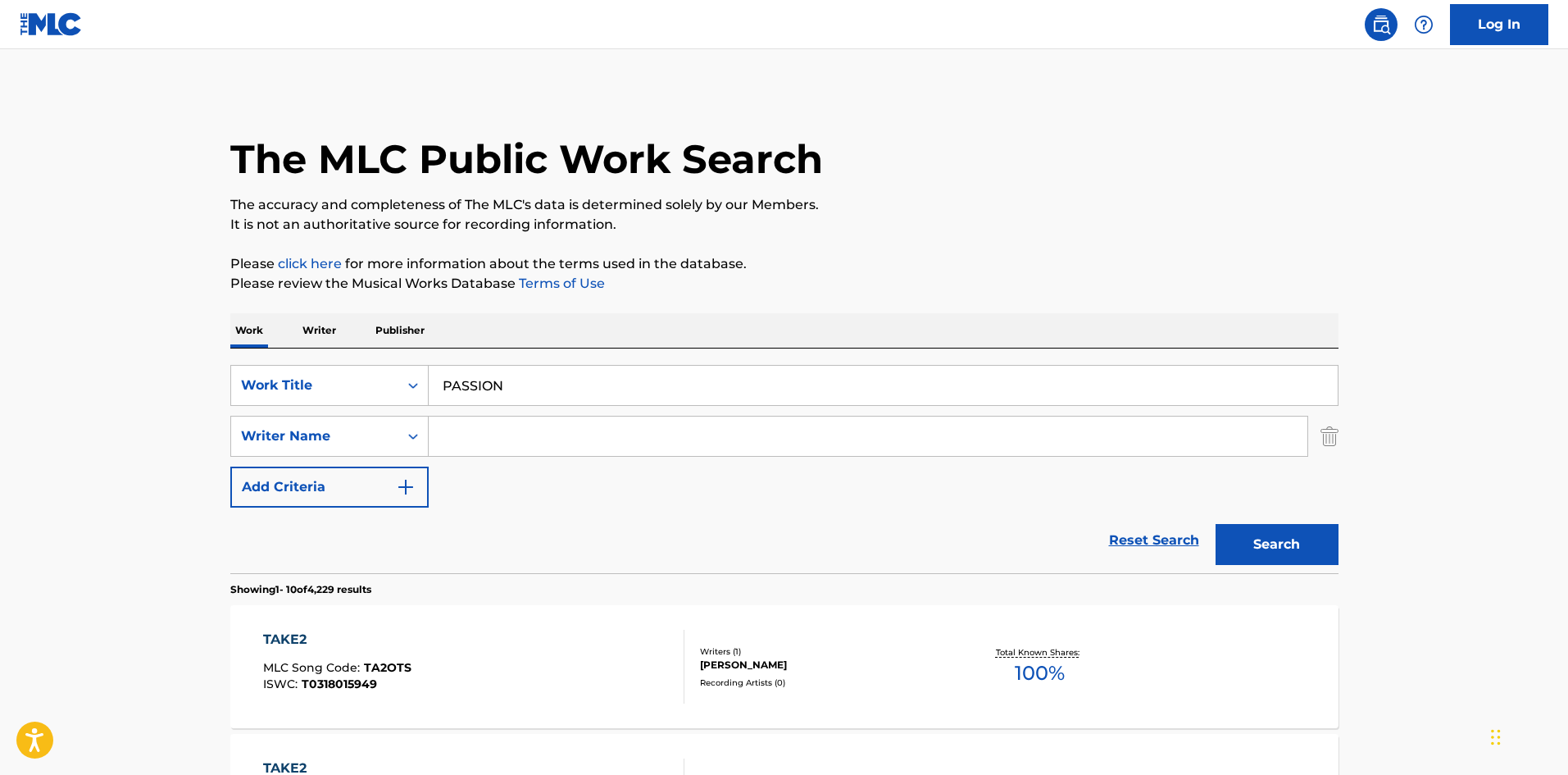
type input "s"
type input "nosu"
click at [1259, 531] on button "Search" at bounding box center [1277, 544] width 123 height 41
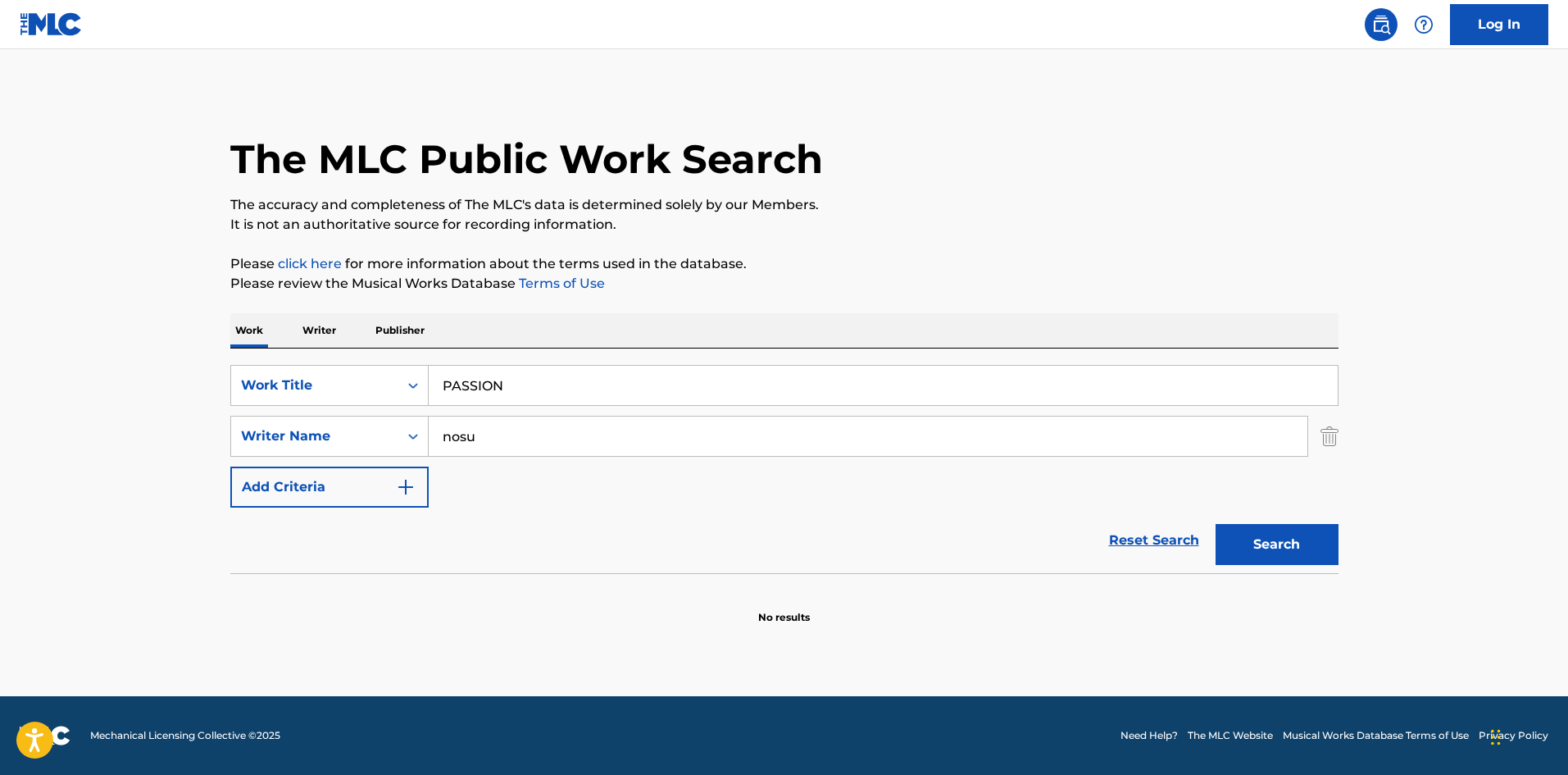
drag, startPoint x: 441, startPoint y: 377, endPoint x: 381, endPoint y: 363, distance: 61.6
click at [381, 363] on div "SearchWithCriteriae26d3c89-0ae3-45d1-a097-436108b83d80 Work Title PASSION Searc…" at bounding box center [784, 461] width 1108 height 225
paste input "SHIMIJIMIOUENKA"
type input "SHIMIJIMIOUENKA"
click at [359, 427] on div "SearchWithCriteria4f086465-6747-4a9d-94b9-eadf46f686df Writer Name nosu" at bounding box center [784, 436] width 1108 height 41
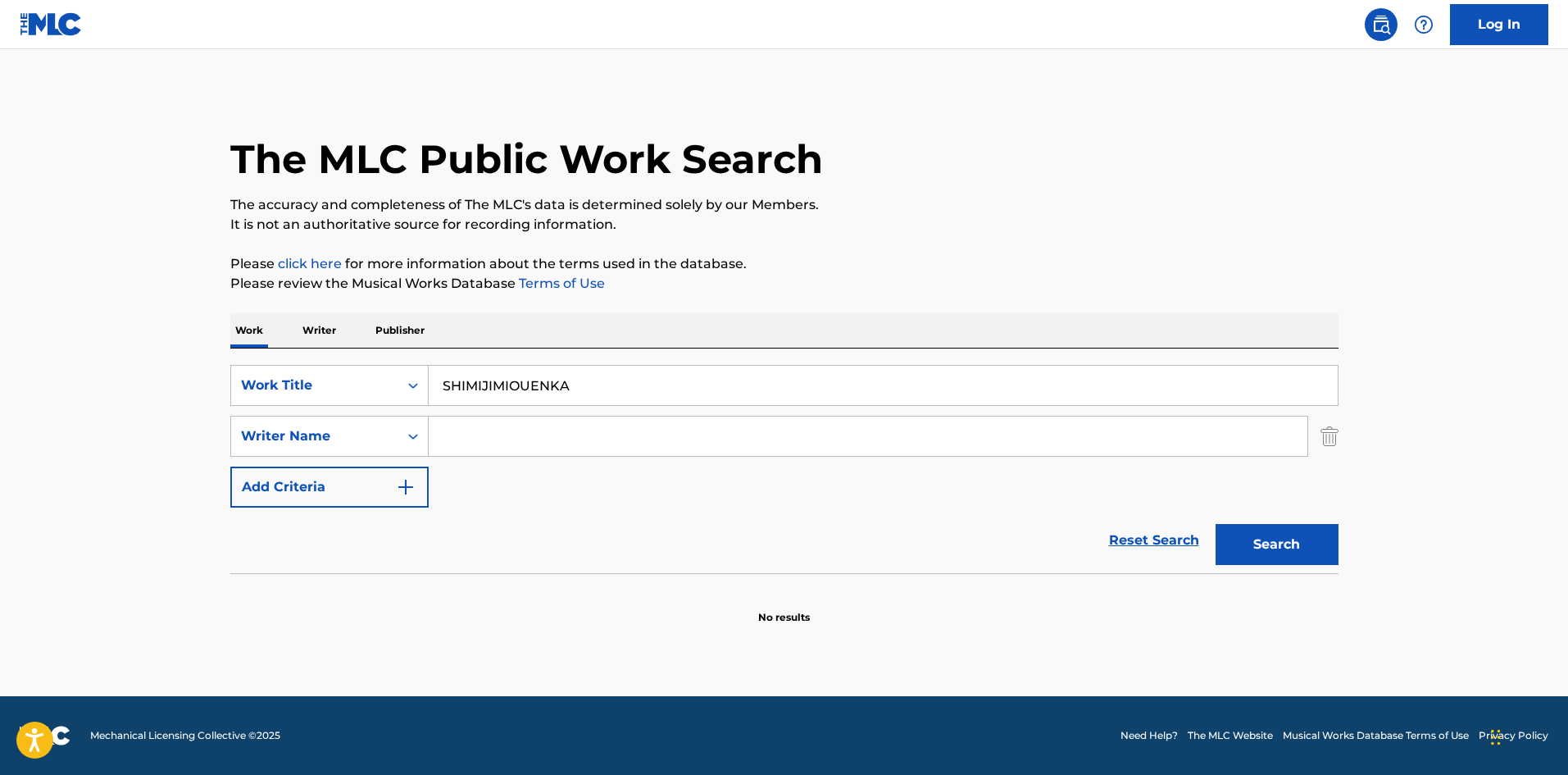
drag, startPoint x: 533, startPoint y: 390, endPoint x: 501, endPoint y: 405, distance: 35.3
click at [324, 380] on div "SearchWithCriteriae26d3c89-0ae3-45d1-a097-436108b83d80 Work Title SHIMIJIMIOUEN…" at bounding box center [784, 385] width 1108 height 41
click at [1234, 534] on button "Search" at bounding box center [1277, 544] width 123 height 41
paste input "[PERSON_NAME]"
type input "[PERSON_NAME]"
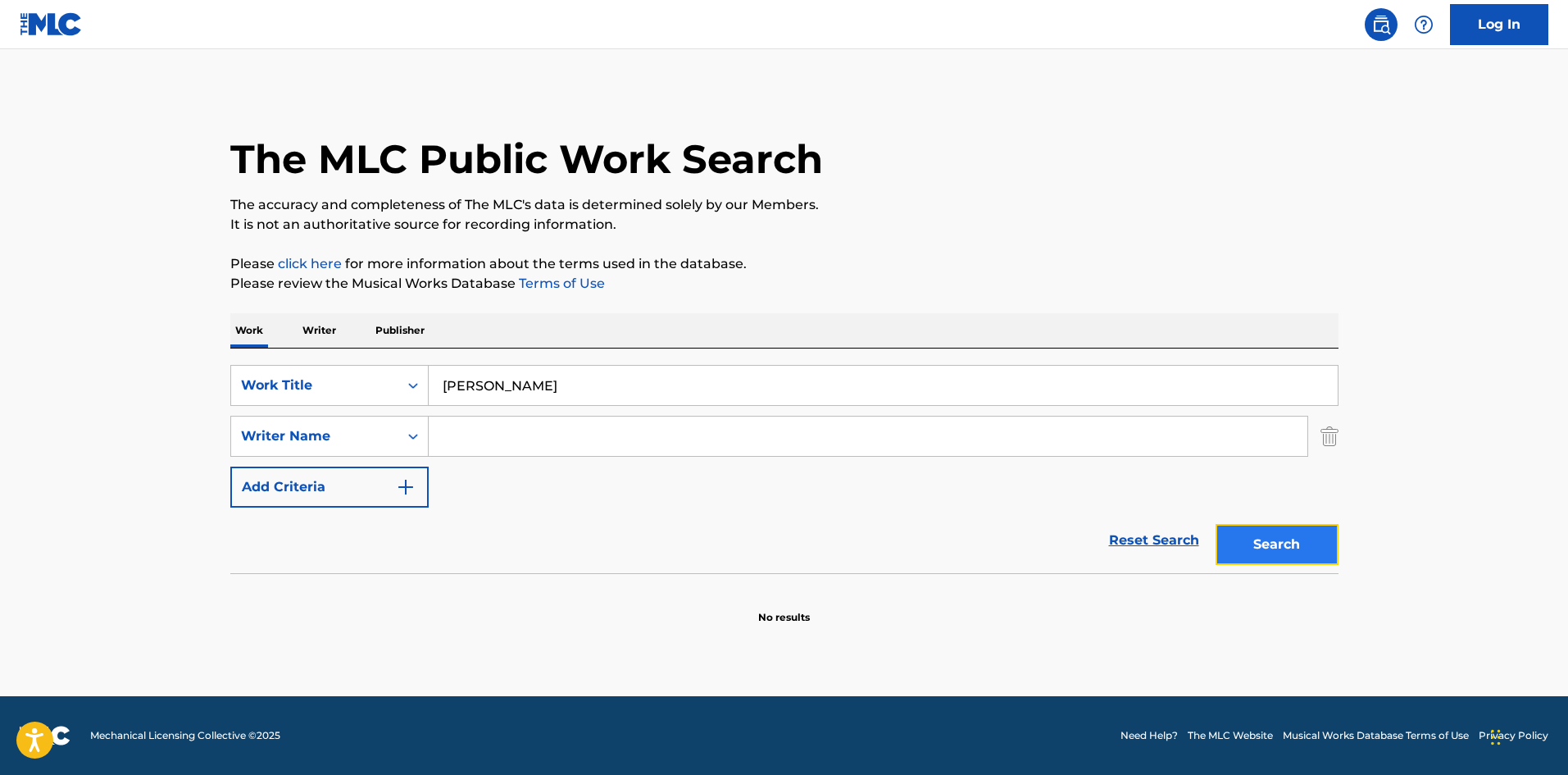
click at [1290, 539] on button "Search" at bounding box center [1277, 544] width 123 height 41
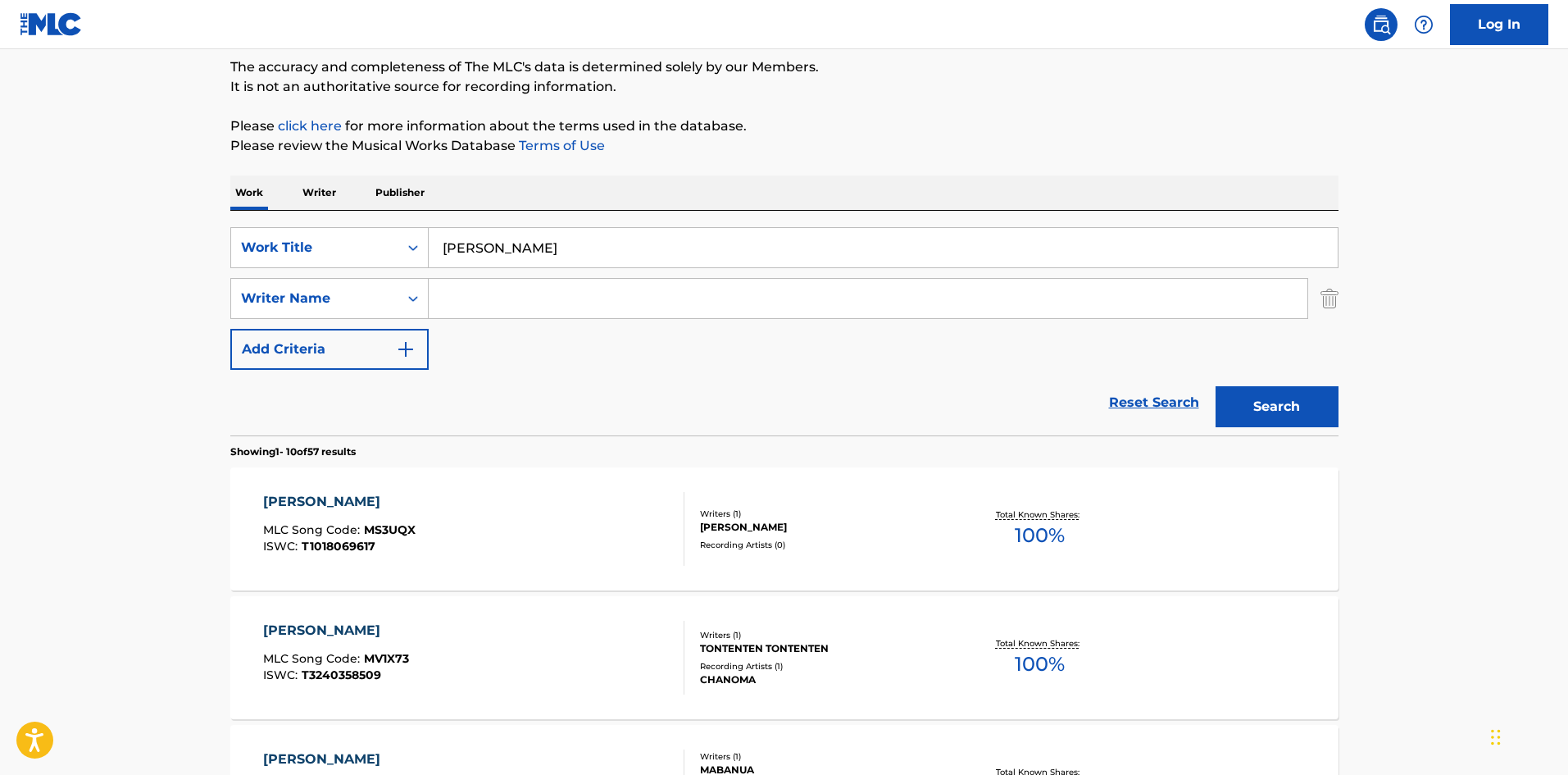
scroll to position [83, 0]
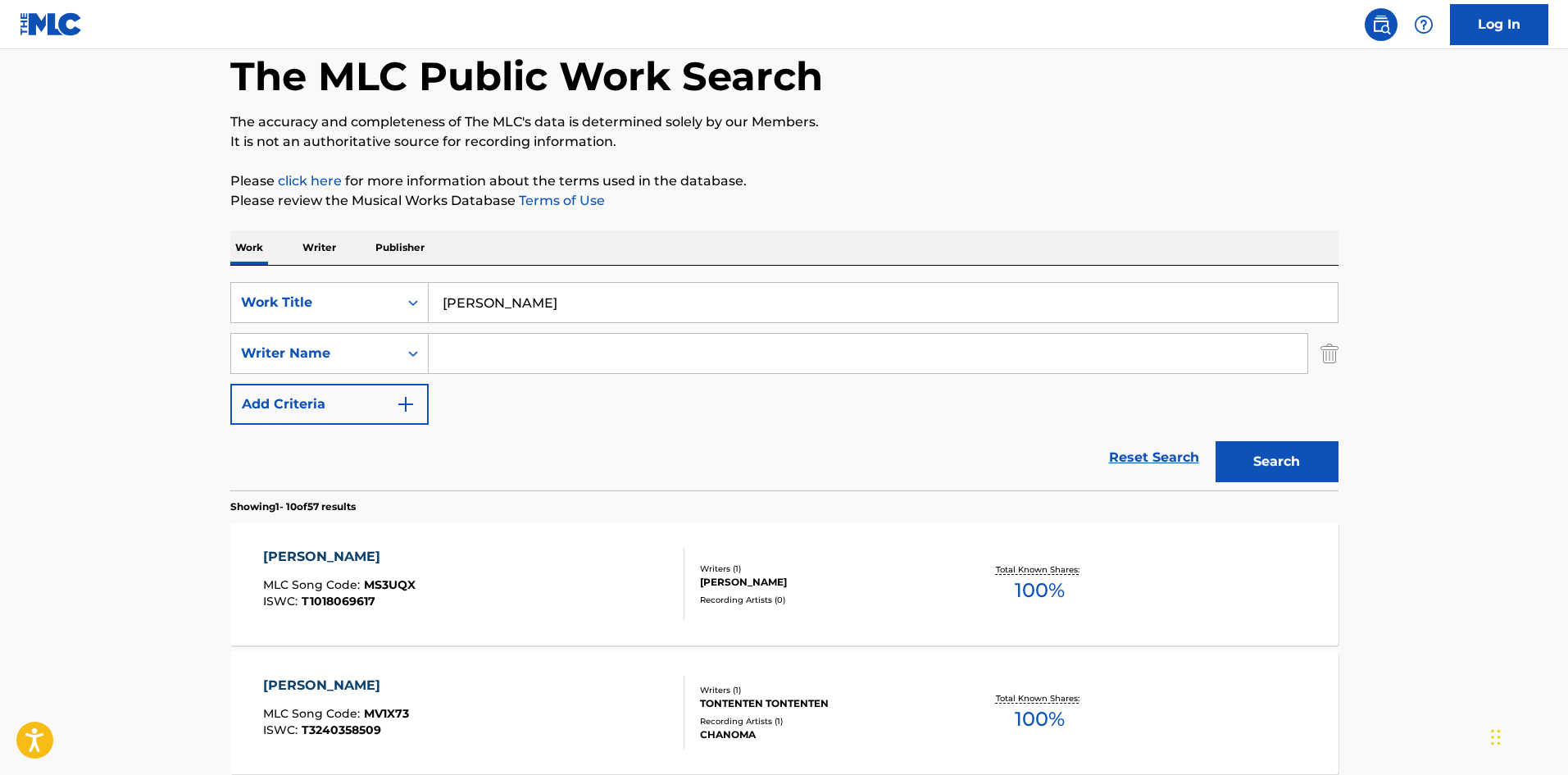
click at [459, 354] on input "Search Form" at bounding box center [868, 353] width 879 height 39
type input "chuna"
click at [1290, 457] on button "Search" at bounding box center [1277, 461] width 123 height 41
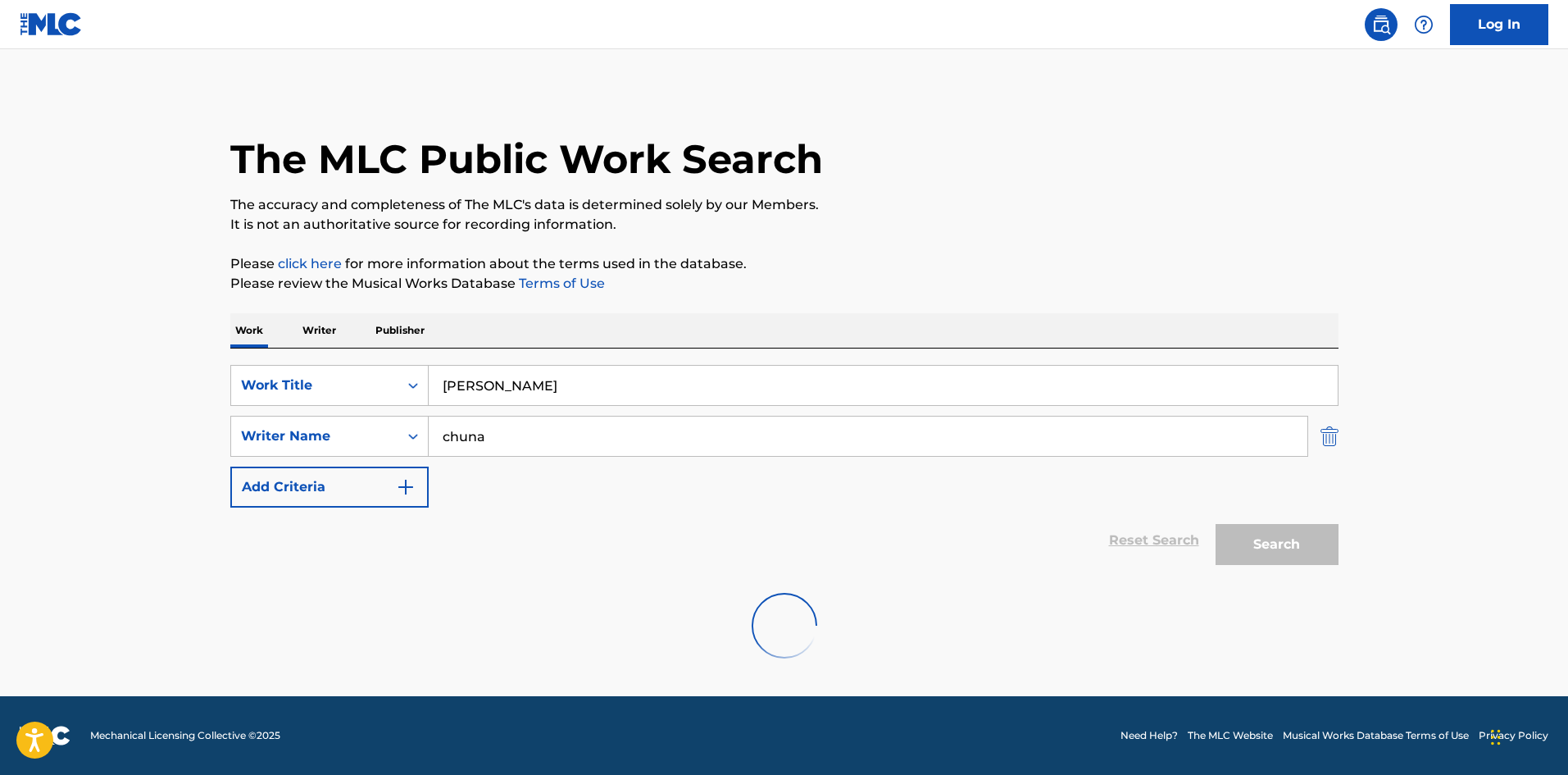
scroll to position [0, 0]
drag, startPoint x: 508, startPoint y: 389, endPoint x: 397, endPoint y: 371, distance: 112.4
click at [397, 371] on div "SearchWithCriteriae26d3c89-0ae3-45d1-a097-436108b83d80 Work Title MICHIRU" at bounding box center [784, 385] width 1108 height 41
paste input "RAISHOUMEI"
type input "MIRAISHOUMEI"
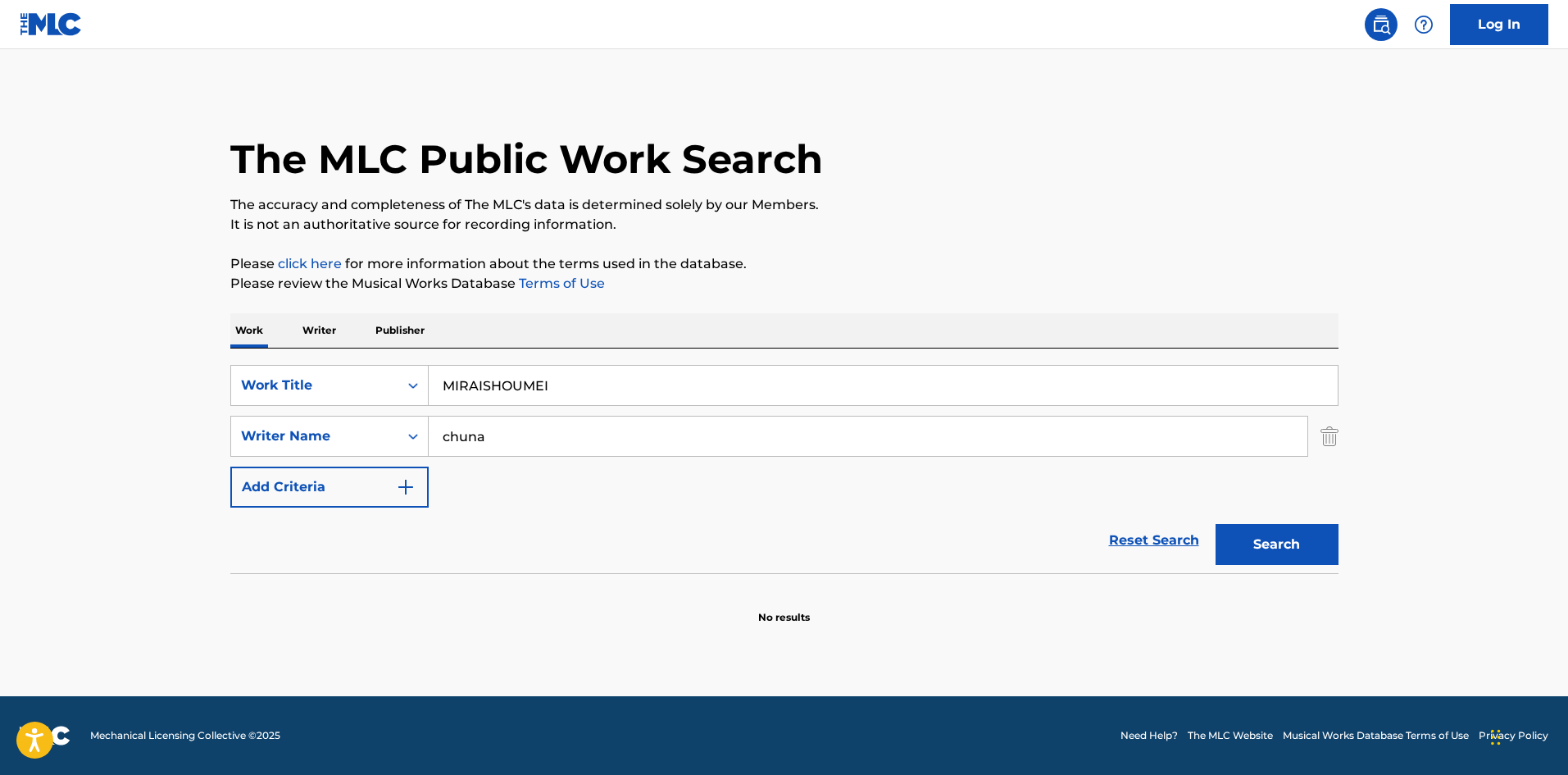
click at [821, 254] on p "Please click here for more information about the terms used in the database." at bounding box center [784, 264] width 1108 height 19
click at [342, 409] on div "SearchWithCriteriae26d3c89-0ae3-45d1-a097-436108b83d80 Work Title MIRAISHOUMEI …" at bounding box center [784, 436] width 1108 height 143
click at [1276, 544] on button "Search" at bounding box center [1277, 544] width 123 height 41
click at [343, 369] on div "SearchWithCriteriae26d3c89-0ae3-45d1-a097-436108b83d80 Work Title MIRAISHOUMEI" at bounding box center [784, 385] width 1108 height 41
paste input "TATAKAEHIROIN"
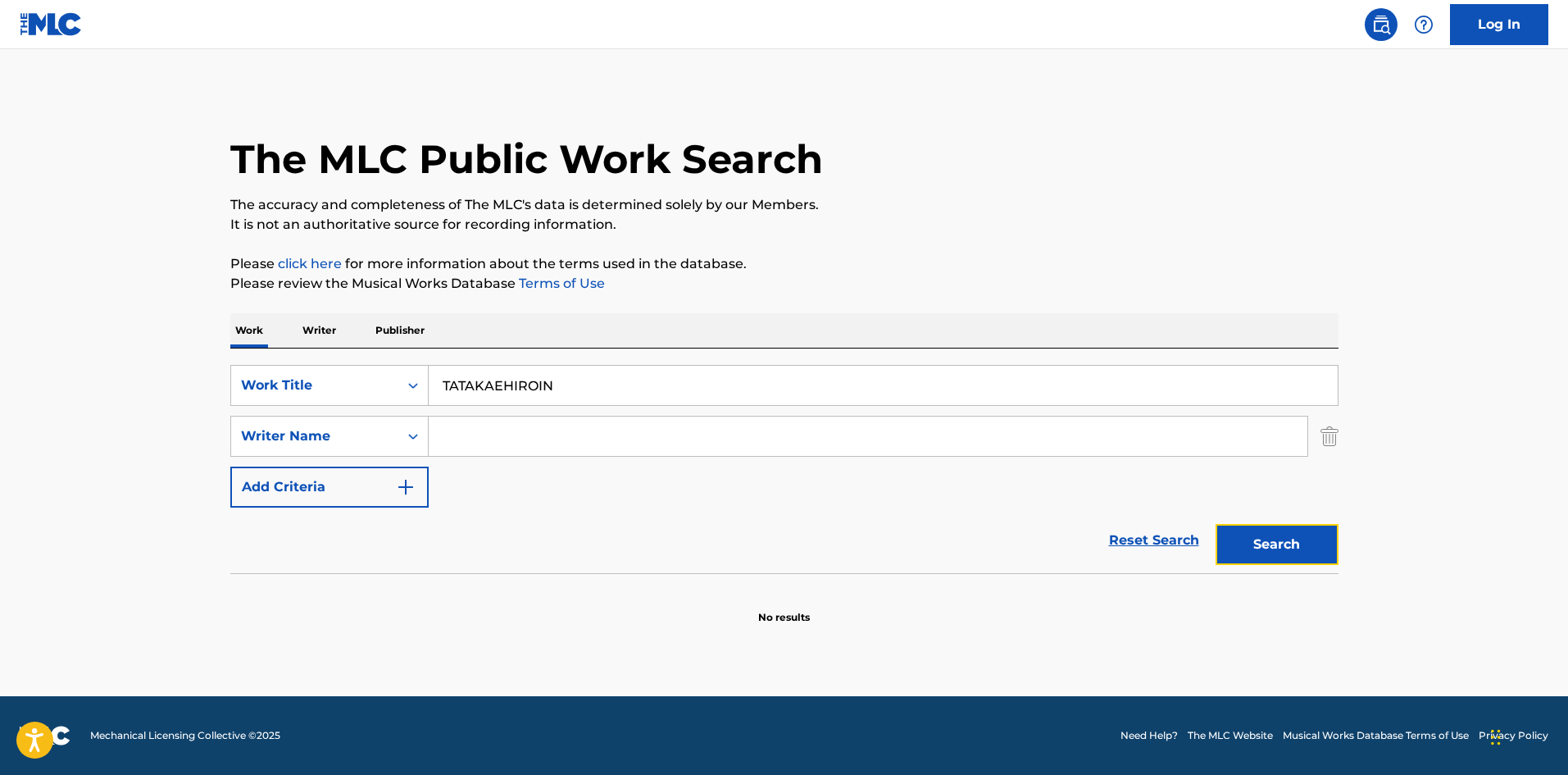
click at [1290, 539] on button "Search" at bounding box center [1277, 544] width 123 height 41
drag, startPoint x: 355, startPoint y: 372, endPoint x: 466, endPoint y: 398, distance: 114.0
click at [326, 372] on div "SearchWithCriteriae26d3c89-0ae3-45d1-a097-436108b83d80 Work Title TATAKAEHIROIN" at bounding box center [784, 385] width 1108 height 41
paste input "OYASUMINOMAENI"
type input "OYASUMINOMAENI"
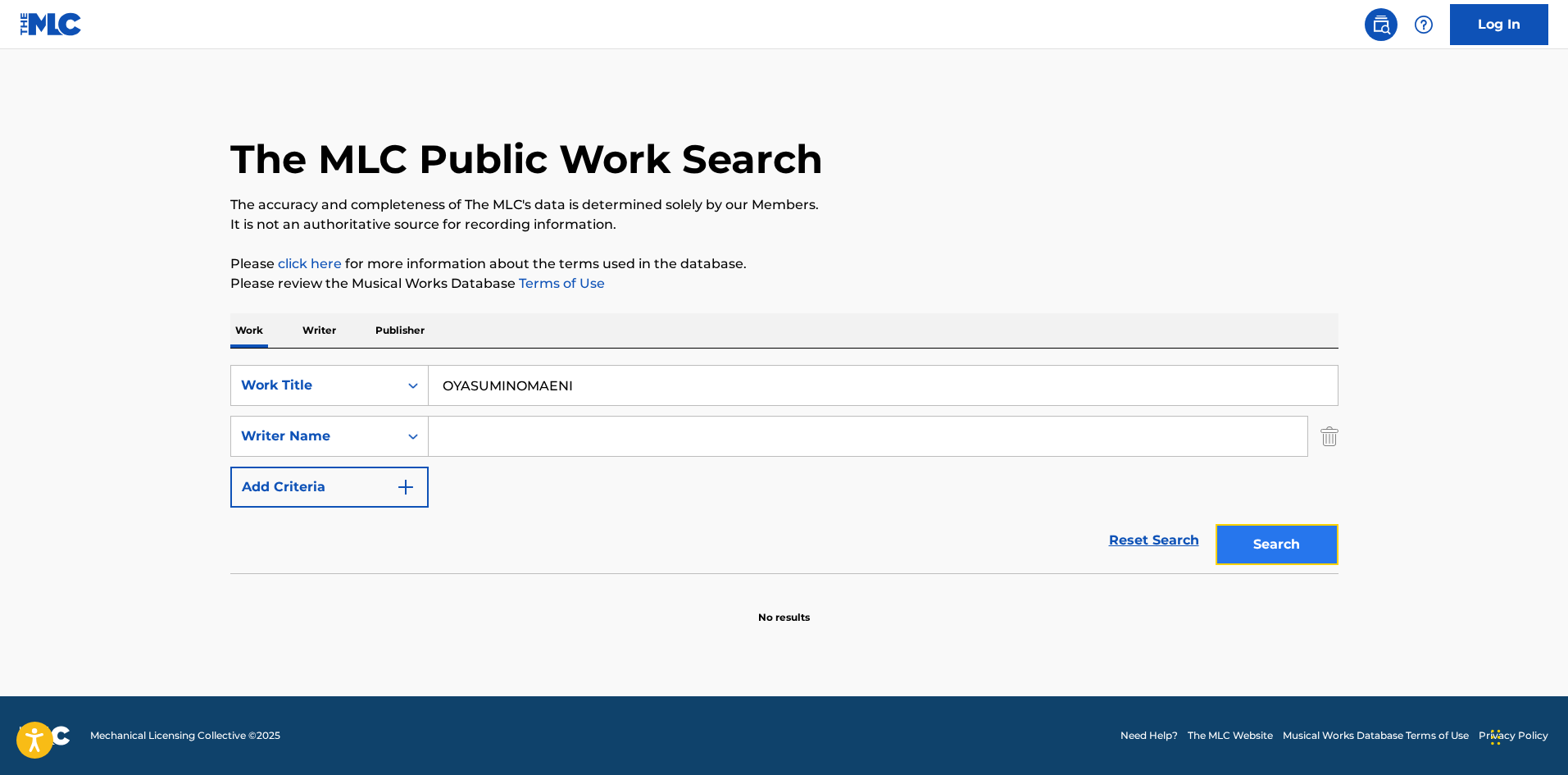
click at [1231, 533] on button "Search" at bounding box center [1277, 544] width 123 height 41
drag, startPoint x: 320, startPoint y: 320, endPoint x: 334, endPoint y: 337, distance: 22.0
click at [320, 320] on p "Writer" at bounding box center [320, 330] width 44 height 34
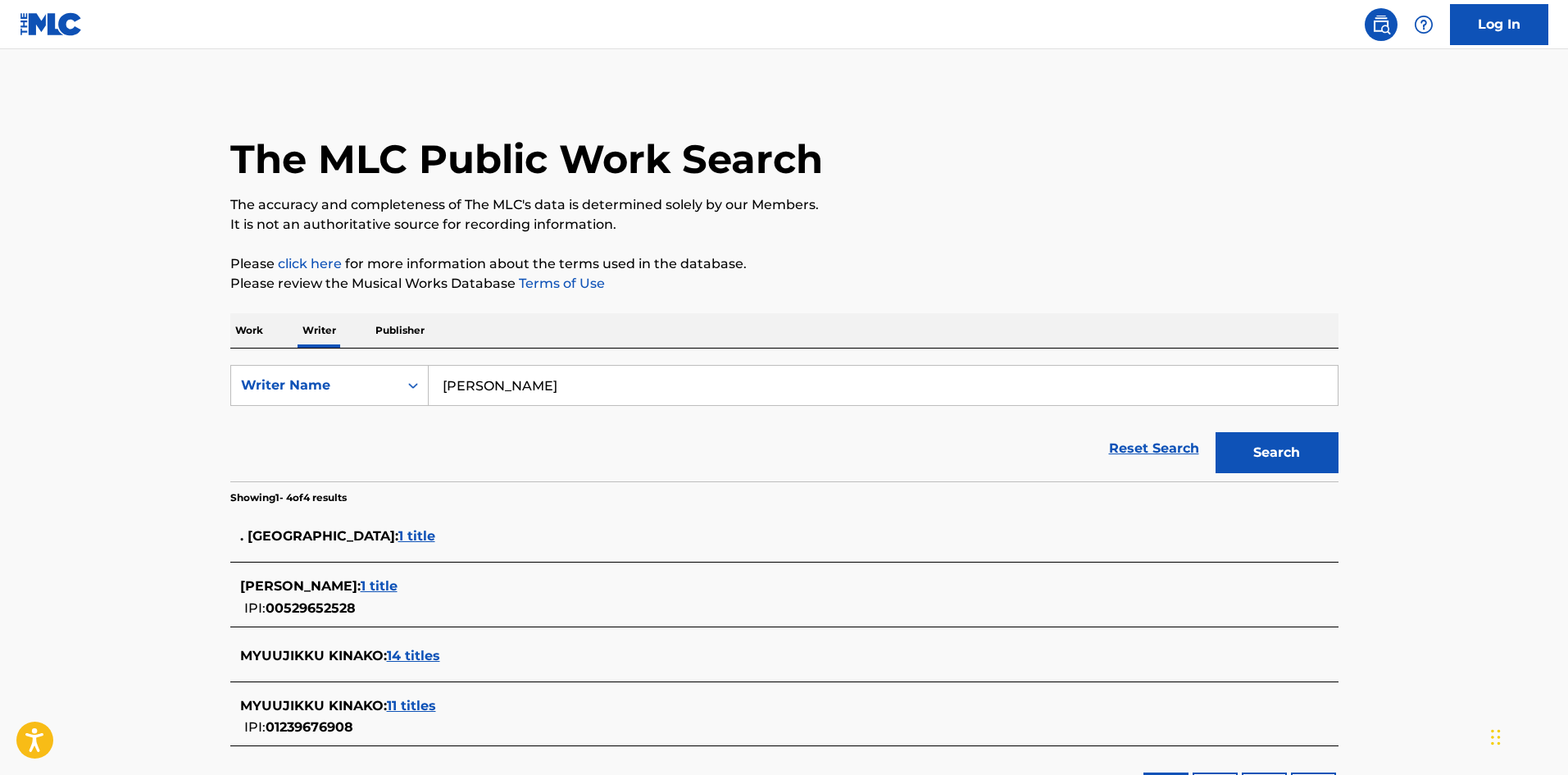
drag, startPoint x: 594, startPoint y: 385, endPoint x: 366, endPoint y: 360, distance: 229.4
click at [366, 360] on div "SearchWithCriteria310863d7-5cce-4fab-96a9-47039ac86978 Writer Name [PERSON_NAME…" at bounding box center [784, 415] width 1108 height 133
paste input "[PERSON_NAME]"
type input "[PERSON_NAME]"
click at [1255, 454] on button "Search" at bounding box center [1277, 452] width 123 height 41
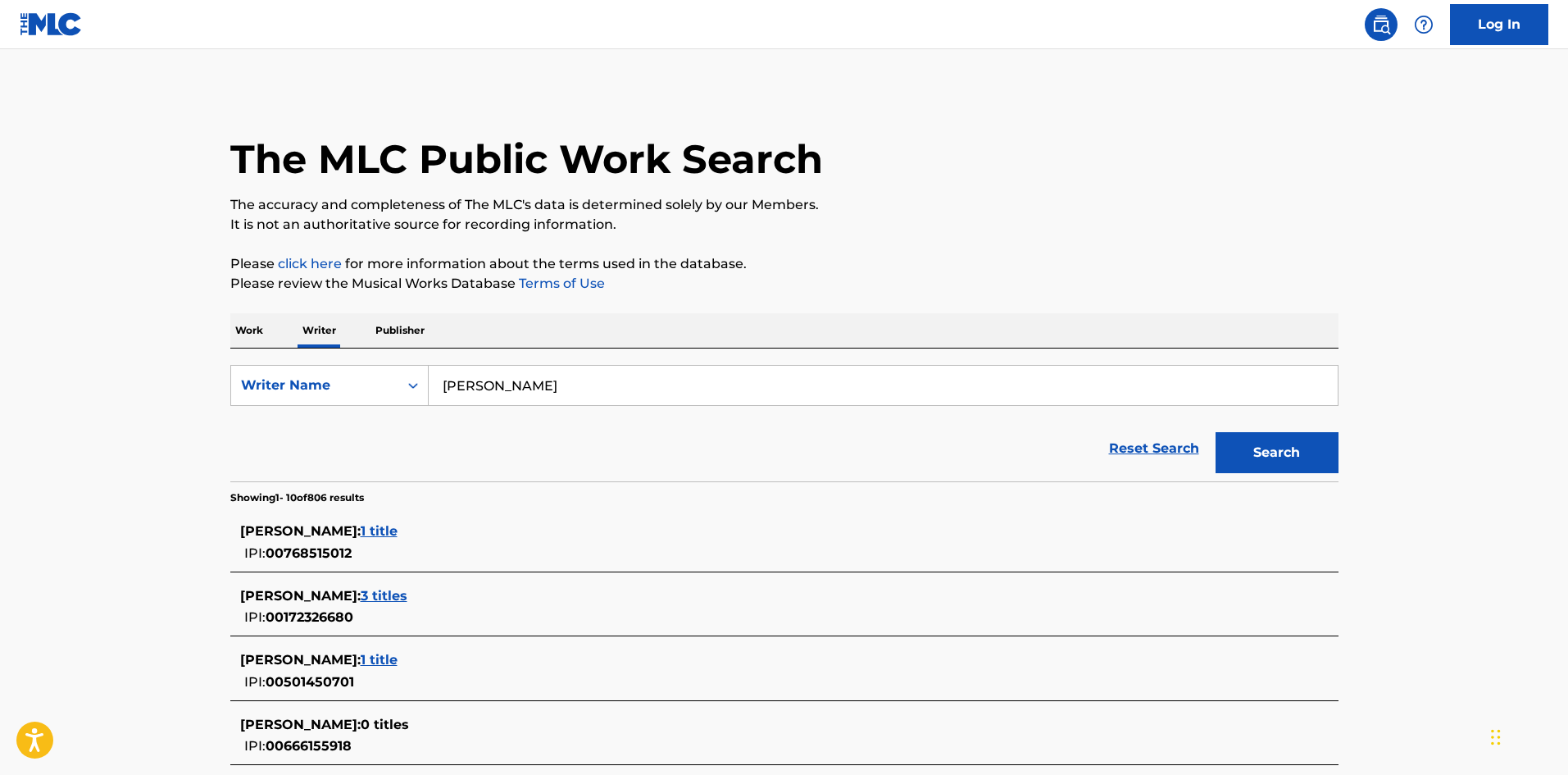
drag, startPoint x: 255, startPoint y: 323, endPoint x: 383, endPoint y: 84, distance: 271.1
click at [255, 324] on p "Work" at bounding box center [249, 330] width 38 height 34
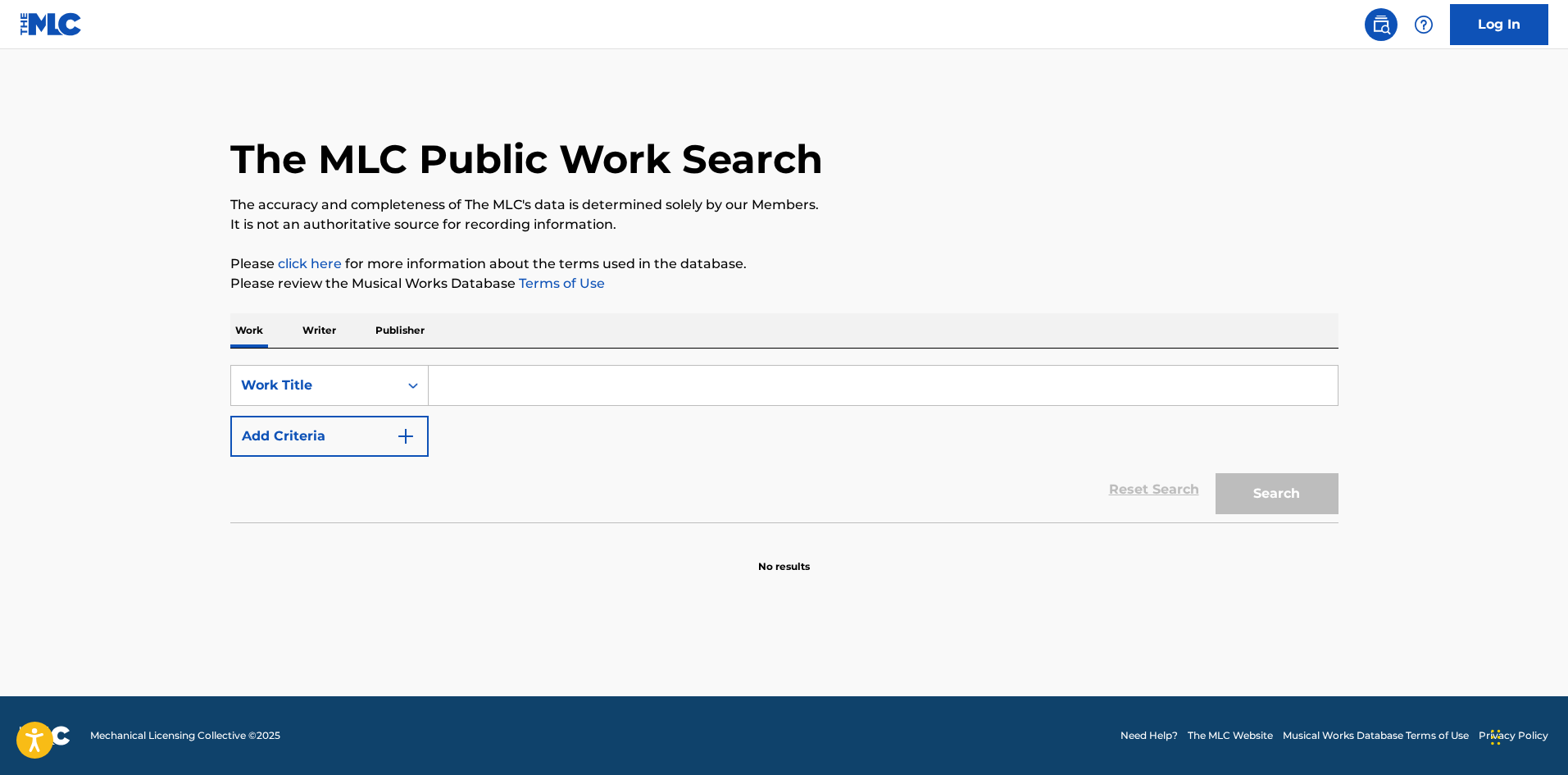
click at [442, 373] on input "Search Form" at bounding box center [883, 385] width 909 height 39
paste input "FOG"
type input "FOG"
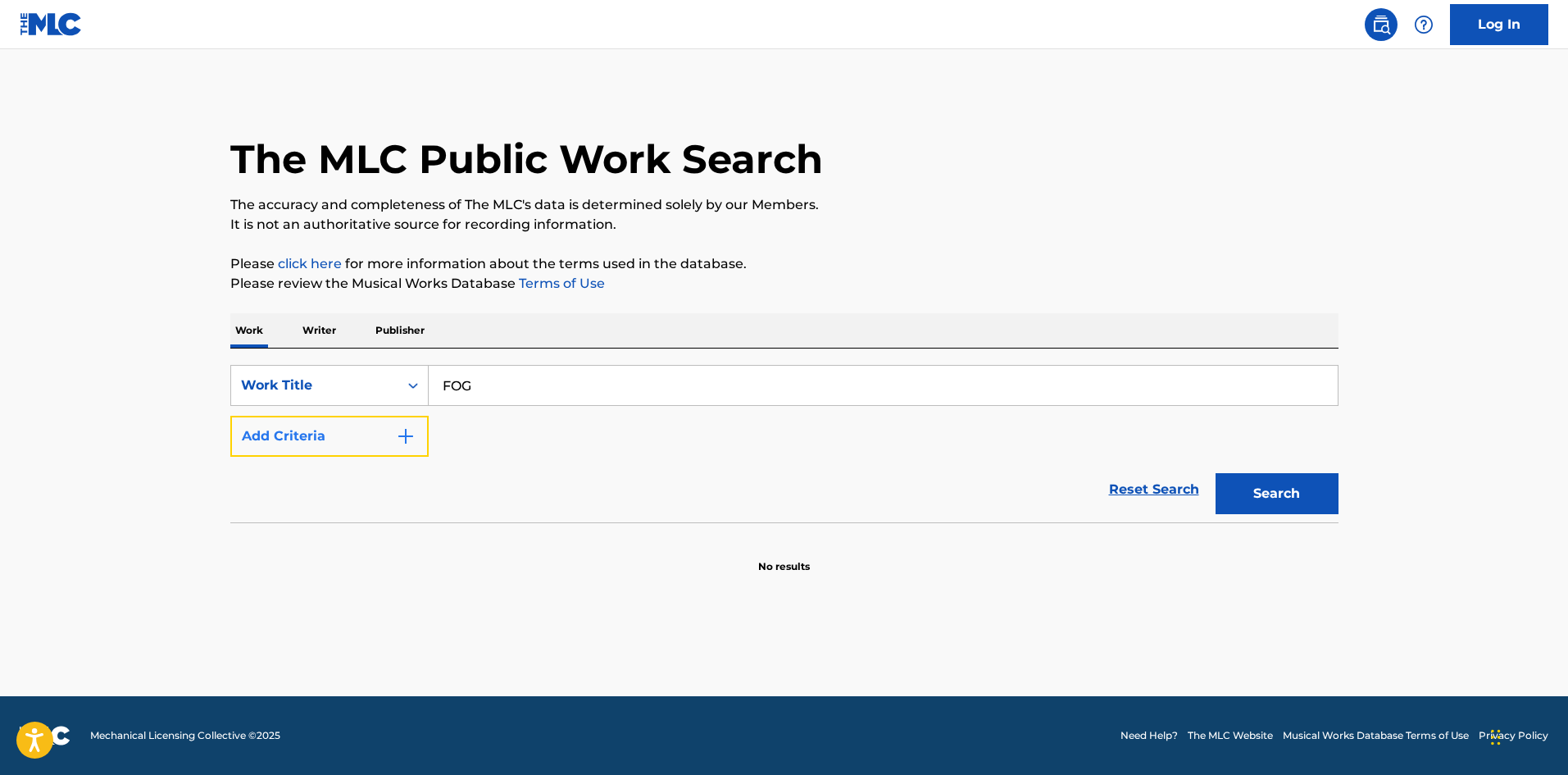
click at [390, 441] on button "Add Criteria" at bounding box center [329, 436] width 199 height 41
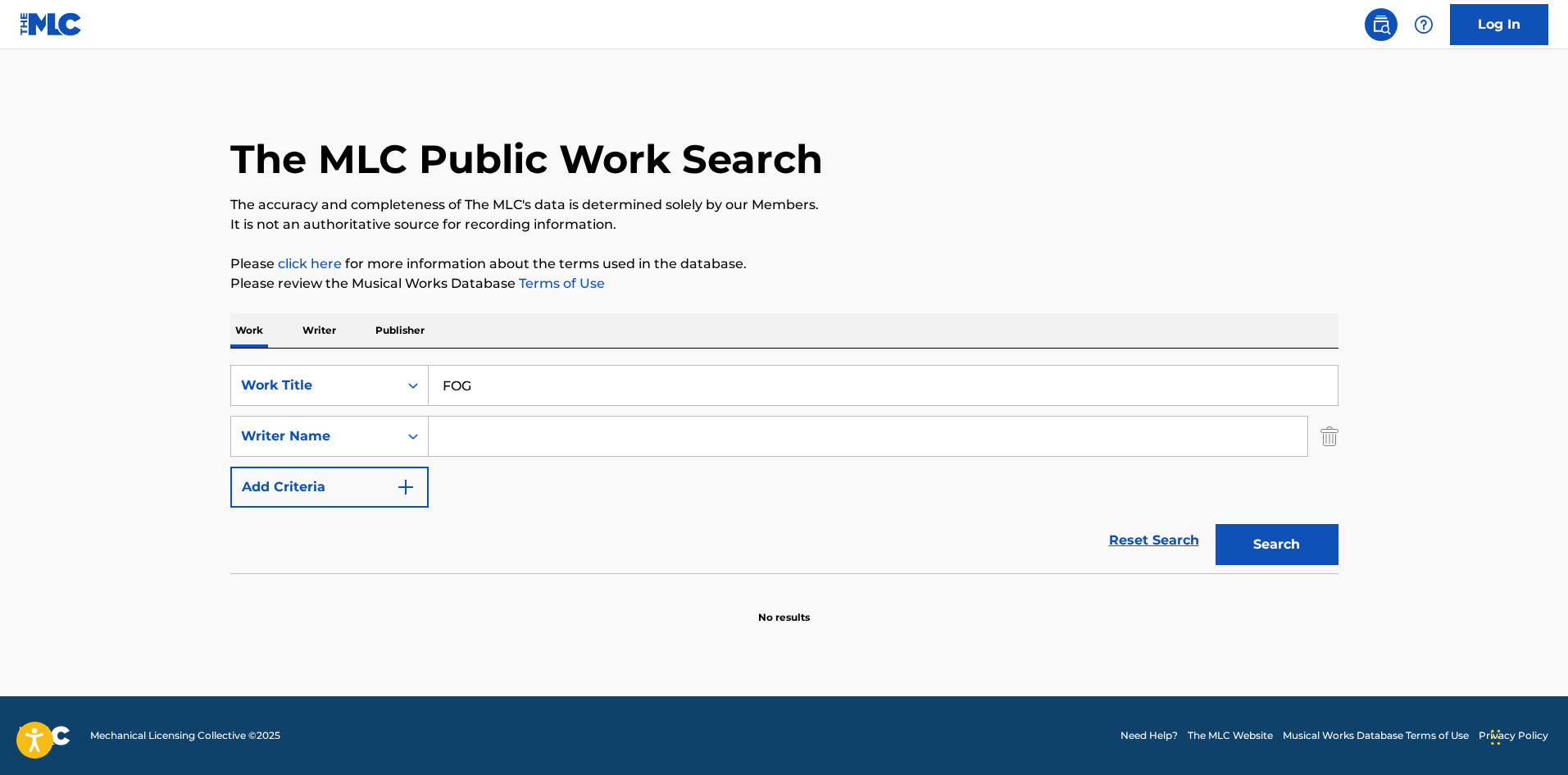
click at [481, 445] on input "Search Form" at bounding box center [868, 436] width 879 height 39
paste input "Sakakibara"
type input "Sakakibara"
click at [1241, 532] on button "Search" at bounding box center [1277, 544] width 123 height 41
drag, startPoint x: 483, startPoint y: 382, endPoint x: 436, endPoint y: 377, distance: 47.3
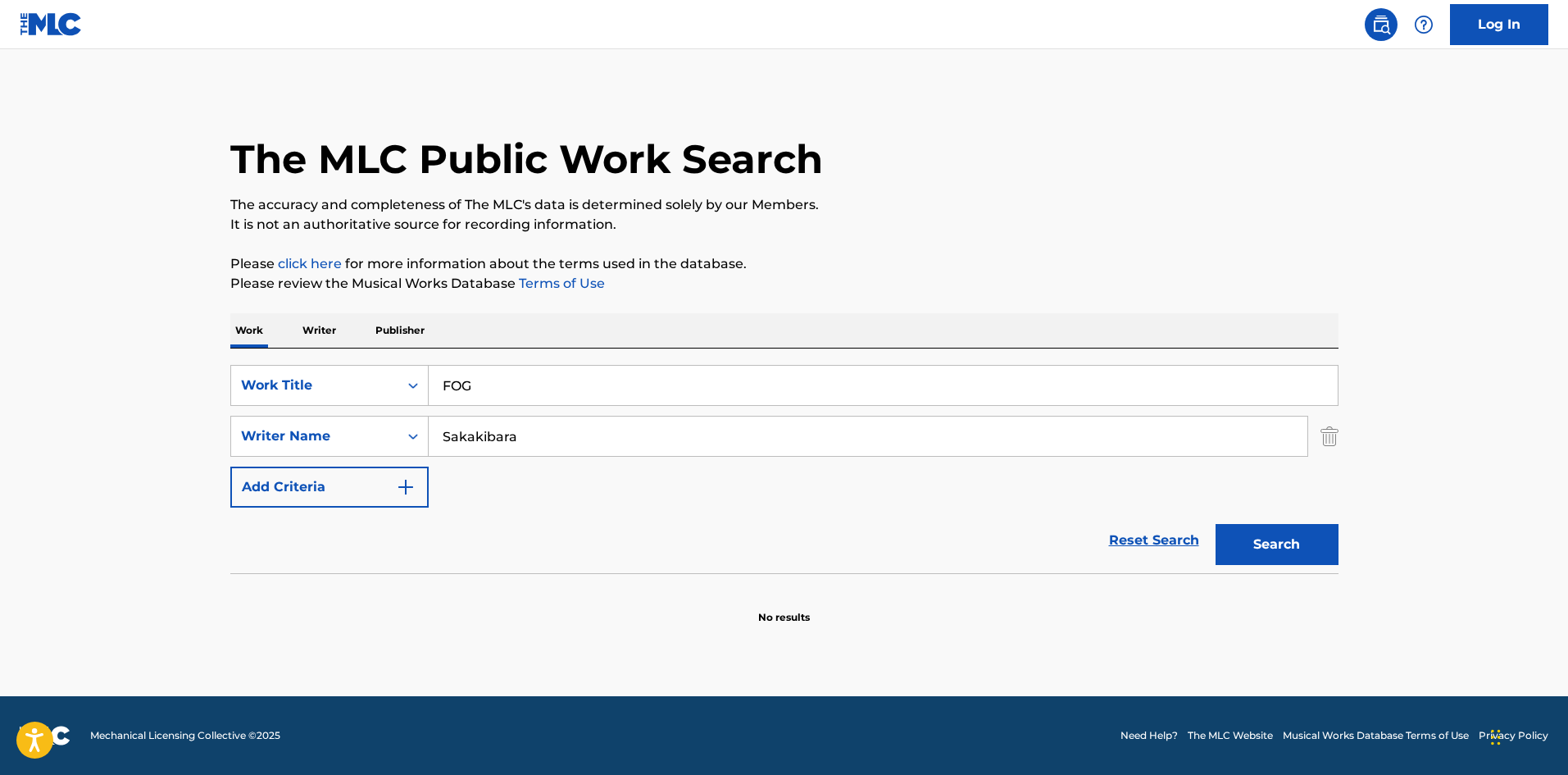
click at [444, 380] on input "FOG" at bounding box center [883, 385] width 909 height 39
click at [1216, 524] on button "Search" at bounding box center [1277, 544] width 123 height 41
drag, startPoint x: 503, startPoint y: 371, endPoint x: 395, endPoint y: 378, distance: 108.2
click at [400, 377] on div "SearchWithCriteriae26d3c89-0ae3-45d1-a097-436108b83d80 Work Title gold" at bounding box center [784, 385] width 1108 height 41
paste input "HITOKUCHISAIZU"
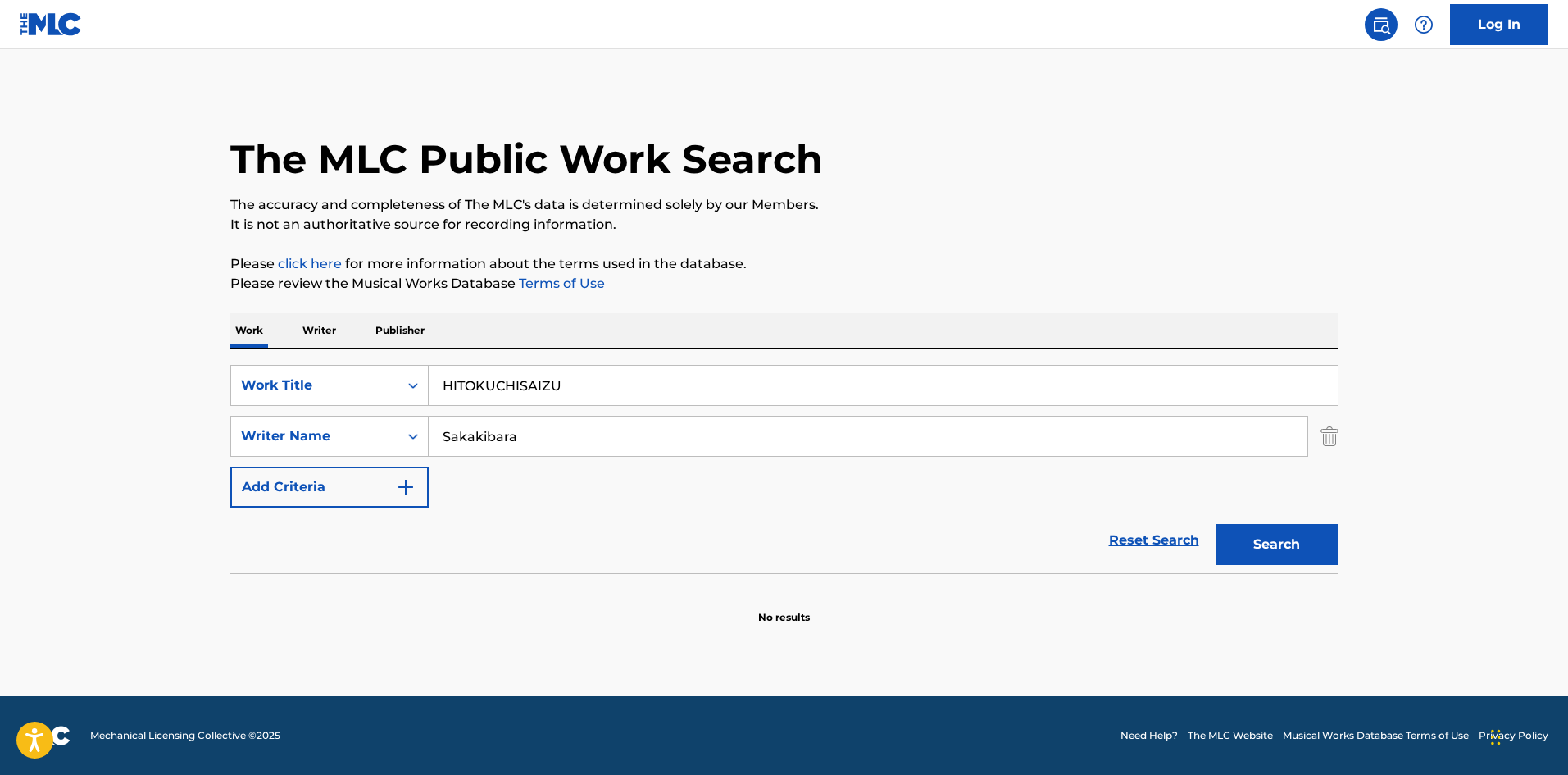
type input "HITOKUCHISAIZU"
click at [559, 321] on div "Work Writer Publisher" at bounding box center [784, 330] width 1108 height 34
drag, startPoint x: 524, startPoint y: 436, endPoint x: 367, endPoint y: 415, distance: 158.4
click at [367, 415] on div "SearchWithCriteriae26d3c89-0ae3-45d1-a097-436108b83d80 Work Title HITOKUCHISAIZ…" at bounding box center [784, 436] width 1108 height 143
click at [1286, 550] on button "Search" at bounding box center [1277, 544] width 123 height 41
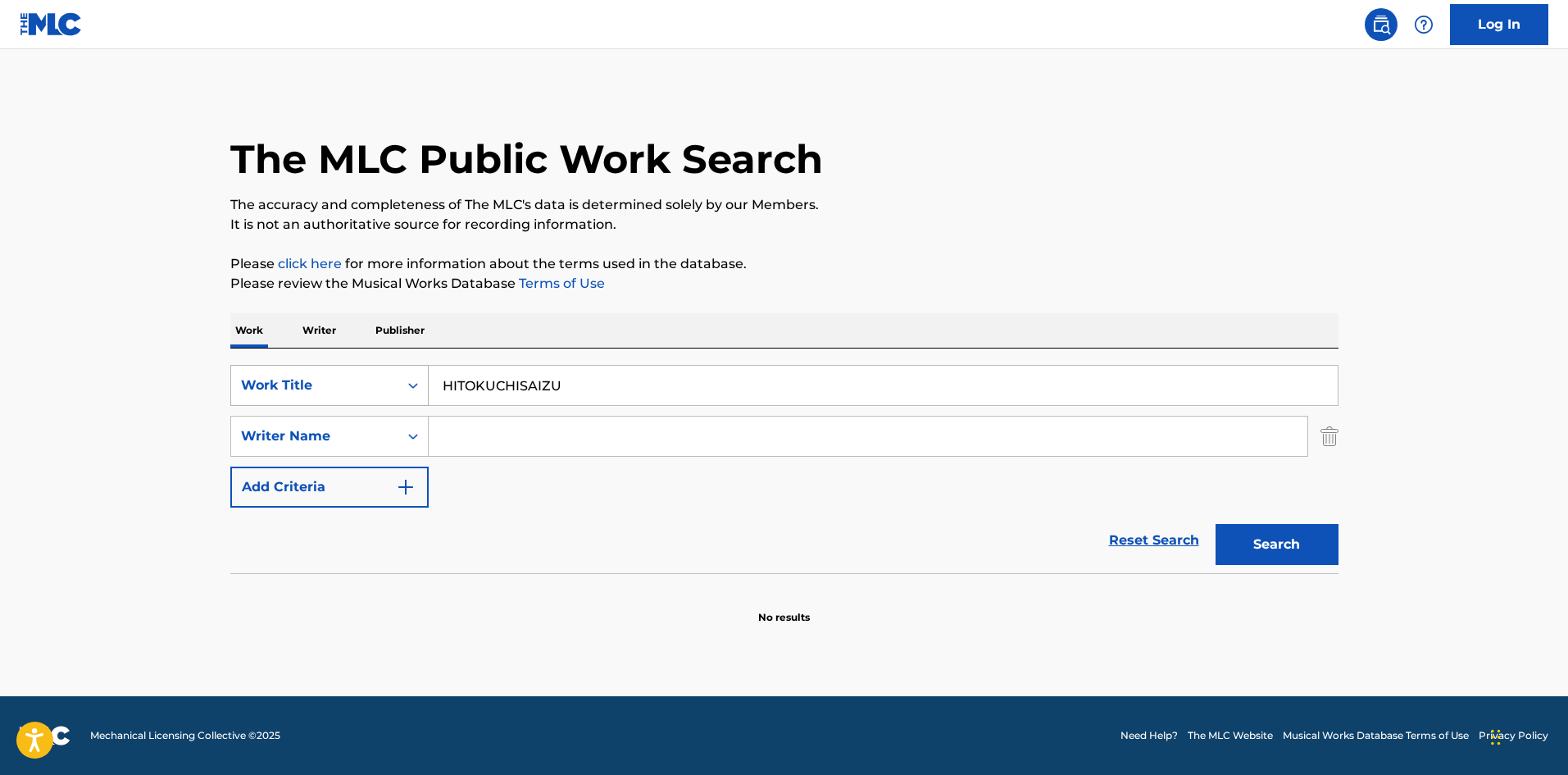
click at [394, 379] on div "SearchWithCriteriae26d3c89-0ae3-45d1-a097-436108b83d80 Work Title HITOKUCHISAIZU" at bounding box center [784, 385] width 1108 height 41
paste input "RUUKII"
click at [1280, 547] on button "Search" at bounding box center [1277, 544] width 123 height 41
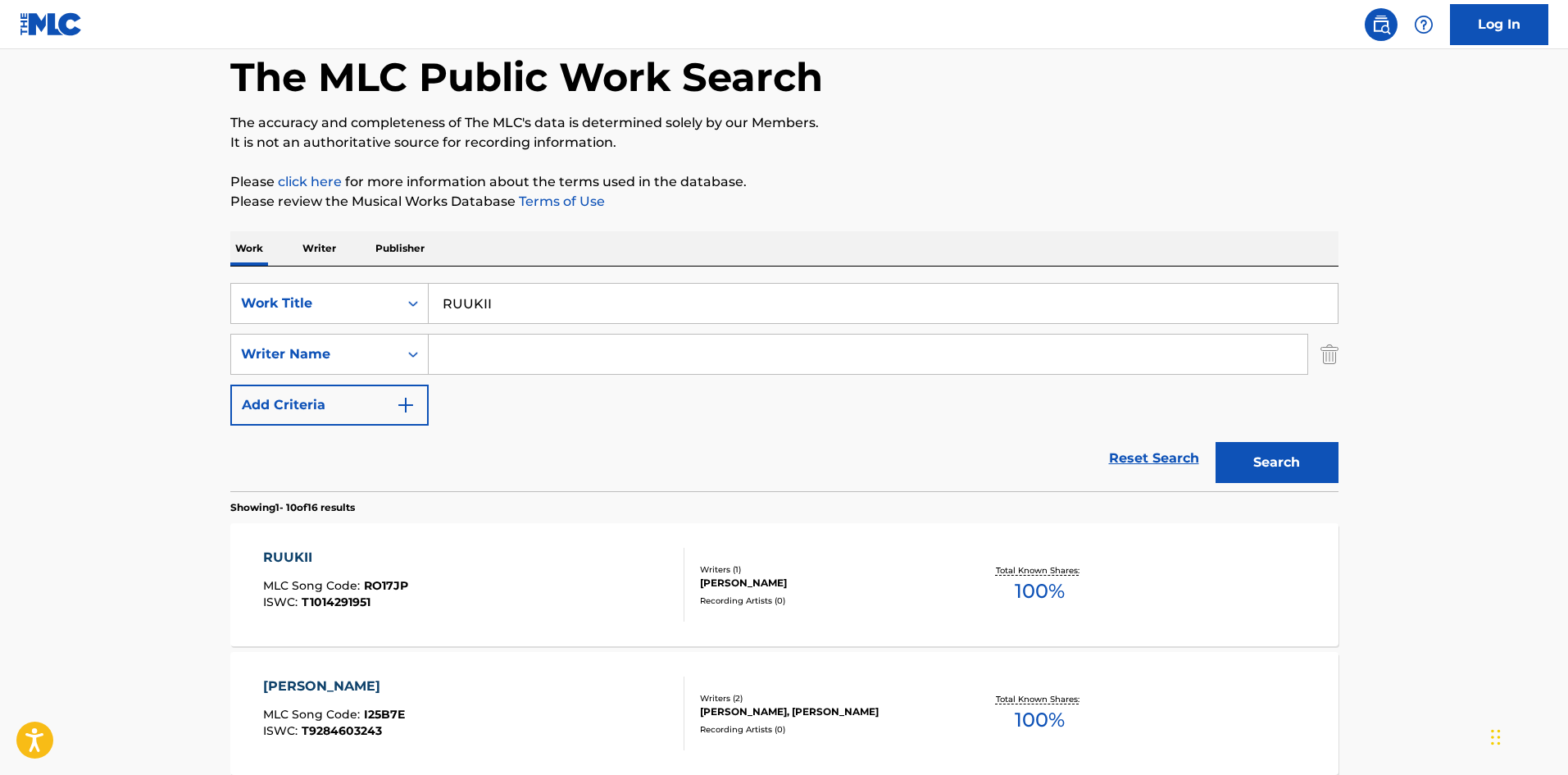
scroll to position [164, 0]
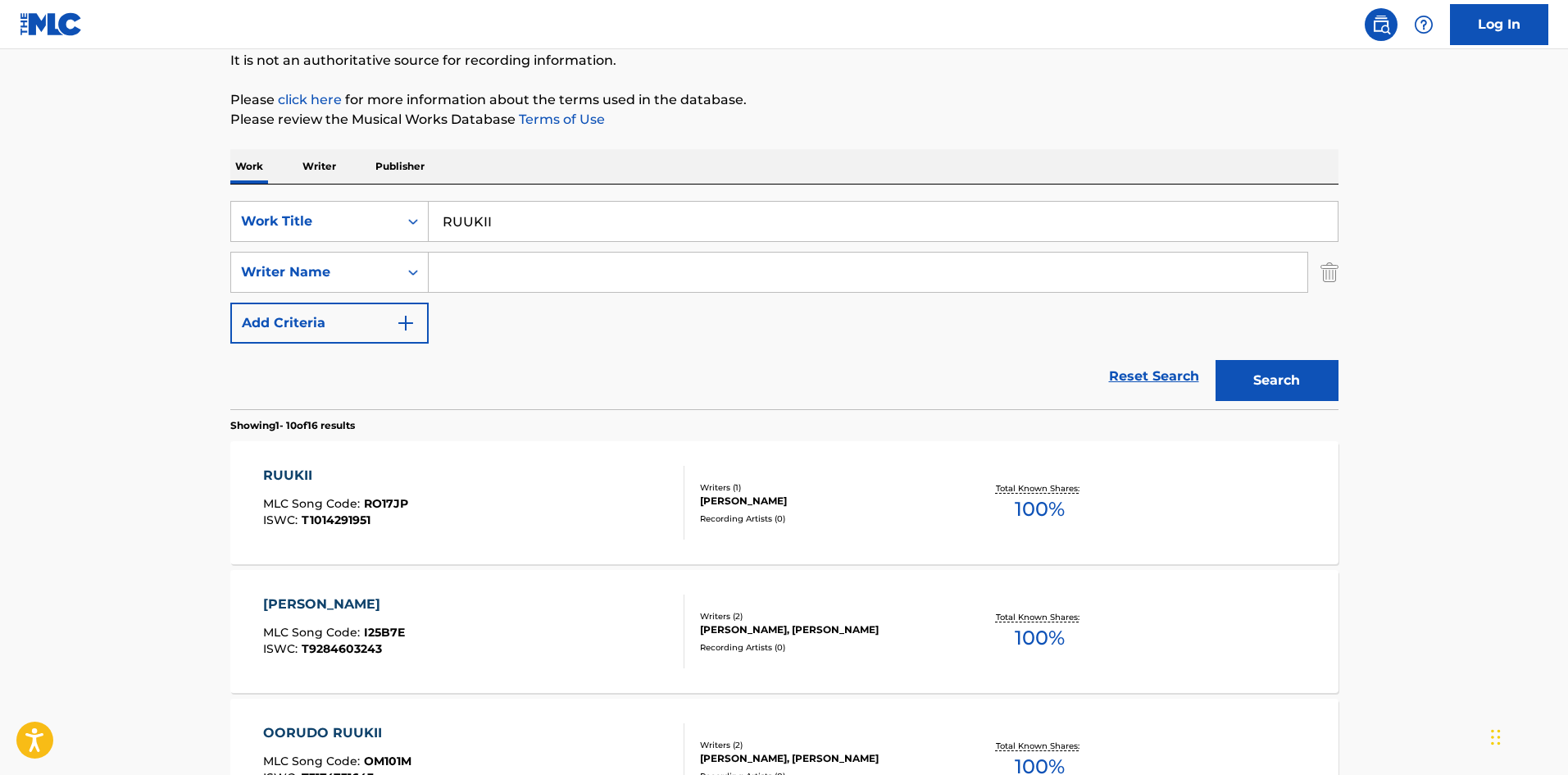
click at [1158, 108] on p "Please click here for more information about the terms used in the database." at bounding box center [784, 100] width 1108 height 19
drag, startPoint x: 434, startPoint y: 190, endPoint x: 459, endPoint y: 198, distance: 26.2
click at [433, 190] on div "SearchWithCriteriae26d3c89-0ae3-45d1-a097-436108b83d80 Work Title RUUKII Search…" at bounding box center [784, 297] width 1108 height 225
paste input "WOOTAAMAAKU"
click at [1236, 366] on button "Search" at bounding box center [1277, 380] width 123 height 41
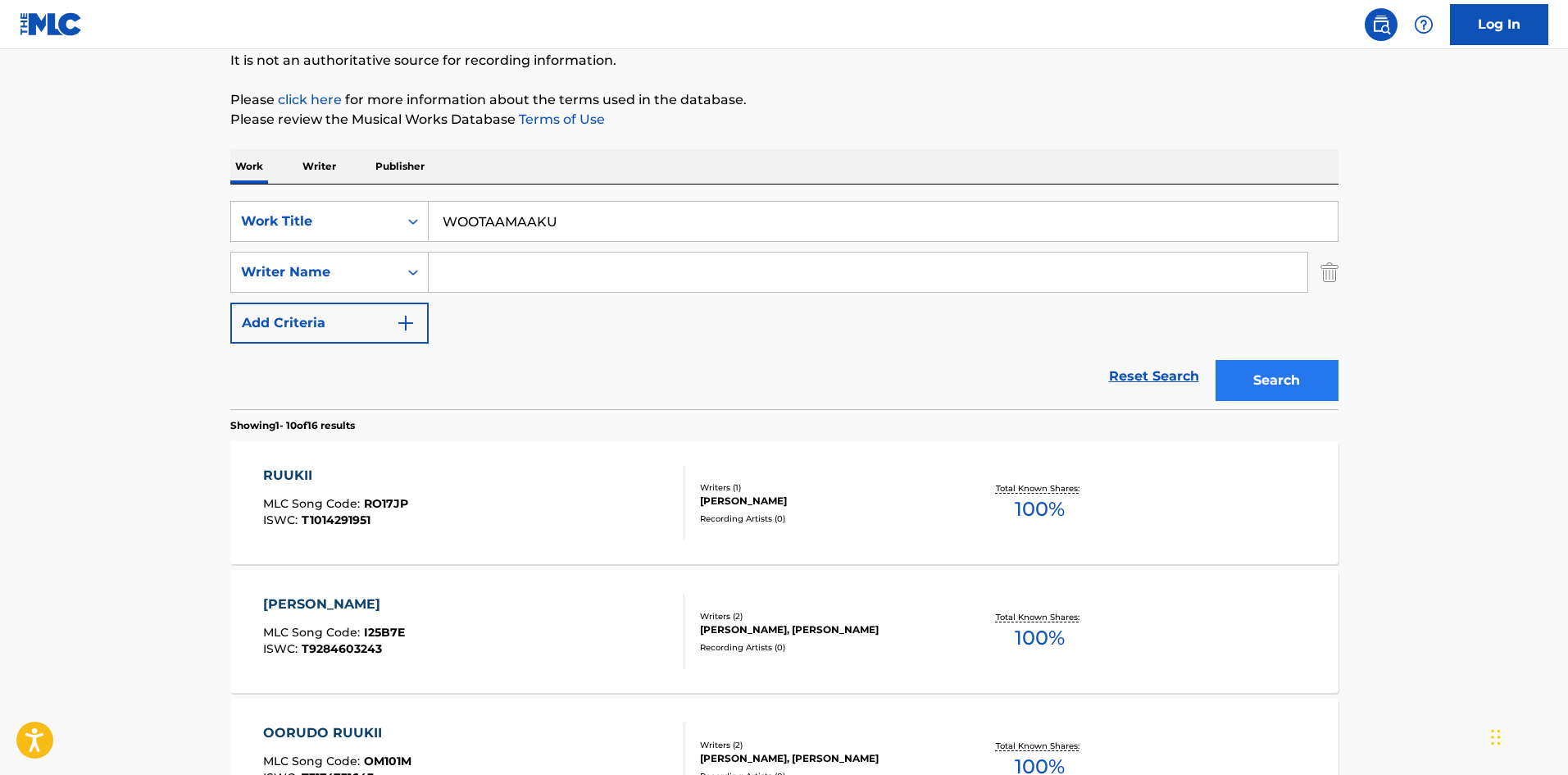
scroll to position [0, 0]
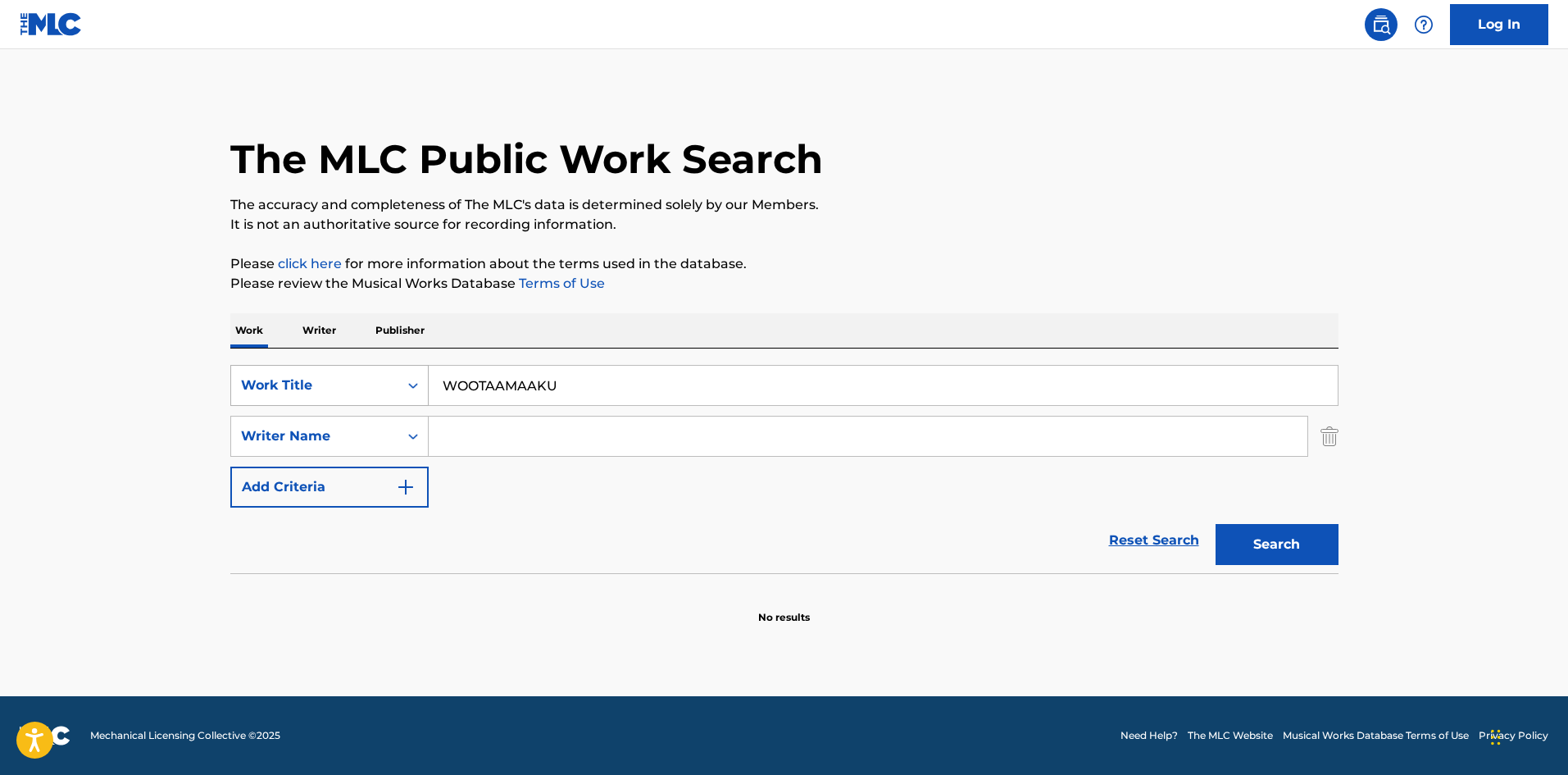
drag, startPoint x: 565, startPoint y: 375, endPoint x: 367, endPoint y: 369, distance: 198.1
click at [370, 369] on div "SearchWithCriteriae26d3c89-0ae3-45d1-a097-436108b83d80 Work Title WOOTAAMAAKU" at bounding box center [784, 385] width 1108 height 41
paste input "PURAIORITI"
click at [1269, 546] on button "Search" at bounding box center [1277, 544] width 123 height 41
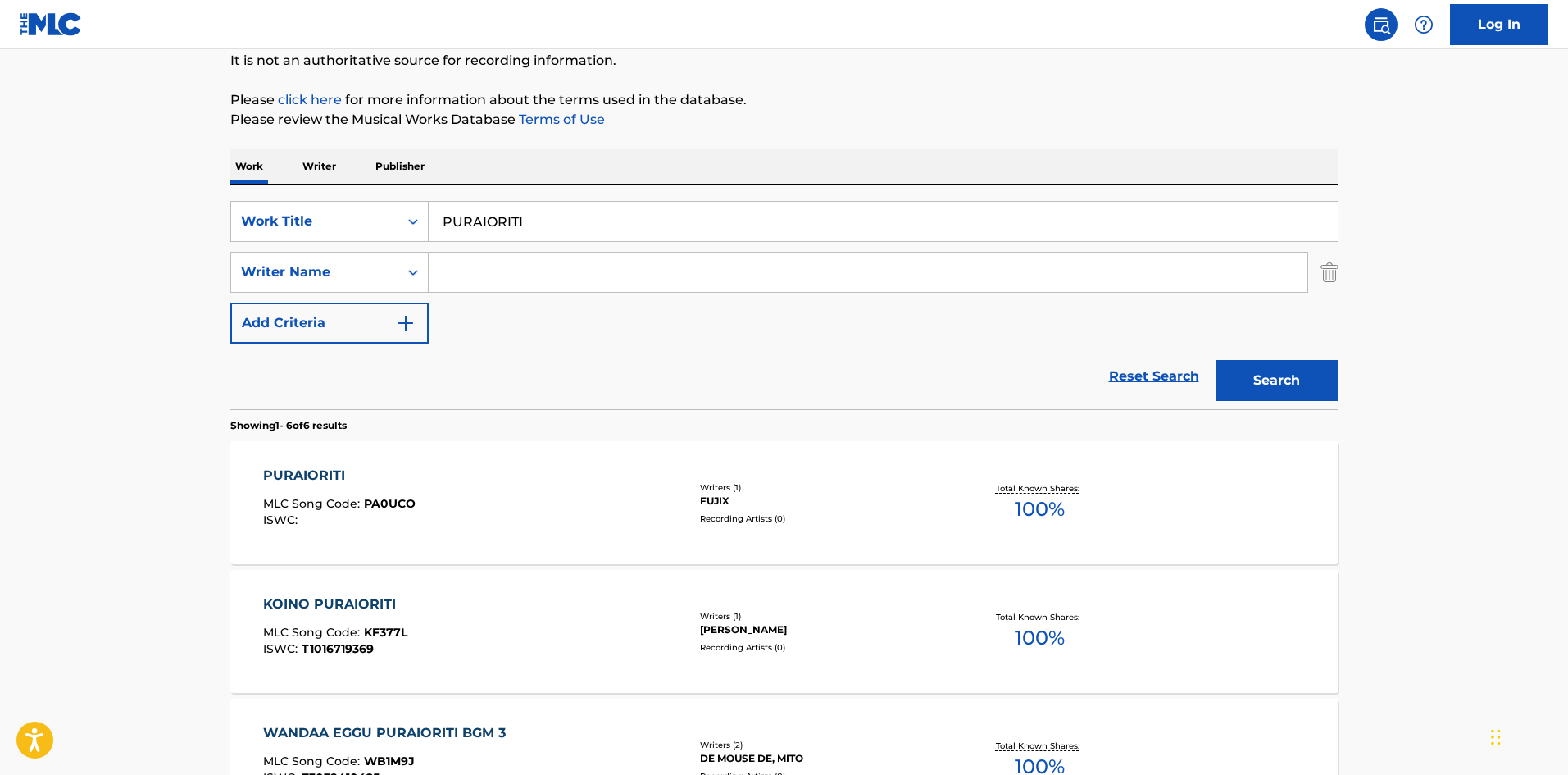
scroll to position [246, 0]
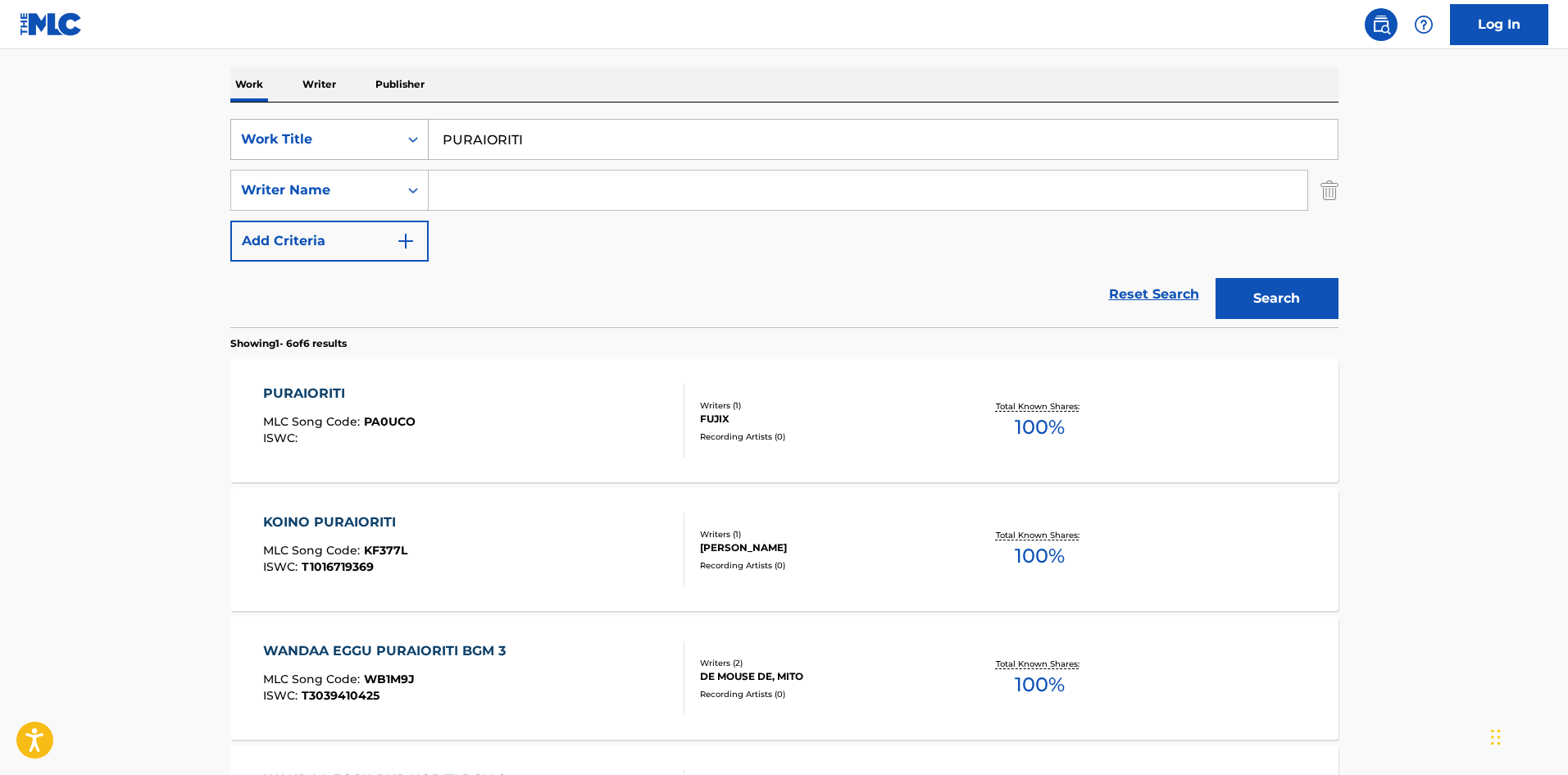
click at [381, 128] on div "SearchWithCriteriae26d3c89-0ae3-45d1-a097-436108b83d80 Work Title PURAIORITI" at bounding box center [784, 139] width 1108 height 41
paste input "MOVING ON"
type input "MOVING ON"
drag, startPoint x: 488, startPoint y: 187, endPoint x: 494, endPoint y: 200, distance: 14.3
click at [490, 187] on input "Search Form" at bounding box center [868, 190] width 879 height 39
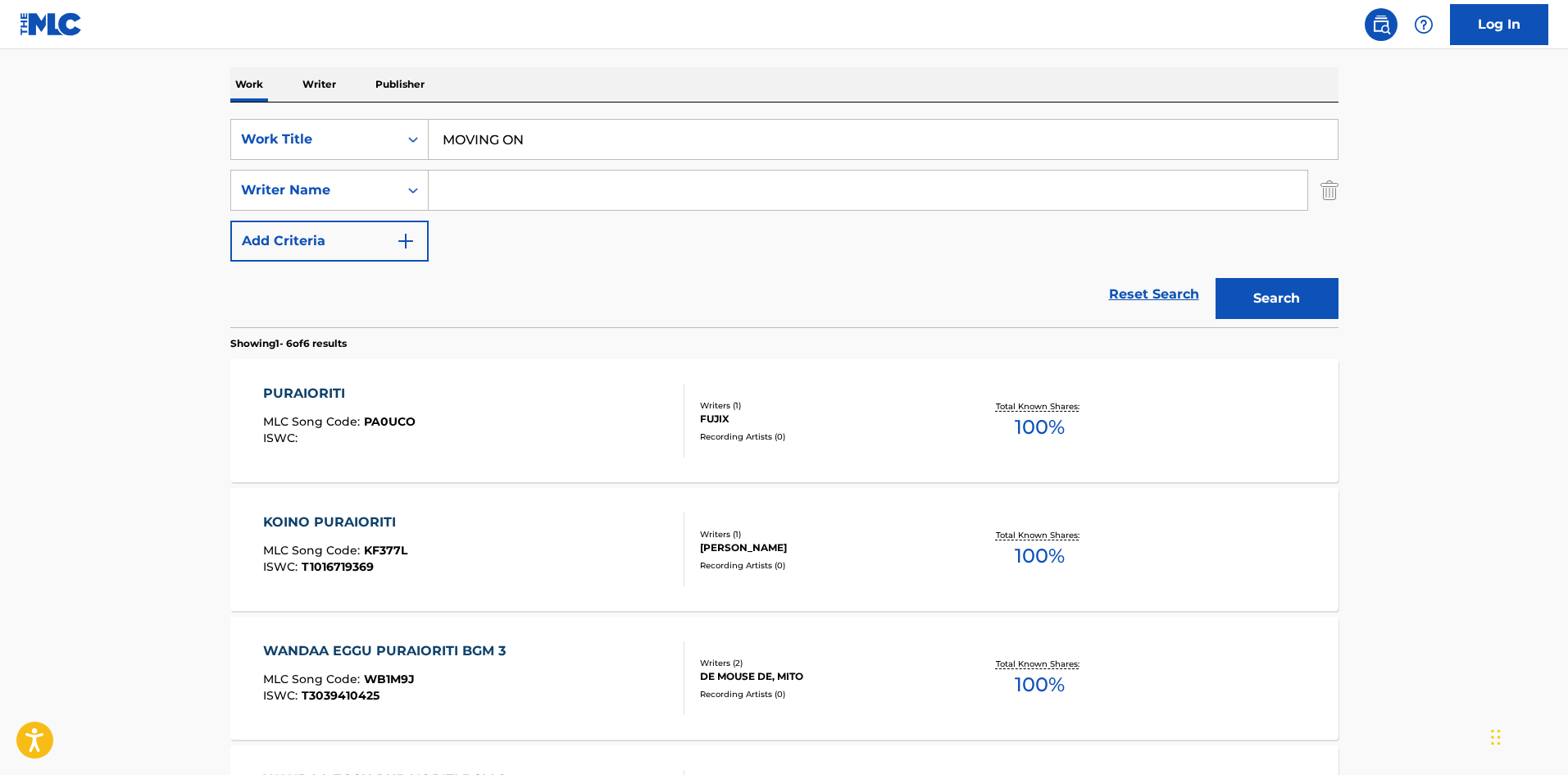
paste input "Rihwa"
type input "Rihwa"
click at [1255, 286] on button "Search" at bounding box center [1277, 298] width 123 height 41
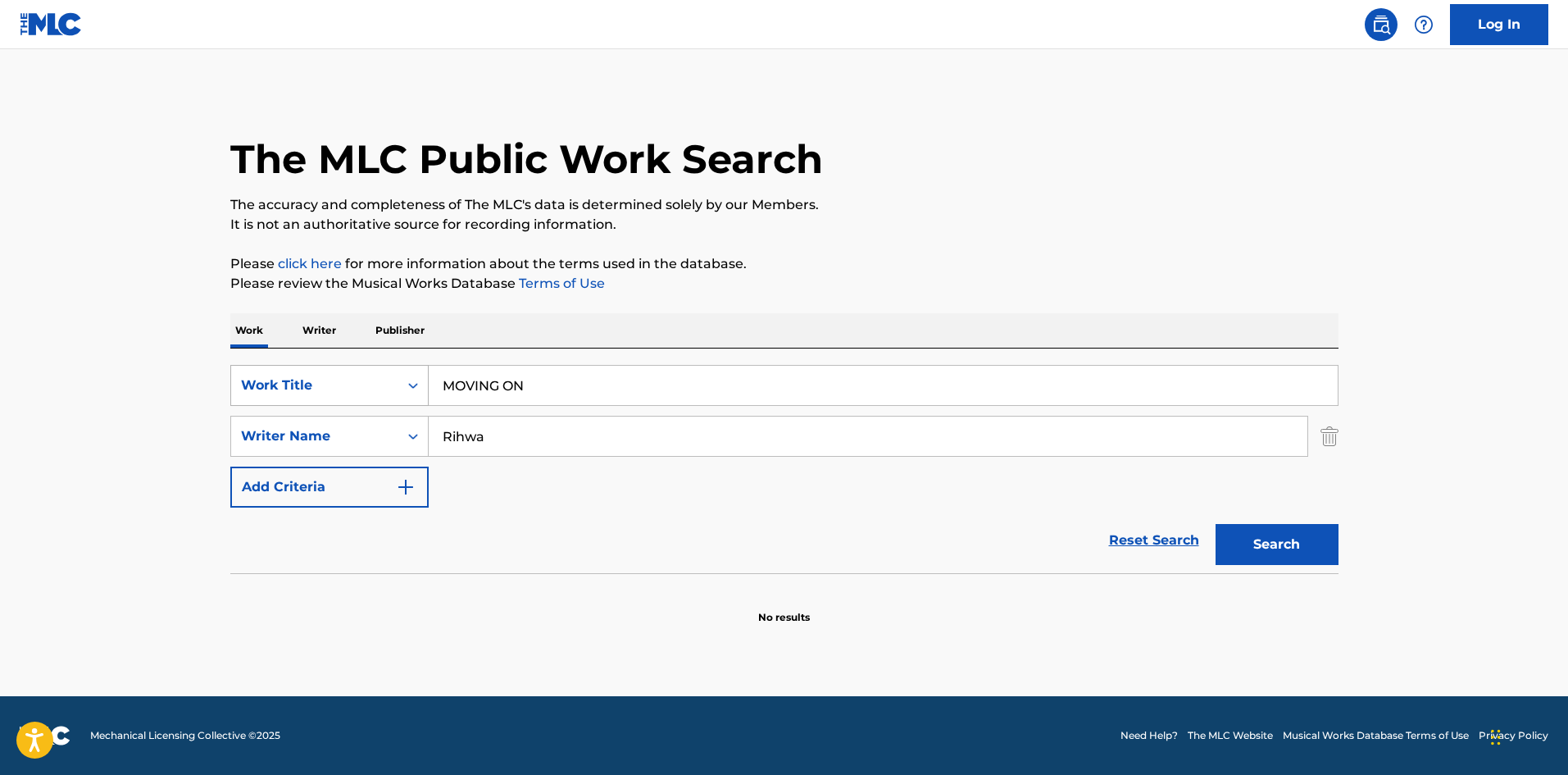
drag, startPoint x: 404, startPoint y: 378, endPoint x: 405, endPoint y: 367, distance: 11.0
click at [385, 377] on div "SearchWithCriteriae26d3c89-0ae3-45d1-a097-436108b83d80 Work Title MOVING ON" at bounding box center [784, 385] width 1108 height 41
paste input "OWARANAIAI"
type input "OWARANAIAI"
drag, startPoint x: 496, startPoint y: 439, endPoint x: 455, endPoint y: 419, distance: 45.6
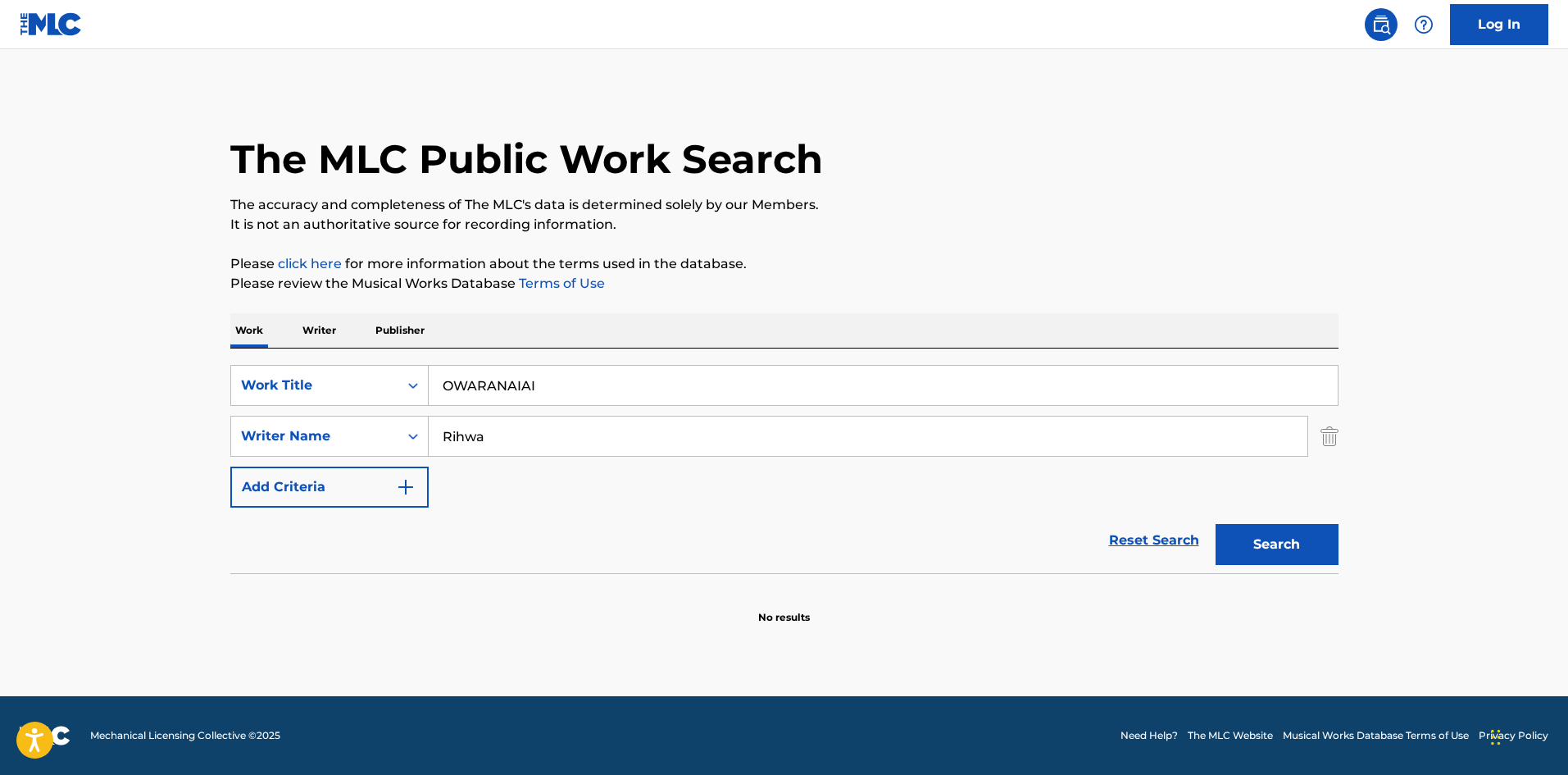
click at [382, 428] on div "SearchWithCriteria4f086465-6747-4a9d-94b9-eadf46f686df Writer Name [PERSON_NAME]" at bounding box center [784, 436] width 1108 height 41
click at [1234, 540] on button "Search" at bounding box center [1277, 544] width 123 height 41
drag, startPoint x: 544, startPoint y: 386, endPoint x: 383, endPoint y: 362, distance: 162.8
click at [384, 362] on div "SearchWithCriteriae26d3c89-0ae3-45d1-a097-436108b83d80 Work Title OWARANAIAI Se…" at bounding box center [784, 461] width 1108 height 225
paste input "PIANOGOJUUSOUKYOKUNYUUYOKU"
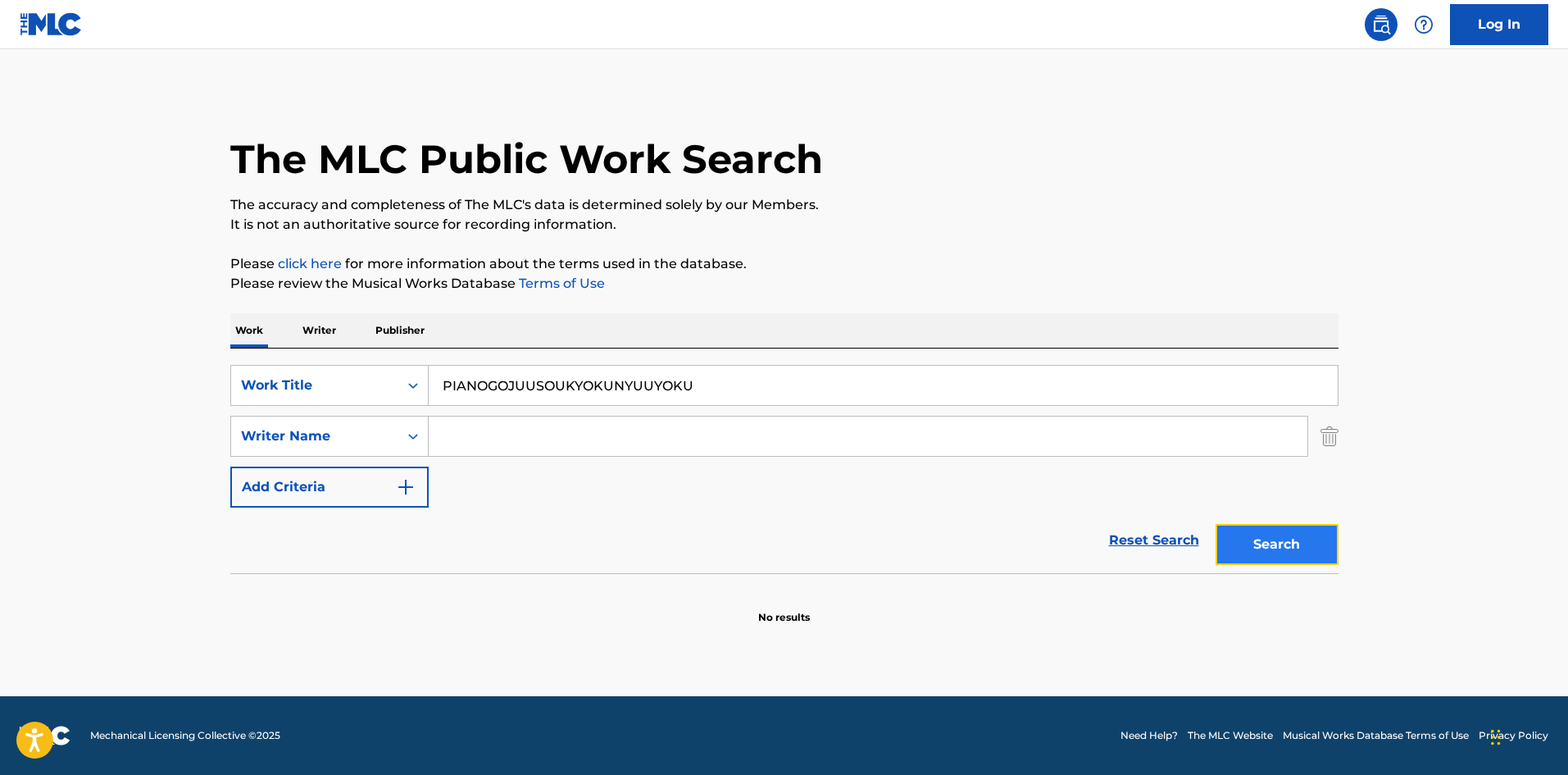
click at [1293, 548] on button "Search" at bounding box center [1277, 544] width 123 height 41
drag, startPoint x: 379, startPoint y: 356, endPoint x: 855, endPoint y: 434, distance: 482.3
click at [345, 367] on div "SearchWithCriteriae26d3c89-0ae3-45d1-a097-436108b83d80 Work Title PIANOGOJUUSOU…" at bounding box center [784, 385] width 1108 height 41
paste input "GENGAKUSHIJUUSOUKYOKUROURY"
click at [1307, 533] on button "Search" at bounding box center [1277, 544] width 123 height 41
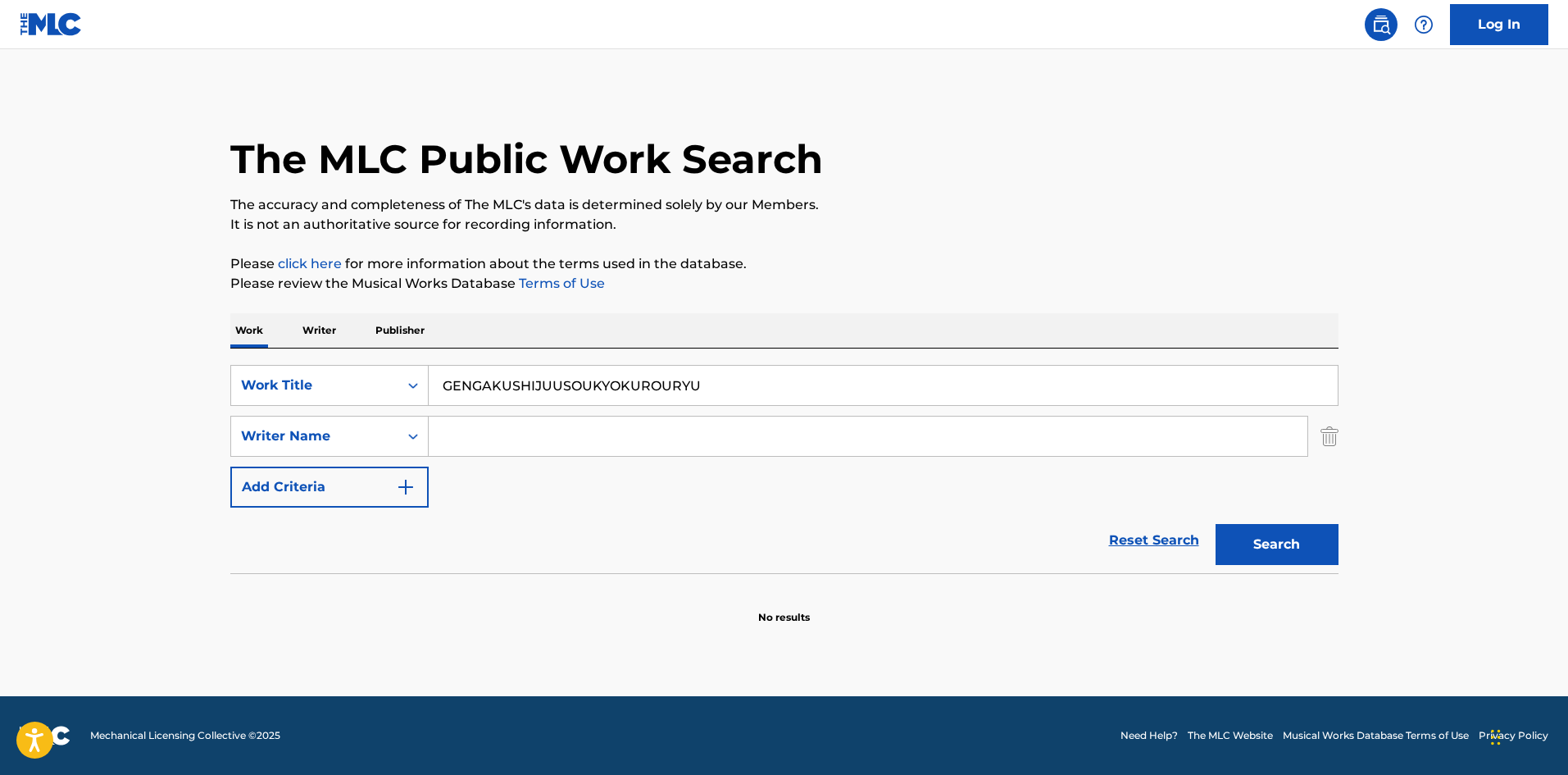
drag, startPoint x: 510, startPoint y: 362, endPoint x: 379, endPoint y: 360, distance: 131.0
click at [371, 356] on div "SearchWithCriteriae26d3c89-0ae3-45d1-a097-436108b83d80 Work Title GENGAKUSHIJUU…" at bounding box center [784, 461] width 1108 height 225
paste input "PIANOSOROMIZUBURO"
drag, startPoint x: 1247, startPoint y: 545, endPoint x: 1237, endPoint y: 544, distance: 10.0
click at [1247, 544] on button "Search" at bounding box center [1277, 544] width 123 height 41
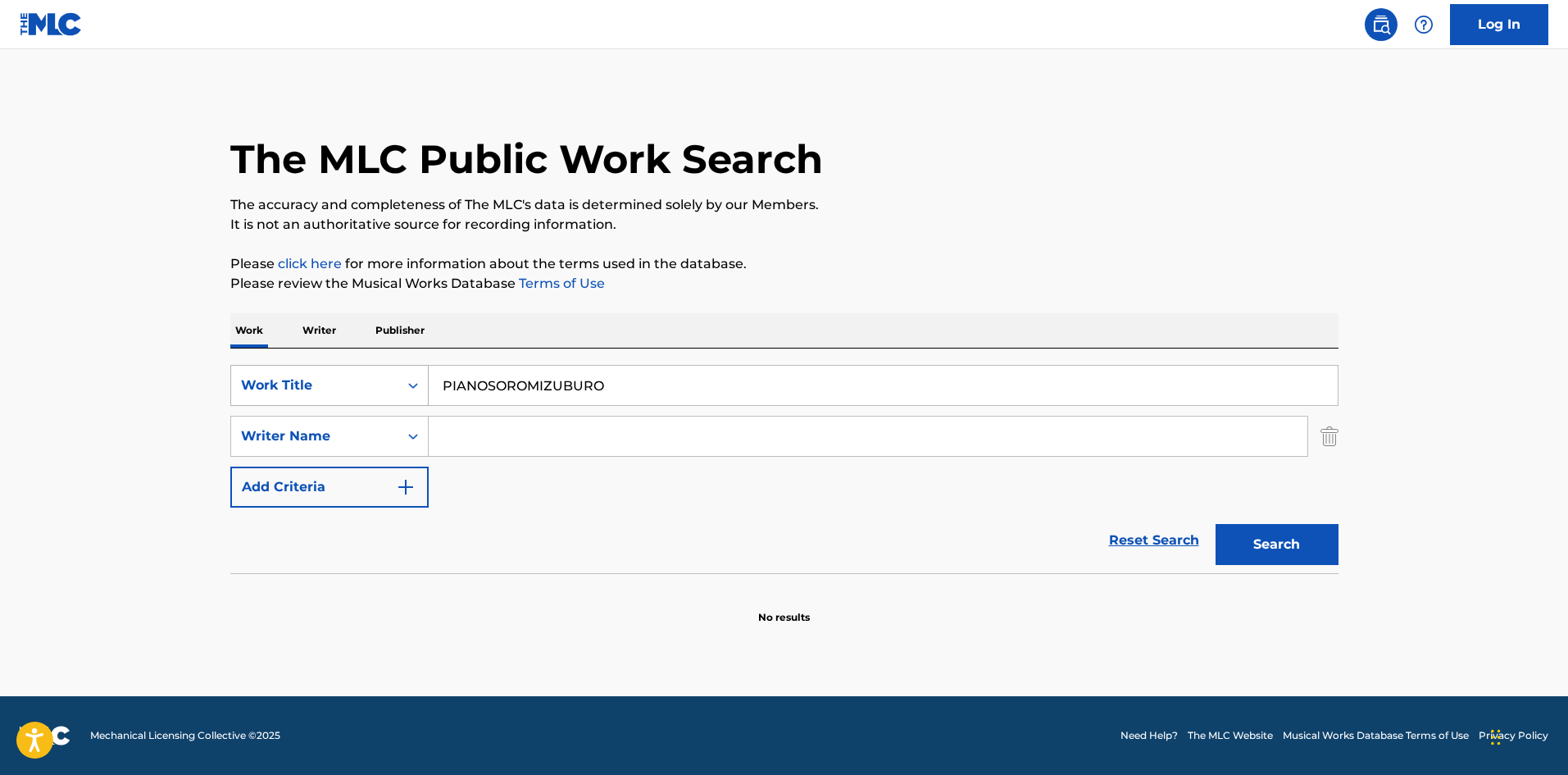
drag, startPoint x: 601, startPoint y: 384, endPoint x: 392, endPoint y: 384, distance: 209.0
click at [365, 374] on div "SearchWithCriteriae26d3c89-0ae3-45d1-a097-436108b83d80 Work Title PIANOSOROMIZU…" at bounding box center [784, 385] width 1108 height 41
paste input "TOTONOIKOUKYOUKYOKU"
click at [1270, 541] on button "Search" at bounding box center [1277, 544] width 123 height 41
drag, startPoint x: 648, startPoint y: 391, endPoint x: 420, endPoint y: 343, distance: 233.0
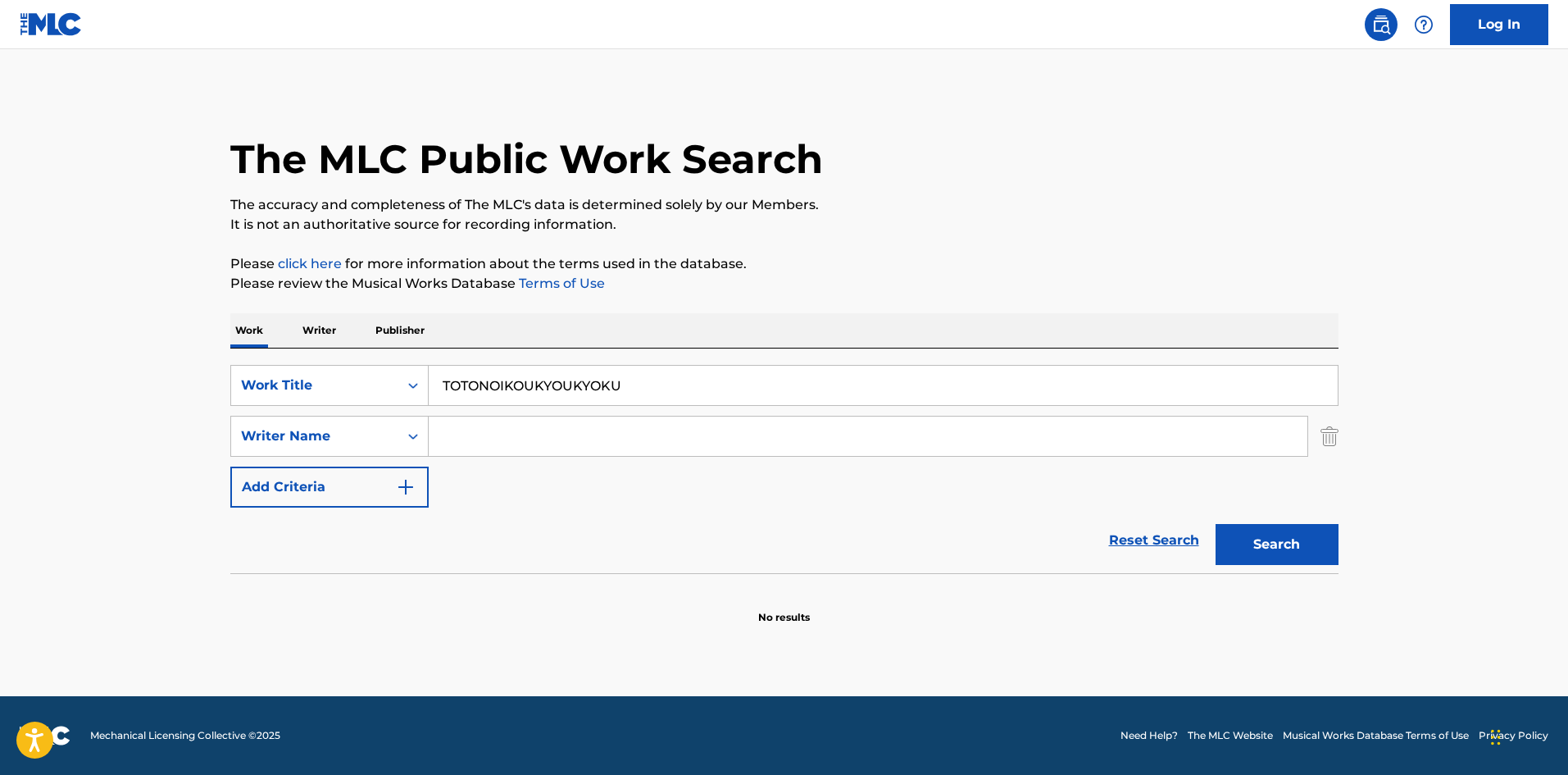
click at [421, 343] on div "Work Writer Publisher SearchWithCriteriae26d3c89-0ae3-45d1-a097-436108b83d80 Wo…" at bounding box center [784, 469] width 1108 height 312
paste input "KIMINOINAIKURISUMAS"
click at [1318, 536] on button "Search" at bounding box center [1277, 544] width 123 height 41
drag, startPoint x: 624, startPoint y: 390, endPoint x: 343, endPoint y: 361, distance: 282.5
click at [327, 361] on div "SearchWithCriteriae26d3c89-0ae3-45d1-a097-436108b83d80 Work Title KIMINOINAIKUR…" at bounding box center [784, 461] width 1108 height 225
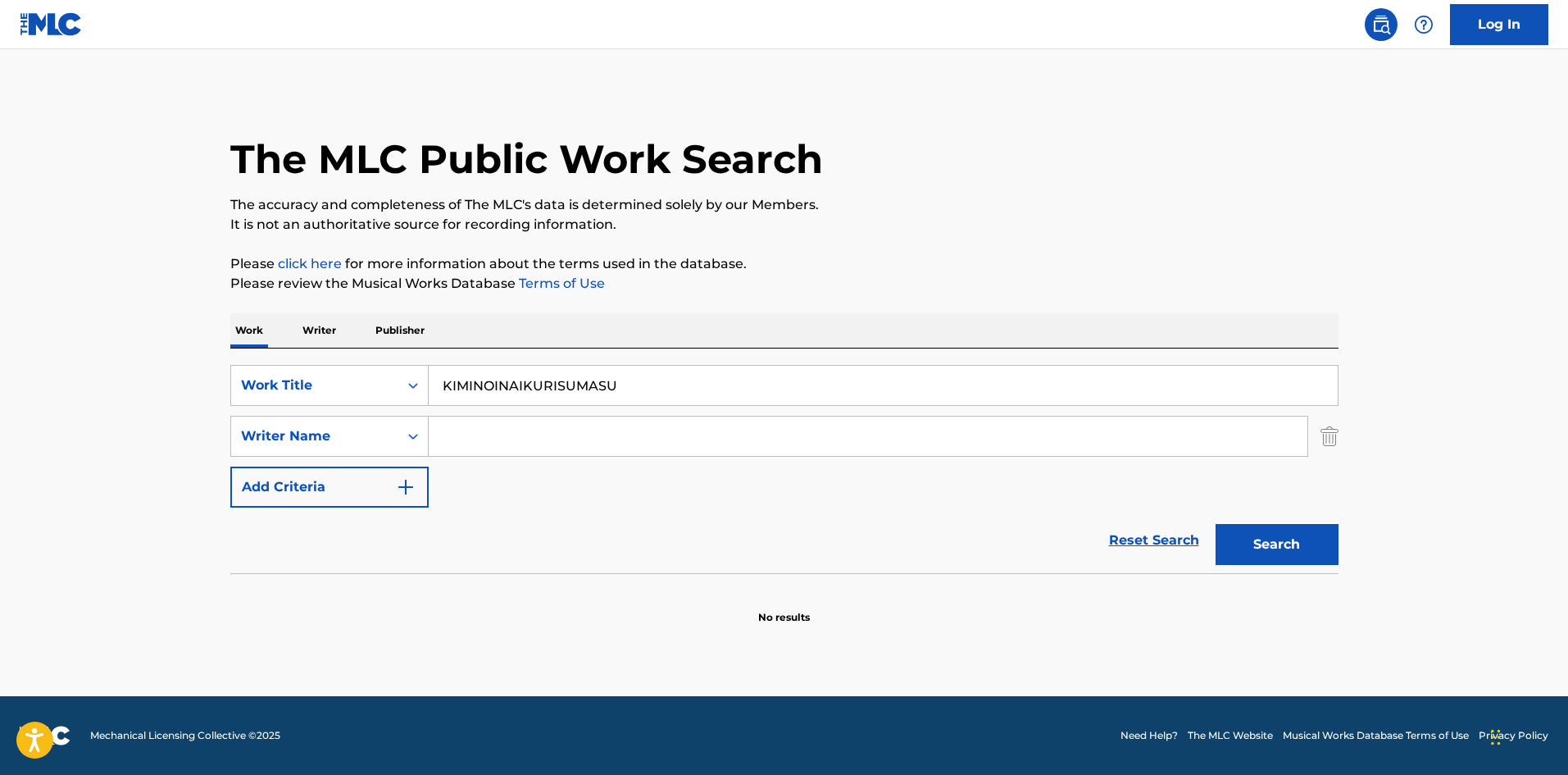
paste input "ITAINOITAINO"
click at [1293, 555] on button "Search" at bounding box center [1277, 544] width 123 height 41
drag, startPoint x: 389, startPoint y: 370, endPoint x: 461, endPoint y: 383, distance: 73.2
click at [354, 370] on div "SearchWithCriteriae26d3c89-0ae3-45d1-a097-436108b83d80 Work Title ITAINOITAINO" at bounding box center [784, 385] width 1108 height 41
paste input "READY TO PARTY"
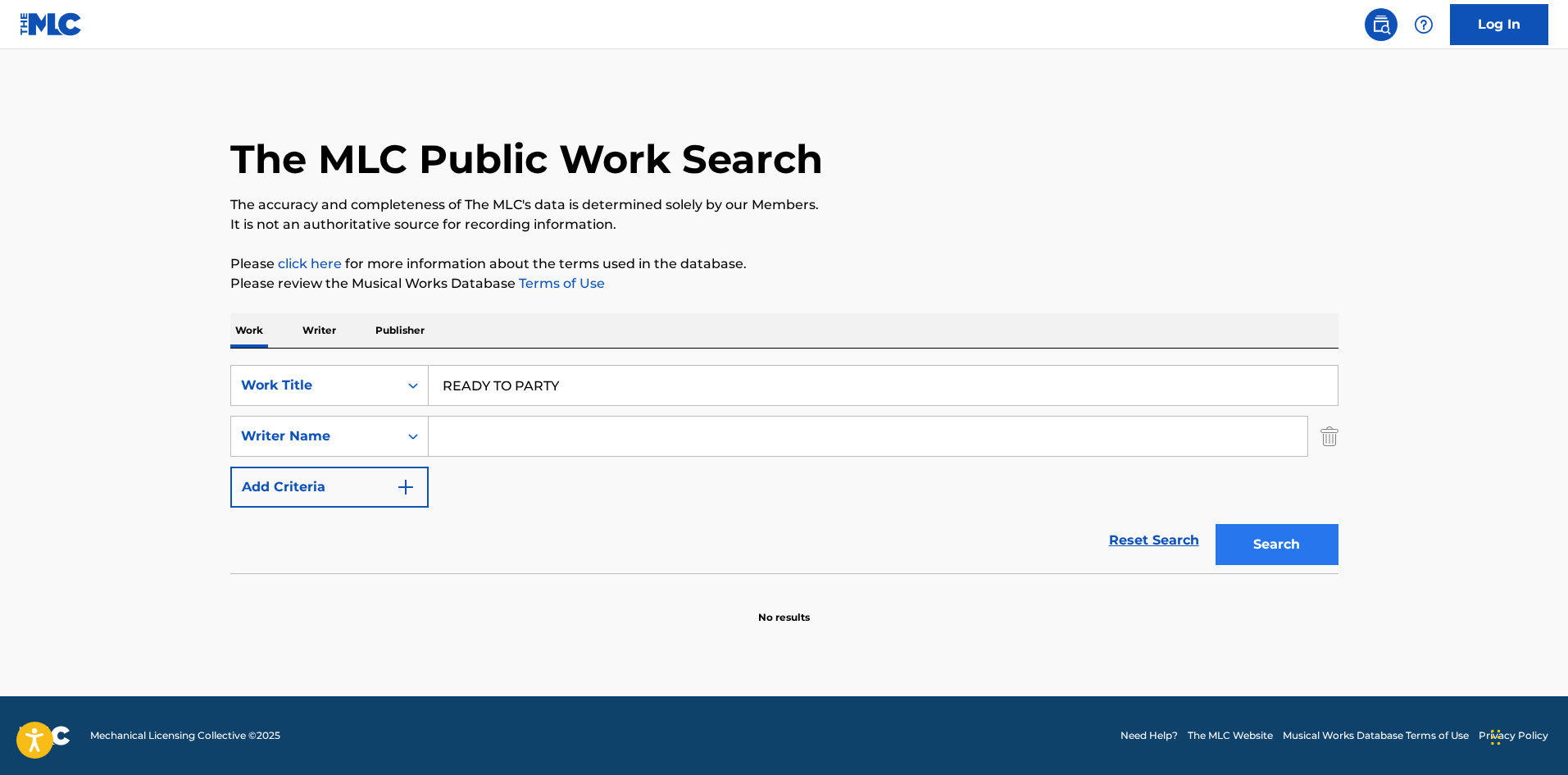
type input "READY TO PARTY"
click at [1281, 548] on button "Search" at bounding box center [1277, 544] width 123 height 41
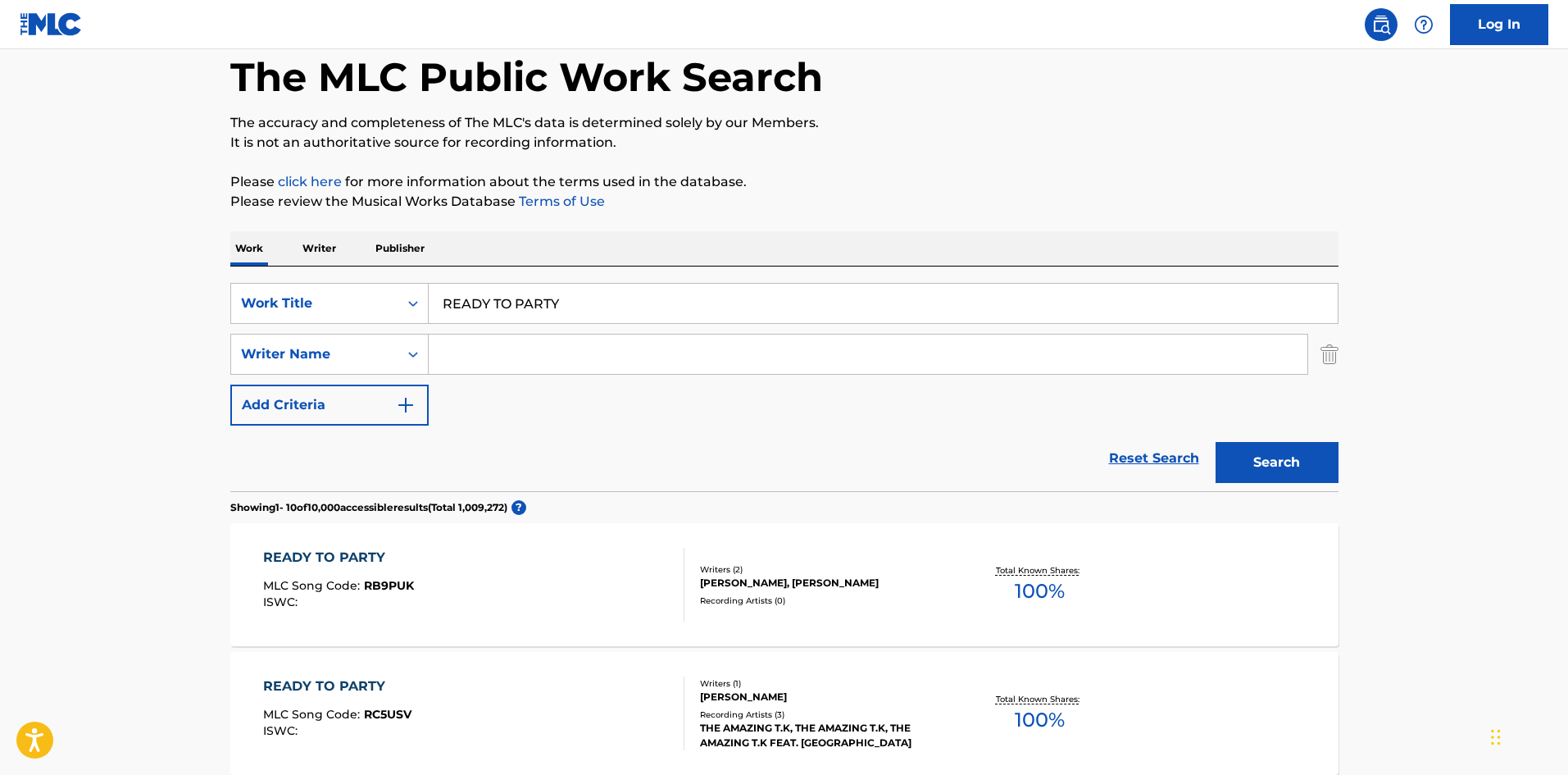
scroll to position [164, 0]
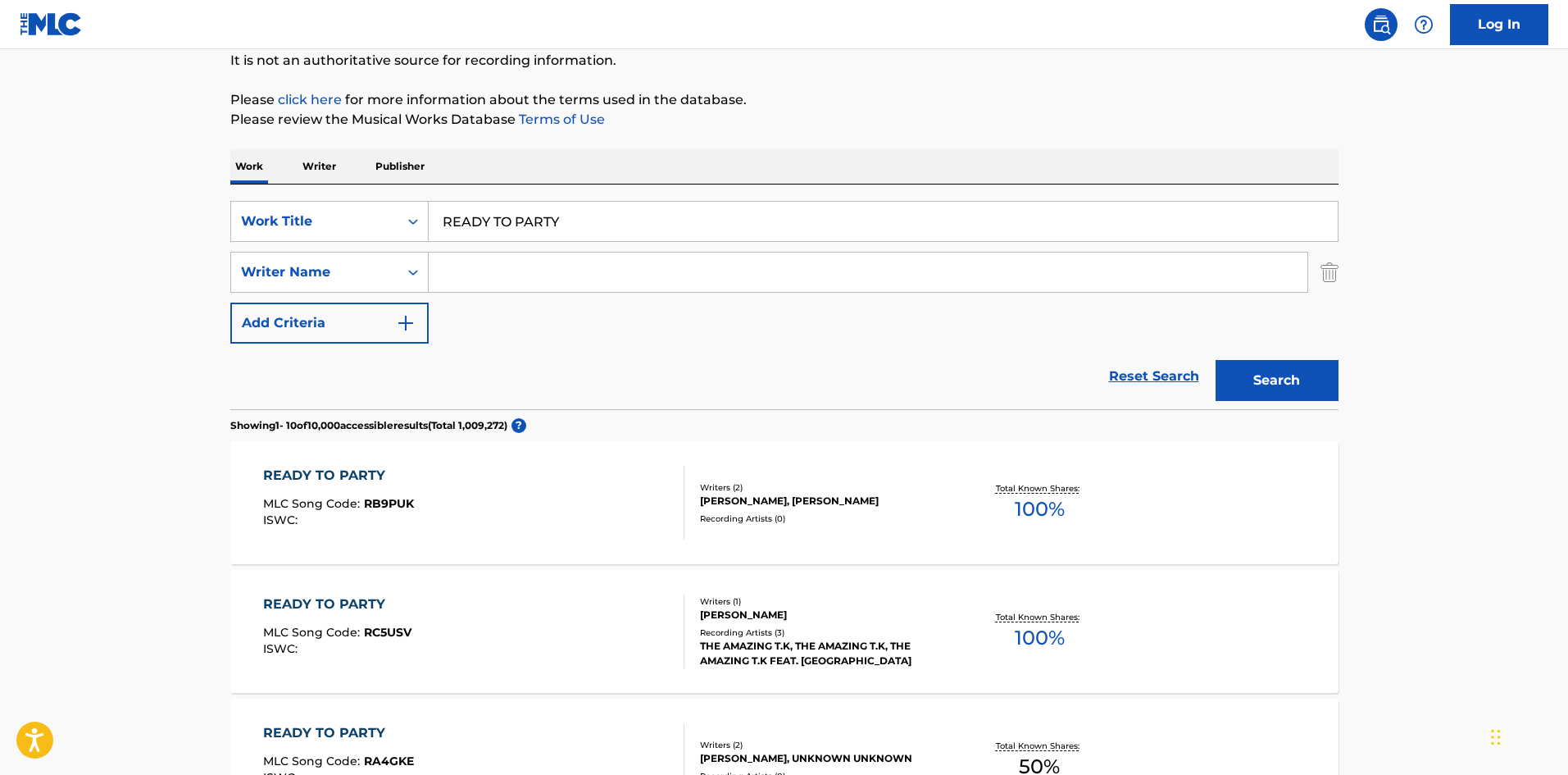
click at [567, 283] on input "Search Form" at bounding box center [868, 271] width 879 height 39
paste input "Kitsuneri"
type input "Kitsuneri"
click at [1236, 370] on button "Search" at bounding box center [1277, 380] width 123 height 41
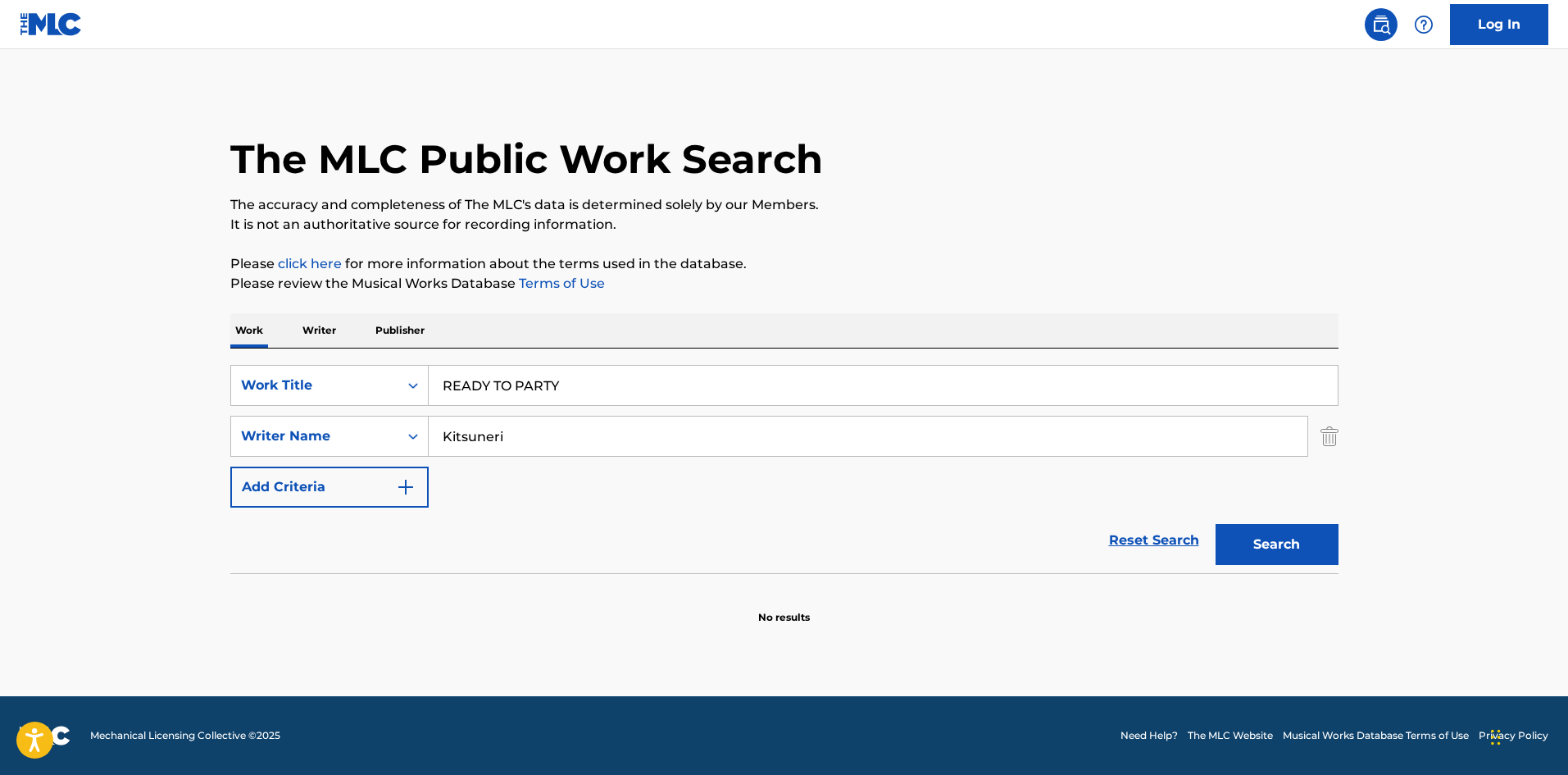
click at [359, 362] on div "SearchWithCriteriae26d3c89-0ae3-45d1-a097-436108b83d80 Work Title READY TO PART…" at bounding box center [784, 461] width 1108 height 225
paste input "TOROIMERAI"
type input "TOROIMERAI"
drag, startPoint x: 496, startPoint y: 431, endPoint x: 398, endPoint y: 423, distance: 98.3
click at [384, 424] on div "SearchWithCriteria4f086465-6747-4a9d-94b9-eadf46f686df Writer Name [PERSON_NAME]" at bounding box center [784, 436] width 1108 height 41
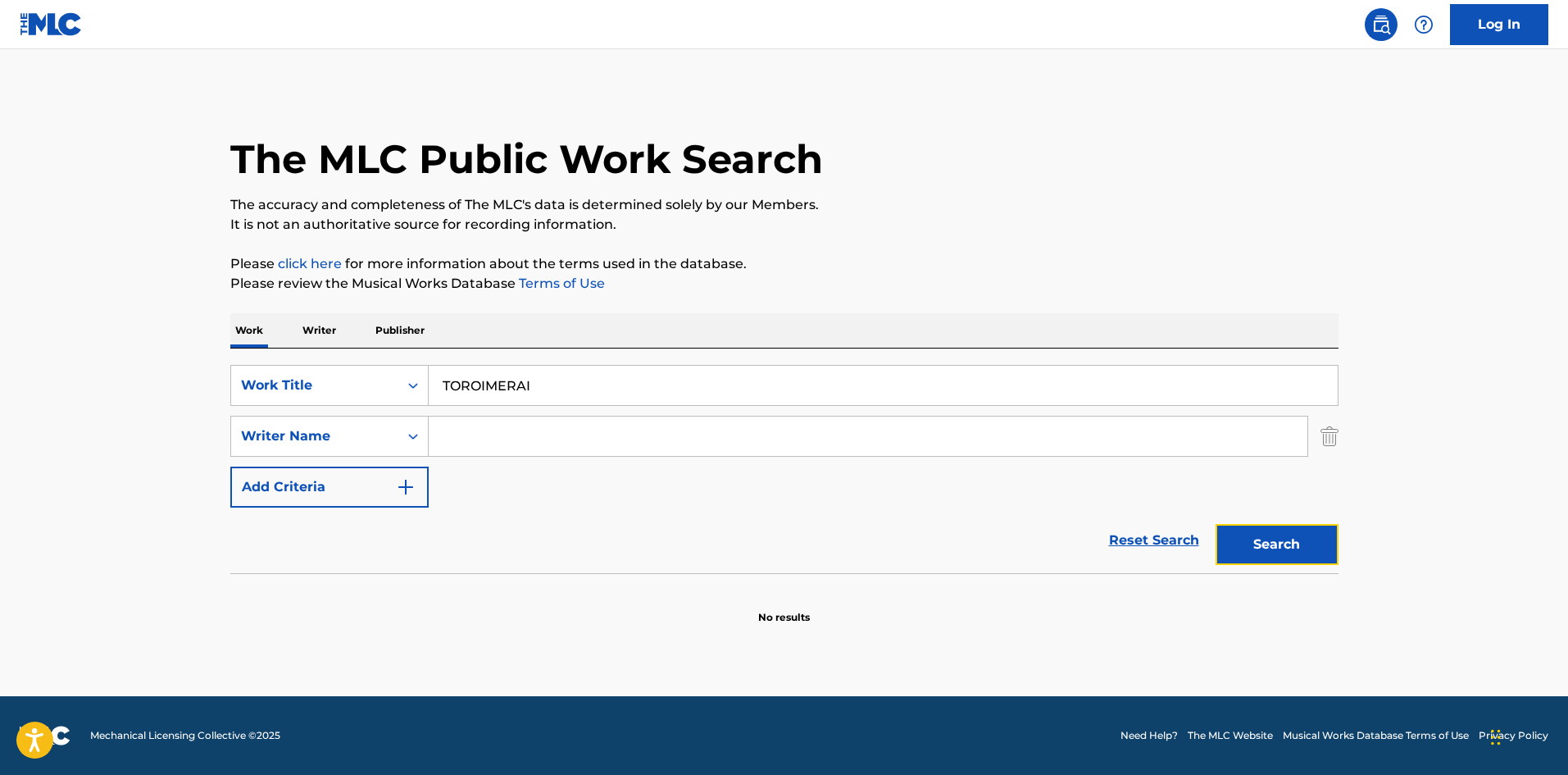
click at [1290, 548] on button "Search" at bounding box center [1277, 544] width 123 height 41
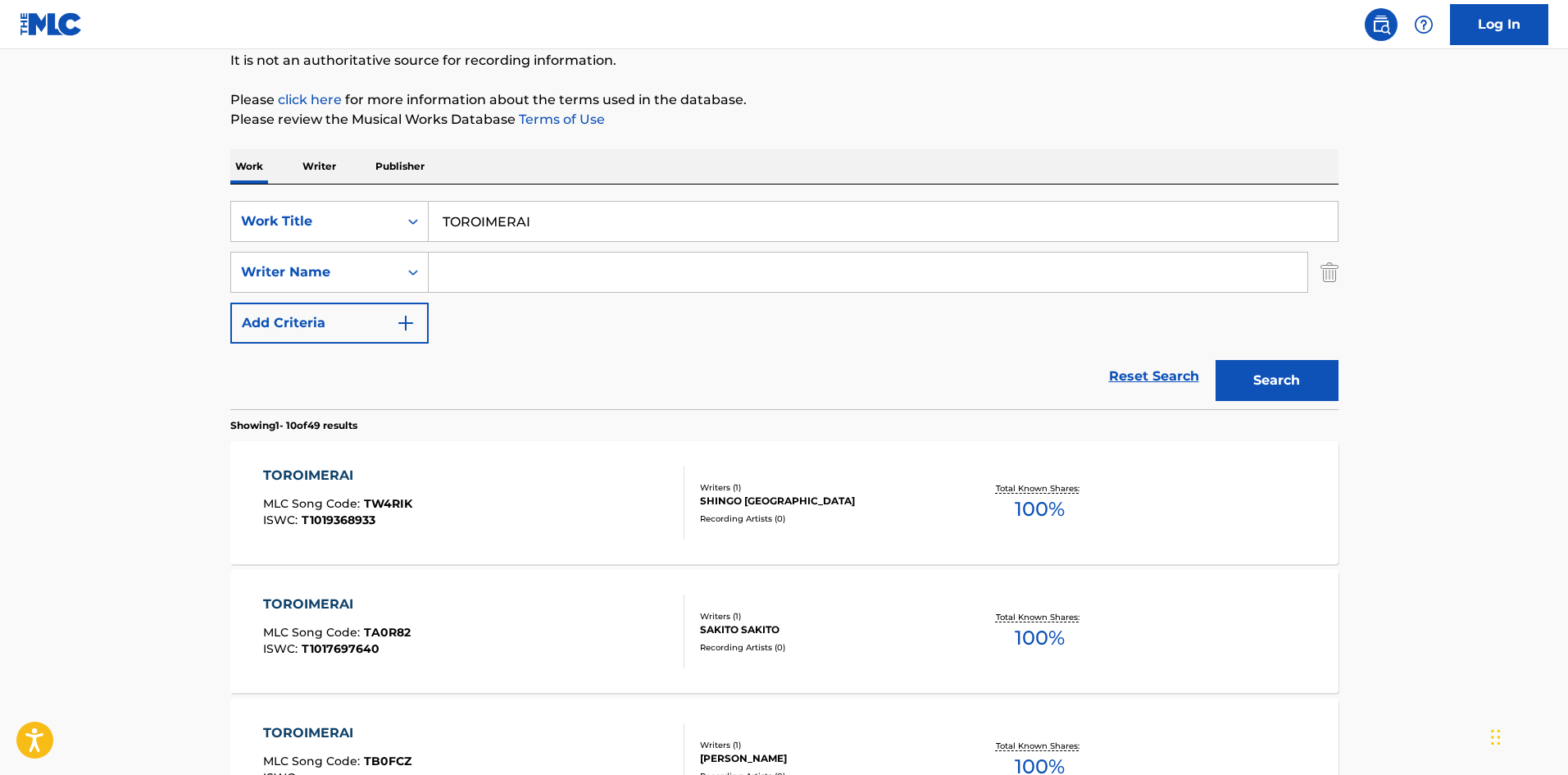
scroll to position [246, 0]
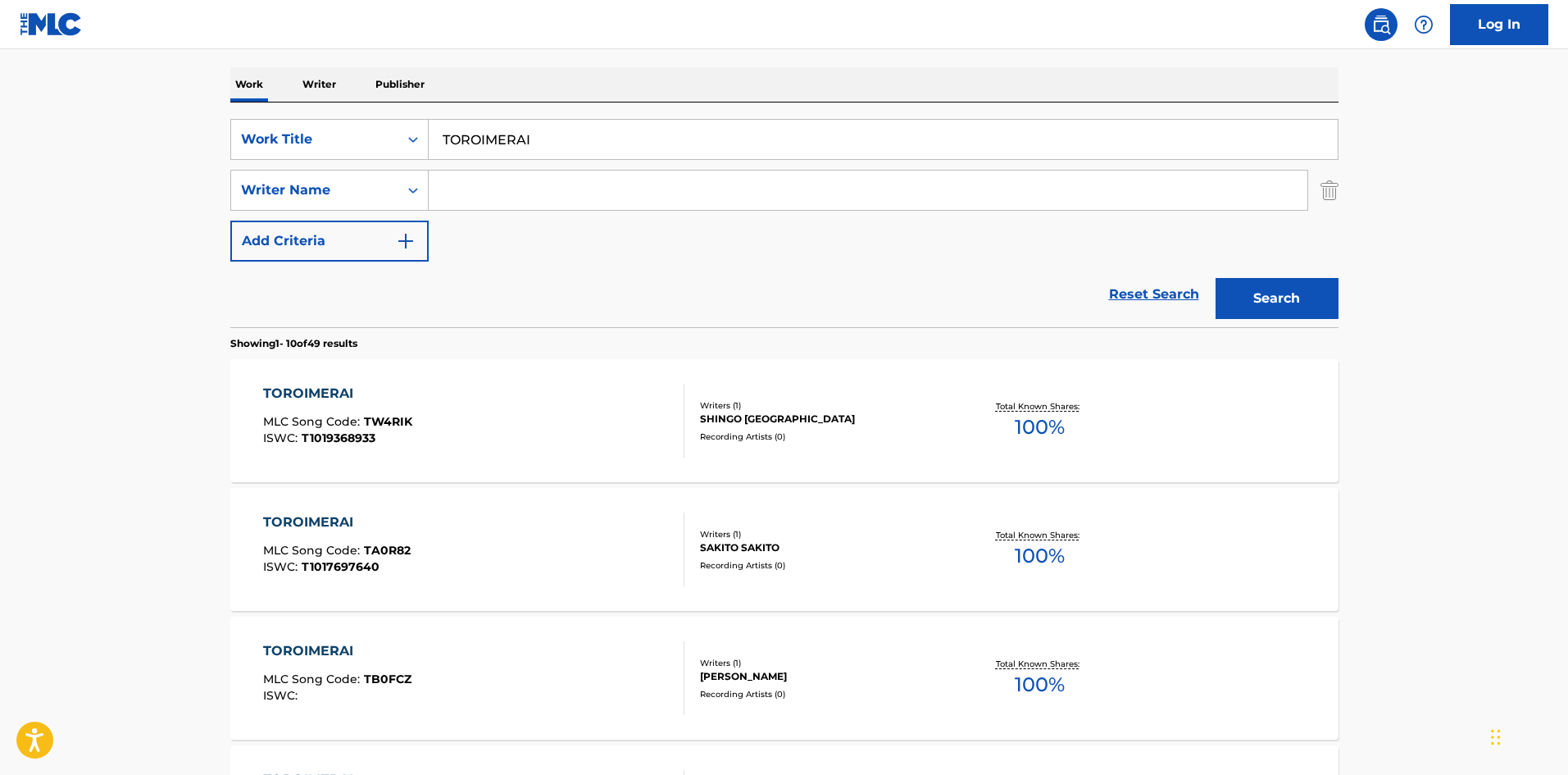
click at [536, 200] on input "Search Form" at bounding box center [868, 190] width 879 height 39
type input "bassy"
click at [1296, 293] on button "Search" at bounding box center [1277, 298] width 123 height 41
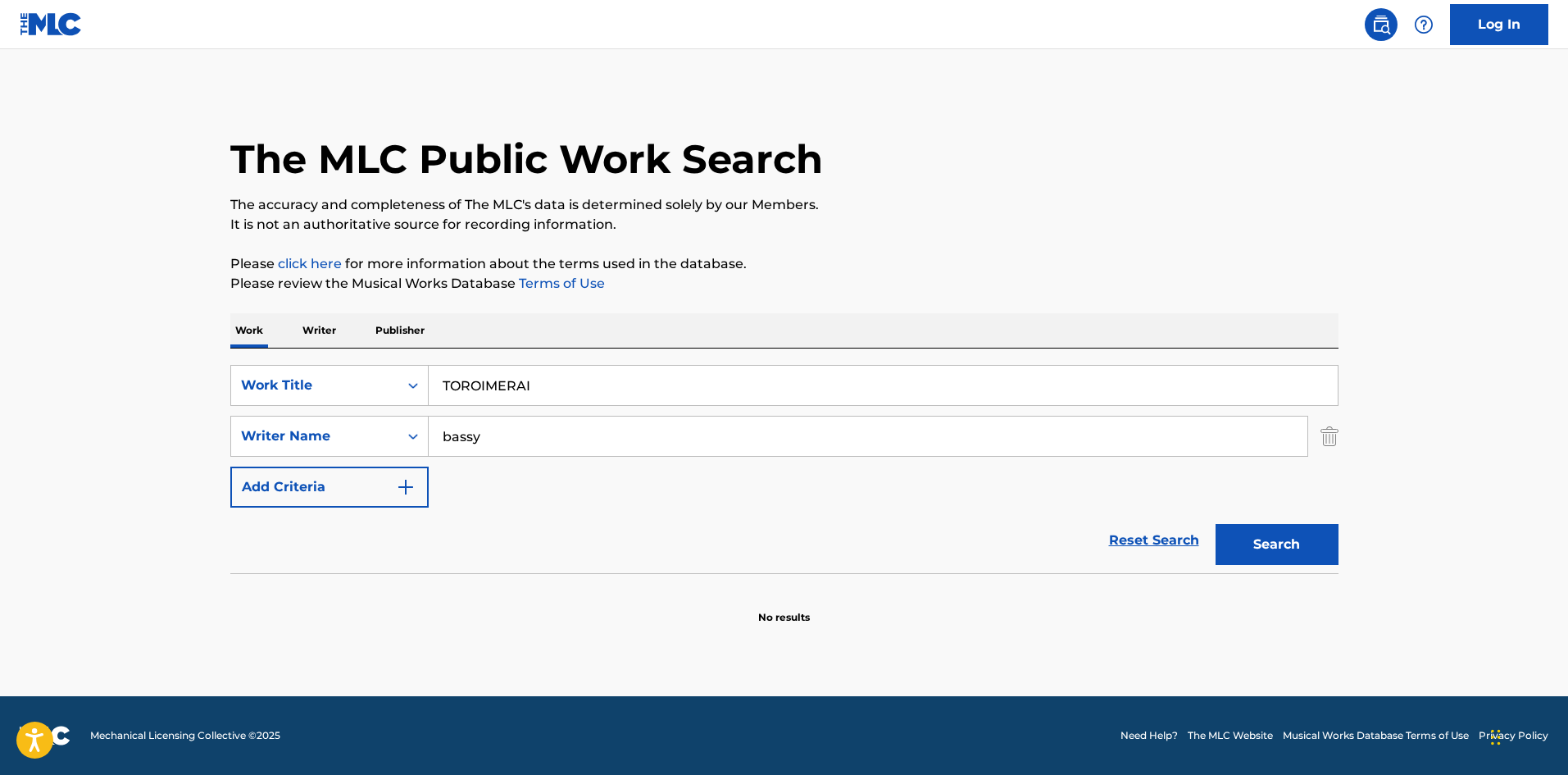
drag, startPoint x: 559, startPoint y: 377, endPoint x: 387, endPoint y: 354, distance: 173.5
click at [353, 364] on div "SearchWithCriteriae26d3c89-0ae3-45d1-a097-436108b83d80 Work Title TOROIMERAI Se…" at bounding box center [784, 461] width 1108 height 225
paste input "O LATE"
drag, startPoint x: 361, startPoint y: 364, endPoint x: 492, endPoint y: 398, distance: 135.3
click at [343, 363] on div "SearchWithCriteriae26d3c89-0ae3-45d1-a097-436108b83d80 Work Title TOO LATE Sear…" at bounding box center [784, 461] width 1108 height 225
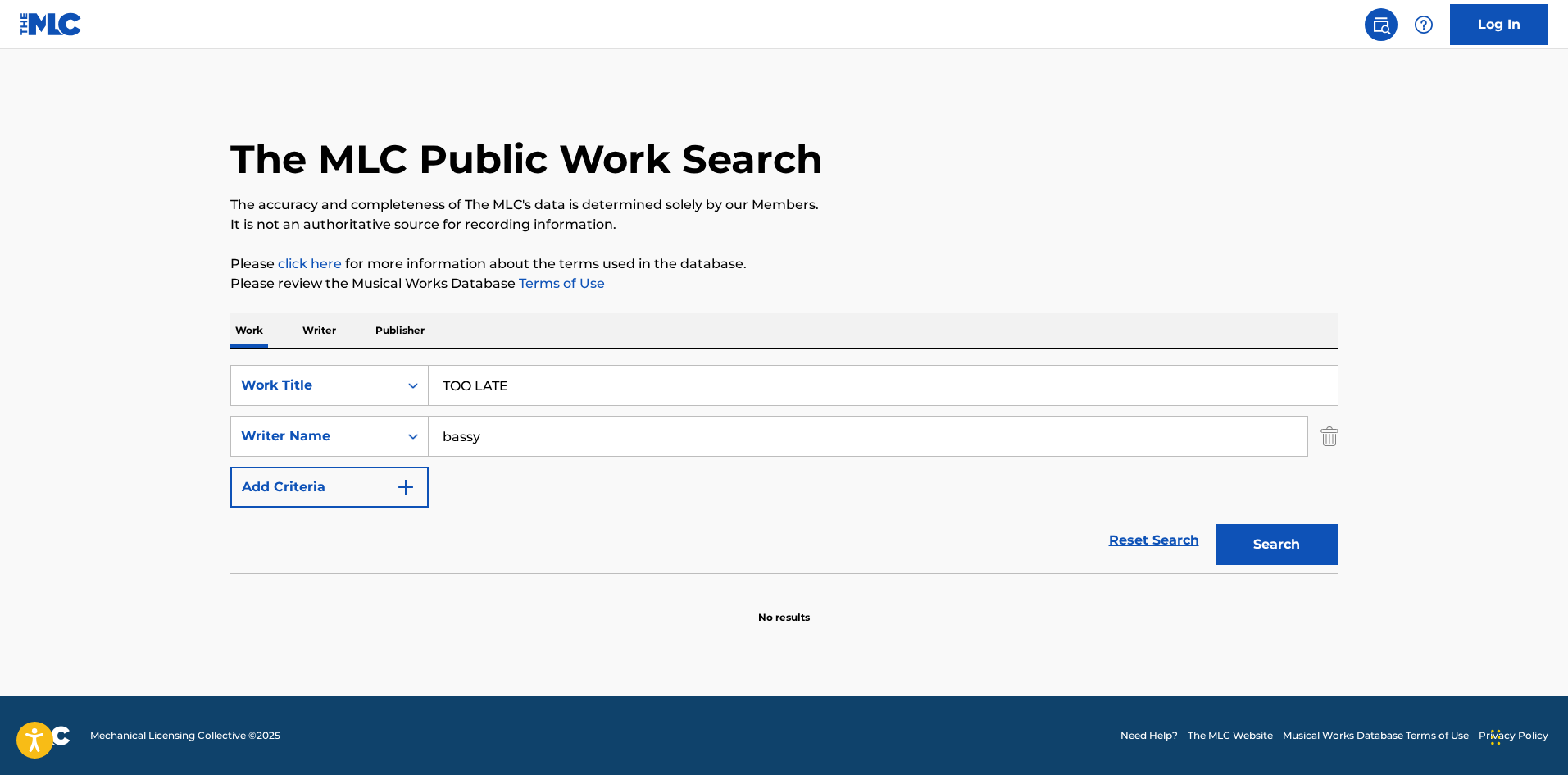
drag, startPoint x: 425, startPoint y: 348, endPoint x: 503, endPoint y: 433, distance: 115.4
click at [379, 355] on div "SearchWithCriteriae26d3c89-0ae3-45d1-a097-436108b83d80 Work Title TOO LATE Sear…" at bounding box center [784, 461] width 1108 height 225
paste input "MY OWN STAR"
type input "MY OWN STAR"
drag, startPoint x: 472, startPoint y: 428, endPoint x: 369, endPoint y: 413, distance: 104.1
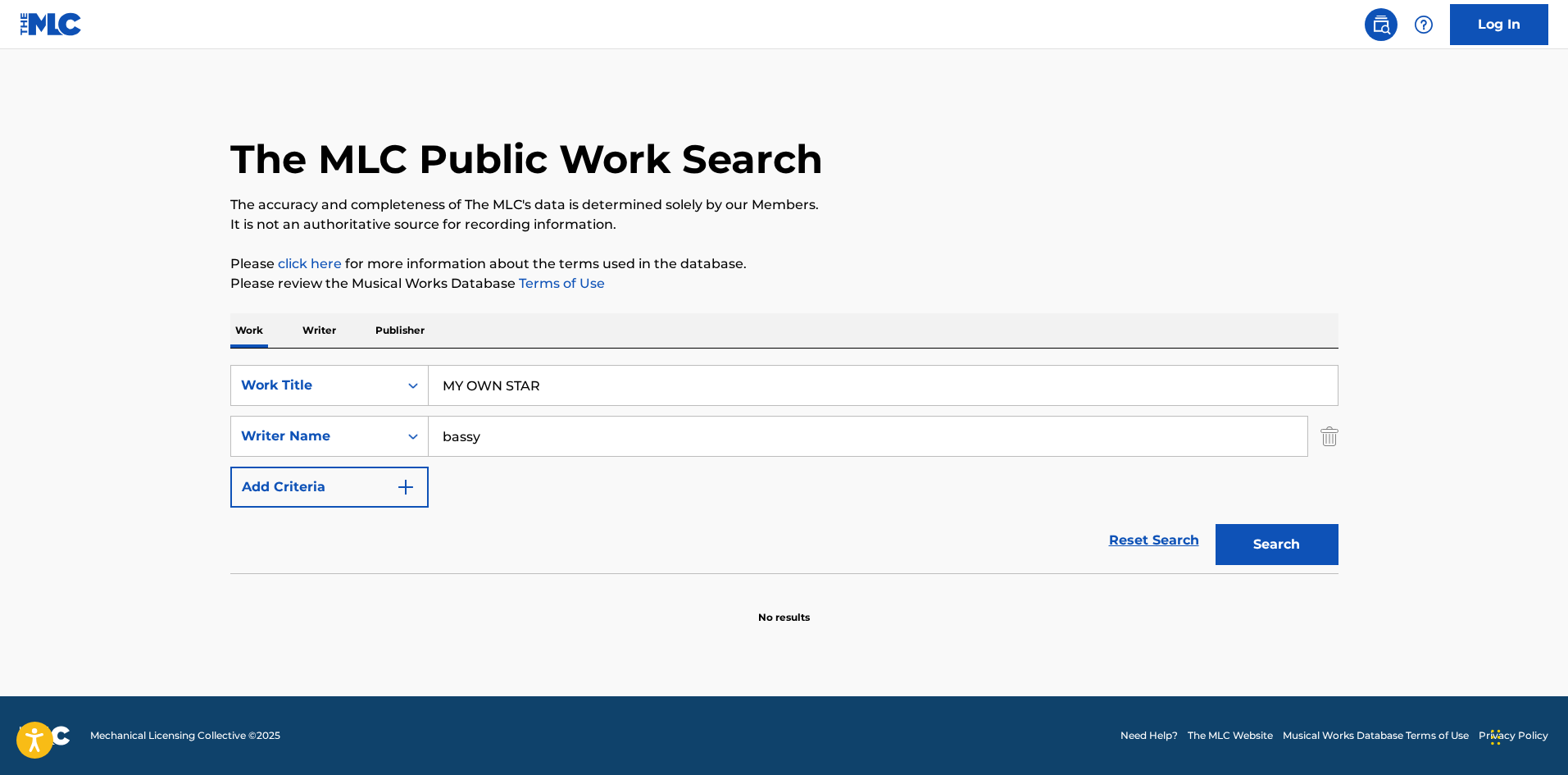
click at [363, 410] on div "SearchWithCriteriae26d3c89-0ae3-45d1-a097-436108b83d80 Work Title MY OWN STAR S…" at bounding box center [784, 436] width 1108 height 143
click at [1276, 547] on button "Search" at bounding box center [1277, 544] width 123 height 41
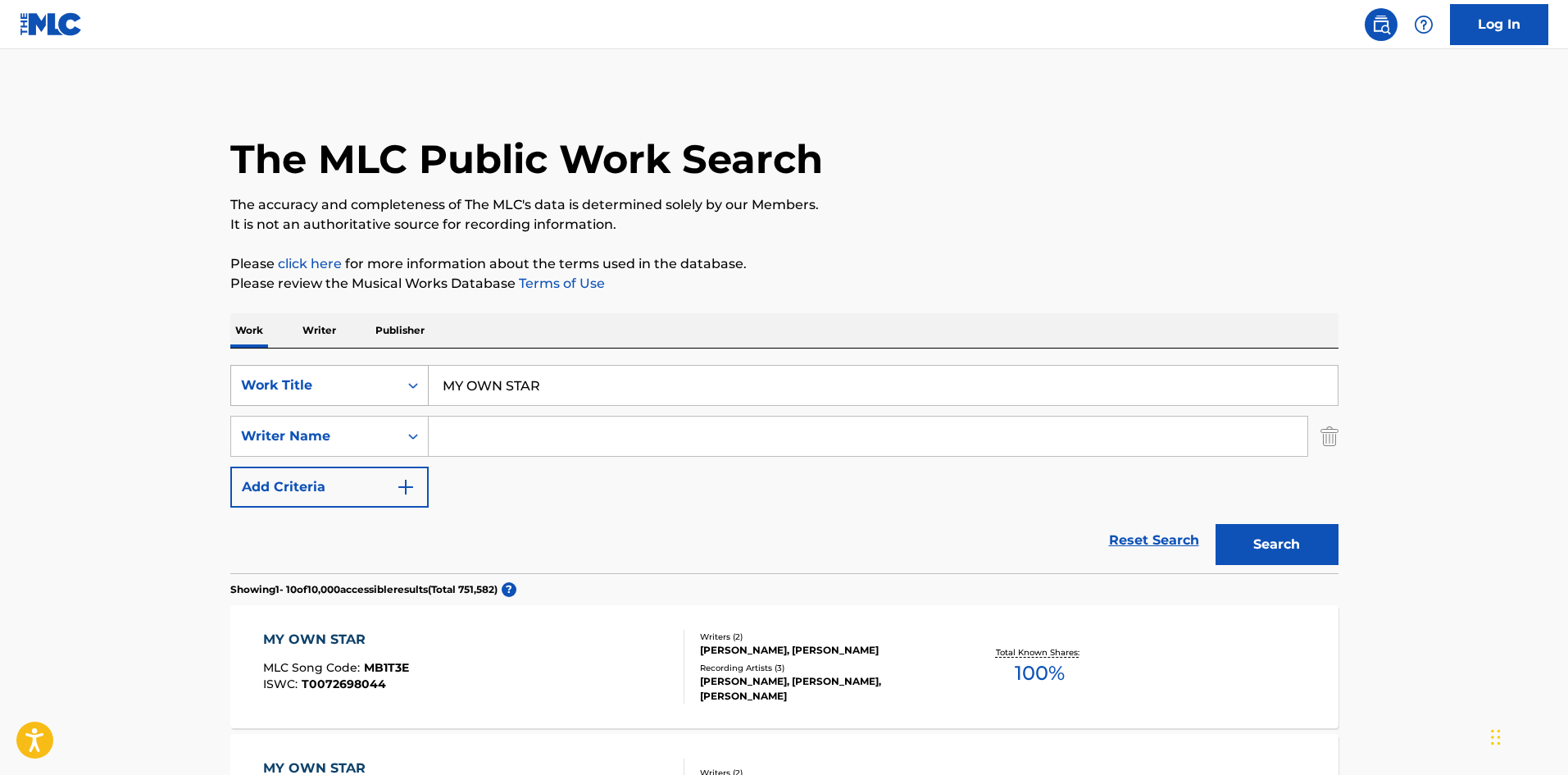
drag, startPoint x: 418, startPoint y: 372, endPoint x: 353, endPoint y: 387, distance: 66.7
click at [353, 374] on div "SearchWithCriteriae26d3c89-0ae3-45d1-a097-436108b83d80 Work Title MY OWN STAR" at bounding box center [784, 385] width 1108 height 41
paste input "HIKARINOUMI"
drag, startPoint x: 1304, startPoint y: 549, endPoint x: 954, endPoint y: 412, distance: 375.9
click at [1304, 548] on button "Search" at bounding box center [1277, 544] width 123 height 41
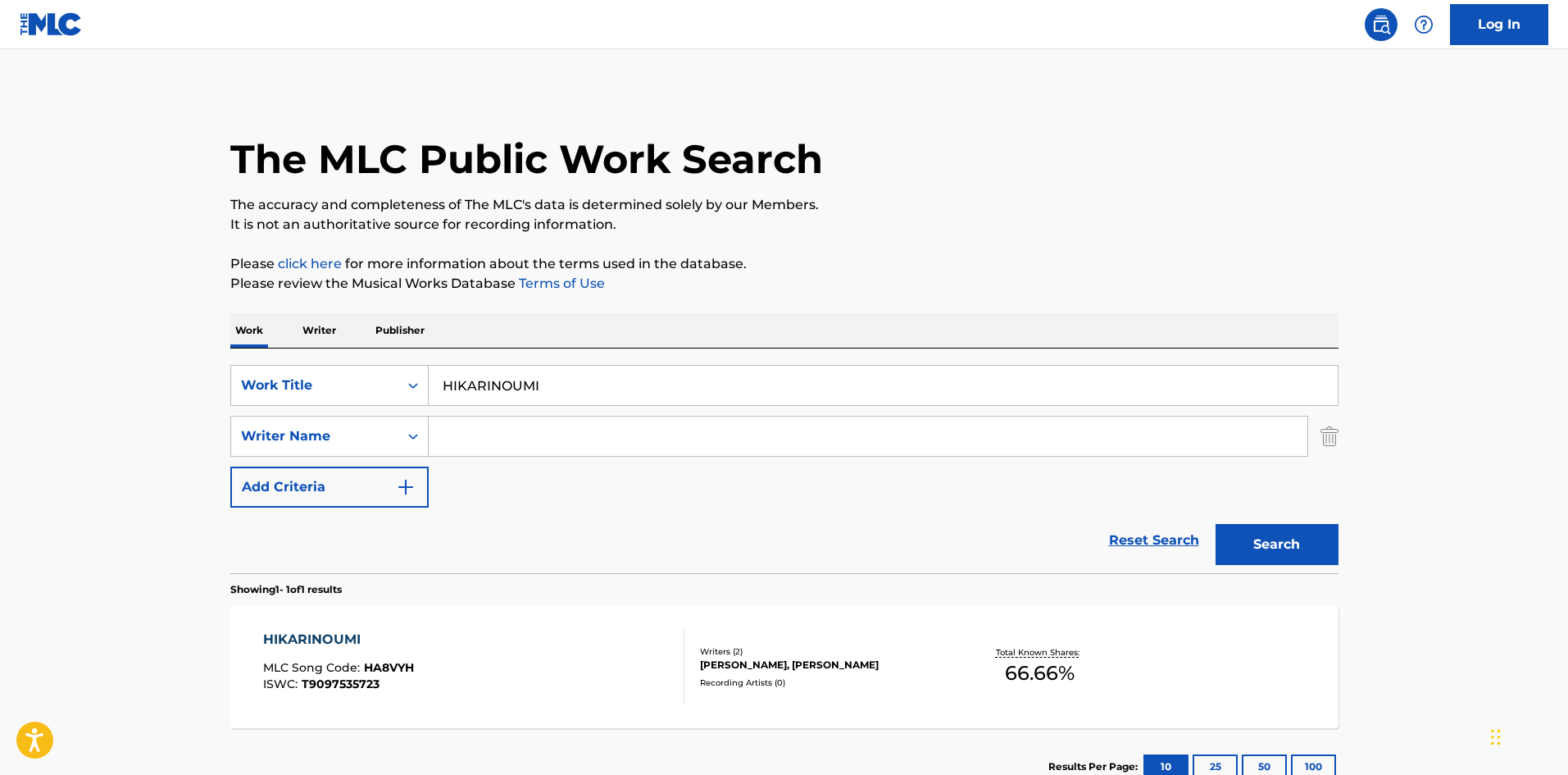
drag, startPoint x: 348, startPoint y: 350, endPoint x: 321, endPoint y: 355, distance: 27.5
click at [321, 355] on div "SearchWithCriteriae26d3c89-0ae3-45d1-a097-436108b83d80 Work Title HIKARINOUMI S…" at bounding box center [784, 461] width 1108 height 225
paste input "SHUKISHUKINJUTSU"
click at [1268, 547] on button "Search" at bounding box center [1277, 544] width 123 height 41
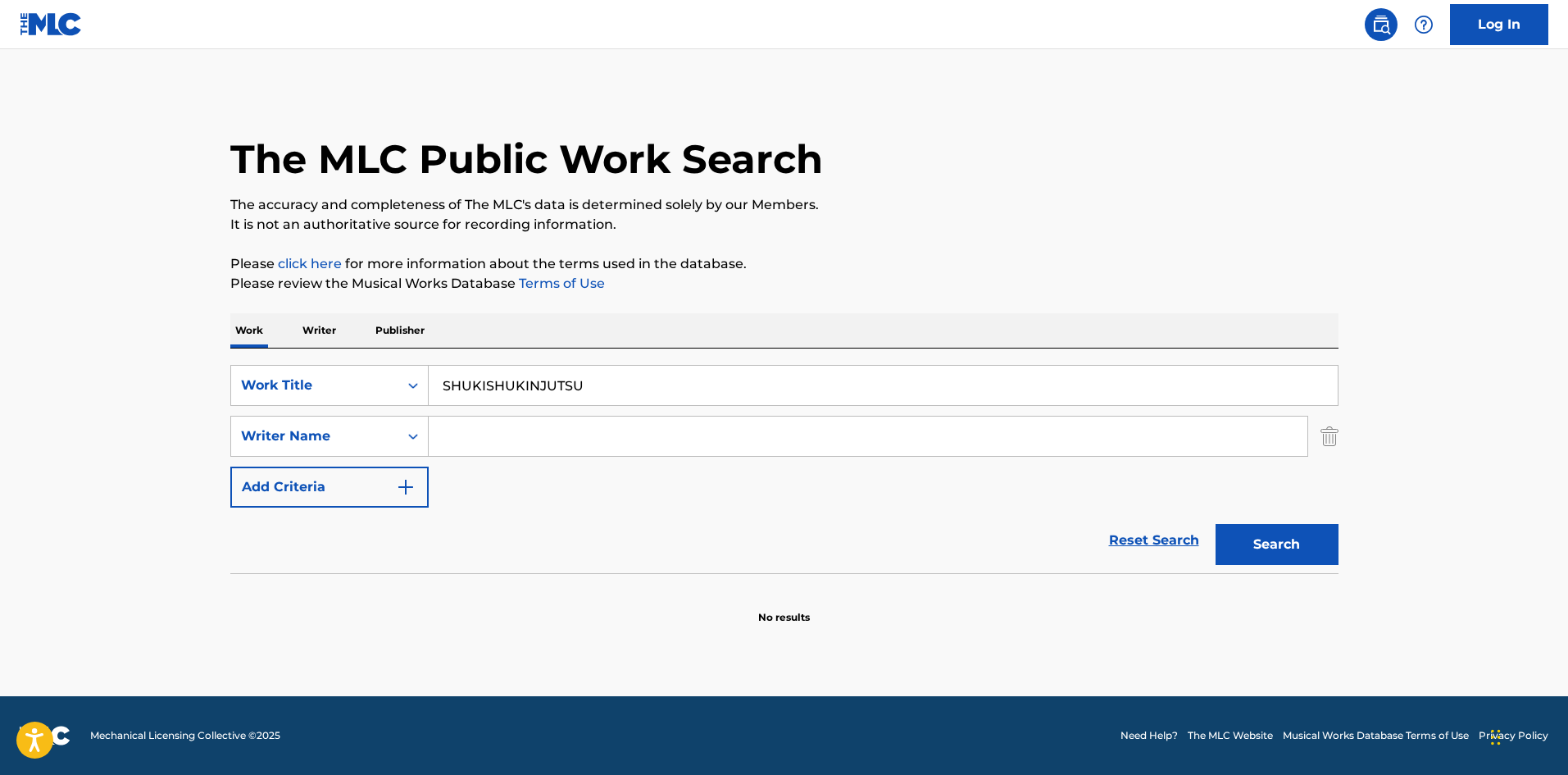
drag, startPoint x: 345, startPoint y: 354, endPoint x: 328, endPoint y: 354, distance: 17.0
click at [326, 354] on div "SearchWithCriteriae26d3c89-0ae3-45d1-a097-436108b83d80 Work Title SHUKISHUKINJU…" at bounding box center [784, 461] width 1108 height 225
paste input "ACRIFICE"
type input "SACRIFICE"
drag, startPoint x: 1224, startPoint y: 527, endPoint x: 861, endPoint y: 536, distance: 363.1
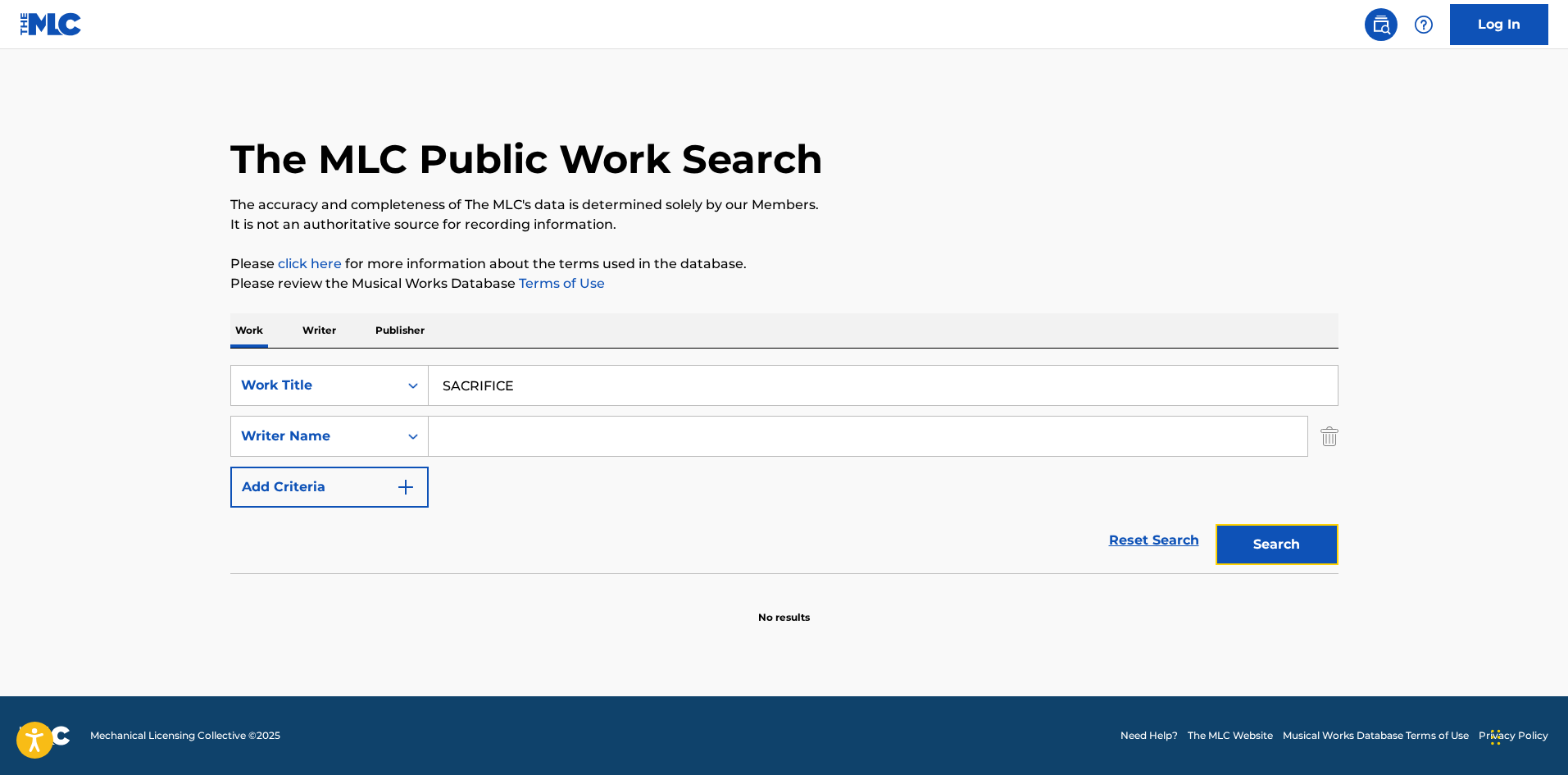
click at [1223, 526] on button "Search" at bounding box center [1277, 544] width 123 height 41
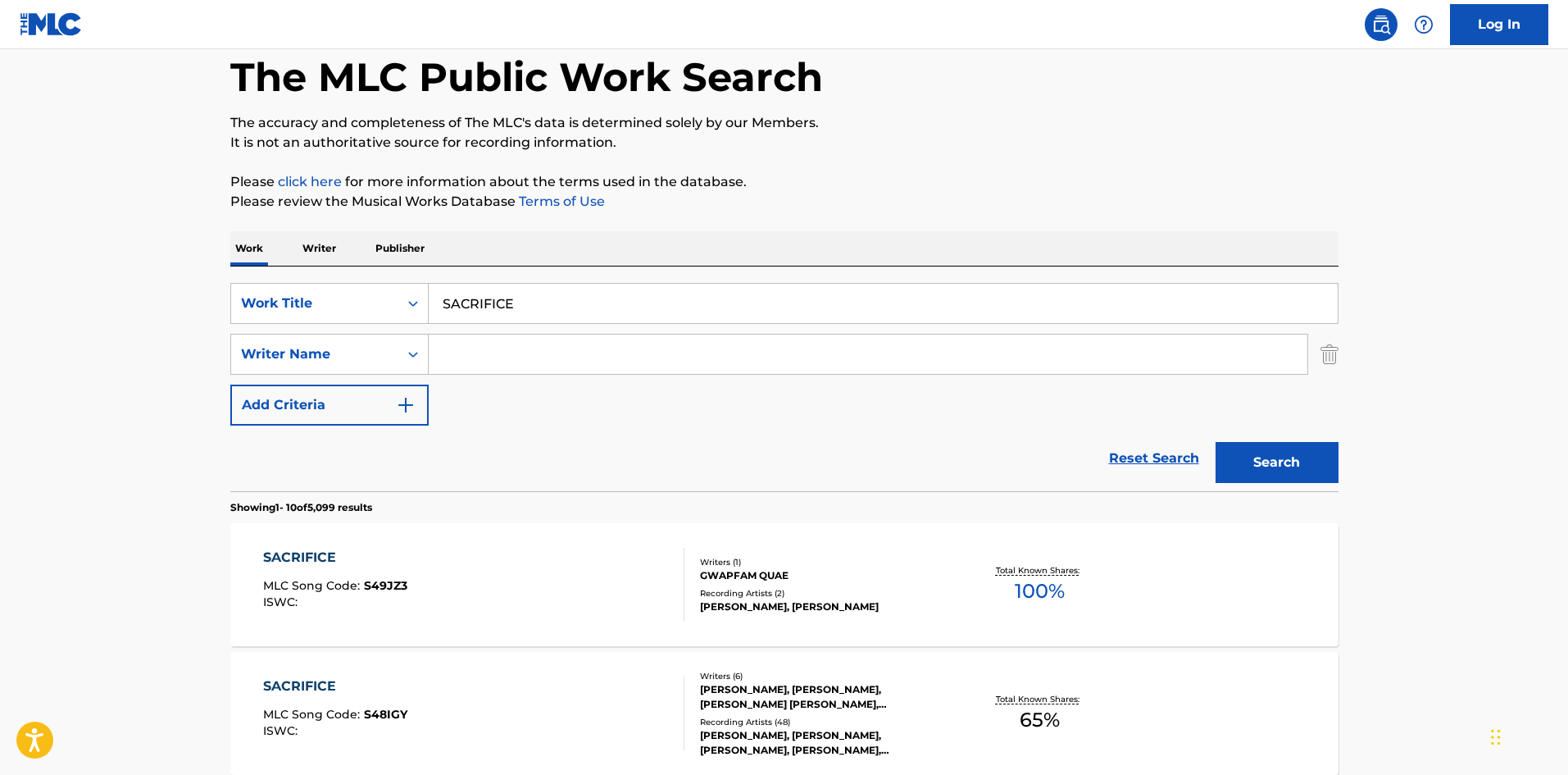
scroll to position [164, 0]
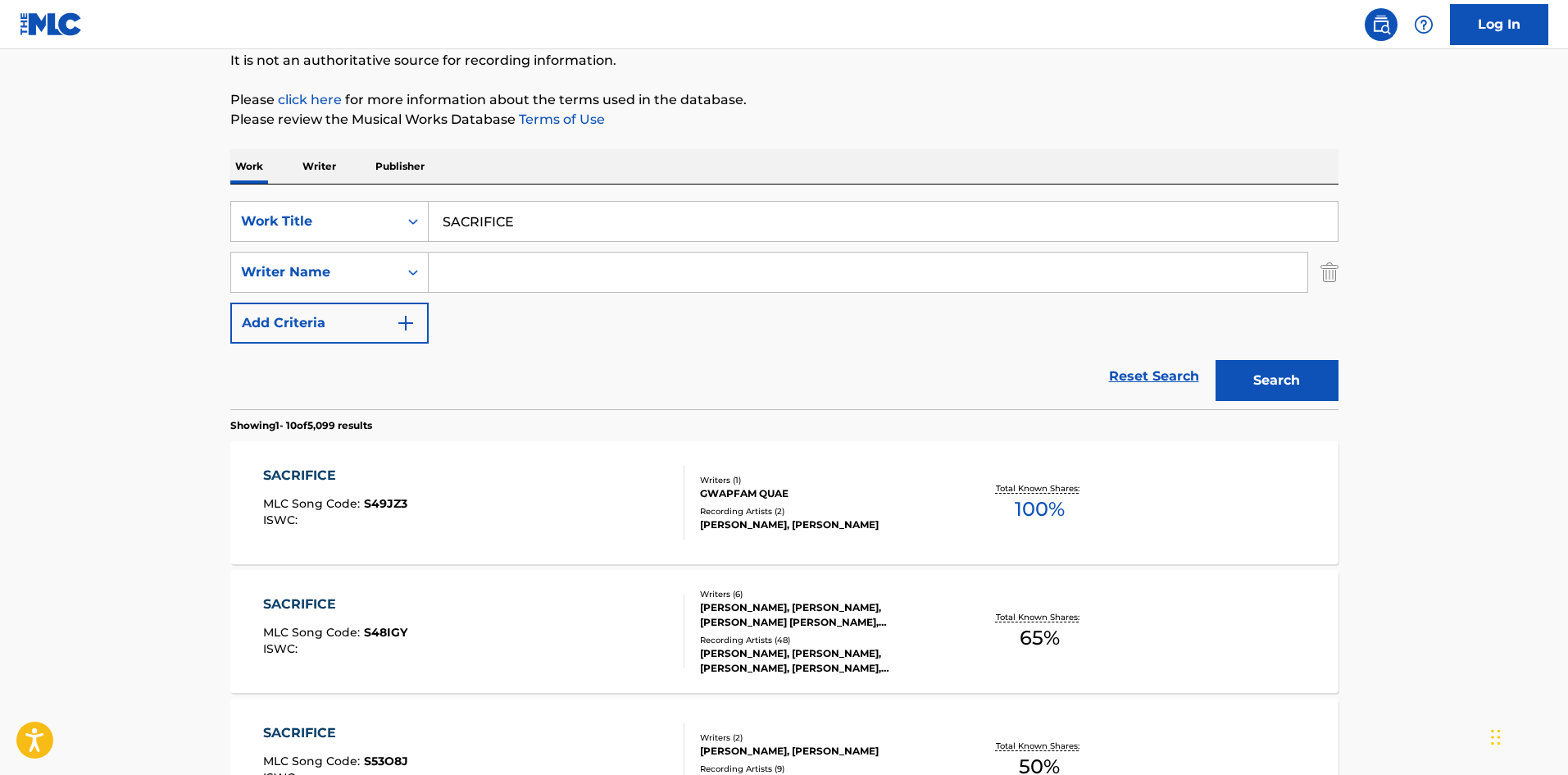
click at [546, 278] on input "Search Form" at bounding box center [868, 271] width 879 height 39
paste
type input "Daraku"
click at [1318, 384] on button "Search" at bounding box center [1277, 380] width 123 height 41
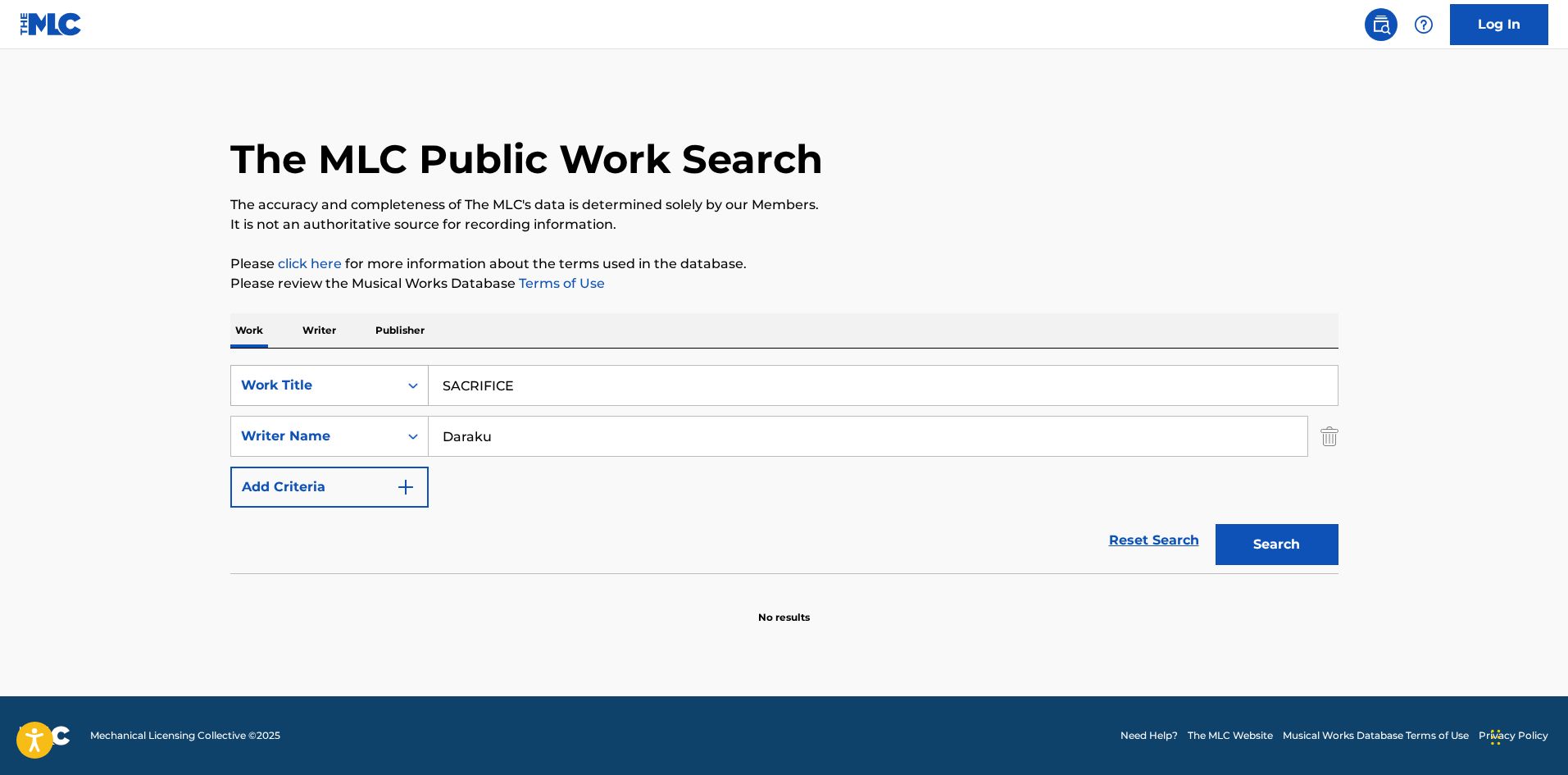
drag, startPoint x: 511, startPoint y: 384, endPoint x: 419, endPoint y: 376, distance: 92.3
click at [380, 387] on div "SearchWithCriteriae26d3c89-0ae3-45d1-a097-436108b83d80 Work Title SACRIFICE" at bounding box center [784, 385] width 1108 height 41
type input "ATAMAWARUIYONE"
click at [354, 426] on div "SearchWithCriteria4f086465-6747-4a9d-94b9-eadf46f686df Writer Name [PERSON_NAME]" at bounding box center [784, 436] width 1108 height 41
click at [1236, 530] on button "Search" at bounding box center [1277, 544] width 123 height 41
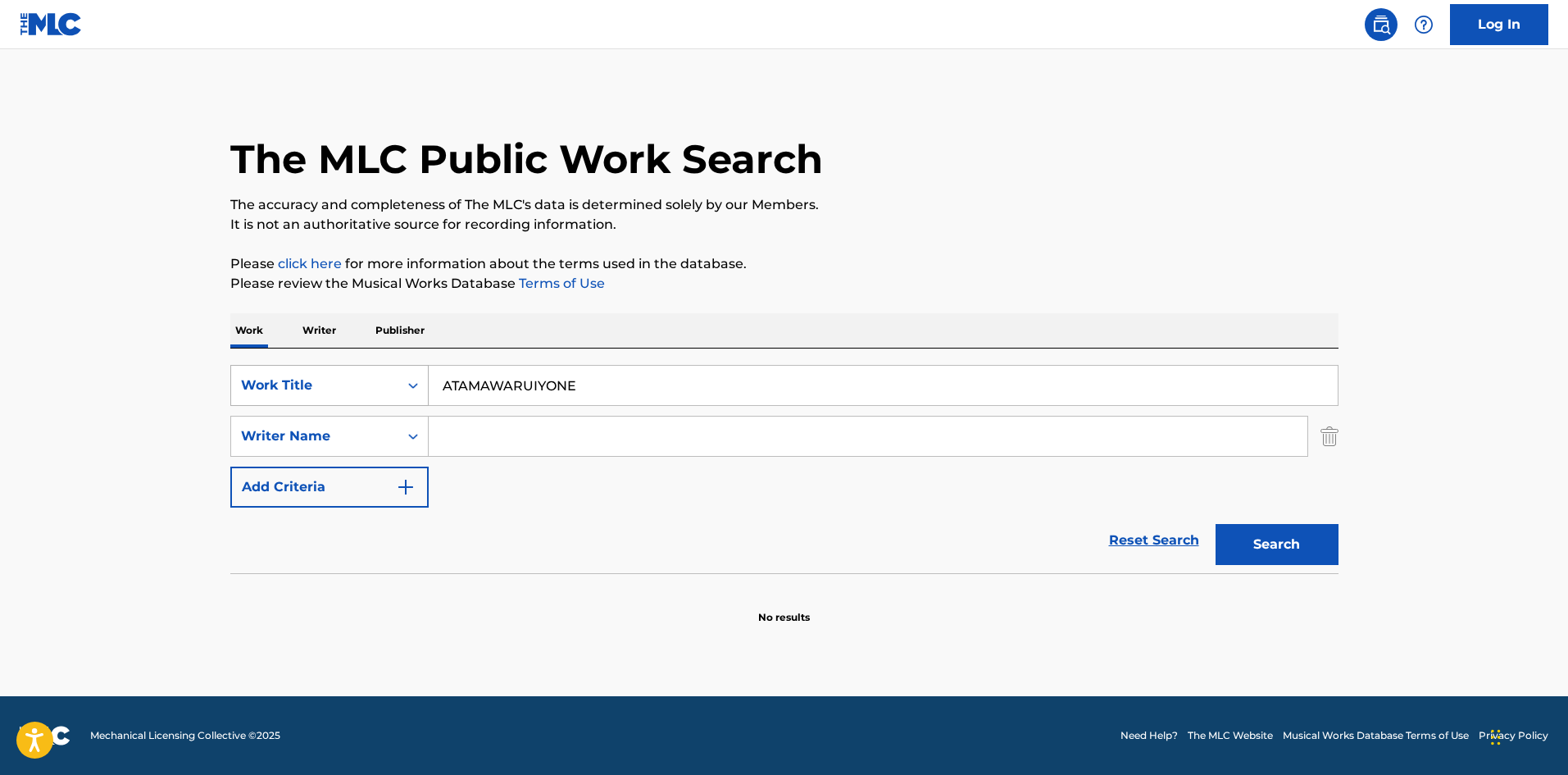
drag, startPoint x: 513, startPoint y: 384, endPoint x: 354, endPoint y: 385, distance: 159.0
click at [344, 380] on div "SearchWithCriteriae26d3c89-0ae3-45d1-a097-436108b83d80 Work Title ATAMAWARUIYONE" at bounding box center [784, 385] width 1108 height 41
click at [1241, 552] on button "Search" at bounding box center [1277, 544] width 123 height 41
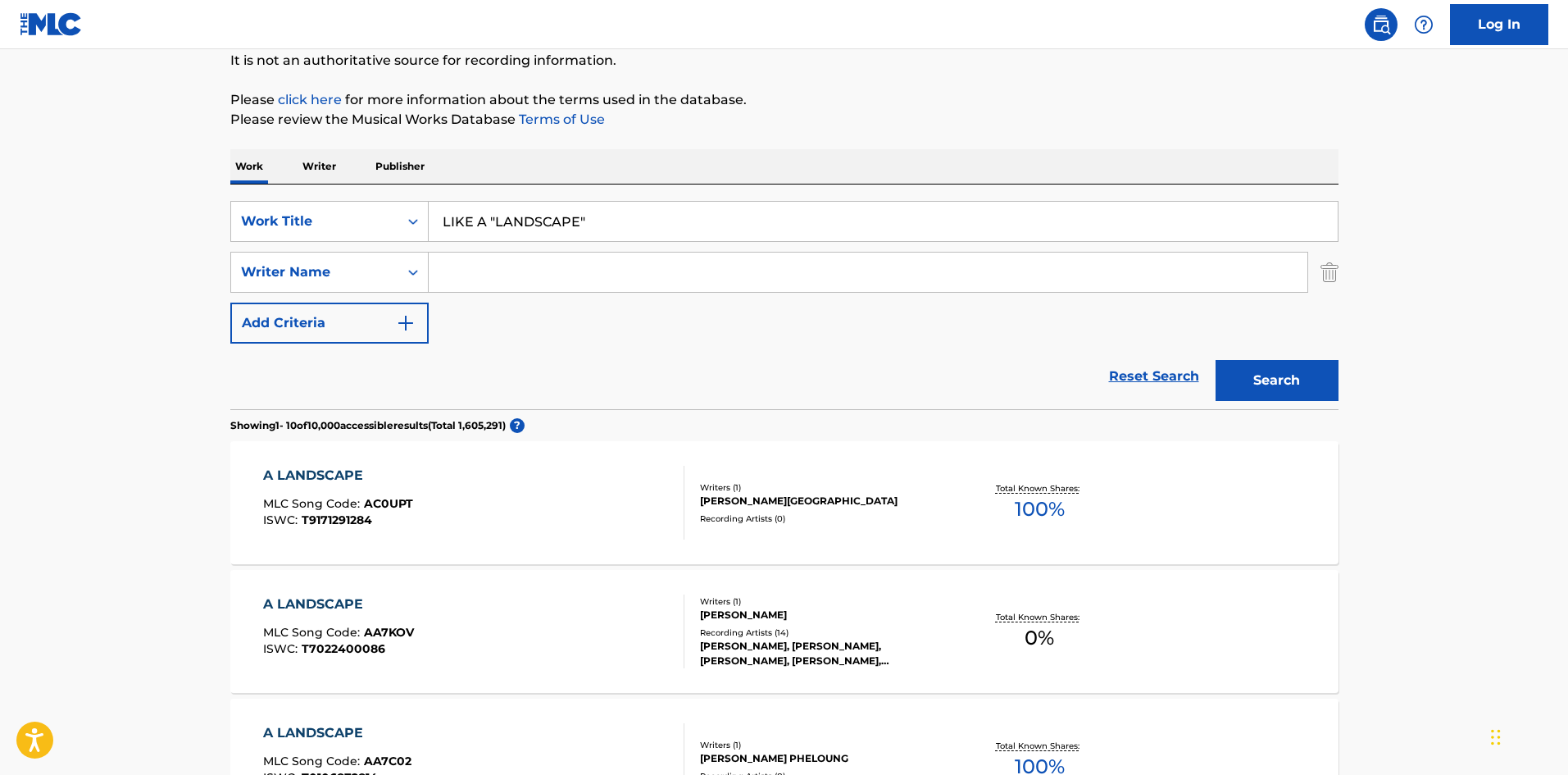
scroll to position [328, 0]
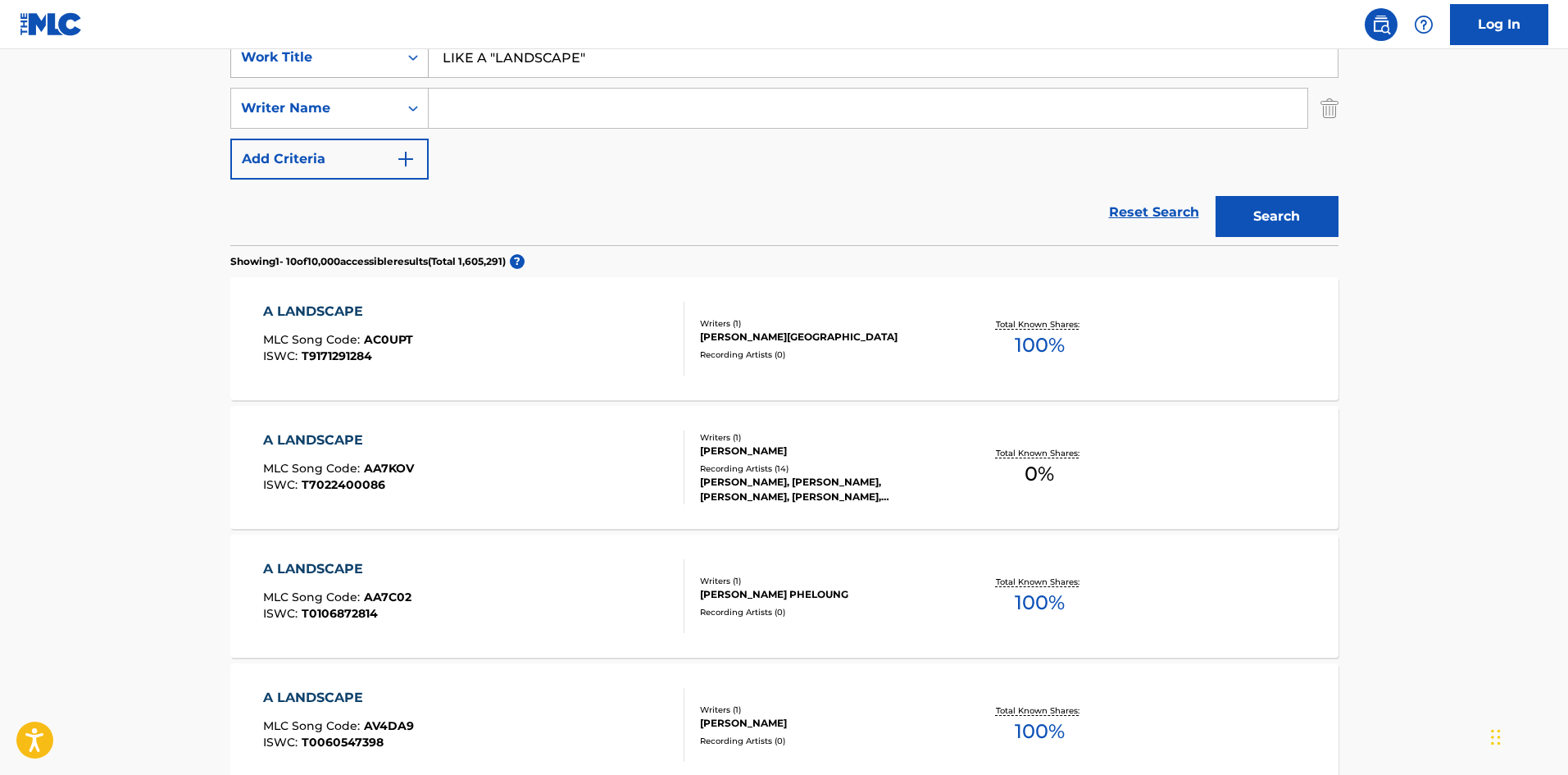
drag, startPoint x: 527, startPoint y: 54, endPoint x: 318, endPoint y: 50, distance: 209.0
click at [303, 44] on div "Log In The MLC Public Work Search The accuracy and completeness of The MLC's da…" at bounding box center [784, 701] width 1568 height 2058
type input "USODA"
click at [1234, 208] on button "Search" at bounding box center [1277, 216] width 123 height 41
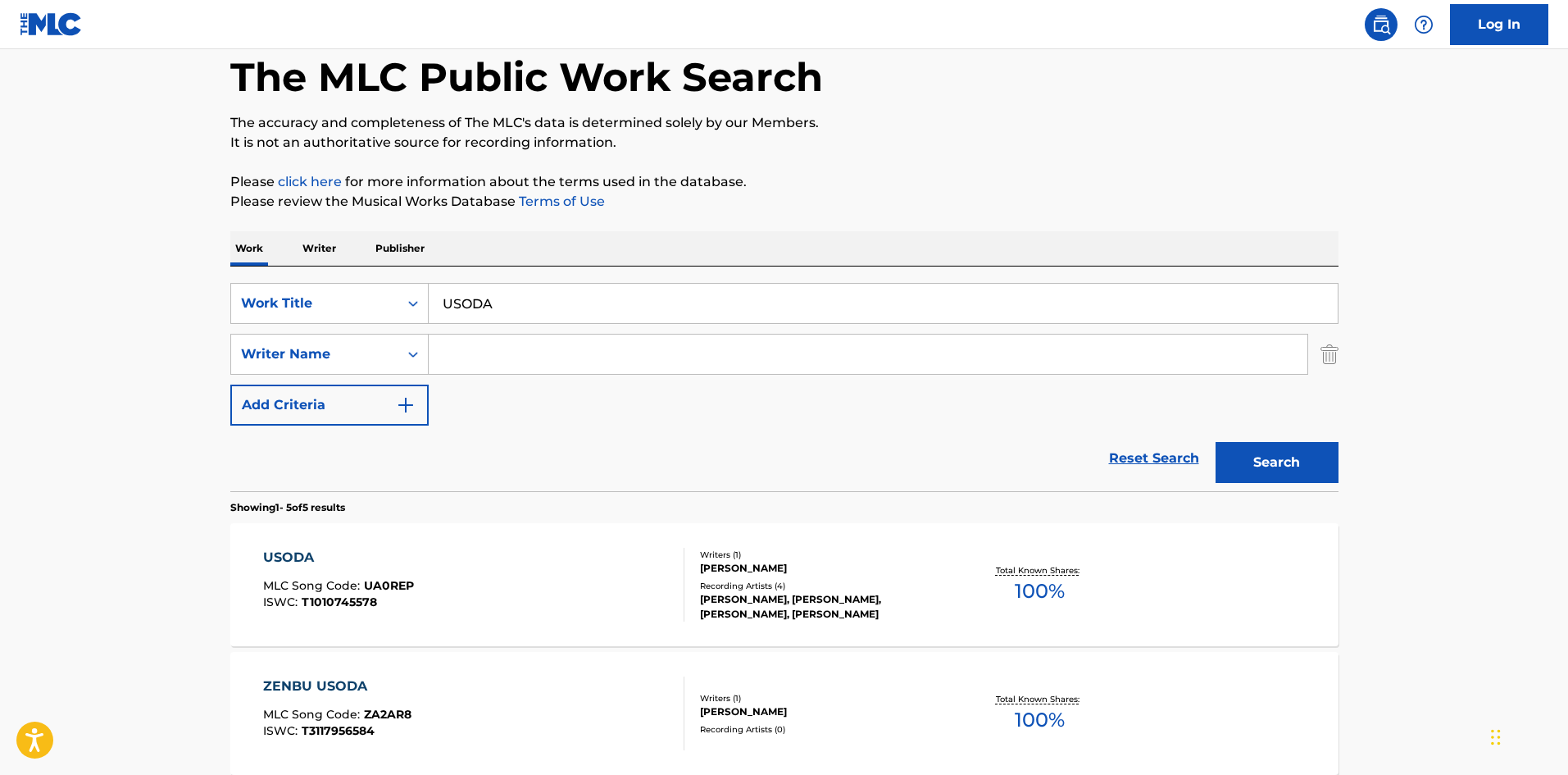
scroll to position [0, 0]
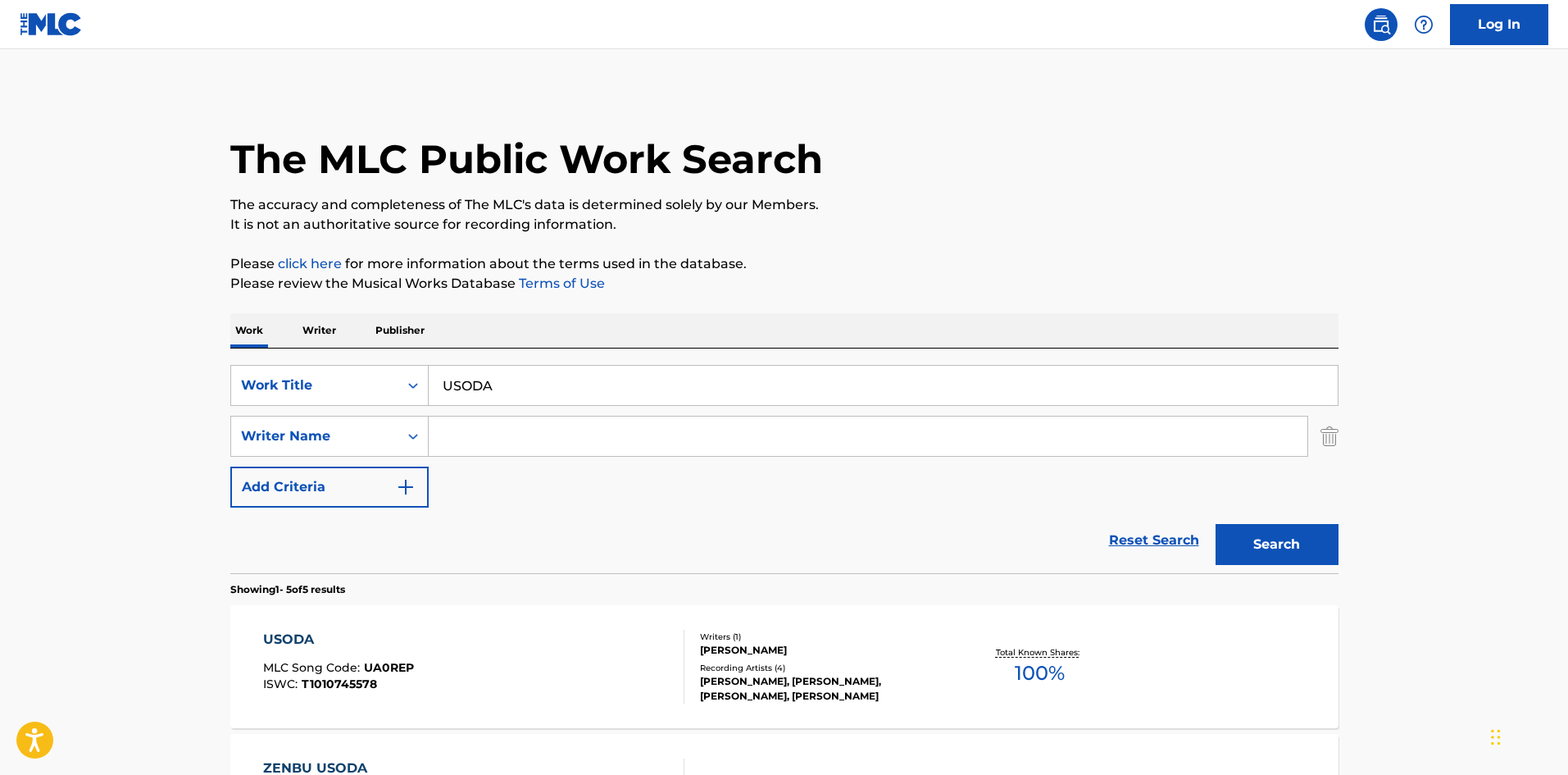
click at [671, 433] on input "Search Form" at bounding box center [868, 436] width 879 height 39
type input "Supesharu"
click at [1311, 539] on button "Search" at bounding box center [1277, 544] width 123 height 41
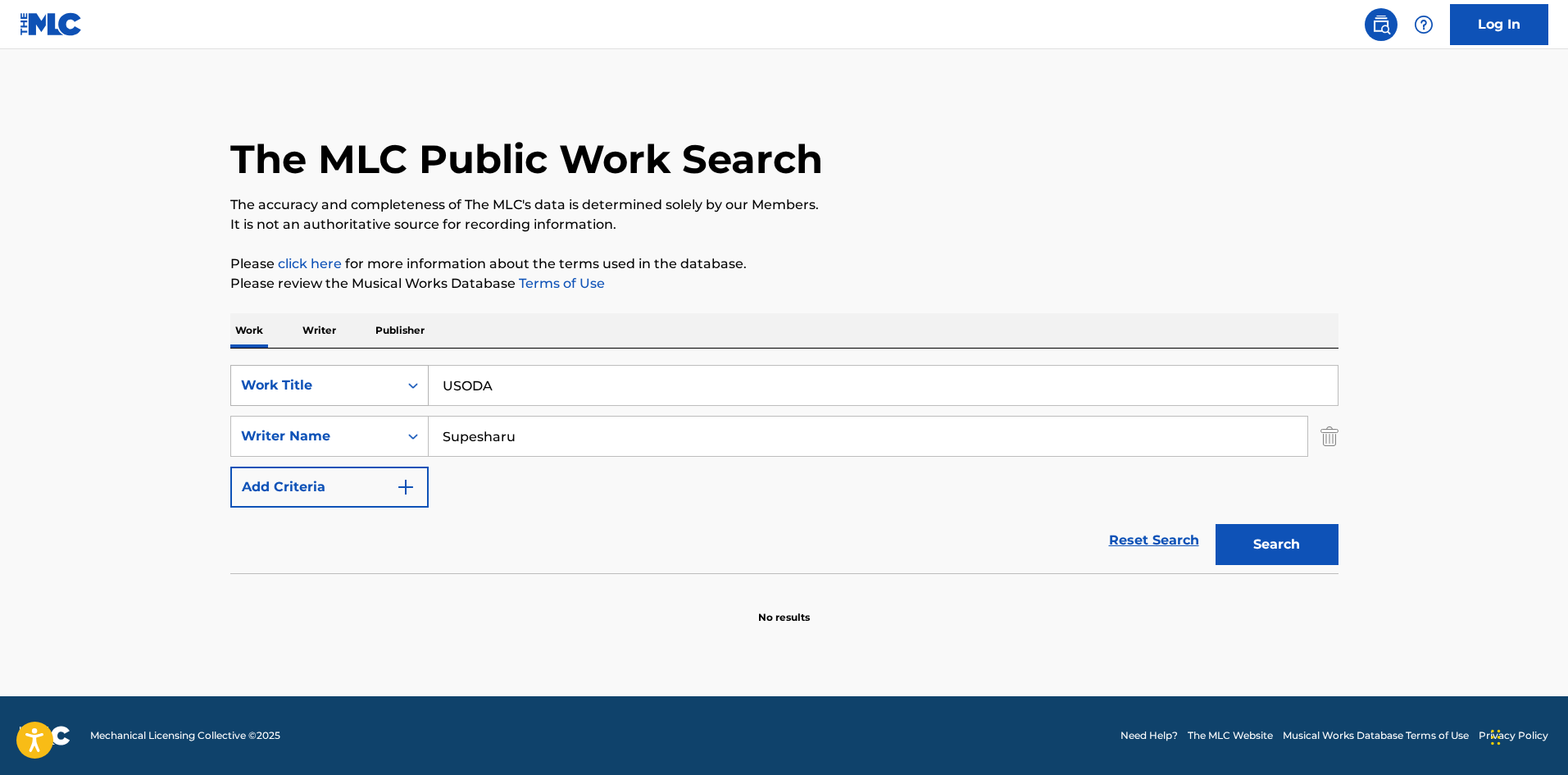
drag, startPoint x: 506, startPoint y: 382, endPoint x: 369, endPoint y: 367, distance: 137.8
click at [369, 367] on div "SearchWithCriteriae26d3c89-0ae3-45d1-a097-436108b83d80 Work Title USODA" at bounding box center [784, 385] width 1108 height 41
type input "POJITIBUSENSHITIBU"
drag, startPoint x: 402, startPoint y: 430, endPoint x: 335, endPoint y: 424, distance: 67.3
click at [335, 424] on div "SearchWithCriteria4f086465-6747-4a9d-94b9-eadf46f686df Writer Name [PERSON_NAME]" at bounding box center [784, 436] width 1108 height 41
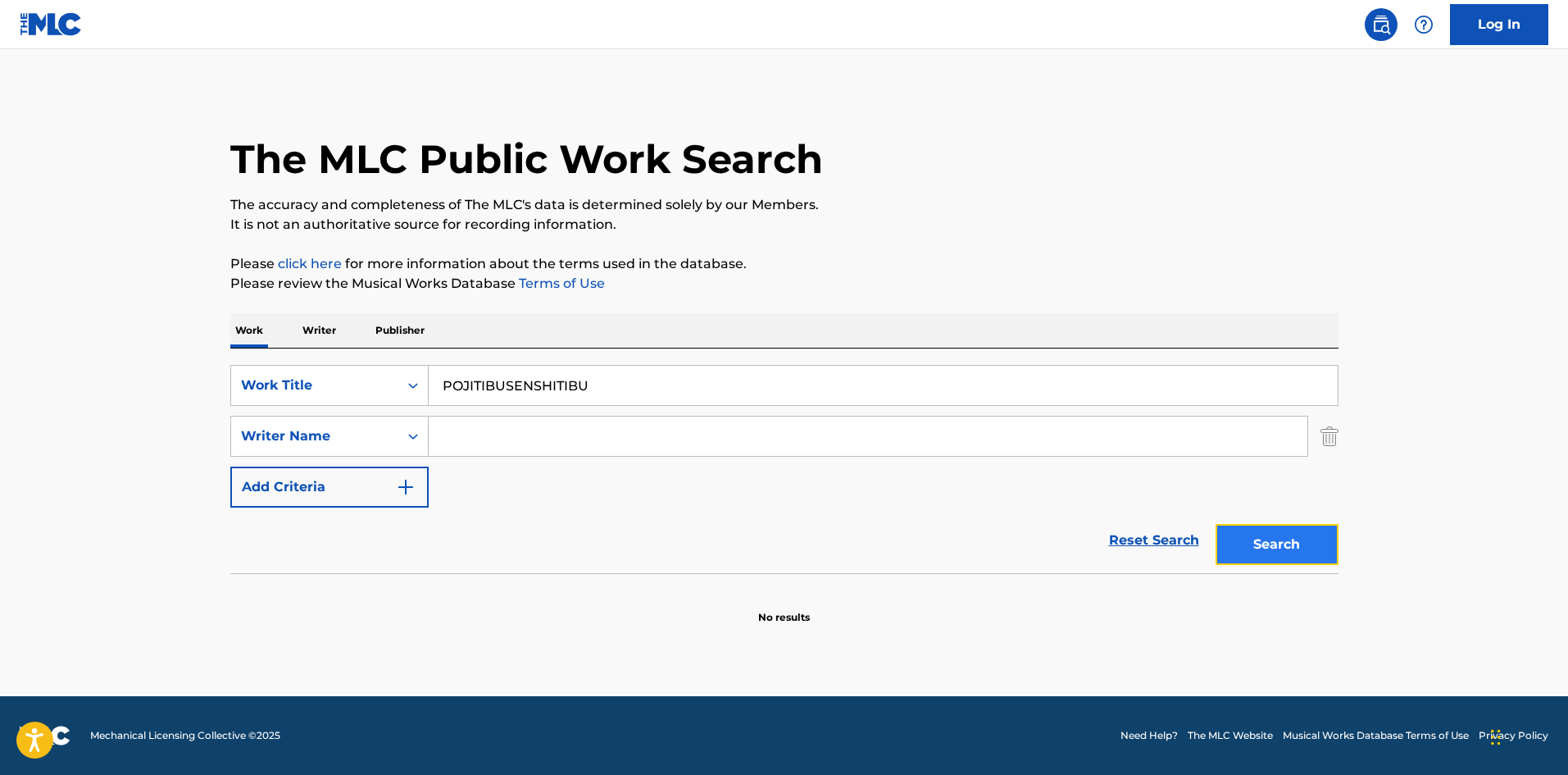
click at [1281, 547] on button "Search" at bounding box center [1277, 544] width 123 height 41
drag, startPoint x: 397, startPoint y: 384, endPoint x: 360, endPoint y: 384, distance: 37.0
click at [359, 388] on div "SearchWithCriteriae26d3c89-0ae3-45d1-a097-436108b83d80 Work Title POJITIBUSENSH…" at bounding box center [784, 385] width 1108 height 41
click at [1272, 546] on button "Search" at bounding box center [1277, 544] width 123 height 41
drag, startPoint x: 552, startPoint y: 391, endPoint x: 358, endPoint y: 357, distance: 197.0
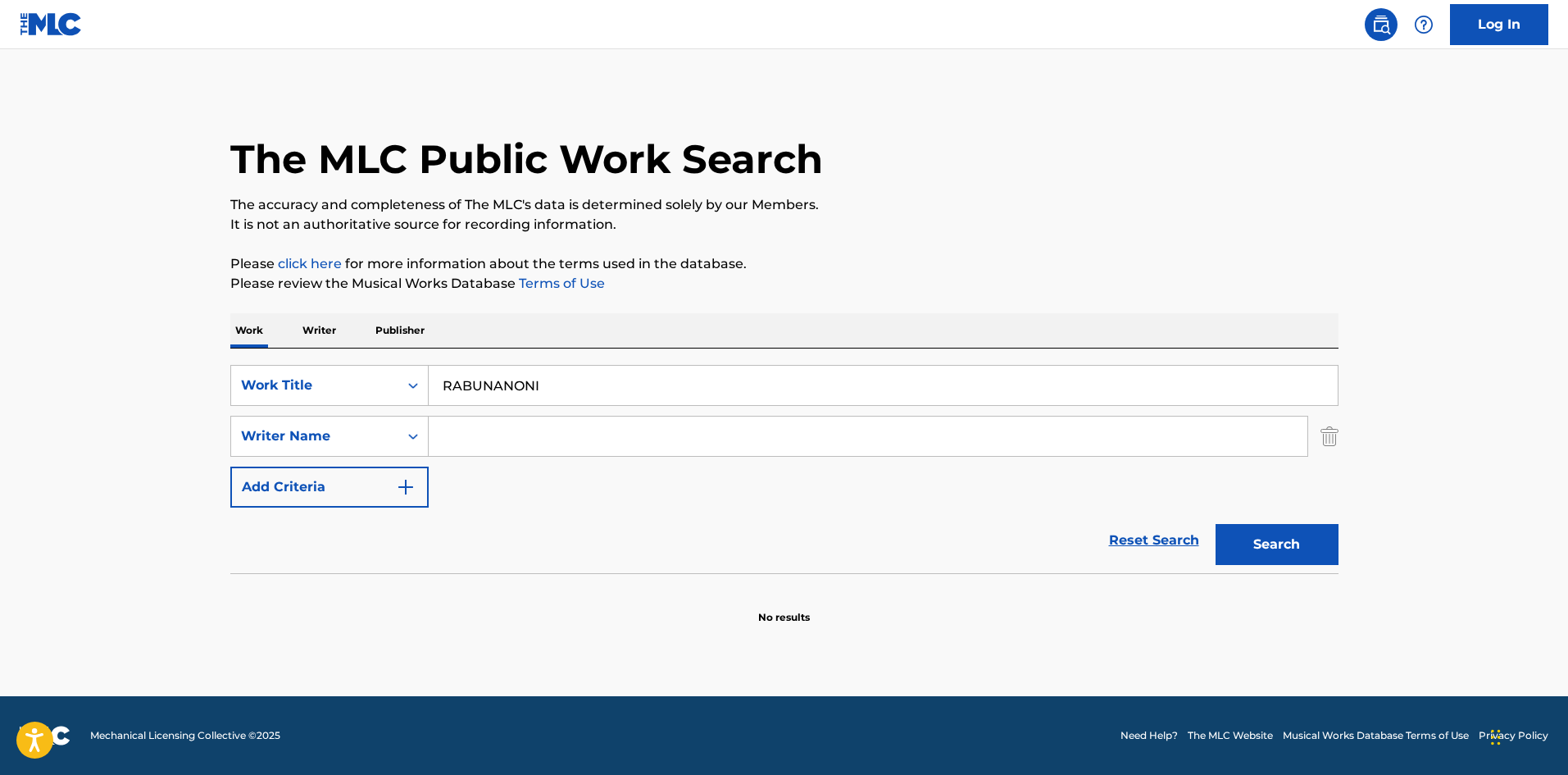
click at [358, 357] on div "SearchWithCriteriae26d3c89-0ae3-45d1-a097-436108b83d80 Work Title RABUNANONI Se…" at bounding box center [784, 461] width 1108 height 225
type input "RUMINASU"
click at [1295, 550] on button "Search" at bounding box center [1277, 544] width 123 height 41
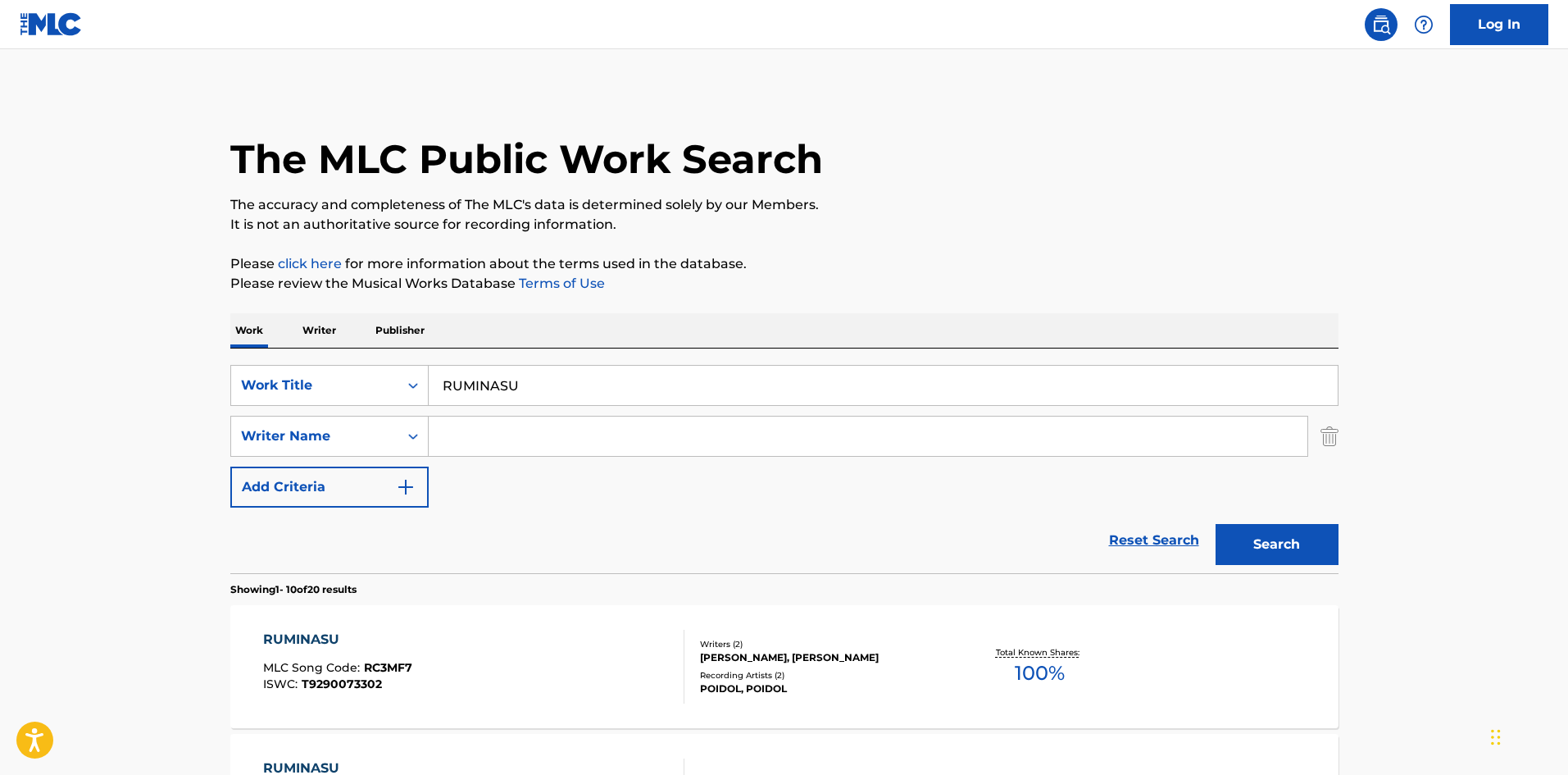
click at [516, 431] on input "Search Form" at bounding box center [868, 436] width 879 height 39
type input "RUMINASU"
click at [521, 420] on input "Search Form" at bounding box center [868, 436] width 879 height 39
type input "Matsui"
click at [1297, 548] on button "Search" at bounding box center [1277, 544] width 123 height 41
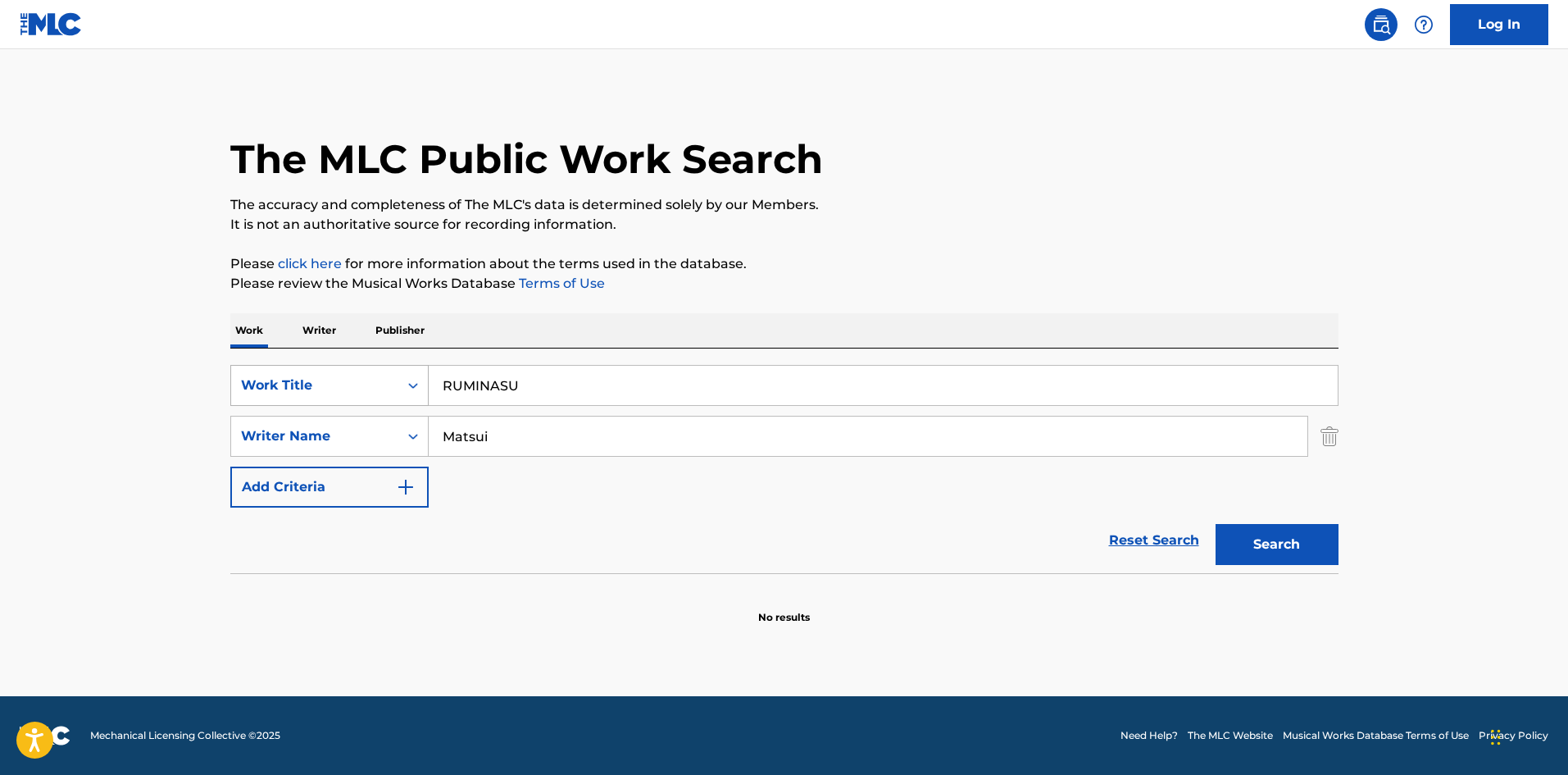
drag, startPoint x: 515, startPoint y: 391, endPoint x: 355, endPoint y: 374, distance: 160.9
click at [355, 377] on div "SearchWithCriteriae26d3c89-0ae3-45d1-a097-436108b83d80 Work Title RUMINASU" at bounding box center [784, 385] width 1108 height 41
type input "MANINONREI"
click at [348, 406] on div "SearchWithCriteriae26d3c89-0ae3-45d1-a097-436108b83d80 Work Title MANINONREI Se…" at bounding box center [784, 436] width 1108 height 143
click at [1085, 283] on p "Please review the Musical Works Database Terms of Use" at bounding box center [784, 284] width 1108 height 19
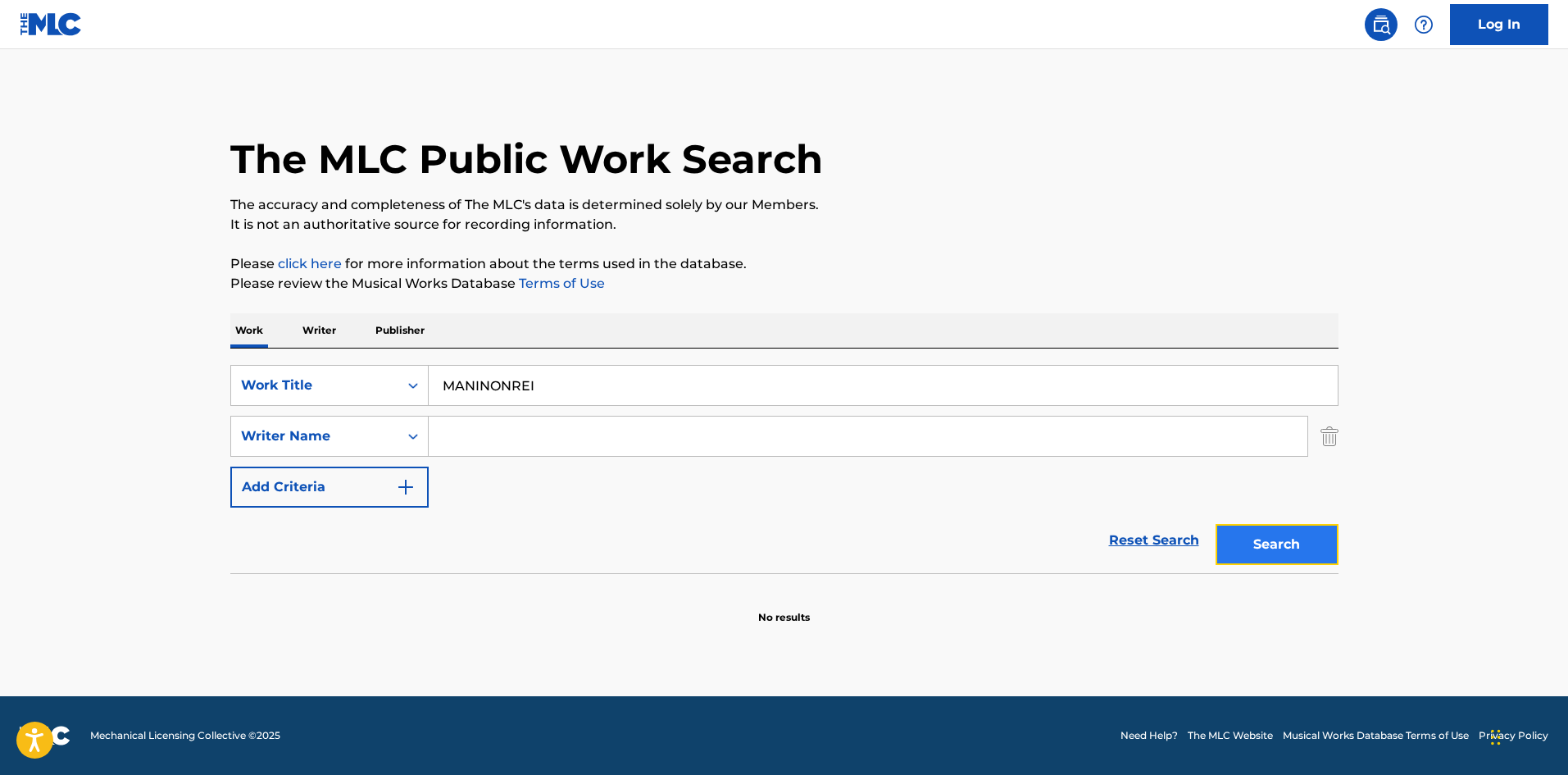
click at [1295, 544] on button "Search" at bounding box center [1277, 544] width 123 height 41
click at [1256, 540] on button "Search" at bounding box center [1277, 544] width 123 height 41
click at [370, 330] on div "Work Writer Publisher SearchWithCriteriae26d3c89-0ae3-45d1-a097-436108b83d80 Wo…" at bounding box center [784, 469] width 1108 height 312
click at [1259, 548] on button "Search" at bounding box center [1277, 544] width 123 height 41
drag, startPoint x: 596, startPoint y: 389, endPoint x: 362, endPoint y: 353, distance: 236.8
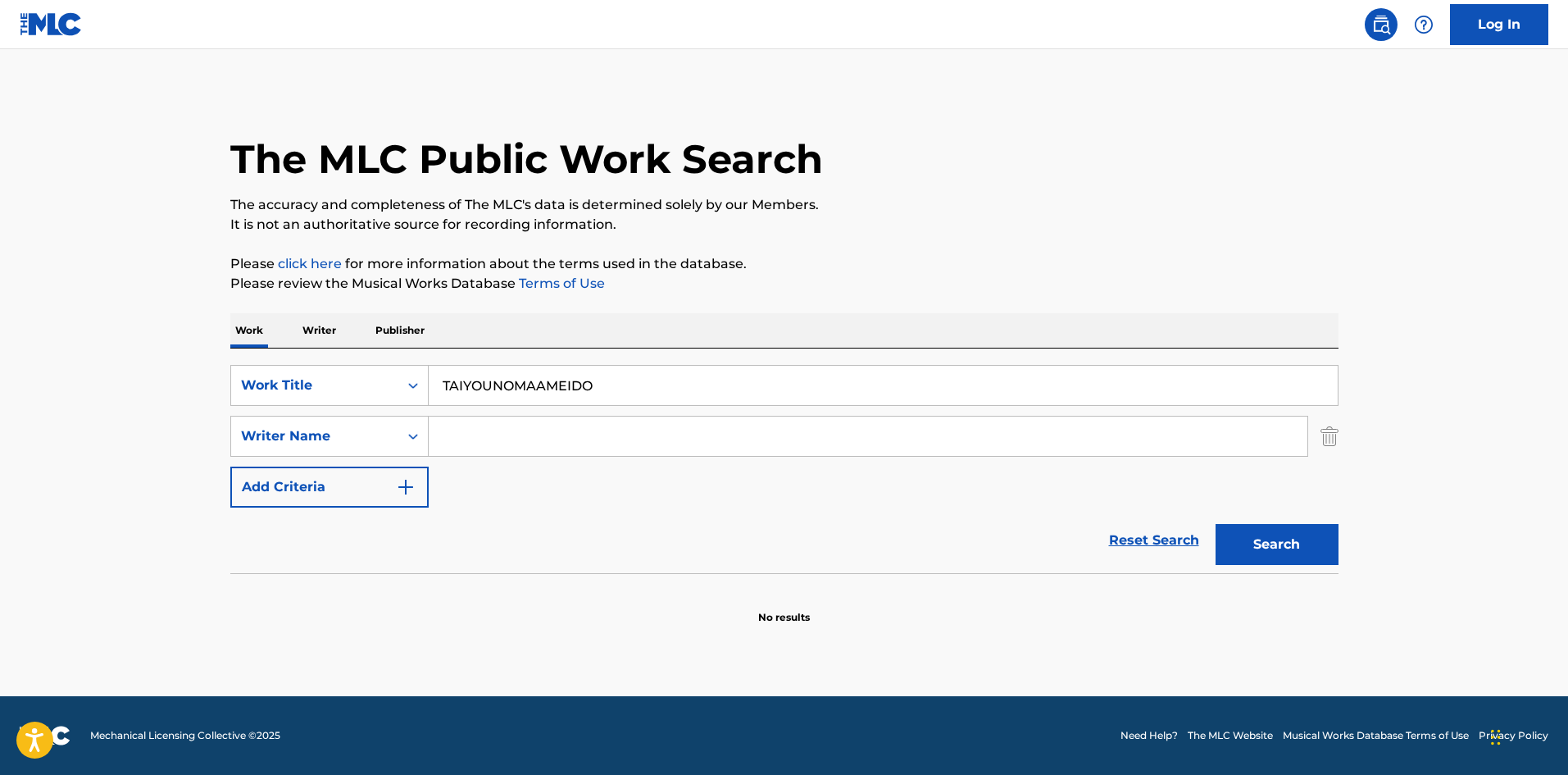
click at [362, 354] on div "SearchWithCriteriae26d3c89-0ae3-45d1-a097-436108b83d80 Work Title TAIYOUNOMAAME…" at bounding box center [784, 461] width 1108 height 225
type input "SHINKIROU"
click at [1308, 557] on button "Search" at bounding box center [1277, 544] width 123 height 41
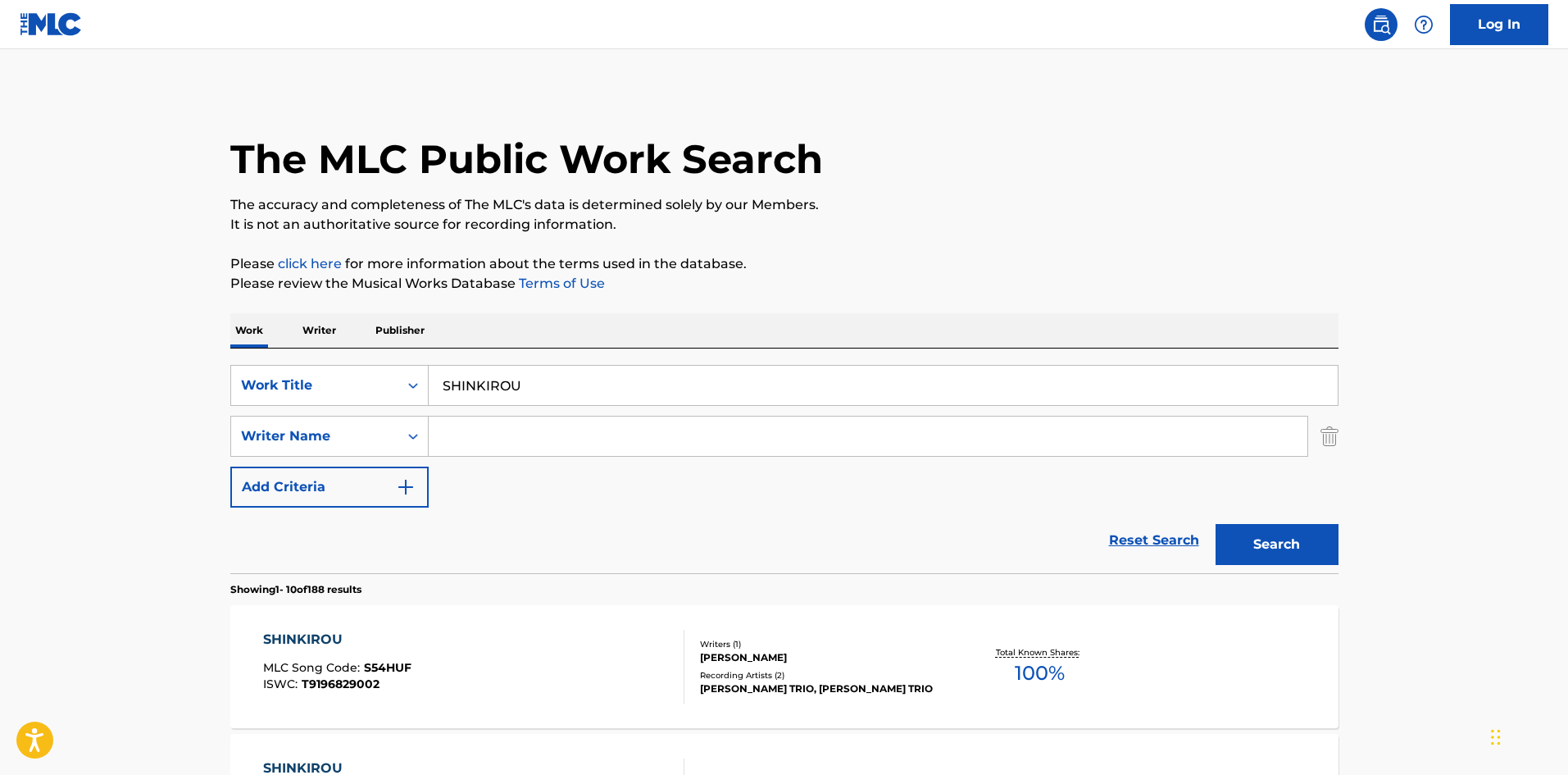
scroll to position [82, 0]
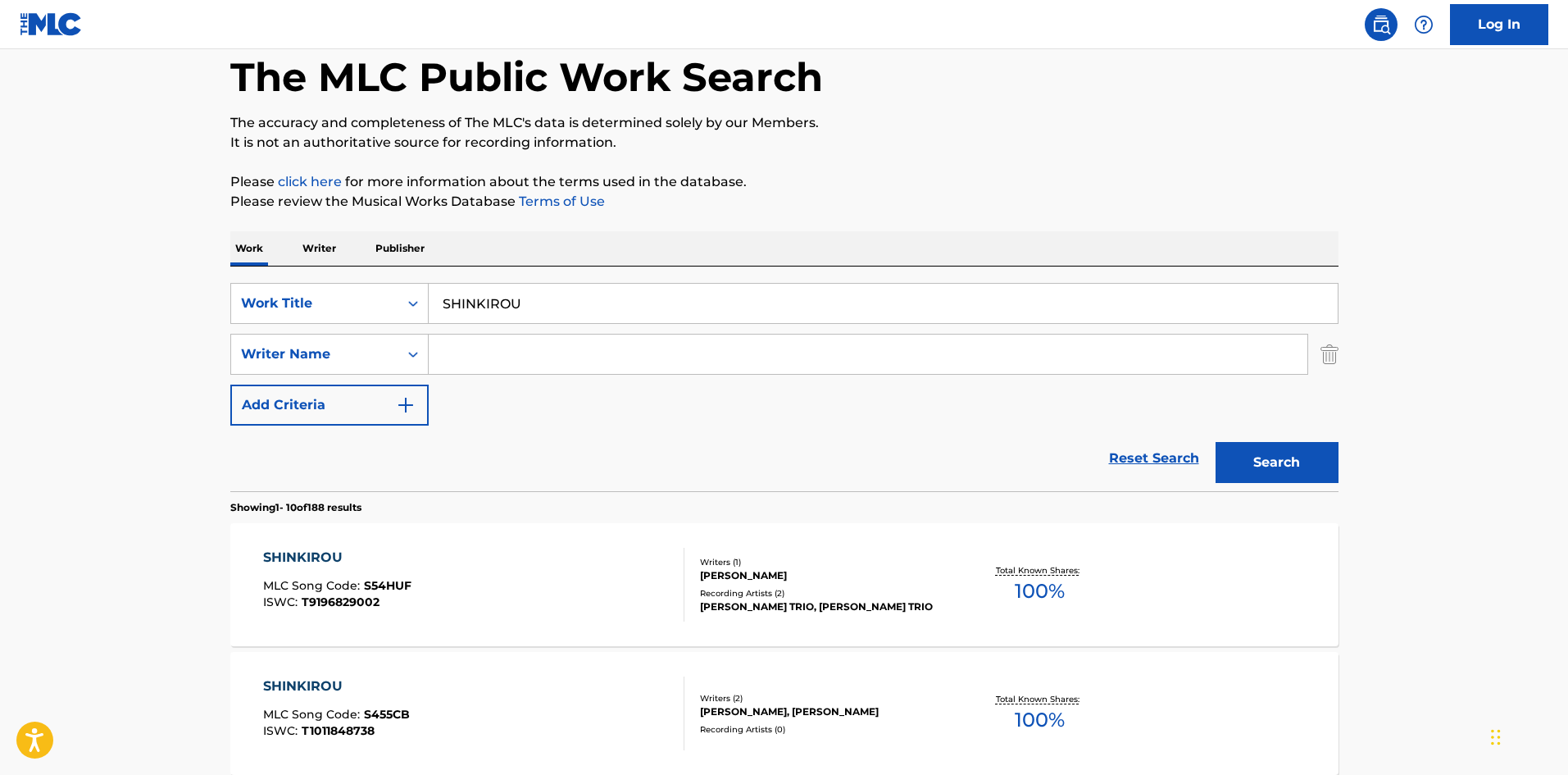
click at [483, 353] on input "Search Form" at bounding box center [868, 354] width 879 height 39
type input "Matsui"
drag, startPoint x: 1265, startPoint y: 467, endPoint x: 1247, endPoint y: 458, distance: 20.1
click at [1265, 466] on button "Search" at bounding box center [1277, 462] width 123 height 41
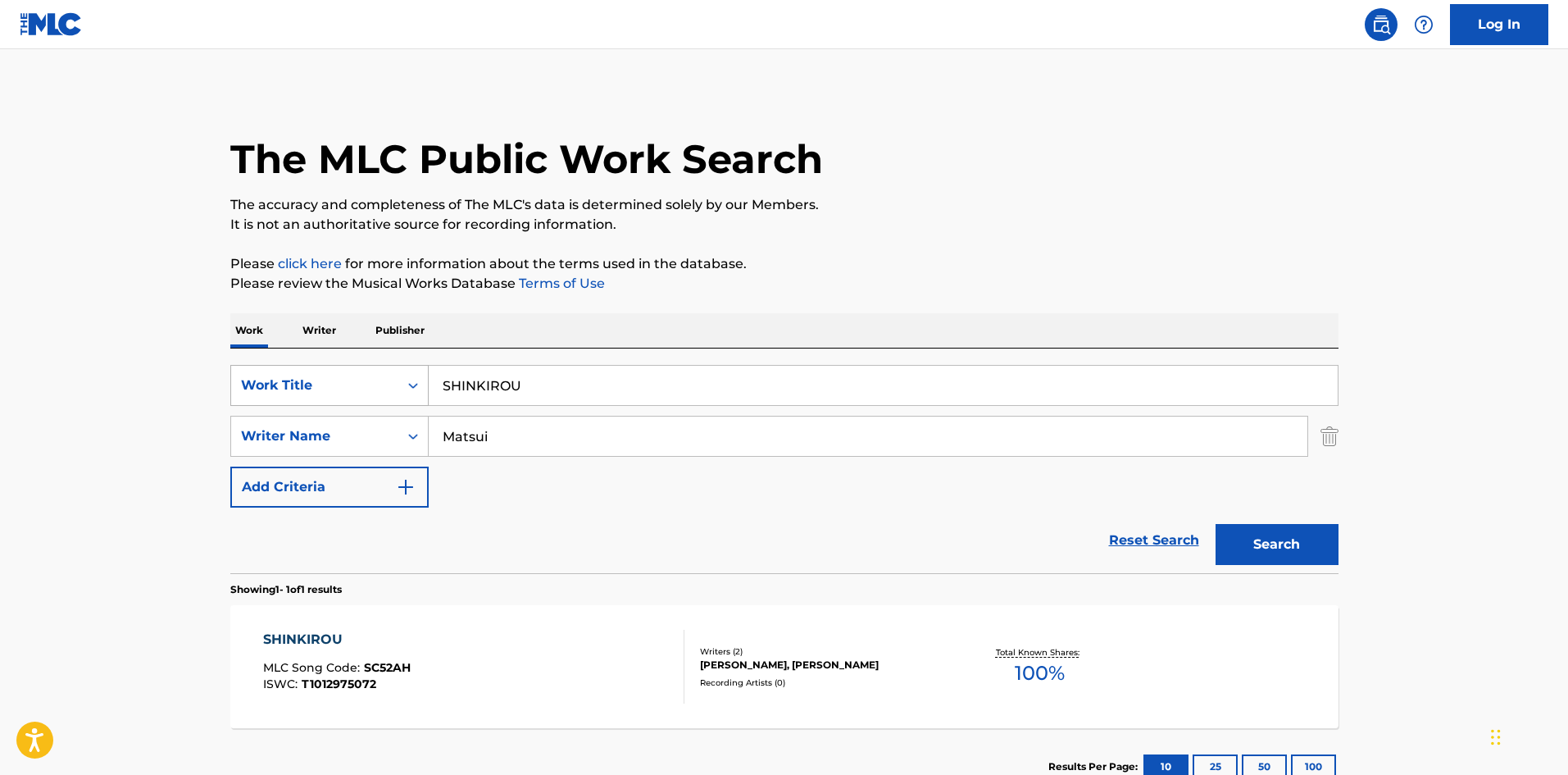
drag, startPoint x: 528, startPoint y: 384, endPoint x: 370, endPoint y: 365, distance: 159.1
click at [370, 365] on div "SearchWithCriteriae26d3c89-0ae3-45d1-a097-436108b83d80 Work Title SHINKIROU" at bounding box center [784, 385] width 1108 height 41
type input "DAKARAWARATTE"
click at [894, 215] on p "It is not an authoritative source for recording information." at bounding box center [784, 224] width 1108 height 19
drag, startPoint x: 489, startPoint y: 432, endPoint x: 472, endPoint y: 423, distance: 19.2
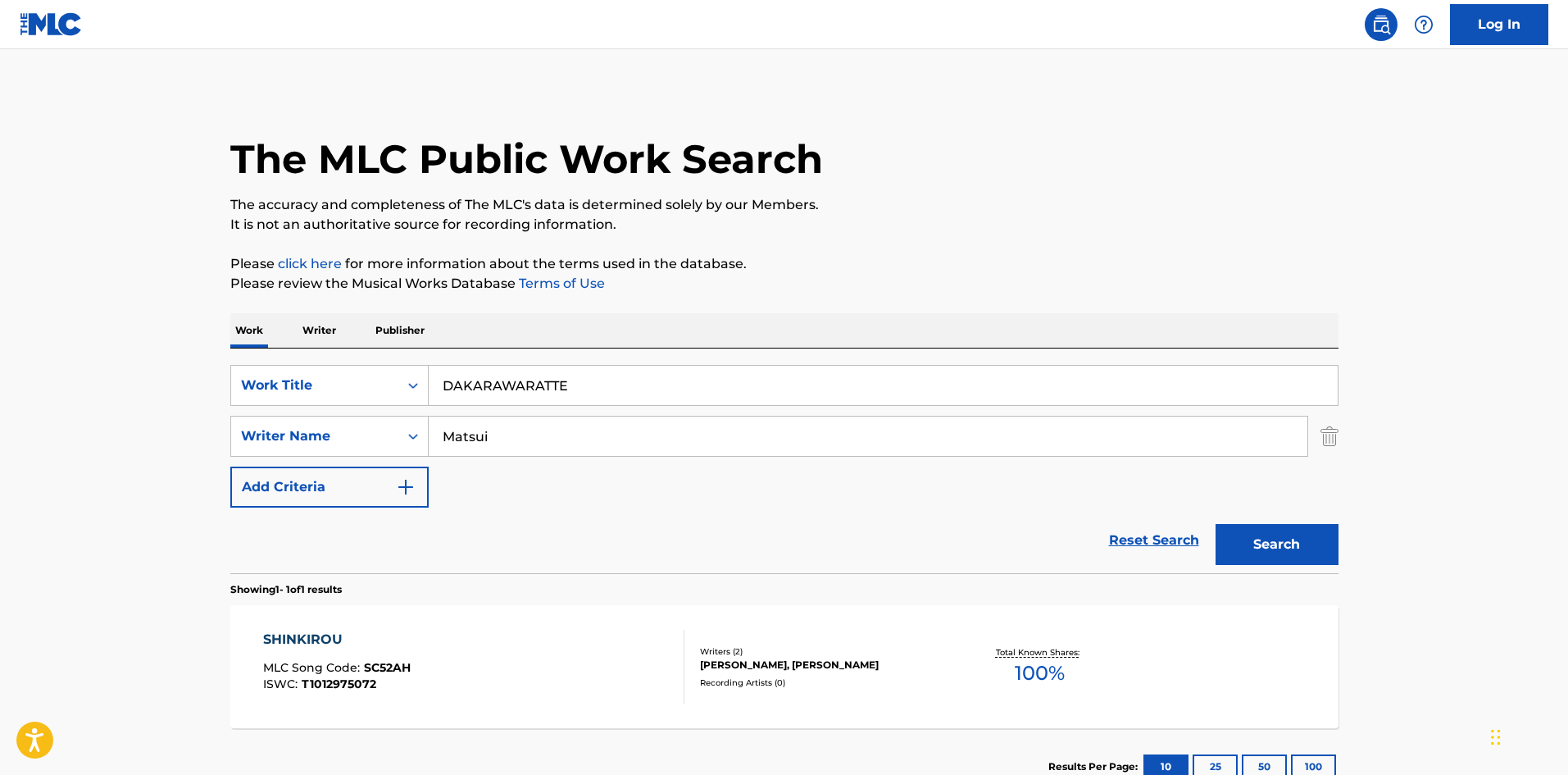
click at [334, 416] on div "SearchWithCriteria4f086465-6747-4a9d-94b9-eadf46f686df Writer Name [PERSON_NAME]" at bounding box center [784, 436] width 1108 height 41
click at [1291, 548] on button "Search" at bounding box center [1277, 544] width 123 height 41
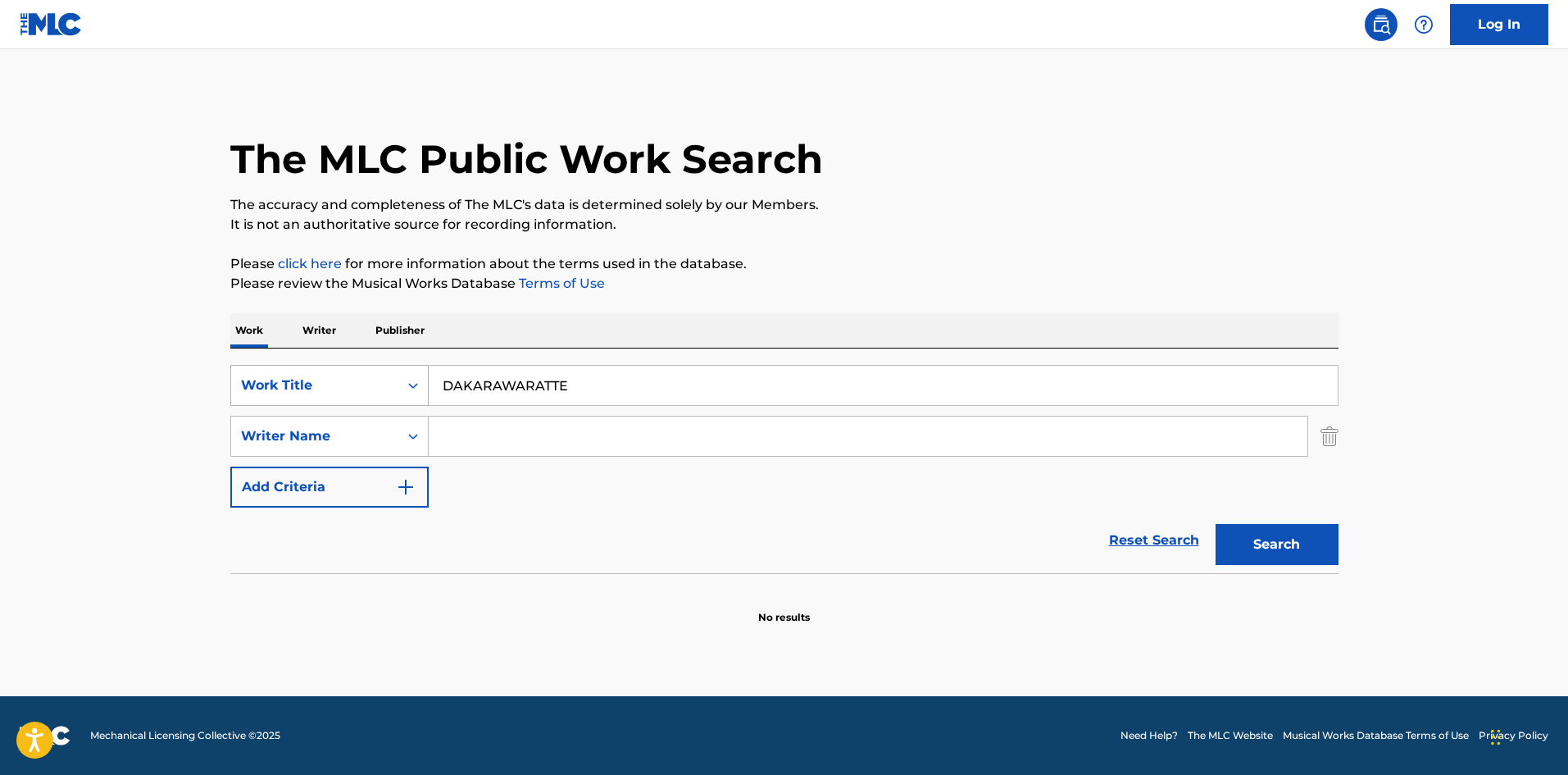
click at [390, 367] on div "SearchWithCriteriae26d3c89-0ae3-45d1-a097-436108b83d80 Work Title DAKARAWARATTE" at bounding box center [784, 385] width 1108 height 41
click at [1254, 542] on button "Search" at bounding box center [1277, 544] width 123 height 41
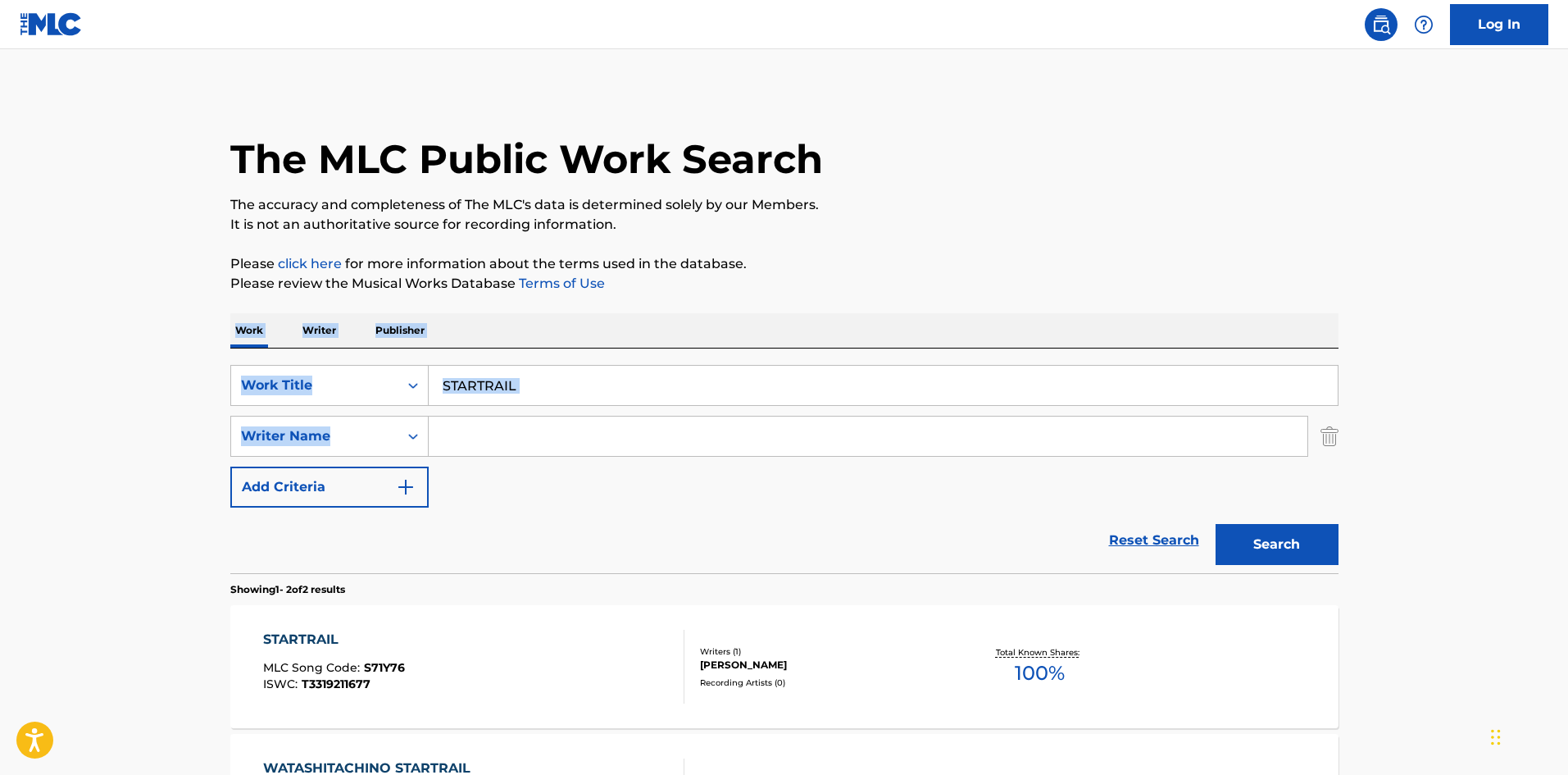
drag, startPoint x: 1567, startPoint y: 290, endPoint x: 1553, endPoint y: 405, distance: 115.8
click at [1553, 405] on main "The MLC Public Work Search The accuracy and completeness of The MLC's data is d…" at bounding box center [784, 496] width 1568 height 893
click at [1431, 347] on main "The MLC Public Work Search The accuracy and completeness of The MLC's data is d…" at bounding box center [784, 496] width 1568 height 893
drag, startPoint x: 486, startPoint y: 383, endPoint x: 436, endPoint y: 383, distance: 50.0
click at [418, 379] on div "SearchWithCriteriae26d3c89-0ae3-45d1-a097-436108b83d80 Work Title STARTRAIL" at bounding box center [784, 385] width 1108 height 41
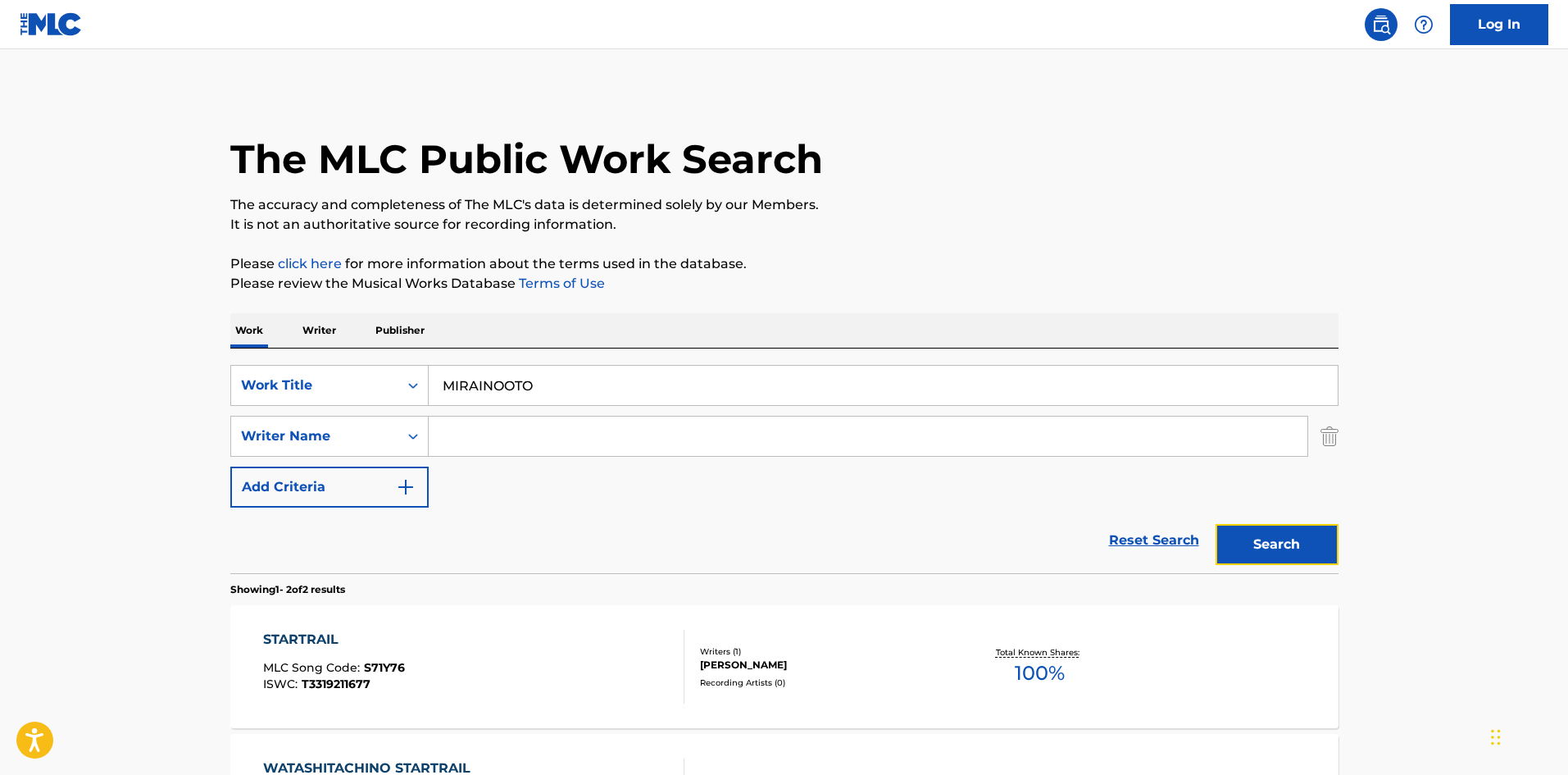
click at [1311, 548] on button "Search" at bounding box center [1277, 544] width 123 height 41
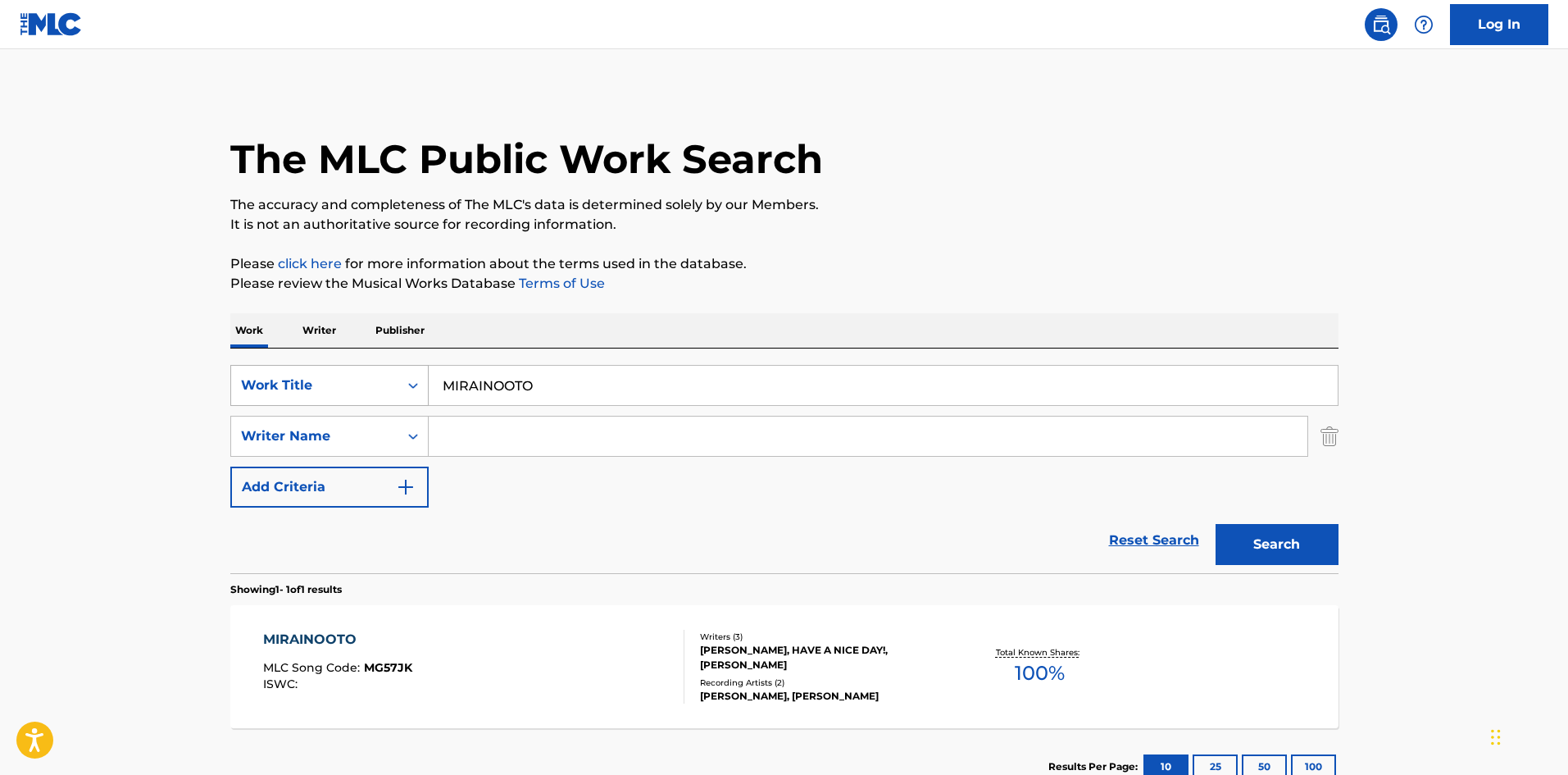
drag, startPoint x: 435, startPoint y: 384, endPoint x: 401, endPoint y: 385, distance: 34.0
click at [403, 384] on div "SearchWithCriteriae26d3c89-0ae3-45d1-a097-436108b83d80 Work Title MIRAINOOTO" at bounding box center [784, 385] width 1108 height 41
drag, startPoint x: 1258, startPoint y: 544, endPoint x: 1133, endPoint y: 504, distance: 131.2
click at [1258, 543] on button "Search" at bounding box center [1277, 544] width 123 height 41
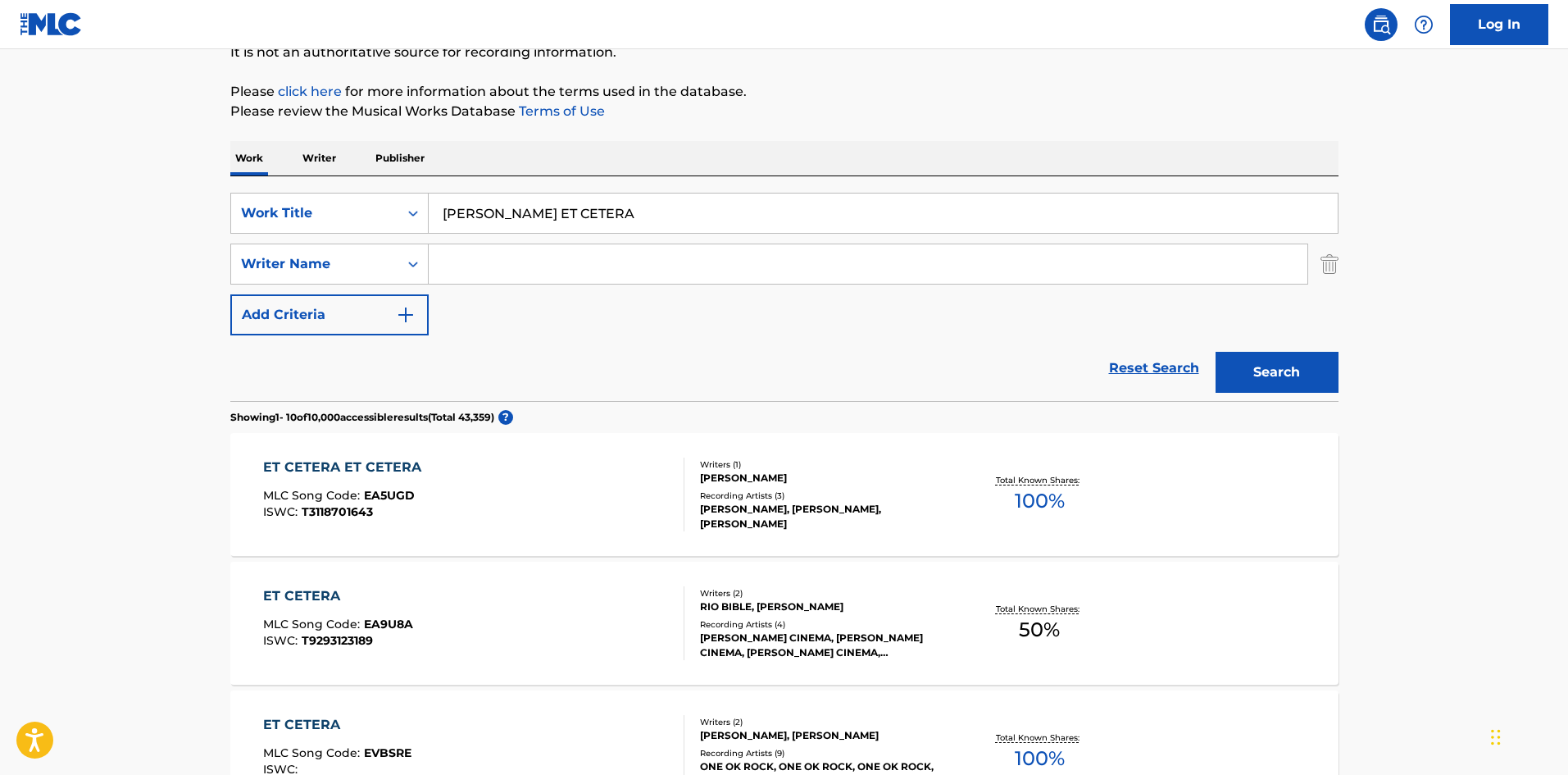
scroll to position [299, 0]
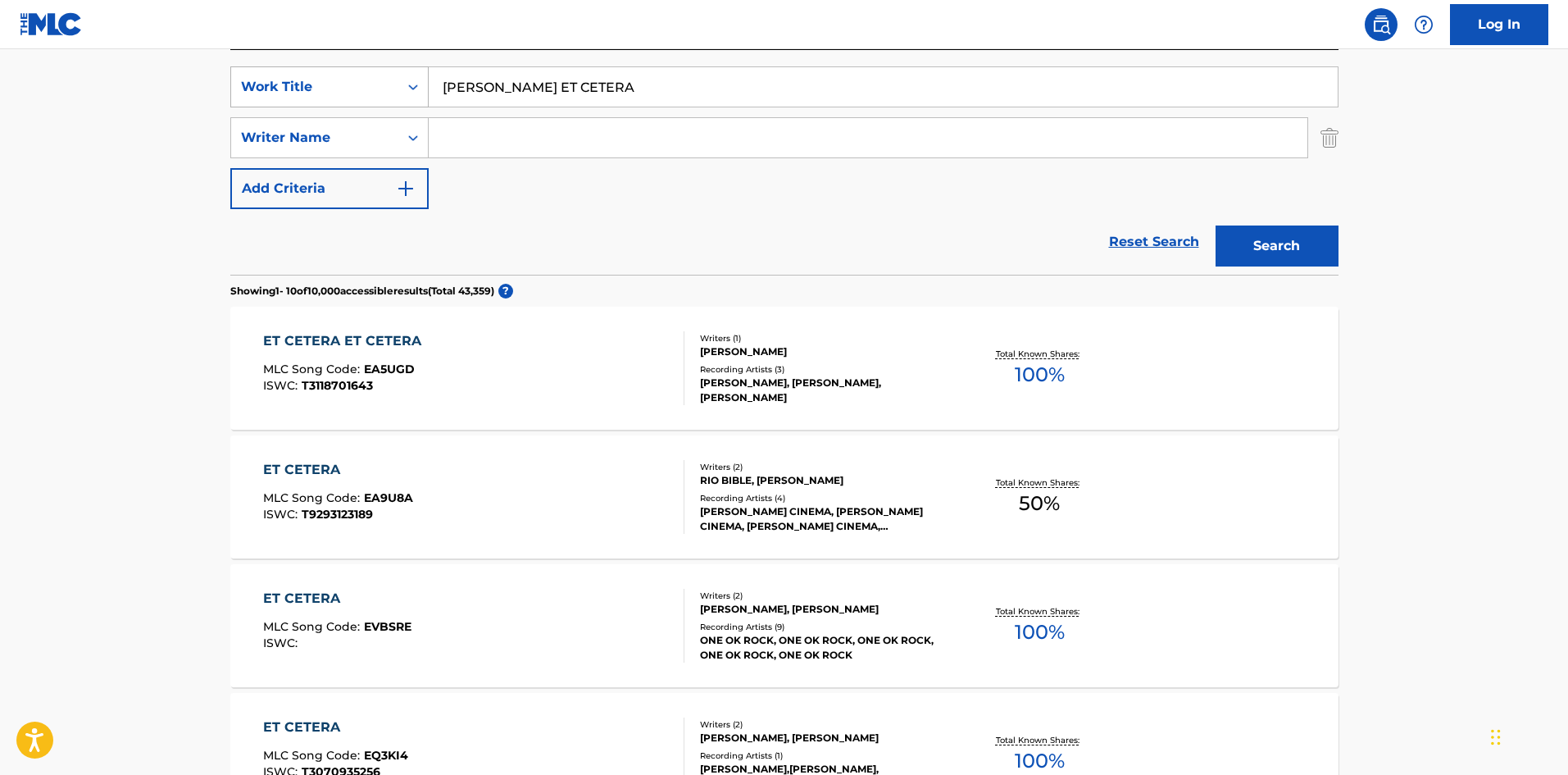
drag, startPoint x: 402, startPoint y: 95, endPoint x: 376, endPoint y: 109, distance: 29.5
click at [354, 95] on div "SearchWithCriteriae26d3c89-0ae3-45d1-a097-436108b83d80 Work Title [PERSON_NAME]…" at bounding box center [784, 87] width 1108 height 41
drag, startPoint x: 1273, startPoint y: 244, endPoint x: 970, endPoint y: 293, distance: 306.9
click at [1273, 243] on button "Search" at bounding box center [1277, 245] width 123 height 41
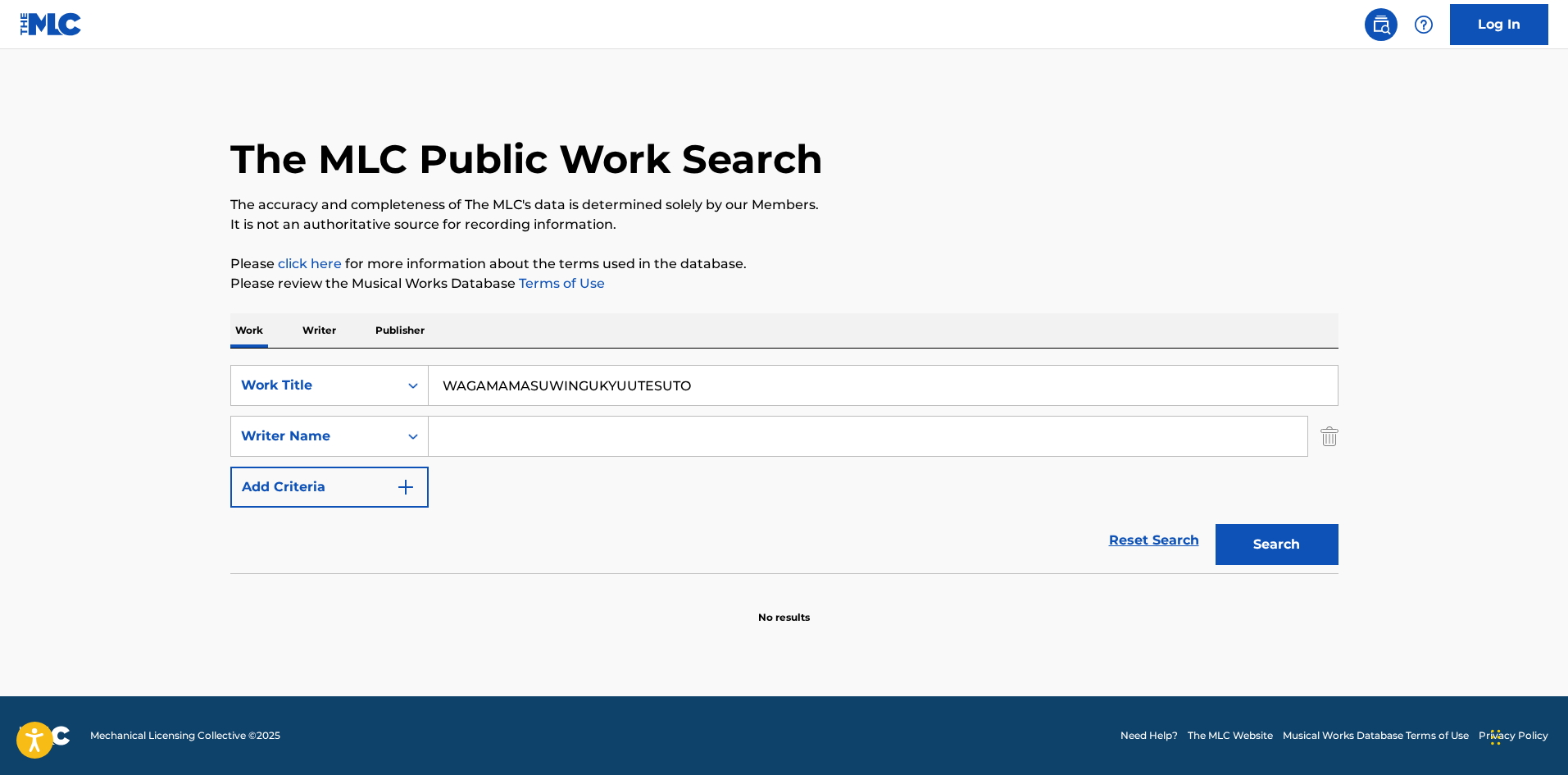
drag, startPoint x: 471, startPoint y: 377, endPoint x: 341, endPoint y: 363, distance: 130.8
click at [340, 360] on div "SearchWithCriteriae26d3c89-0ae3-45d1-a097-436108b83d80 Work Title WAGAMAMASUWIN…" at bounding box center [784, 461] width 1108 height 225
click at [1269, 551] on button "Search" at bounding box center [1277, 544] width 123 height 41
drag, startPoint x: 603, startPoint y: 389, endPoint x: 403, endPoint y: 359, distance: 202.2
click at [306, 365] on div "SearchWithCriteriae26d3c89-0ae3-45d1-a097-436108b83d80 Work Title KYUUTOARAMOODO" at bounding box center [784, 385] width 1108 height 41
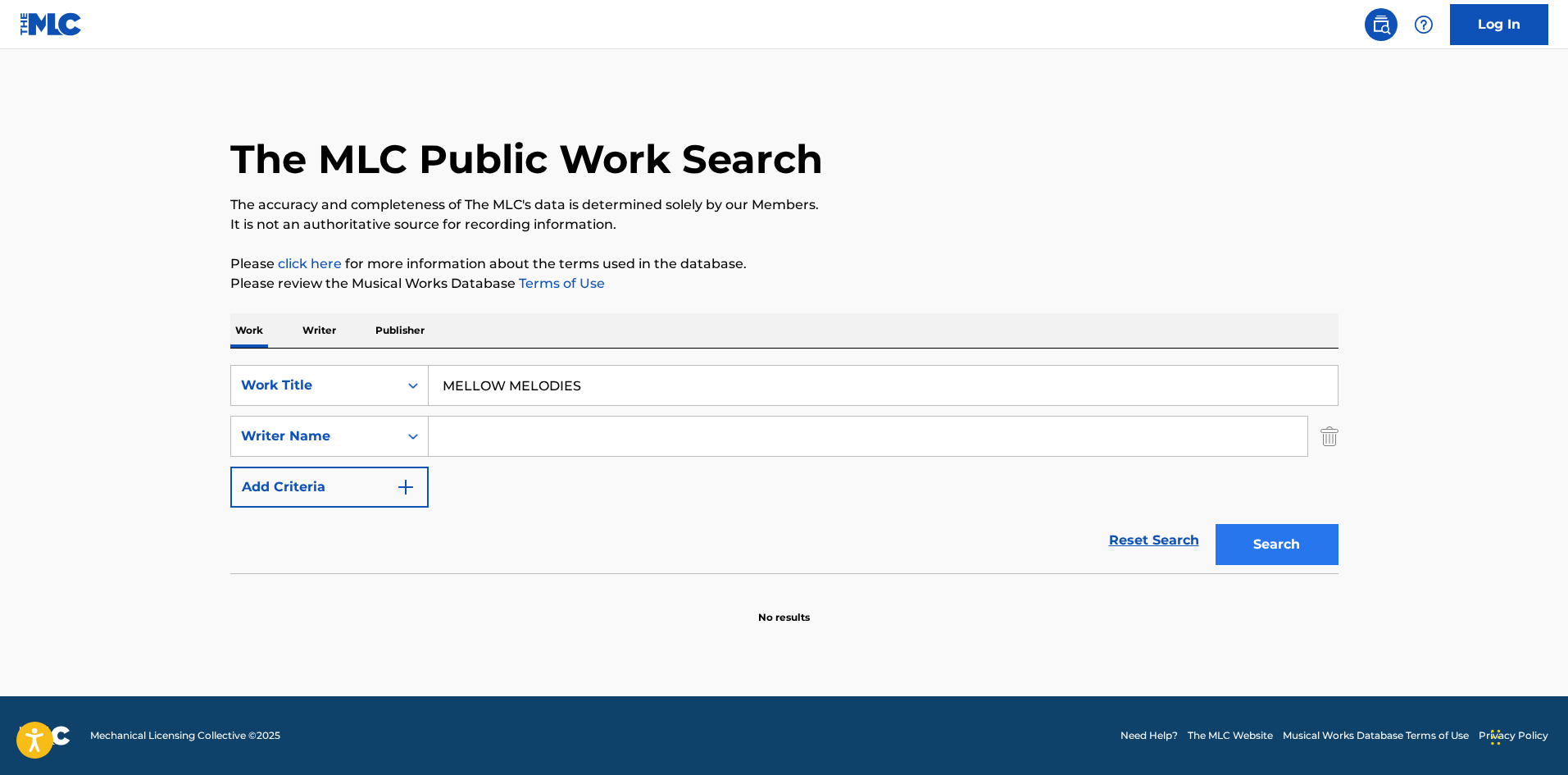
type input "MELLOW MELODIES"
click at [1247, 528] on button "Search" at bounding box center [1277, 544] width 123 height 41
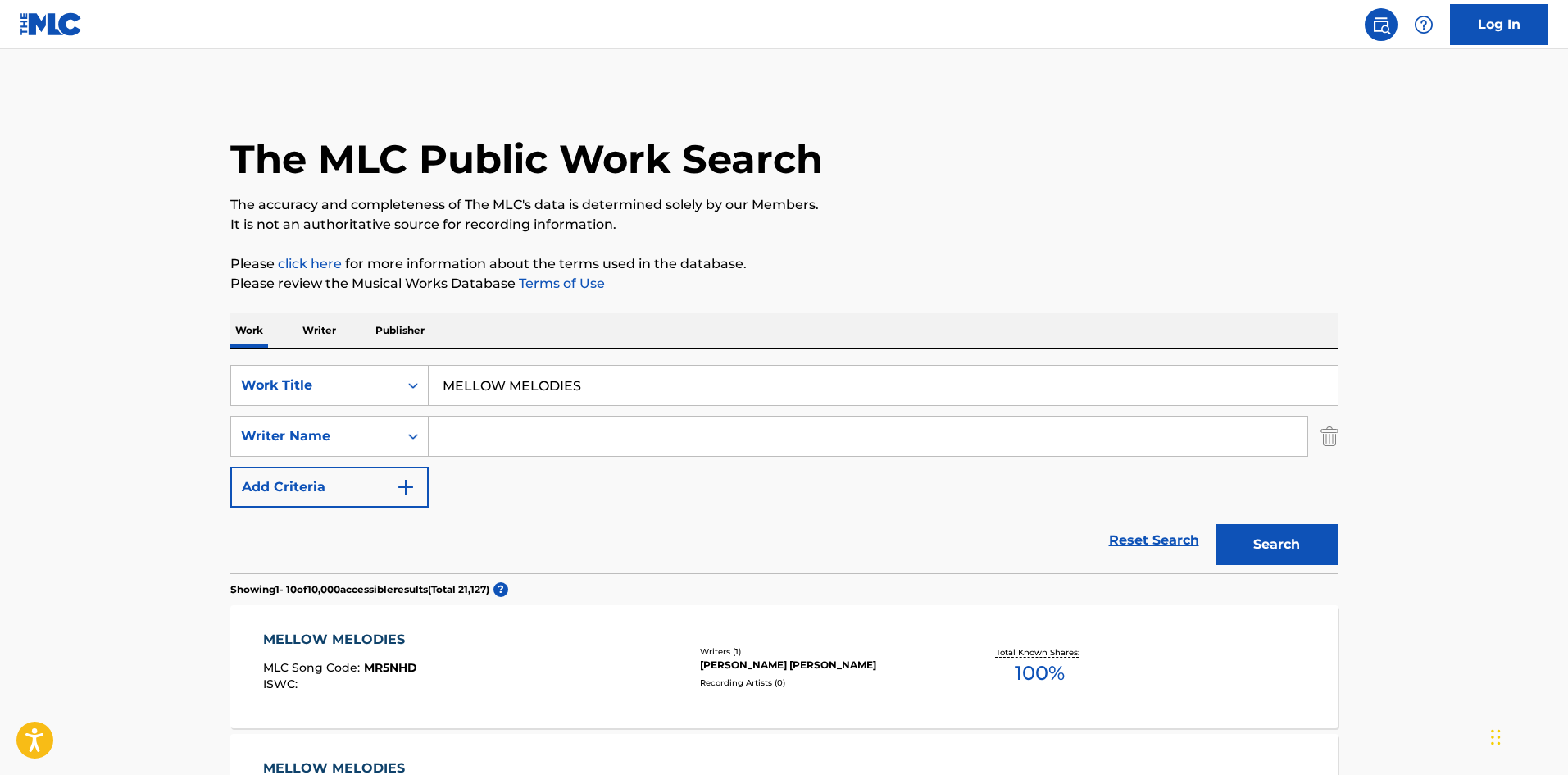
click at [571, 416] on div "Search Form" at bounding box center [868, 436] width 880 height 41
click at [559, 436] on input "Search Form" at bounding box center [868, 436] width 879 height 39
type input "harada"
drag, startPoint x: 1241, startPoint y: 551, endPoint x: 1227, endPoint y: 549, distance: 14.1
click at [1241, 551] on button "Search" at bounding box center [1277, 544] width 123 height 41
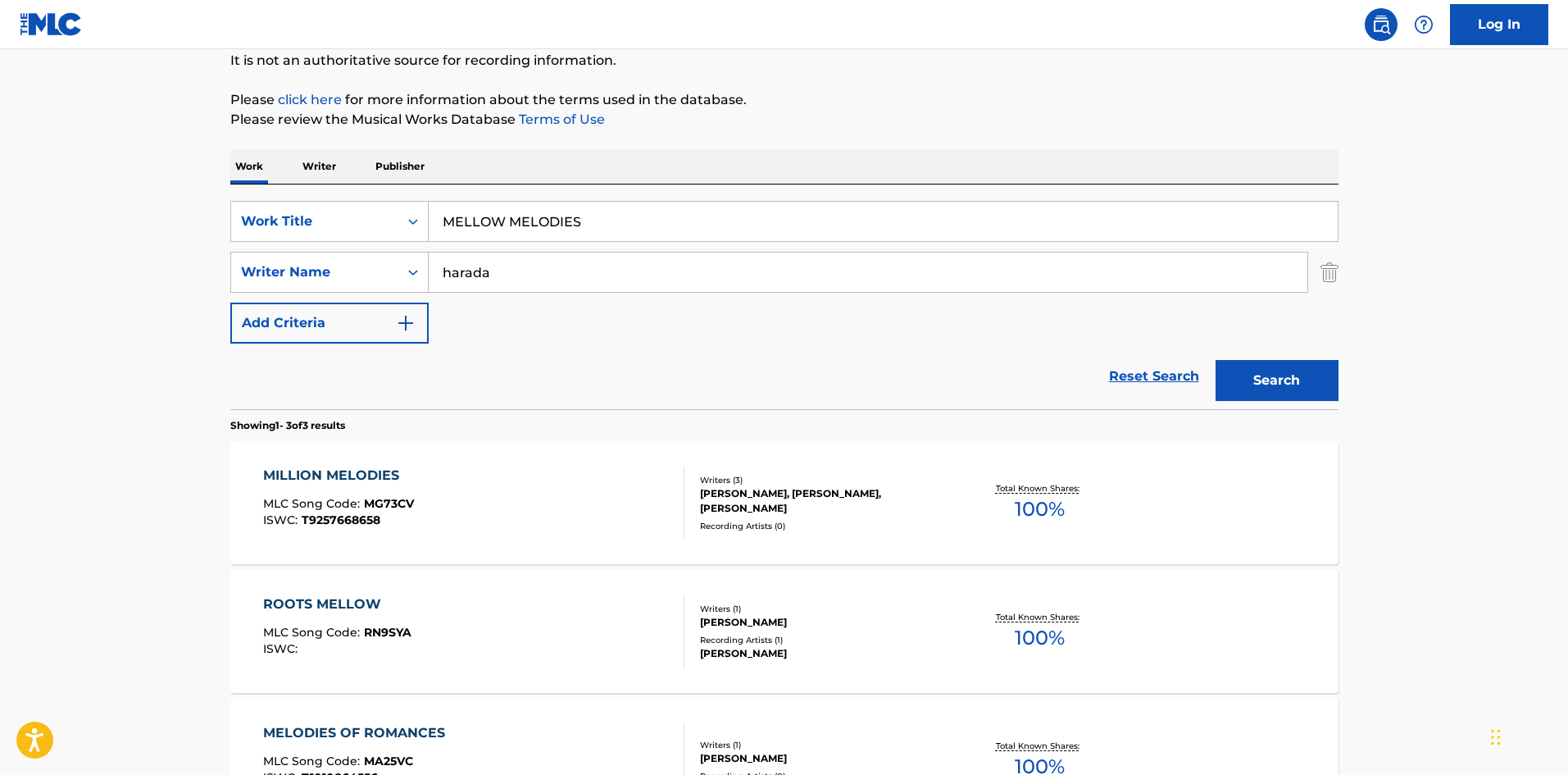
scroll to position [246, 0]
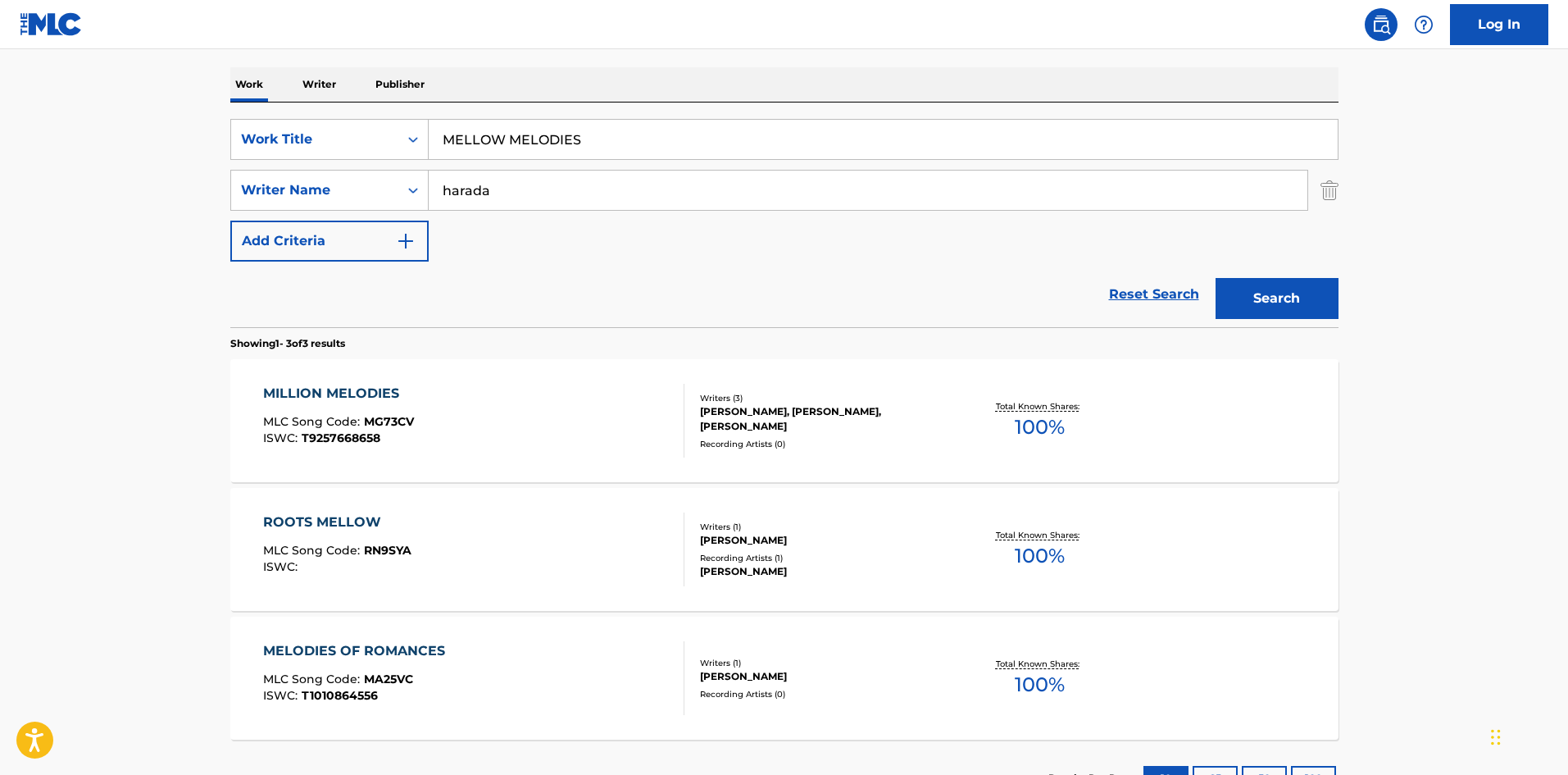
drag, startPoint x: 623, startPoint y: 134, endPoint x: 445, endPoint y: 137, distance: 178.0
click at [445, 137] on input "MELLOW MELODIES" at bounding box center [883, 139] width 909 height 39
type input "XOXO PAIN"
click at [391, 182] on div "SearchWithCriteria4f086465-6747-4a9d-94b9-eadf46f686df Writer Name [PERSON_NAME]" at bounding box center [784, 190] width 1108 height 41
drag, startPoint x: 425, startPoint y: 118, endPoint x: 415, endPoint y: 133, distance: 18.0
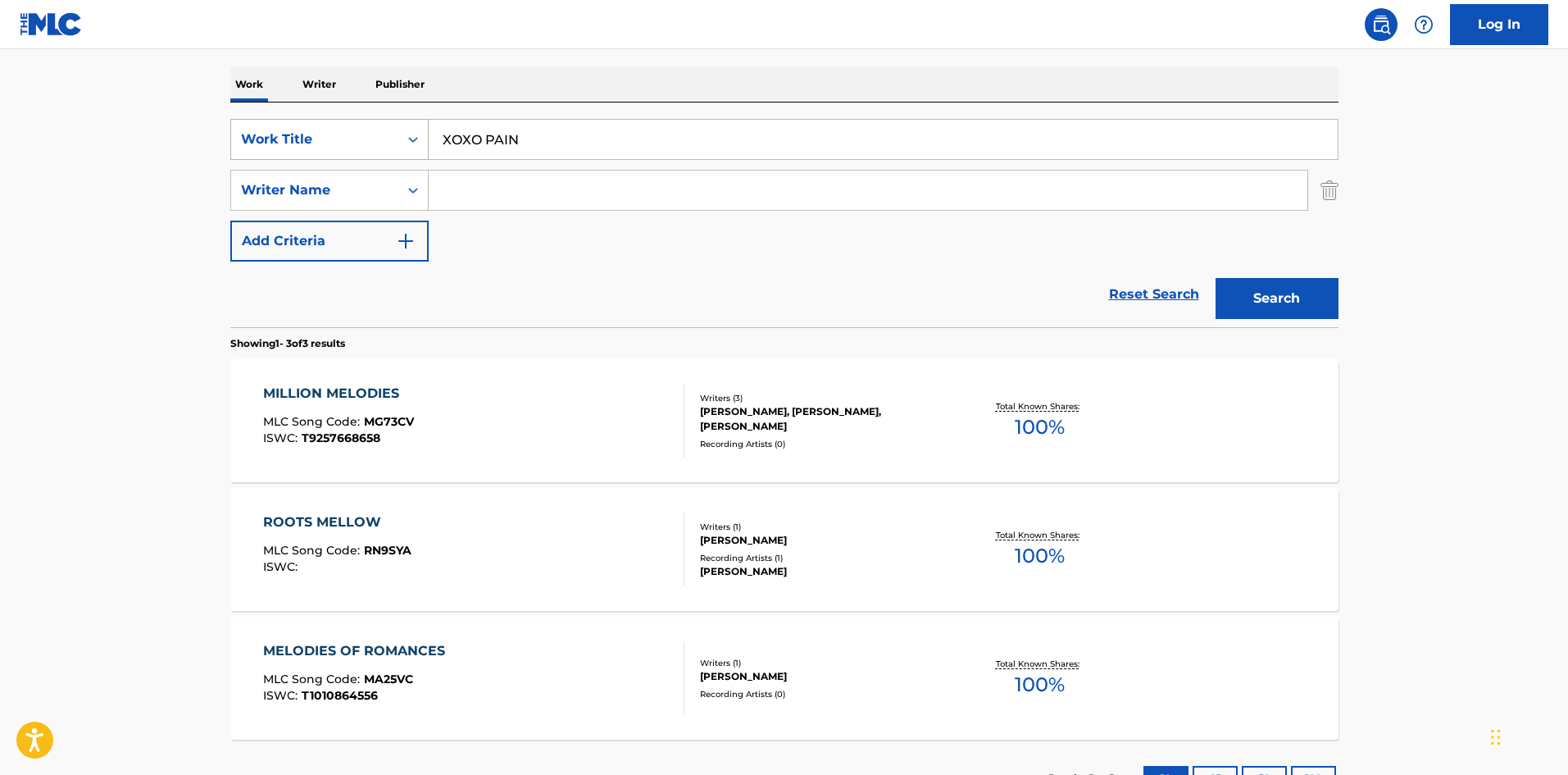
click at [408, 117] on div "SearchWithCriteriae26d3c89-0ae3-45d1-a097-436108b83d80 Work Title XOXO PAIN Sea…" at bounding box center [784, 215] width 1108 height 225
click at [1276, 299] on button "Search" at bounding box center [1277, 298] width 123 height 41
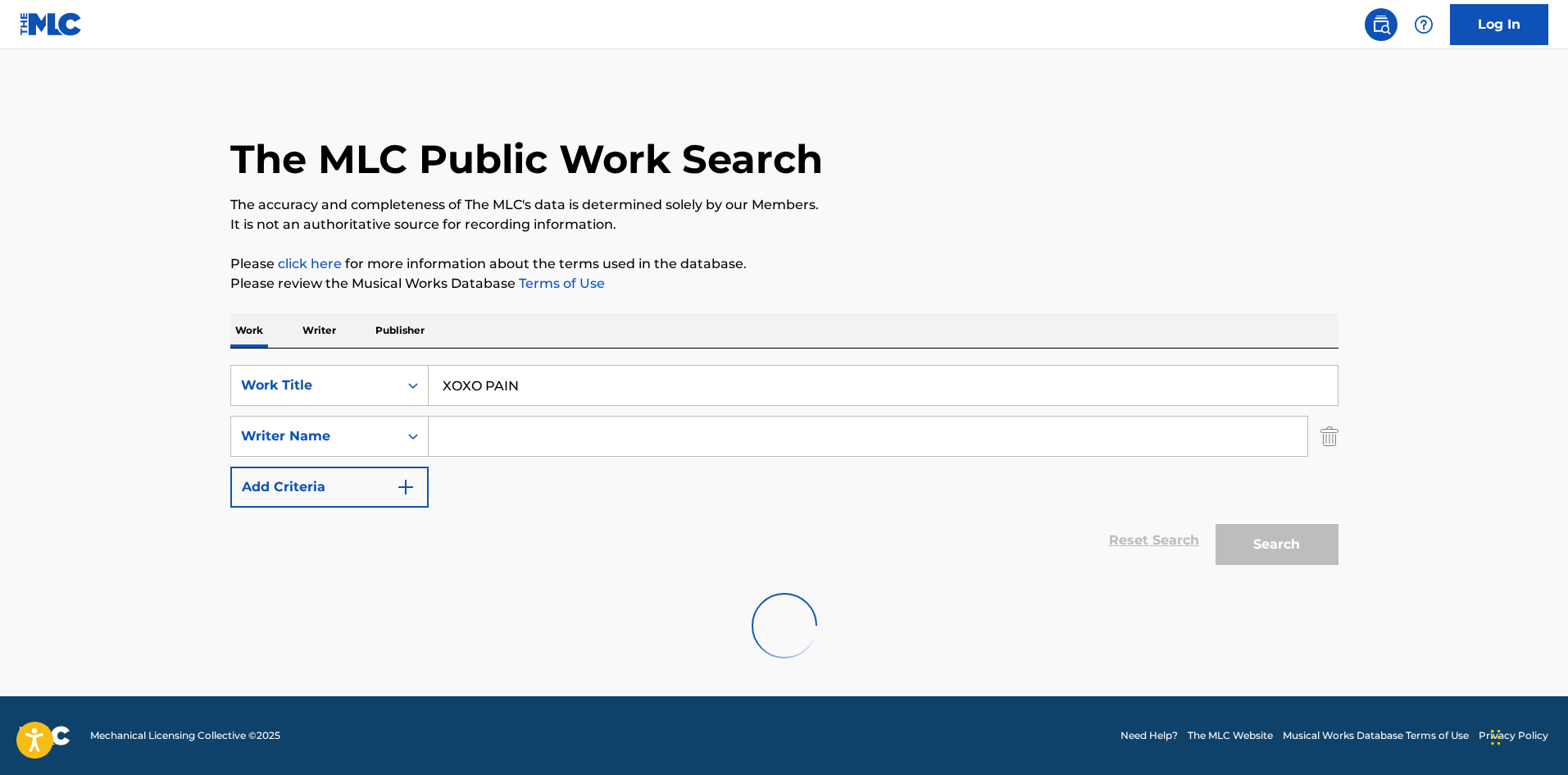
scroll to position [0, 0]
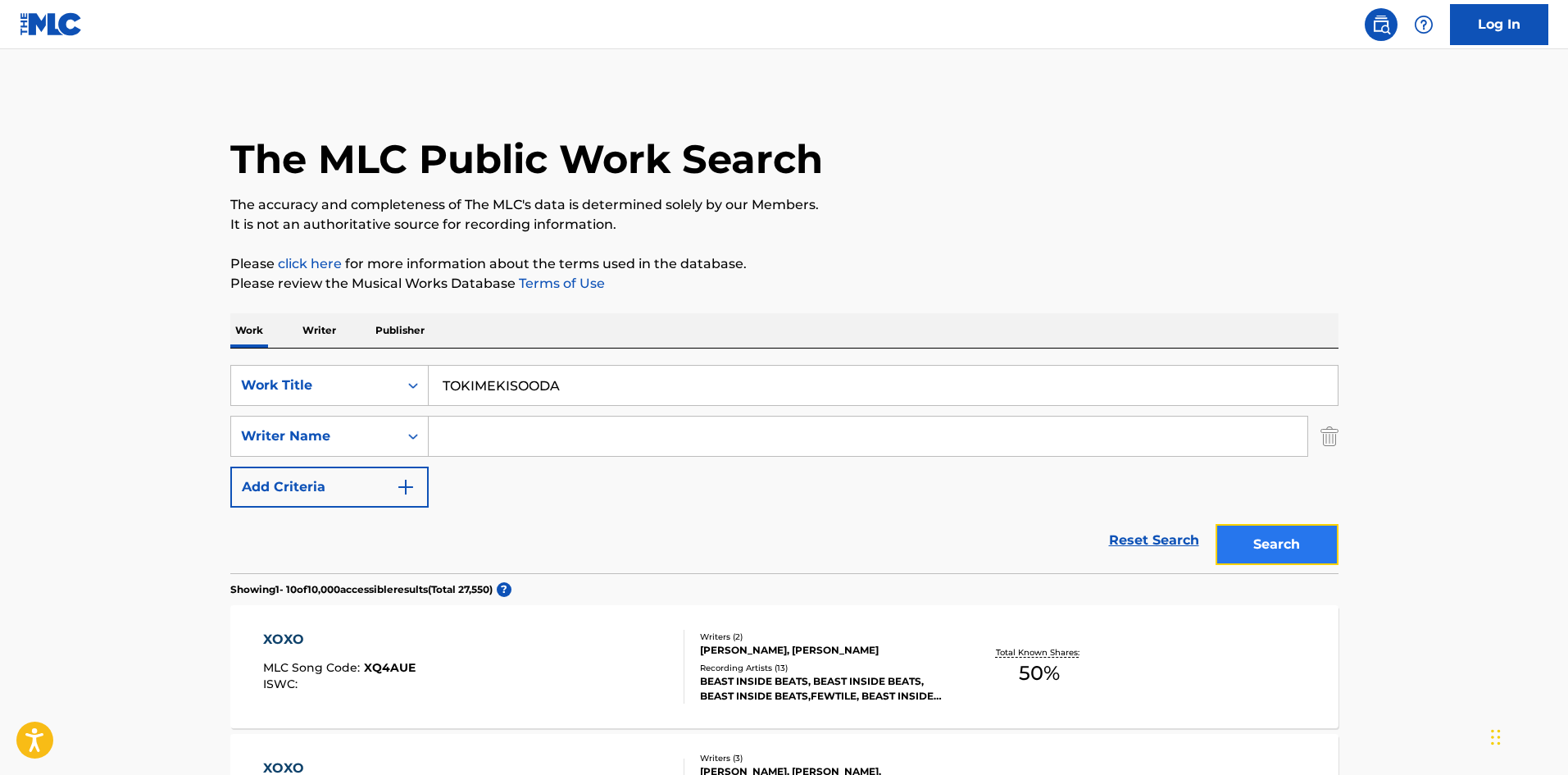
click at [1317, 542] on button "Search" at bounding box center [1277, 544] width 123 height 41
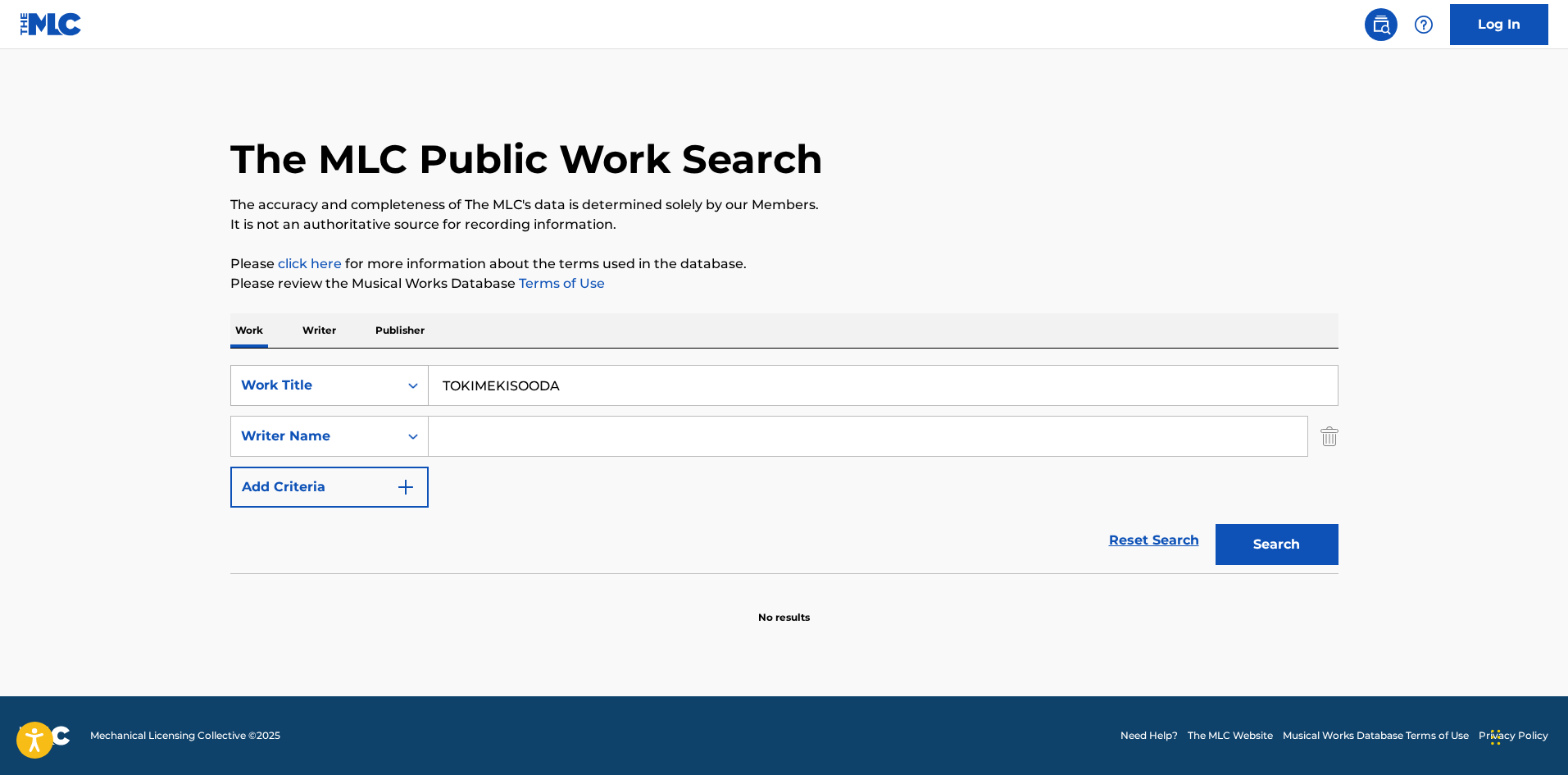
drag, startPoint x: 483, startPoint y: 373, endPoint x: 344, endPoint y: 377, distance: 139.1
click at [320, 365] on div "SearchWithCriteriae26d3c89-0ae3-45d1-a097-436108b83d80 Work Title TOKIMEKISOODA" at bounding box center [784, 385] width 1108 height 41
drag, startPoint x: 531, startPoint y: 382, endPoint x: 560, endPoint y: 384, distance: 29.1
click at [560, 384] on input "OPENING [PERSON_NAME]" at bounding box center [883, 385] width 909 height 39
type input "OPENING Fudanotsuji"
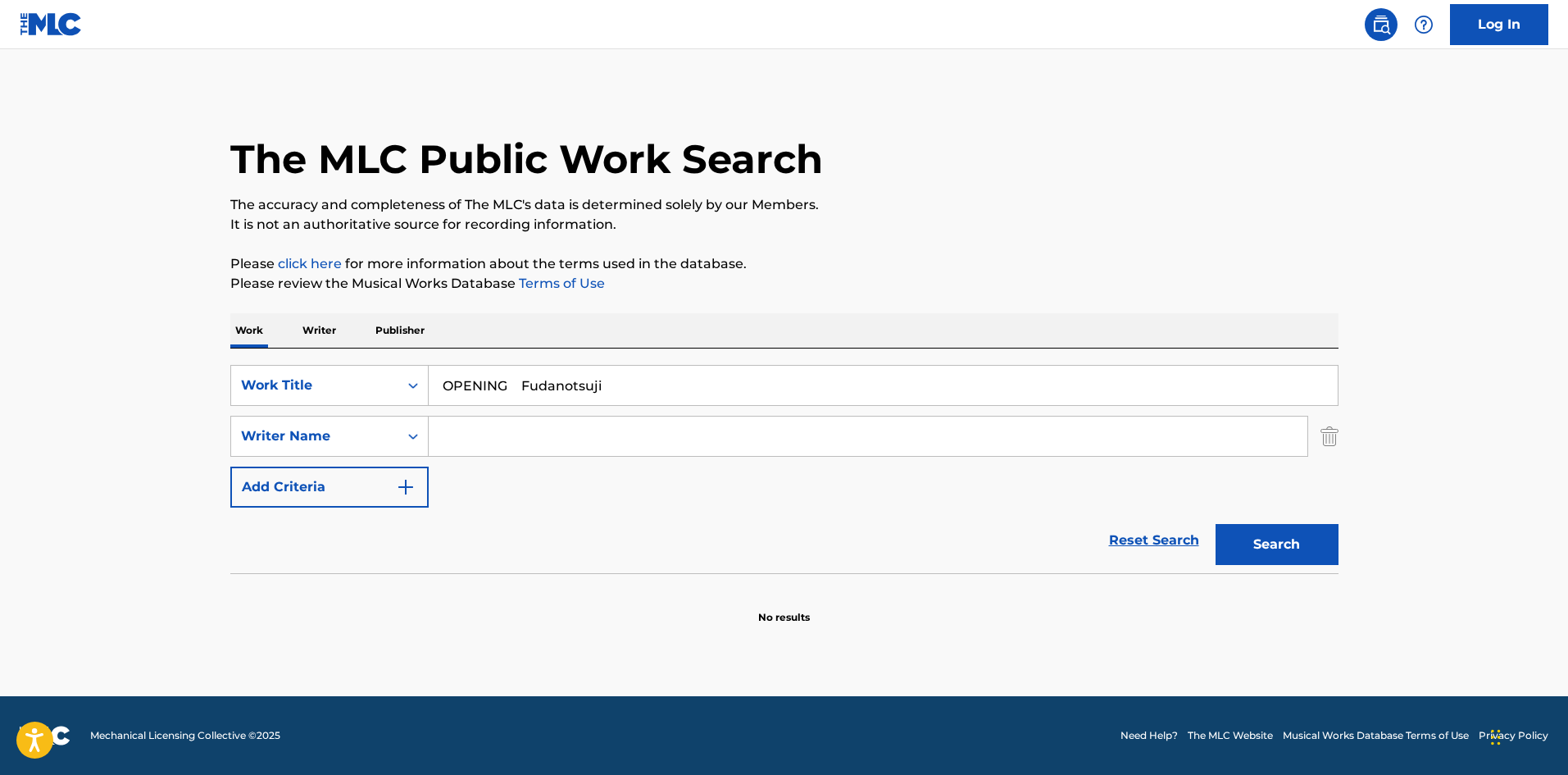
click at [499, 437] on input "Search Form" at bounding box center [868, 436] width 879 height 39
type input "Taiki"
drag, startPoint x: 521, startPoint y: 389, endPoint x: 754, endPoint y: 418, distance: 234.8
click at [744, 394] on input "OPENING Fudanotsuji" at bounding box center [883, 385] width 909 height 39
click at [1284, 537] on button "Search" at bounding box center [1277, 544] width 123 height 41
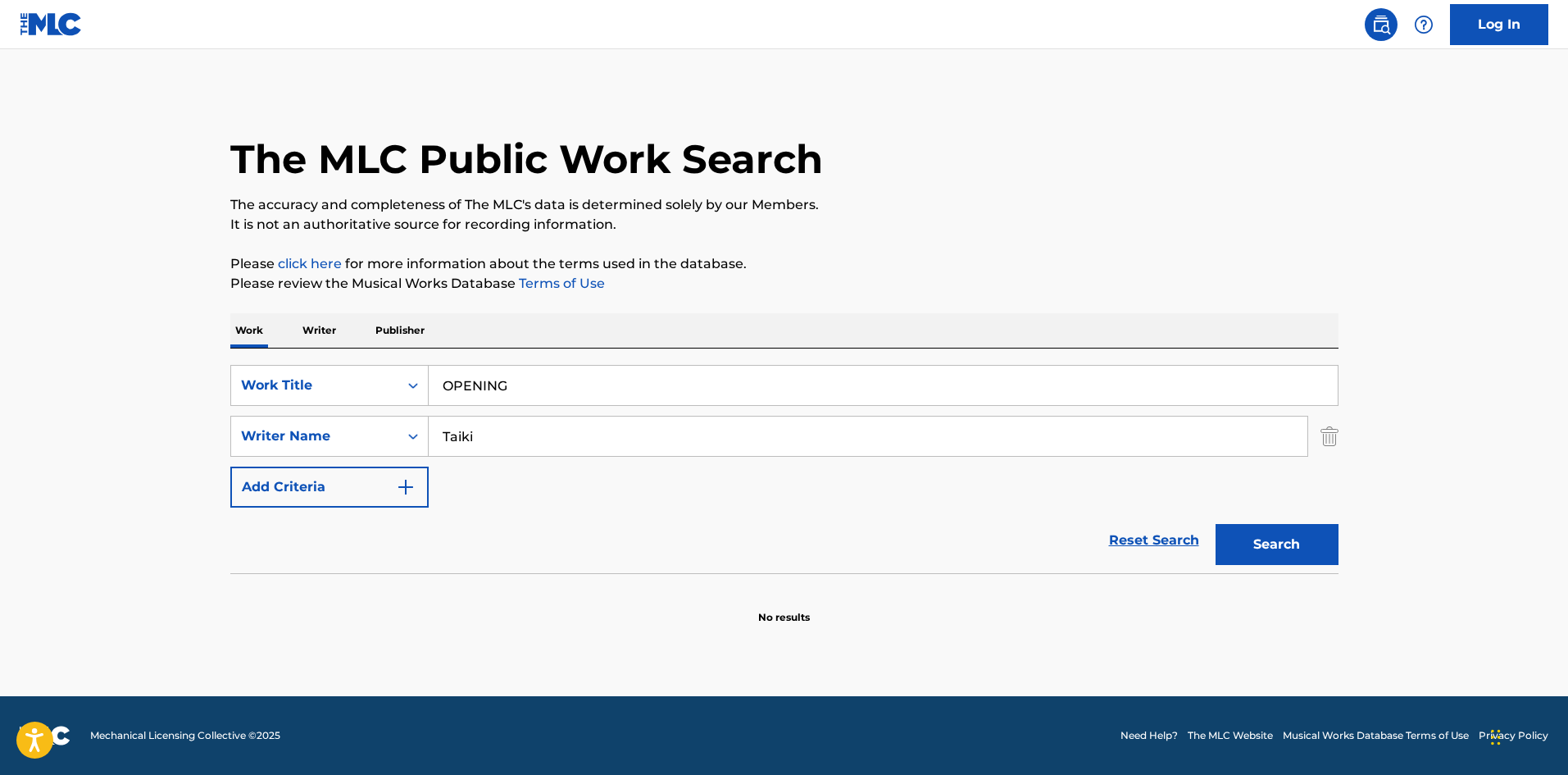
drag, startPoint x: 496, startPoint y: 390, endPoint x: 358, endPoint y: 353, distance: 142.9
click at [358, 353] on div "SearchWithCriteriae26d3c89-0ae3-45d1-a097-436108b83d80 Work Title OPENING Searc…" at bounding box center [784, 461] width 1108 height 225
drag, startPoint x: 510, startPoint y: 374, endPoint x: 424, endPoint y: 375, distance: 86.0
click at [424, 370] on div "SearchWithCriteriae26d3c89-0ae3-45d1-a097-436108b83d80 Work Title OPENING" at bounding box center [784, 385] width 1108 height 41
type input "SUTAAGEIZAAZUFIICHARINGUHIRACHIKOUJI"
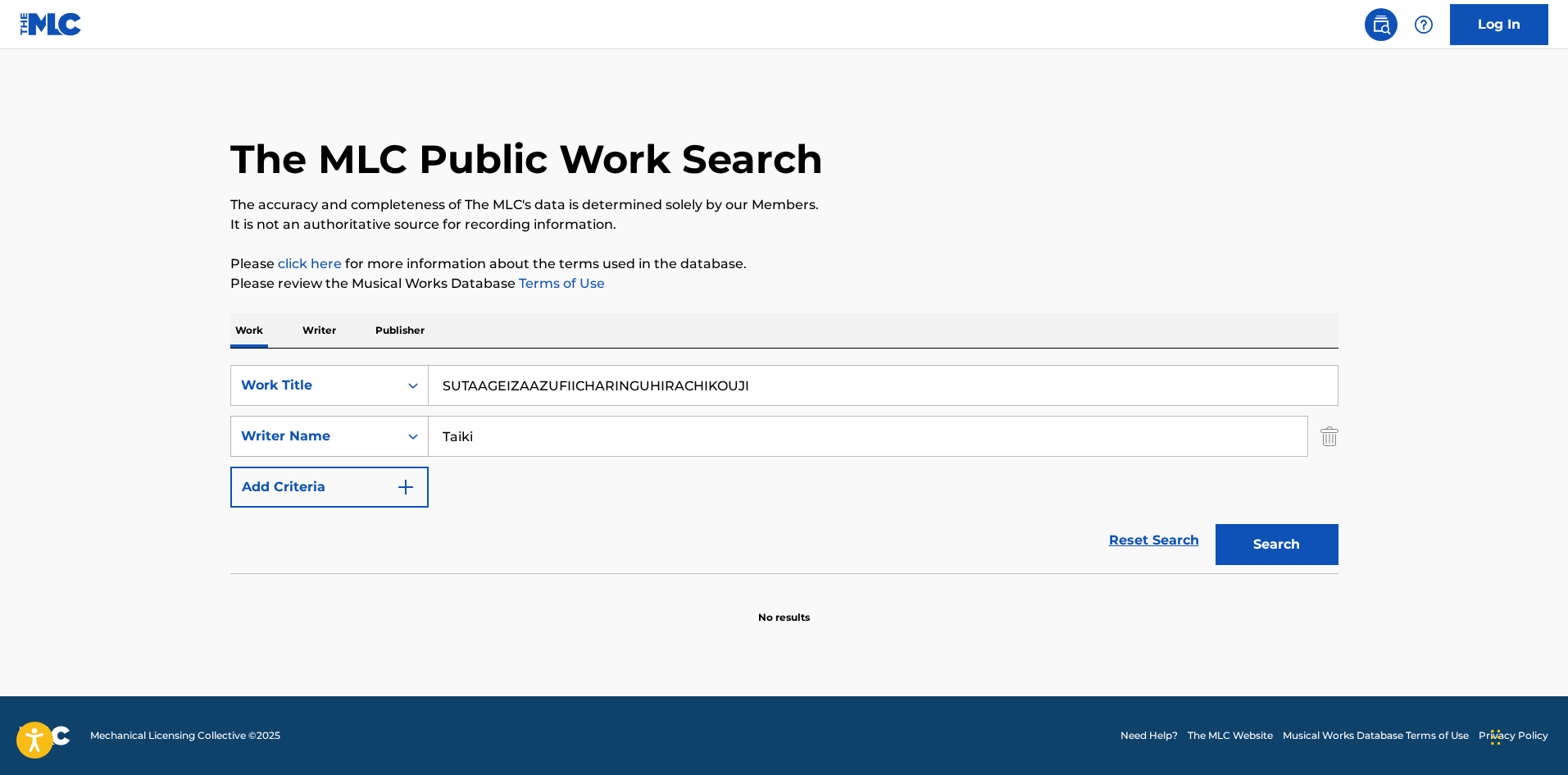
drag, startPoint x: 441, startPoint y: 420, endPoint x: 367, endPoint y: 416, distance: 74.1
click at [367, 416] on div "SearchWithCriteria4f086465-6747-4a9d-94b9-eadf46f686df Writer Name [PERSON_NAME]" at bounding box center [784, 436] width 1108 height 41
click at [1241, 539] on button "Search" at bounding box center [1277, 544] width 123 height 41
drag, startPoint x: 651, startPoint y: 370, endPoint x: 418, endPoint y: 346, distance: 234.2
click at [383, 320] on div "Work Writer Publisher SearchWithCriteriae26d3c89-0ae3-45d1-a097-436108b83d80 Wo…" at bounding box center [784, 469] width 1108 height 312
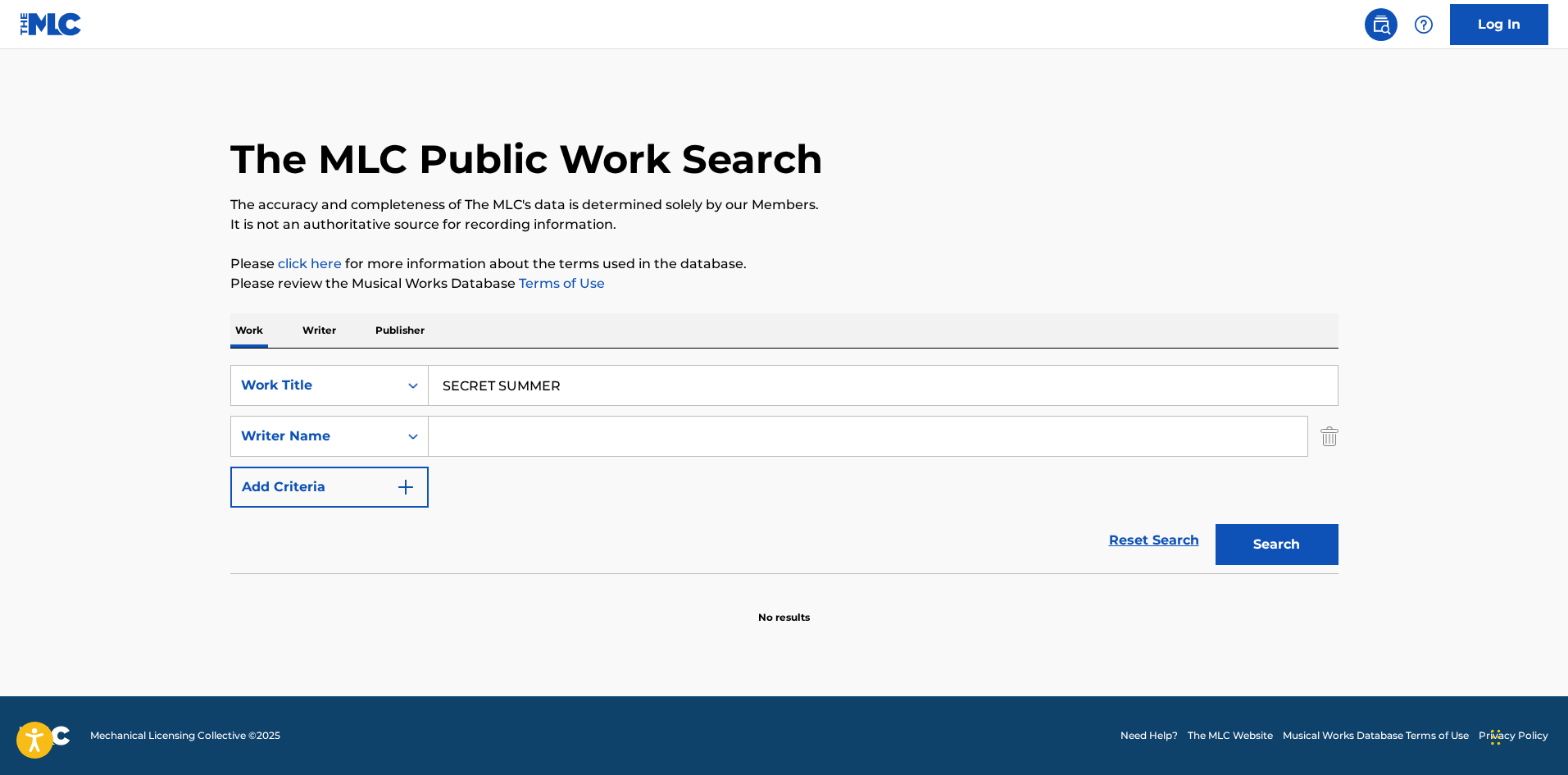
type input "SECRET SUMMER"
click at [455, 431] on input "Search Form" at bounding box center [868, 436] width 879 height 39
click at [450, 433] on input "[PERSON_NAME]" at bounding box center [868, 436] width 879 height 39
click at [475, 421] on input "[PERSON_NAME]" at bounding box center [868, 436] width 879 height 39
drag, startPoint x: 495, startPoint y: 433, endPoint x: 317, endPoint y: 412, distance: 179.2
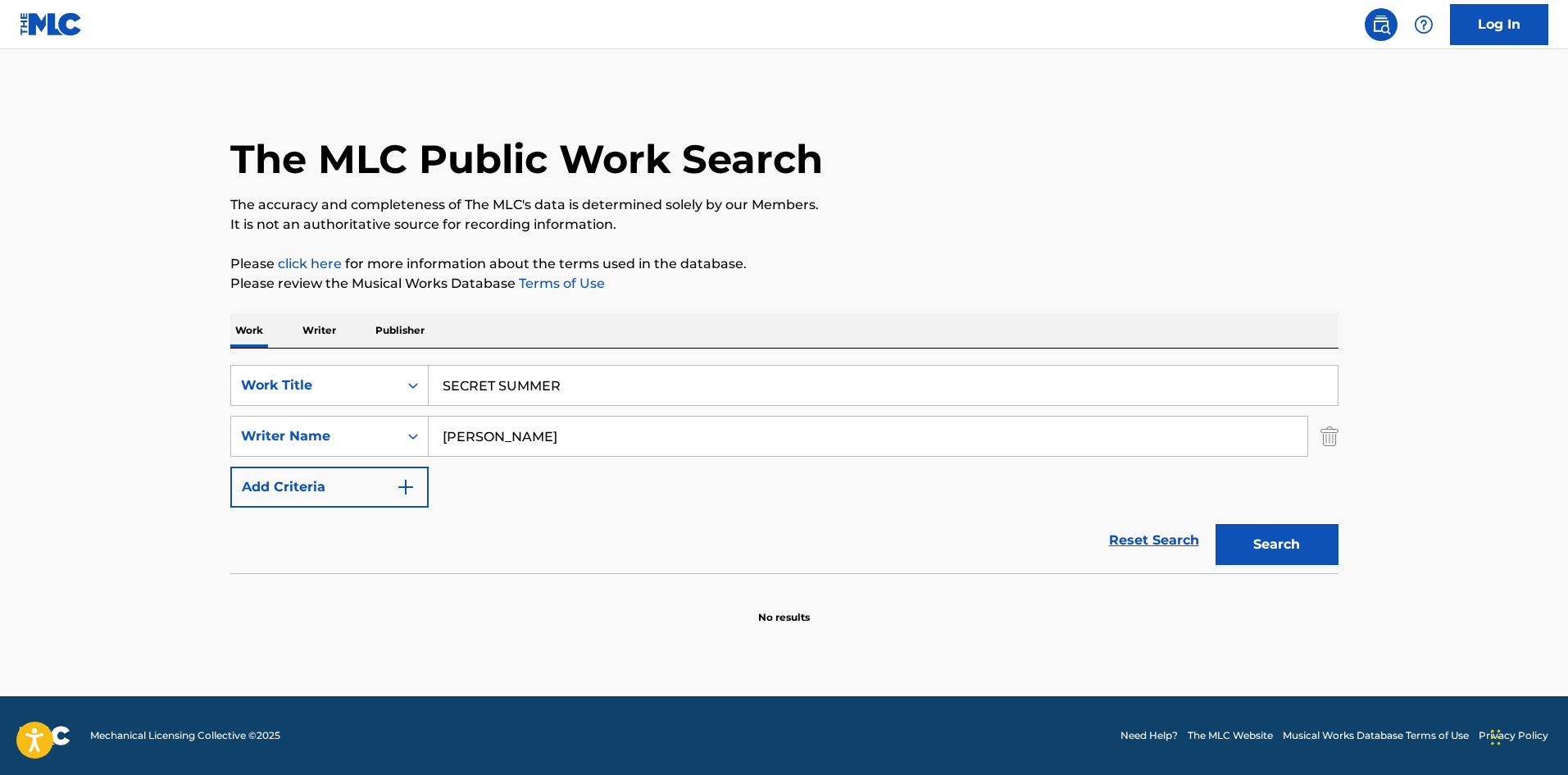
click at [319, 412] on div "SearchWithCriteriae26d3c89-0ae3-45d1-a097-436108b83d80 Work Title SECRET SUMMER…" at bounding box center [784, 436] width 1108 height 143
type input "Kudou"
click at [1248, 544] on button "Search" at bounding box center [1277, 544] width 123 height 41
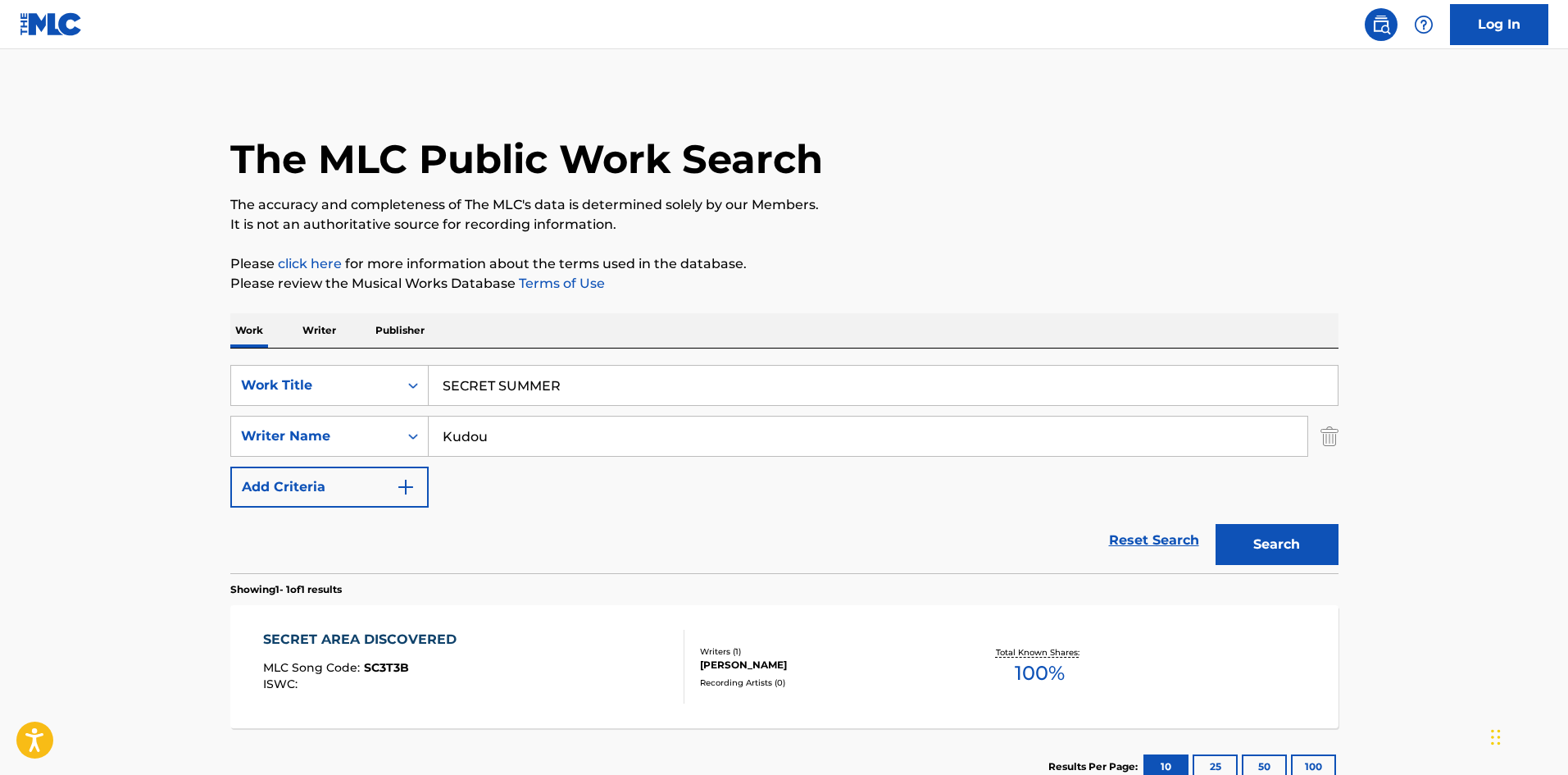
drag, startPoint x: 577, startPoint y: 376, endPoint x: 384, endPoint y: 363, distance: 193.4
click at [385, 363] on div "SearchWithCriteriae26d3c89-0ae3-45d1-a097-436108b83d80 Work Title SECRET SUMMER…" at bounding box center [784, 461] width 1108 height 225
type input "AUTUMN DREAM"
click at [406, 425] on div "SearchWithCriteria4f086465-6747-4a9d-94b9-eadf46f686df Writer Name [PERSON_NAME]" at bounding box center [784, 436] width 1108 height 41
drag, startPoint x: 401, startPoint y: 360, endPoint x: 278, endPoint y: 335, distance: 125.5
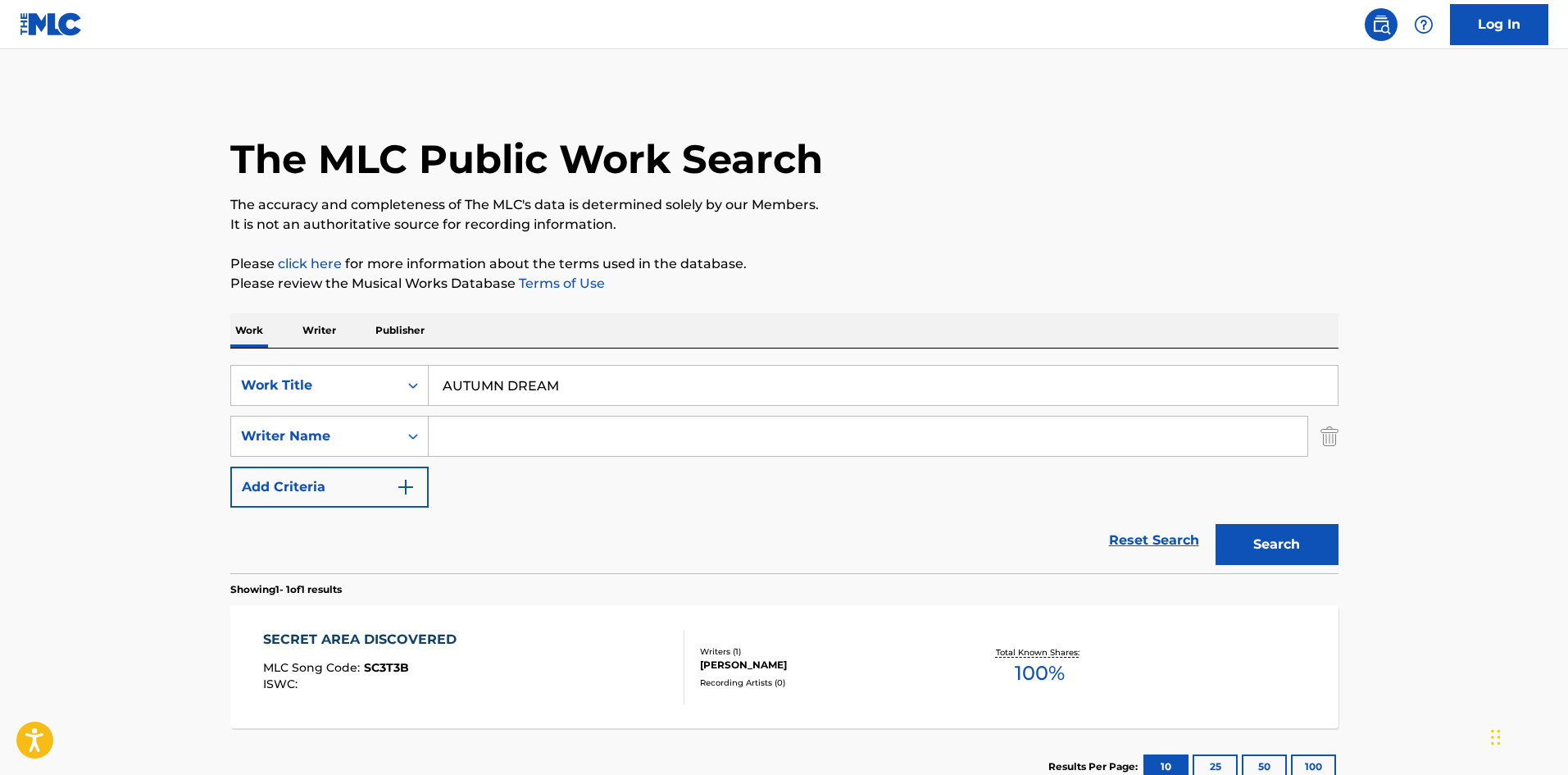
click at [278, 335] on div "Work Writer Publisher SearchWithCriteriae26d3c89-0ae3-45d1-a097-436108b83d80 Wo…" at bounding box center [784, 560] width 1108 height 492
click at [530, 430] on input "Search Form" at bounding box center [868, 436] width 879 height 39
type input "[PERSON_NAME]"
click at [1236, 528] on button "Search" at bounding box center [1277, 544] width 123 height 41
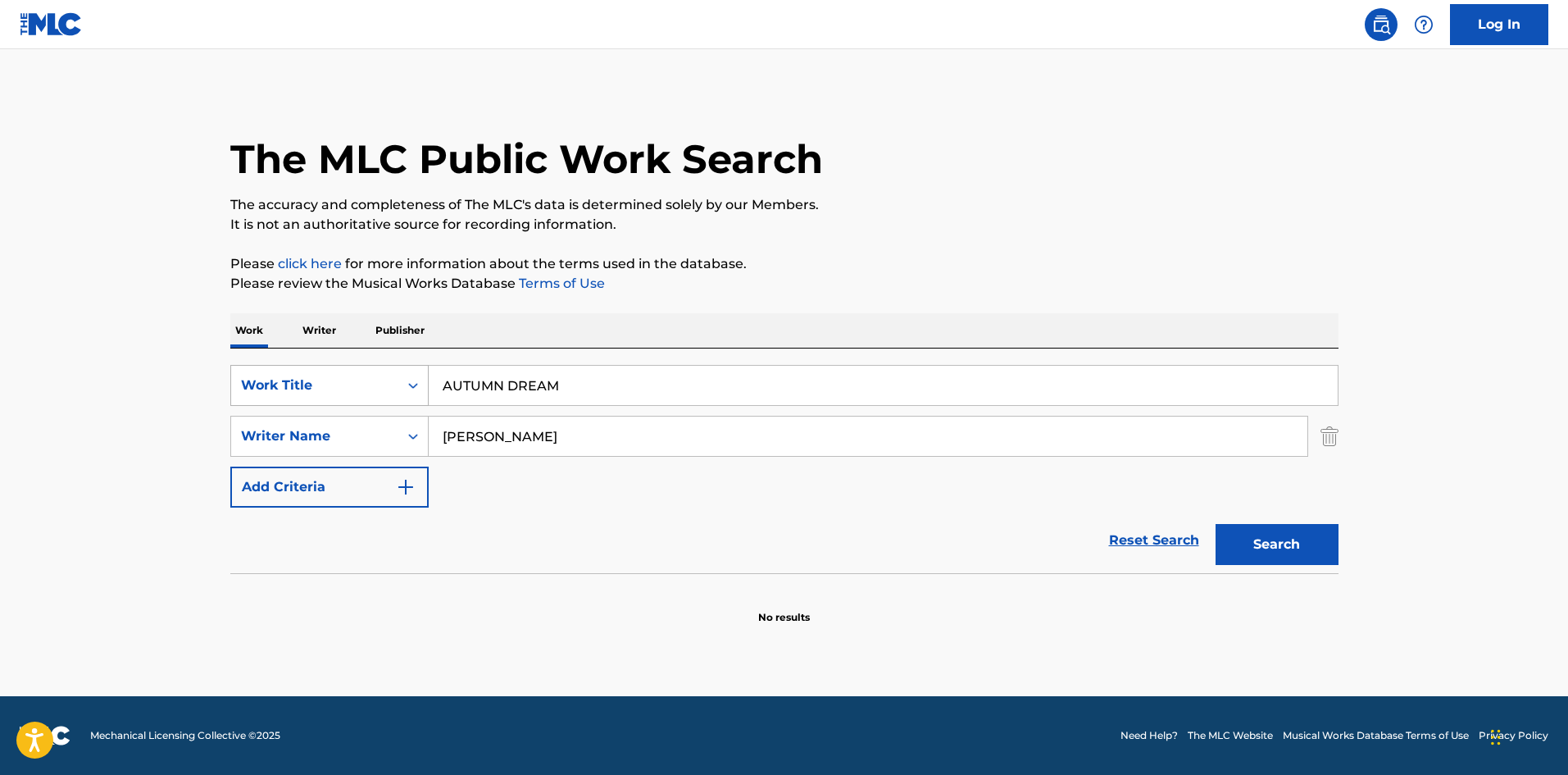
drag, startPoint x: 510, startPoint y: 385, endPoint x: 366, endPoint y: 370, distance: 144.8
click at [345, 365] on div "SearchWithCriteriae26d3c89-0ae3-45d1-a097-436108b83d80 Work Title AUTUMN DREAM" at bounding box center [784, 385] width 1108 height 41
type input "K TO THE D H TO THE R"
drag, startPoint x: 533, startPoint y: 436, endPoint x: 341, endPoint y: 412, distance: 193.5
click at [341, 412] on div "SearchWithCriteriae26d3c89-0ae3-45d1-a097-436108b83d80 Work Title K TO THE D H …" at bounding box center [784, 436] width 1108 height 143
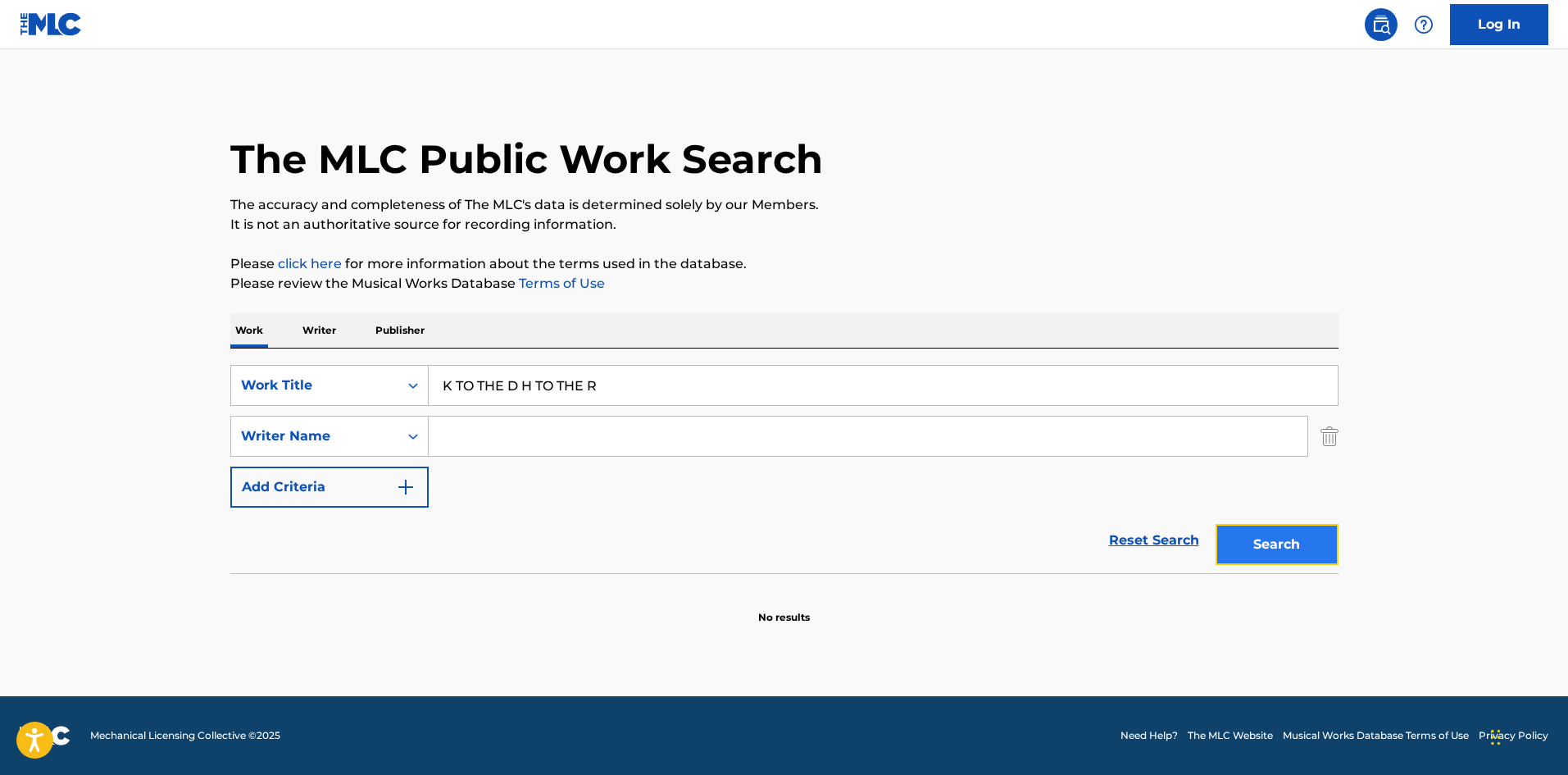
click at [1253, 537] on button "Search" at bounding box center [1277, 544] width 123 height 41
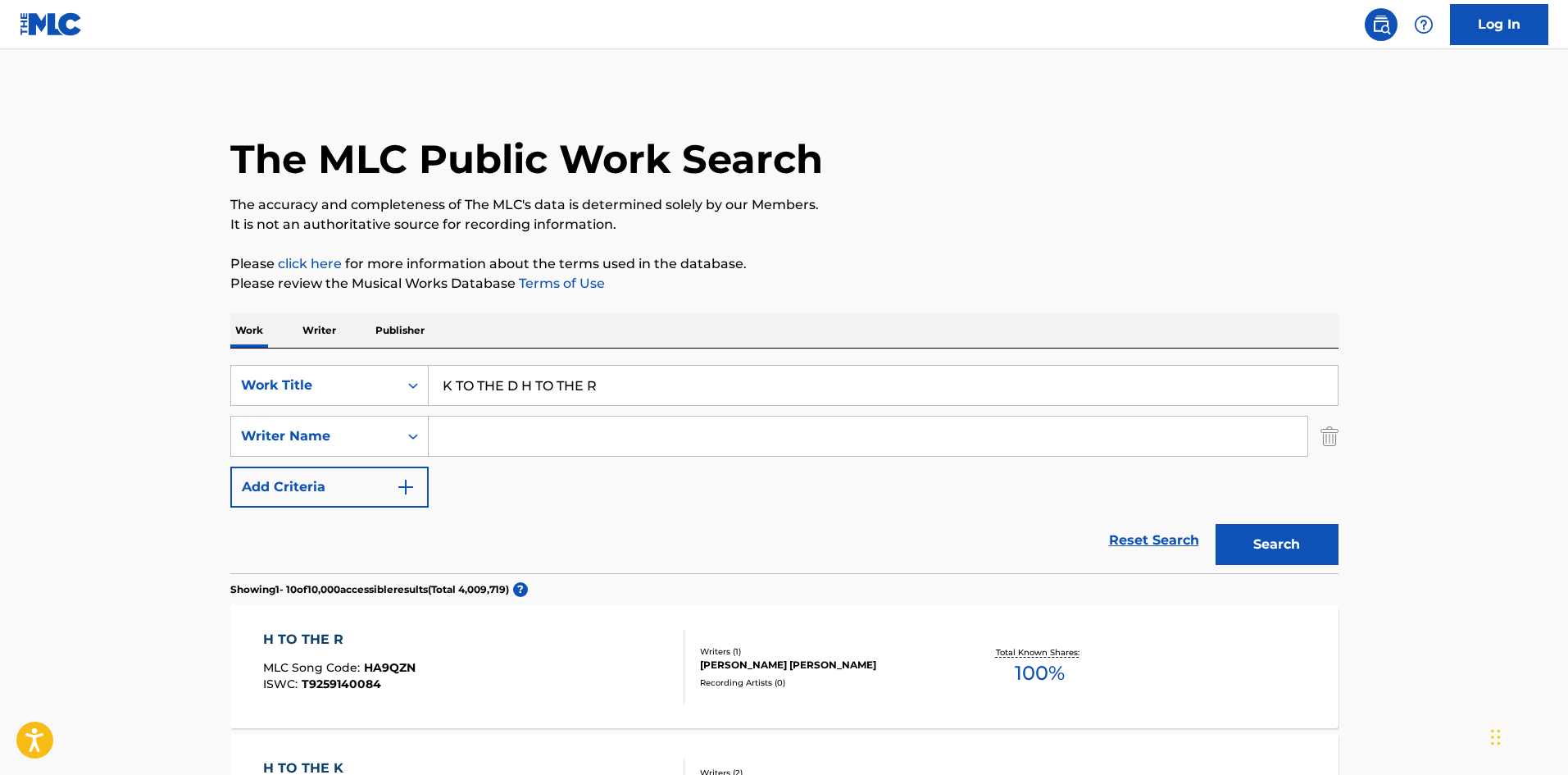
drag, startPoint x: 641, startPoint y: 382, endPoint x: 445, endPoint y: 368, distance: 196.5
click at [427, 363] on div "SearchWithCriteriae26d3c89-0ae3-45d1-a097-436108b83d80 Work Title K TO THE D H …" at bounding box center [784, 461] width 1108 height 225
type input "PIPAPOPIPIPU"
click at [1229, 530] on button "Search" at bounding box center [1277, 544] width 123 height 41
